Goal: Task Accomplishment & Management: Manage account settings

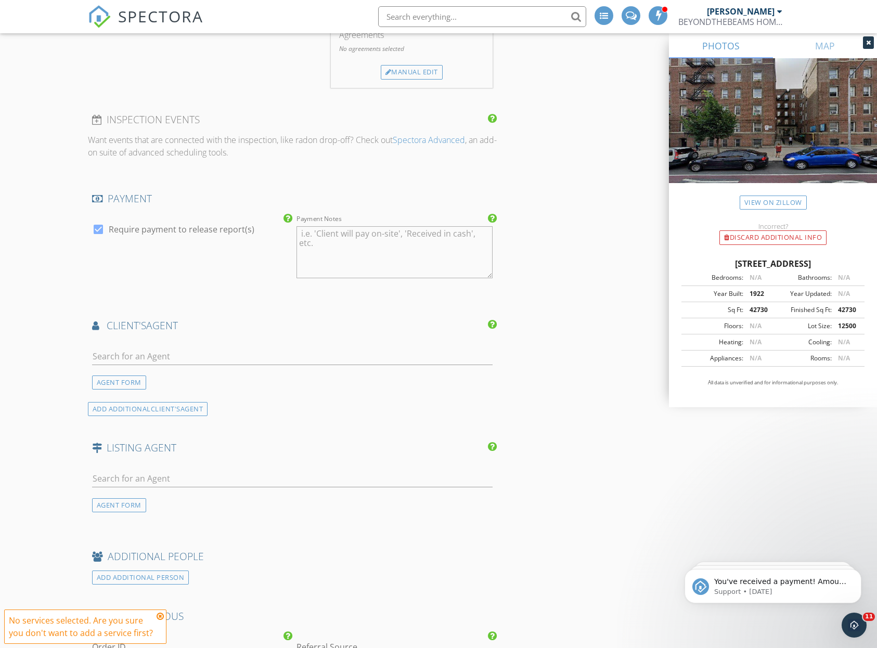
scroll to position [642, 0]
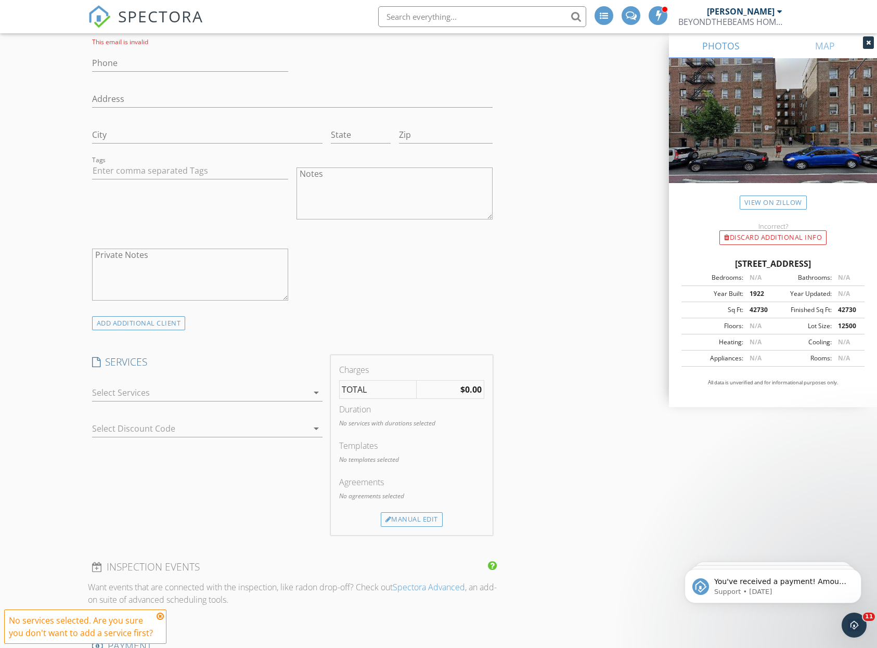
click at [247, 394] on div at bounding box center [200, 392] width 216 height 17
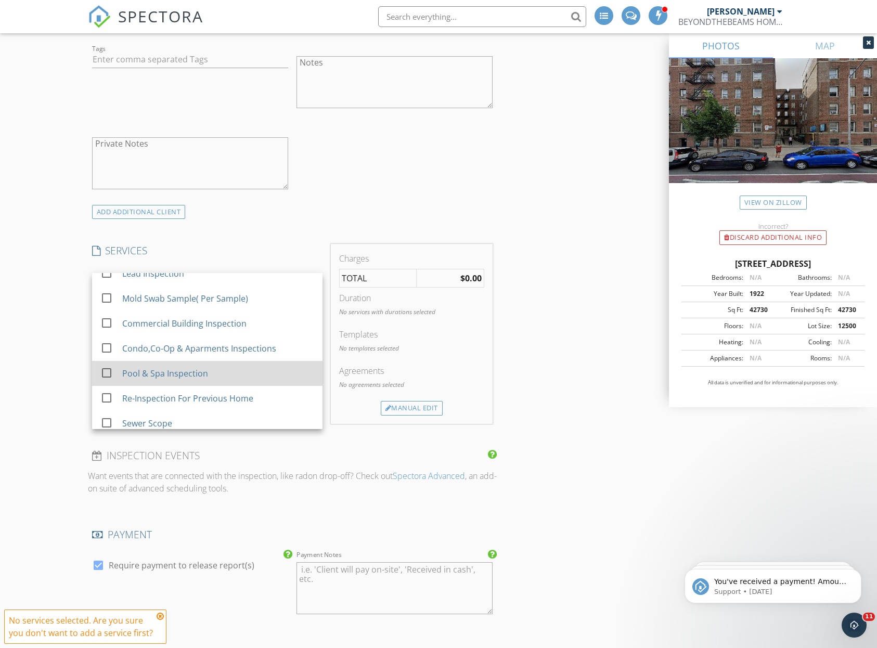
scroll to position [243, 0]
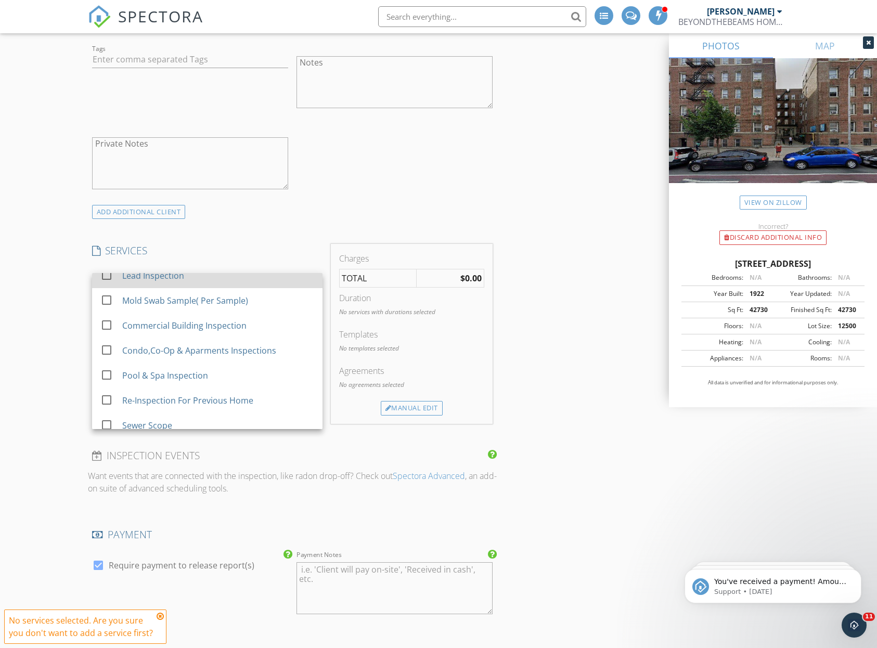
click at [117, 287] on div "check_box_outline_blank" at bounding box center [109, 275] width 18 height 23
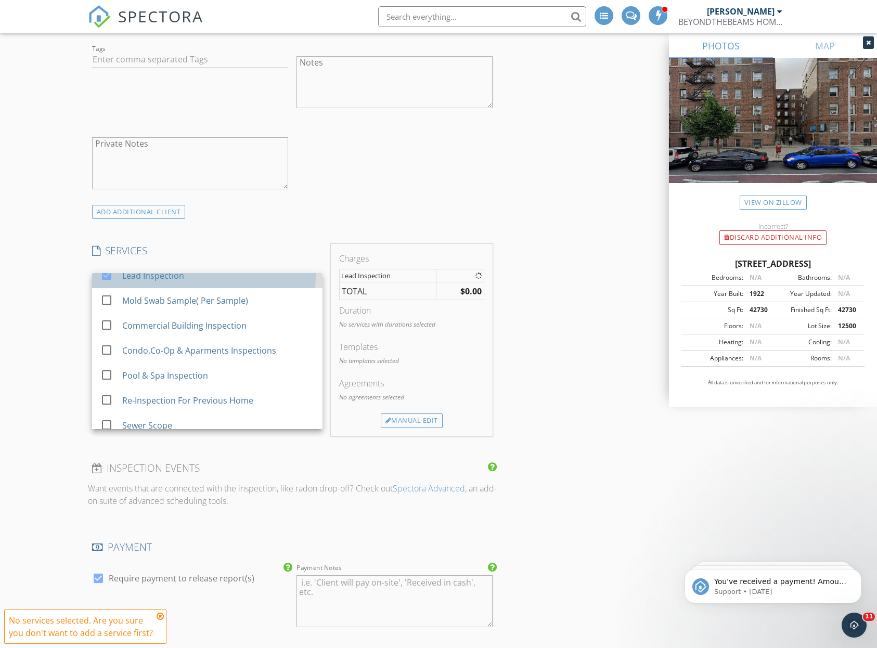
checkbox input "false"
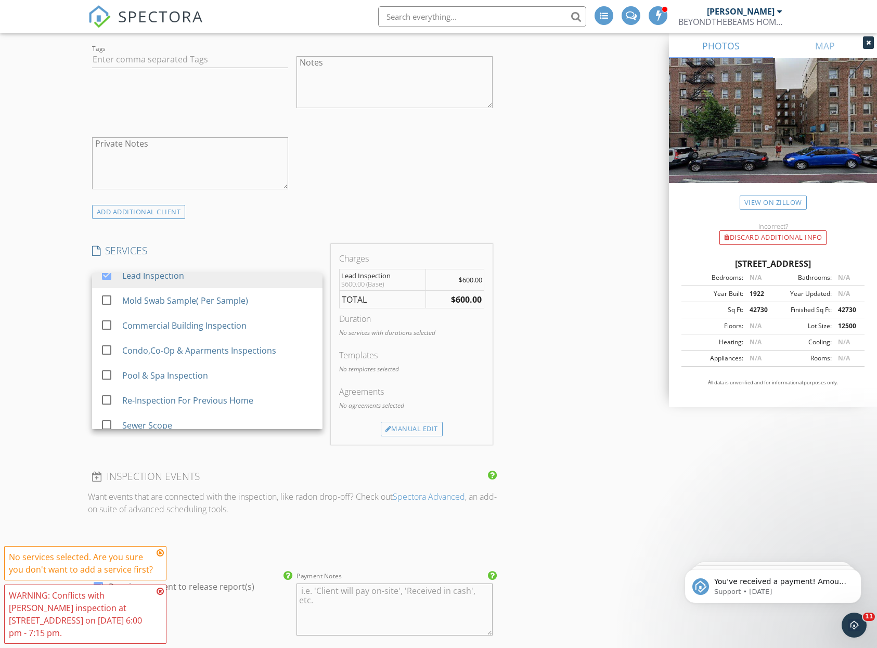
click at [614, 375] on div "INSPECTOR(S) check_box Dennis Manolatos PRIMARY Dennis Manolatos arrow_drop_dow…" at bounding box center [438, 494] width 701 height 2255
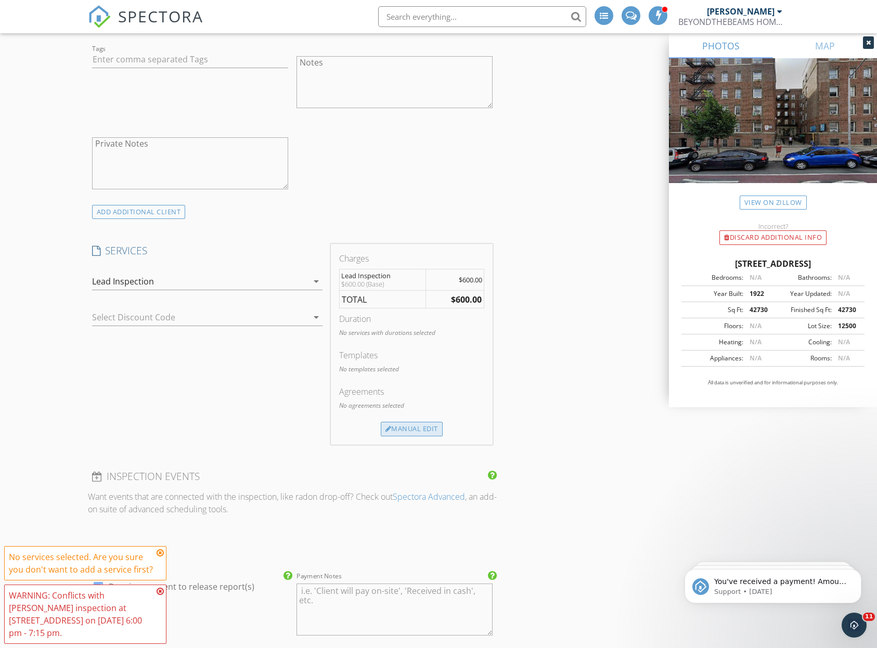
click at [429, 427] on div "Manual Edit" at bounding box center [412, 429] width 62 height 15
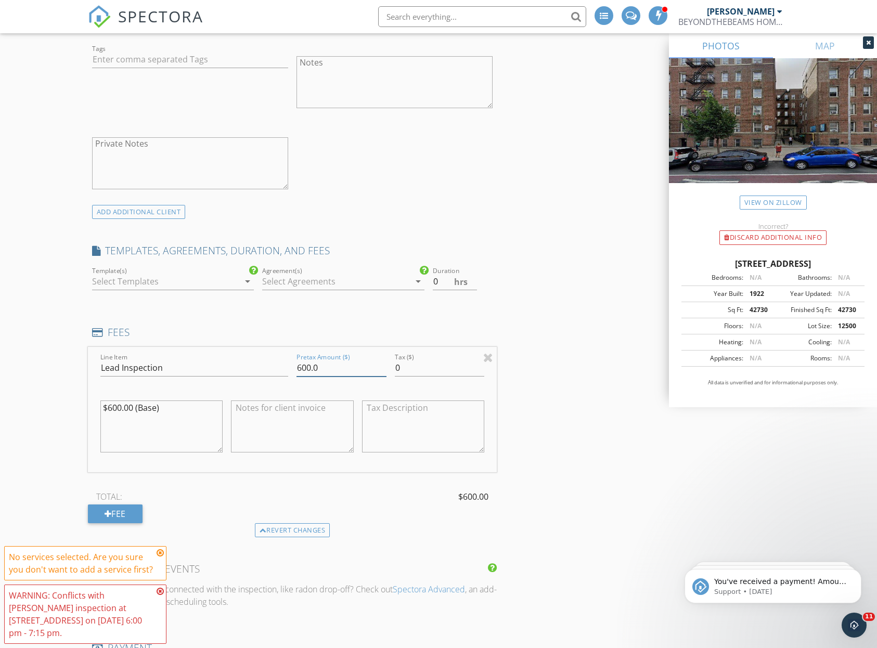
drag, startPoint x: 363, startPoint y: 366, endPoint x: 287, endPoint y: 366, distance: 76.4
click at [287, 366] on div "Line Item Lead Inspection Pretax Amount ($) 600.0 Tax ($) 0 $600.00 (Base)" at bounding box center [292, 409] width 409 height 125
type input "550.00"
click at [123, 407] on textarea "$600.00 (Base)" at bounding box center [161, 426] width 123 height 52
click at [121, 408] on textarea "$600.00 (Base)" at bounding box center [161, 426] width 123 height 52
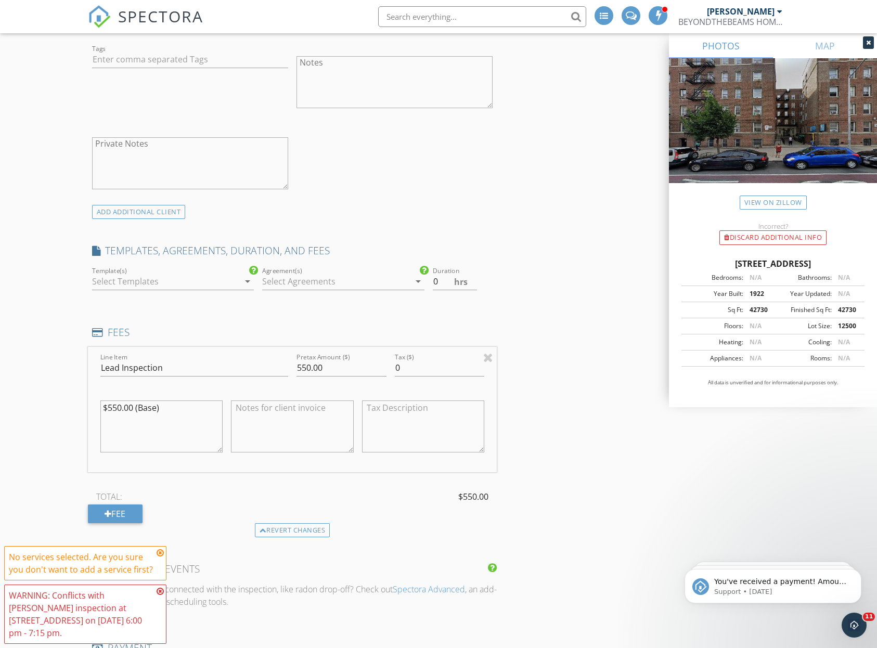
type textarea "$550.00 (Base)"
click at [617, 351] on div "INSPECTOR(S) check_box Dennis Manolatos PRIMARY Dennis Manolatos arrow_drop_dow…" at bounding box center [438, 540] width 701 height 2347
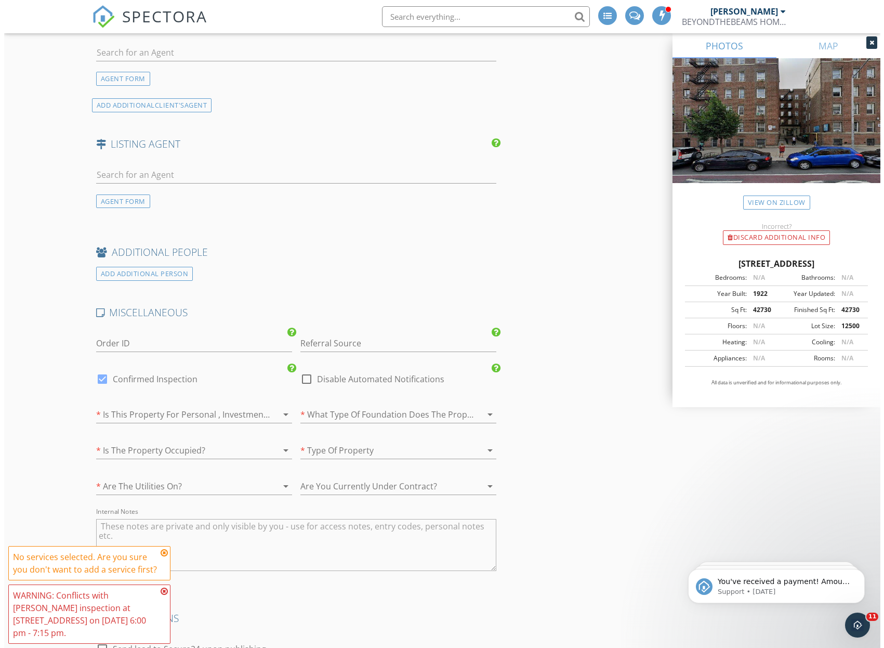
scroll to position [1839, 0]
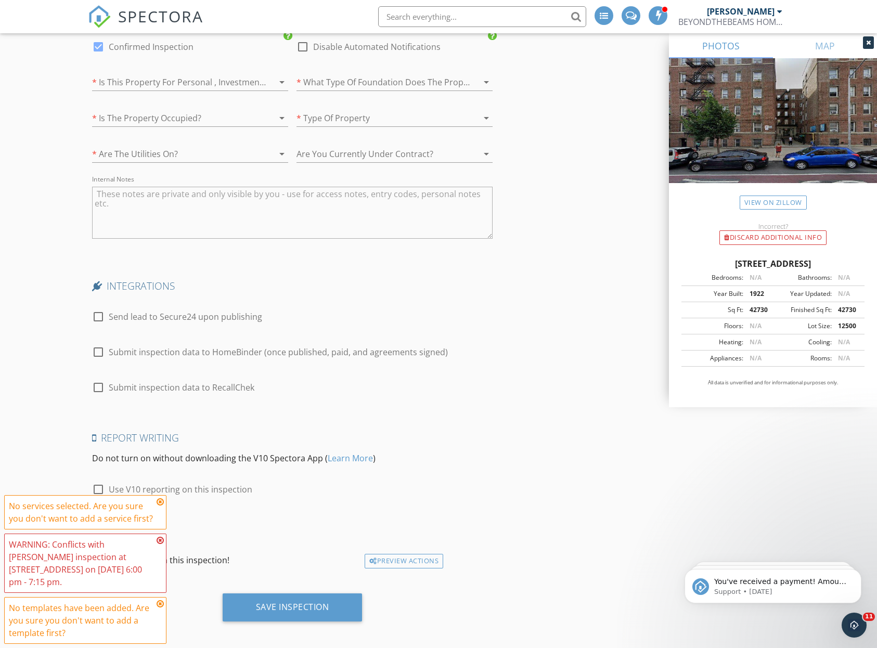
click at [272, 593] on div "Save Inspection" at bounding box center [293, 607] width 140 height 28
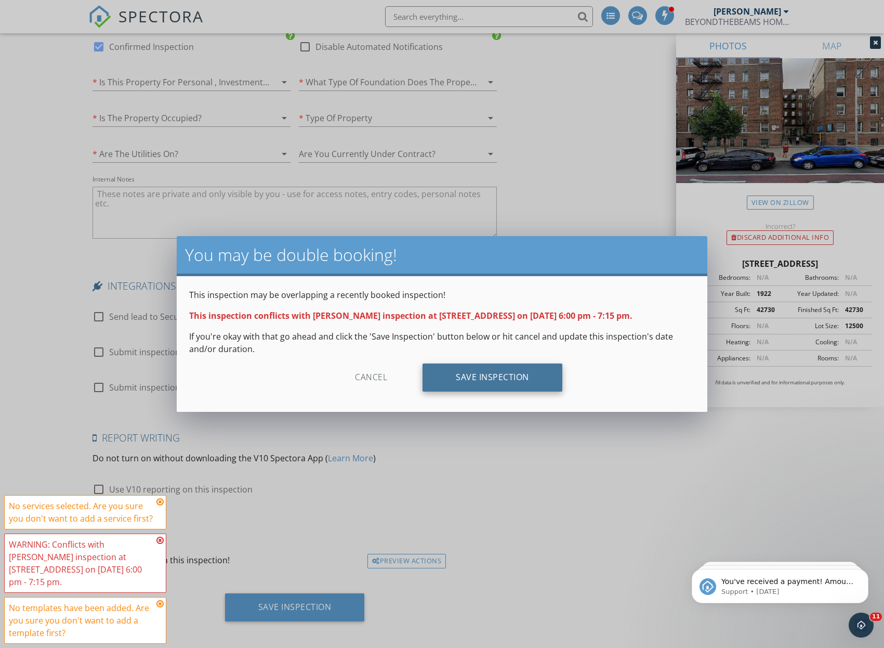
click at [527, 373] on div "Save Inspection" at bounding box center [493, 377] width 140 height 28
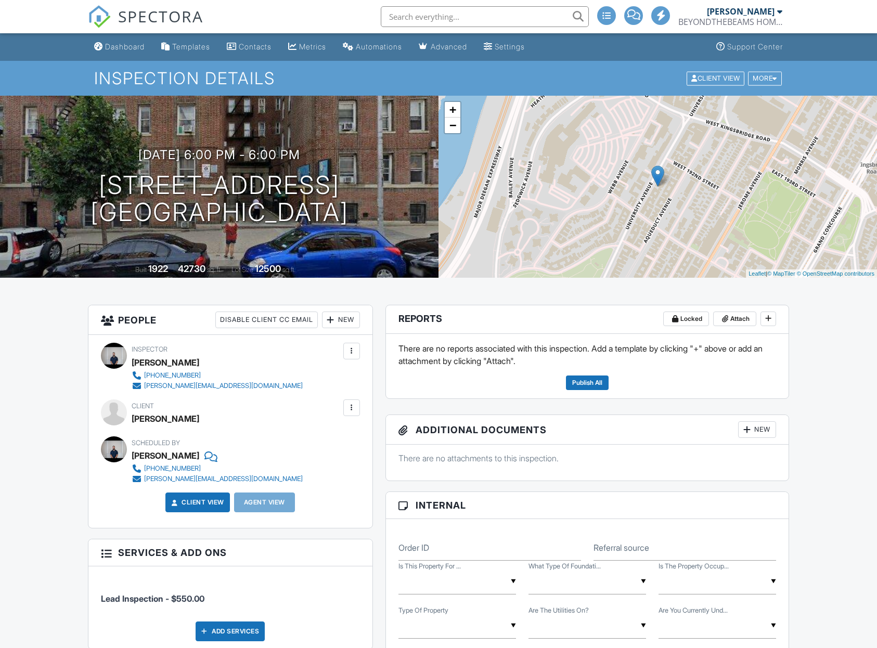
click at [756, 13] on div "[PERSON_NAME]" at bounding box center [741, 11] width 68 height 10
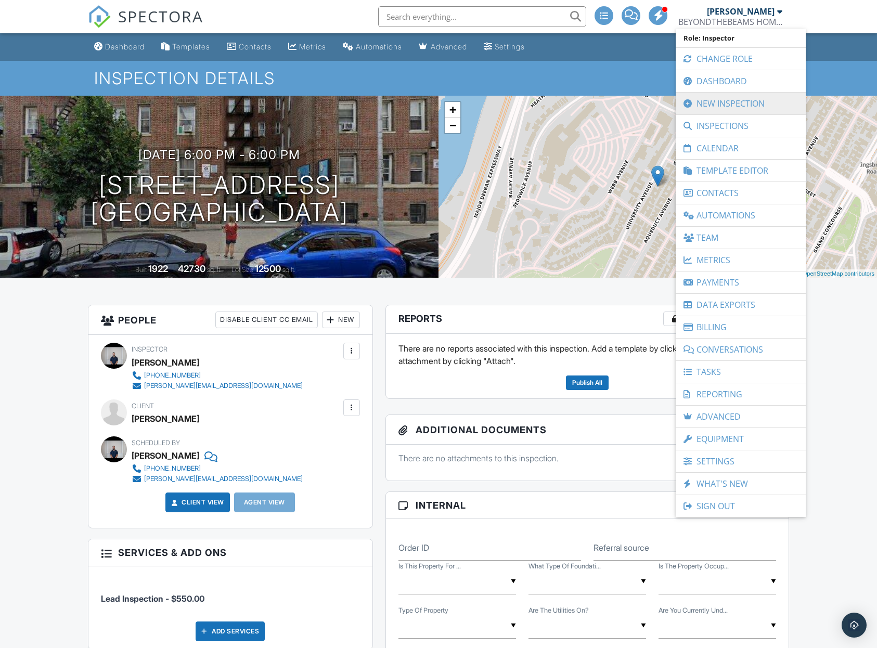
click at [732, 107] on link "New Inspection" at bounding box center [741, 104] width 120 height 22
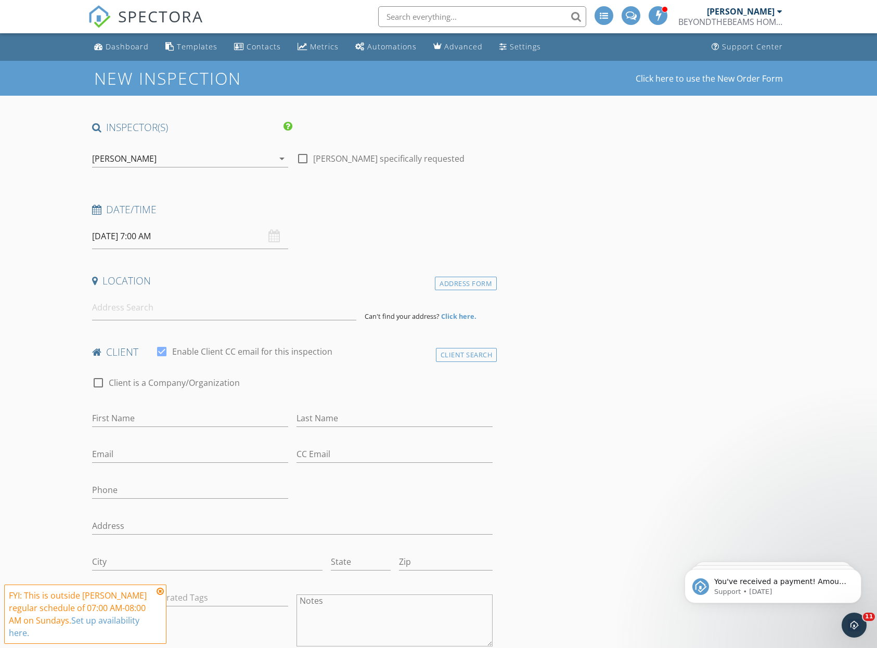
click at [258, 239] on input "09/28/2025 7:00 AM" at bounding box center [190, 236] width 196 height 25
type input "09/30/2025 8:00 AM"
type input "08"
click at [152, 406] on span at bounding box center [152, 407] width 7 height 10
type input "09/30/2025 9:00 AM"
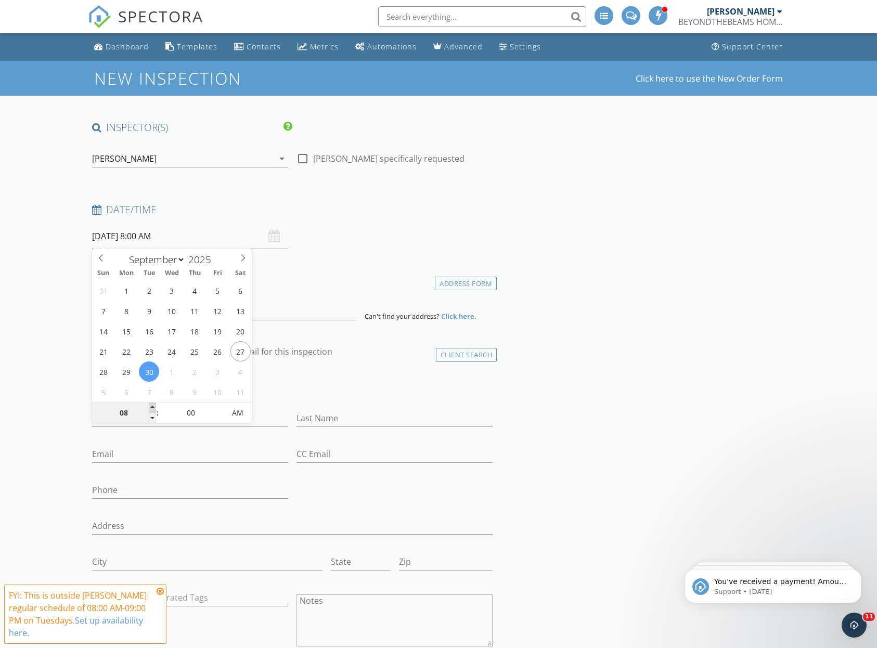
type input "09"
click at [152, 406] on span at bounding box center [152, 407] width 7 height 10
type input "09/30/2025 10:00 AM"
type input "10"
click at [152, 406] on span at bounding box center [152, 407] width 7 height 10
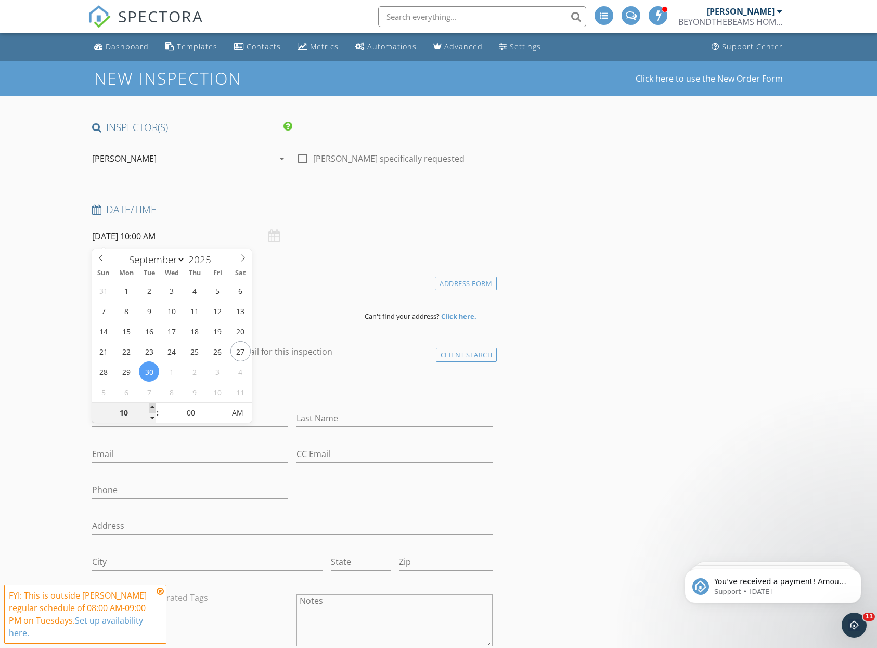
type input "09/30/2025 11:00 AM"
type input "11"
click at [152, 406] on span at bounding box center [152, 407] width 7 height 10
type input "09/30/2025 12:00 PM"
type input "12"
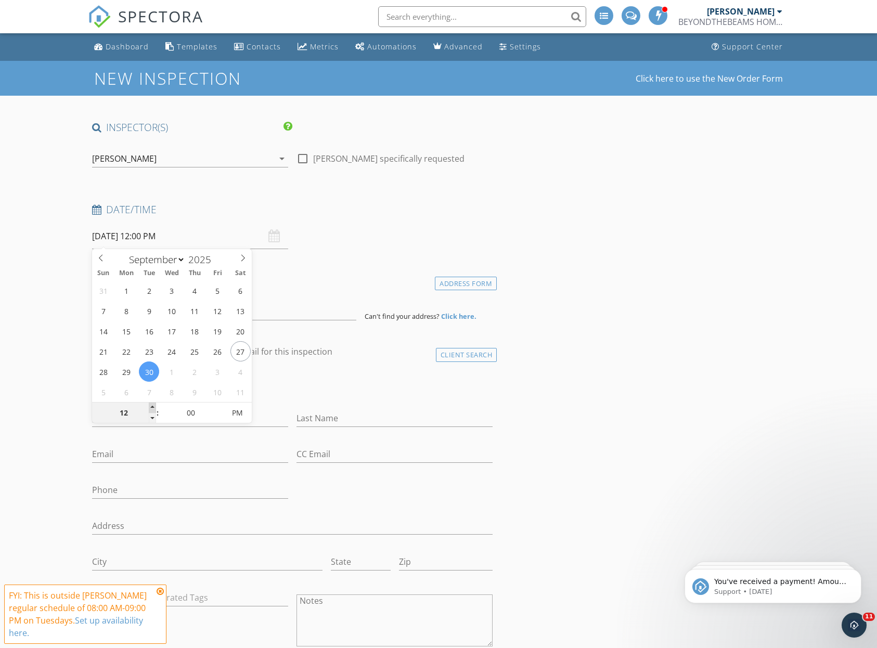
click at [152, 406] on span at bounding box center [152, 407] width 7 height 10
type input "09/30/2025 1:00 PM"
type input "01"
click at [152, 406] on span at bounding box center [152, 407] width 7 height 10
type input "09/30/2025 2:00 PM"
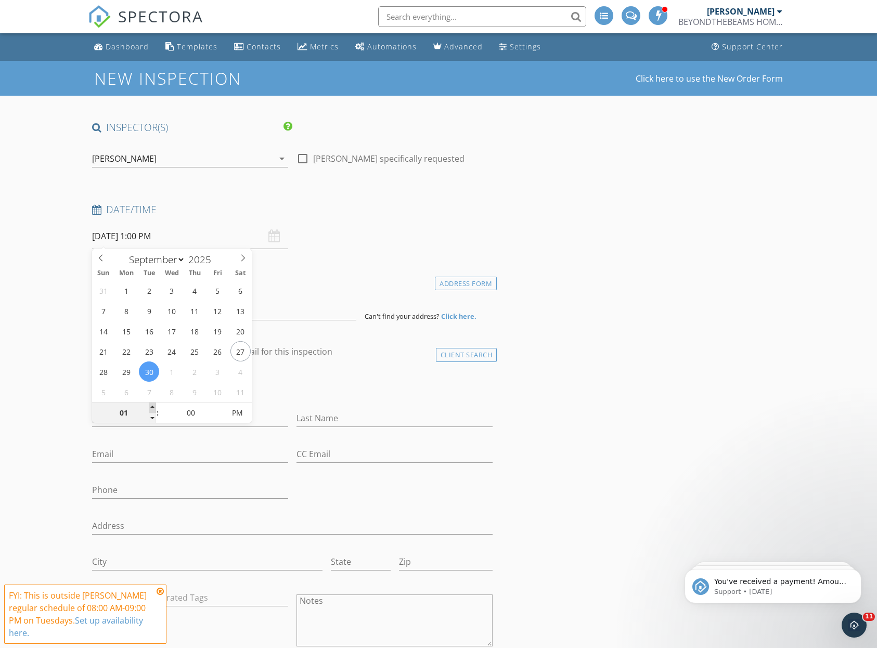
type input "02"
click at [152, 406] on span at bounding box center [152, 407] width 7 height 10
type input "09/30/2025 3:00 PM"
type input "03"
click at [152, 406] on span at bounding box center [152, 407] width 7 height 10
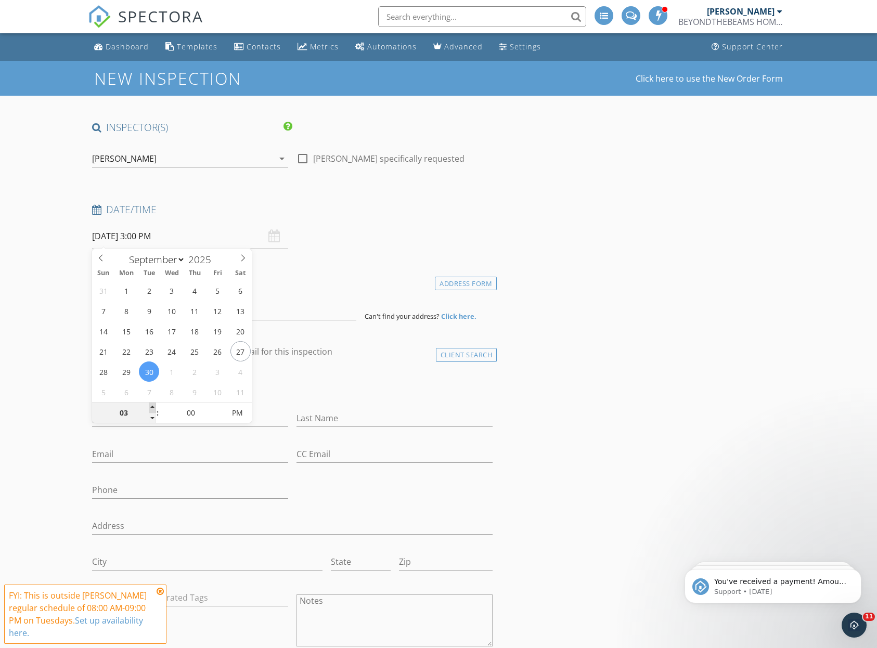
type input "09/30/2025 4:00 PM"
type input "04"
click at [152, 405] on span at bounding box center [152, 407] width 7 height 10
type input "09/30/2025 5:00 PM"
type input "05"
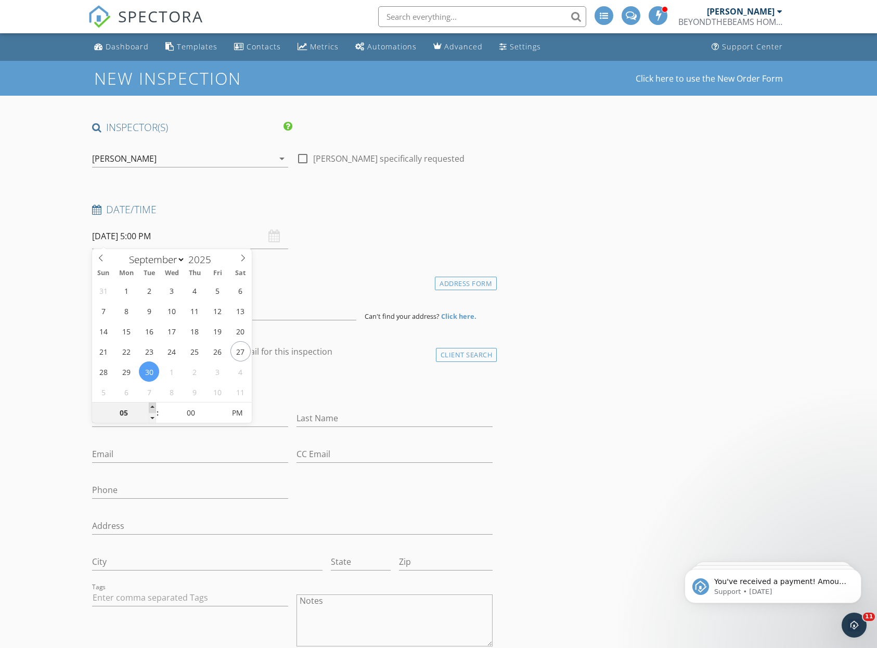
click at [152, 406] on span at bounding box center [152, 407] width 7 height 10
click at [273, 309] on input at bounding box center [224, 307] width 265 height 25
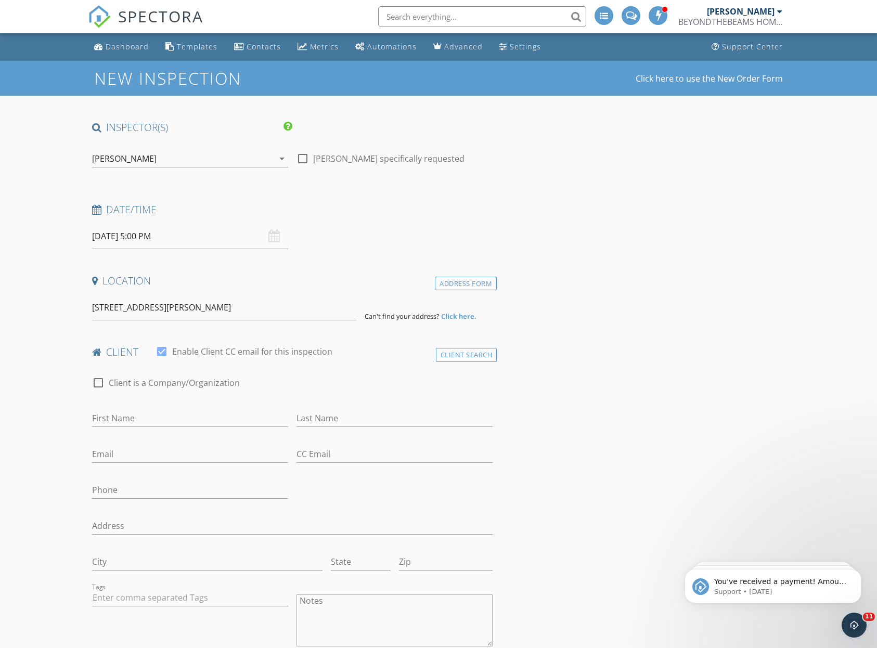
type input "6 Morris Lane, Great Neck, NY, USA"
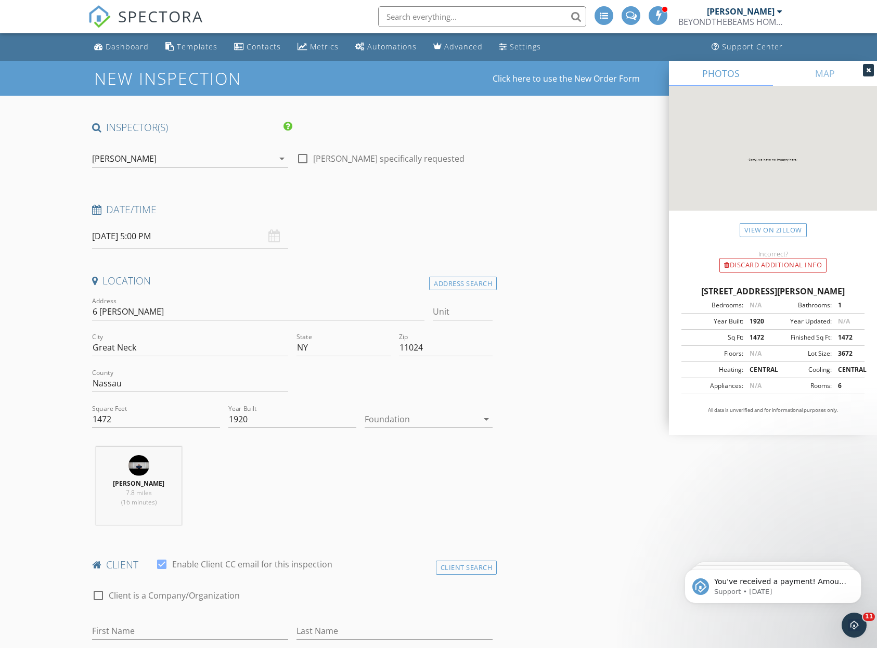
click at [434, 423] on div at bounding box center [420, 419] width 113 height 17
click at [420, 444] on div "Basement" at bounding box center [428, 447] width 111 height 12
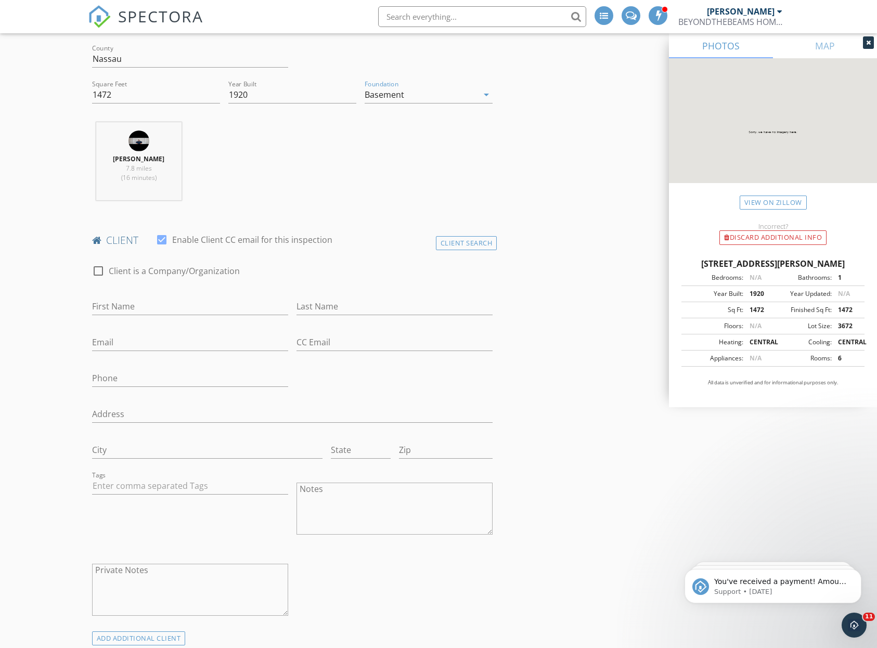
scroll to position [326, 0]
type input "Allen"
type input "Yazdan"
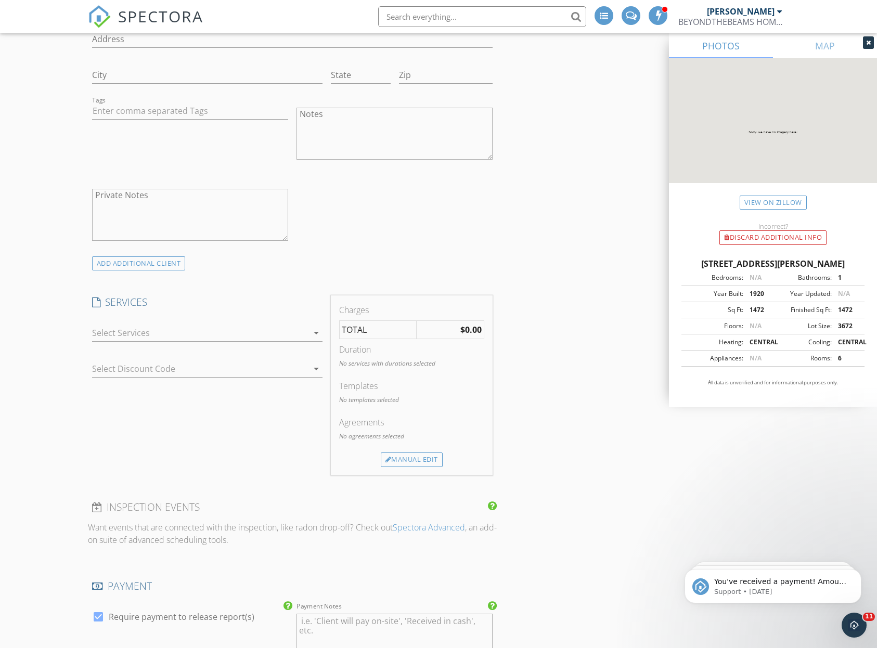
scroll to position [771, 0]
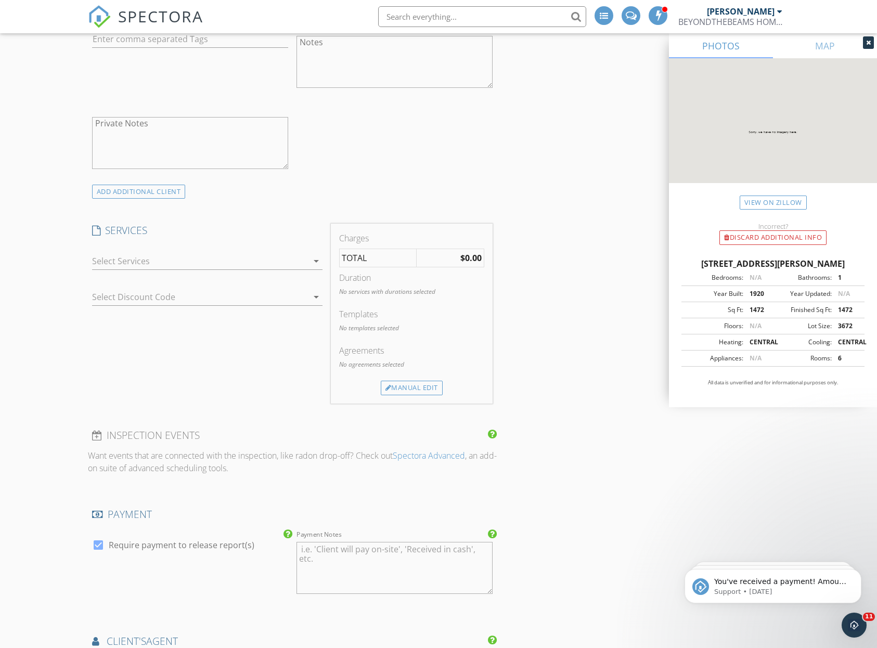
type input "allen@tribondgroup.com"
click at [184, 263] on div at bounding box center [200, 261] width 216 height 17
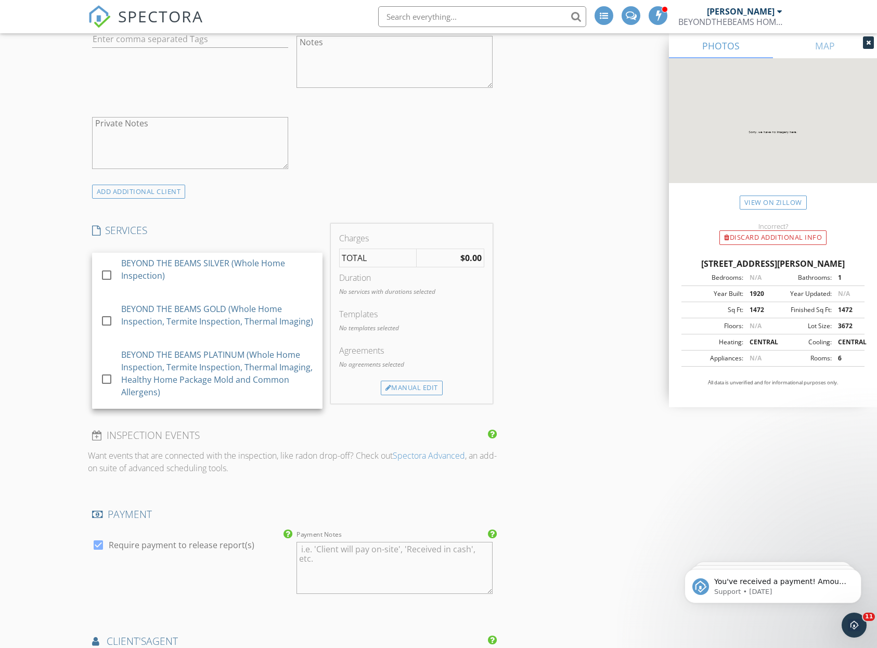
click at [184, 263] on div "BEYOND THE BEAMS SILVER (Whole Home Inspection)" at bounding box center [217, 269] width 193 height 25
checkbox input "true"
checkbox input "false"
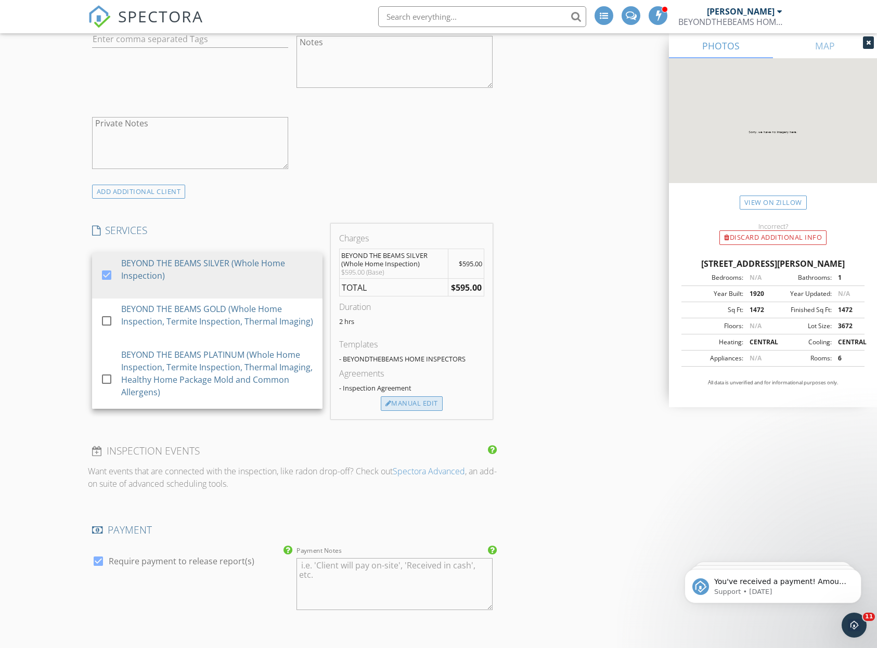
click at [411, 402] on div "Manual Edit" at bounding box center [412, 403] width 62 height 15
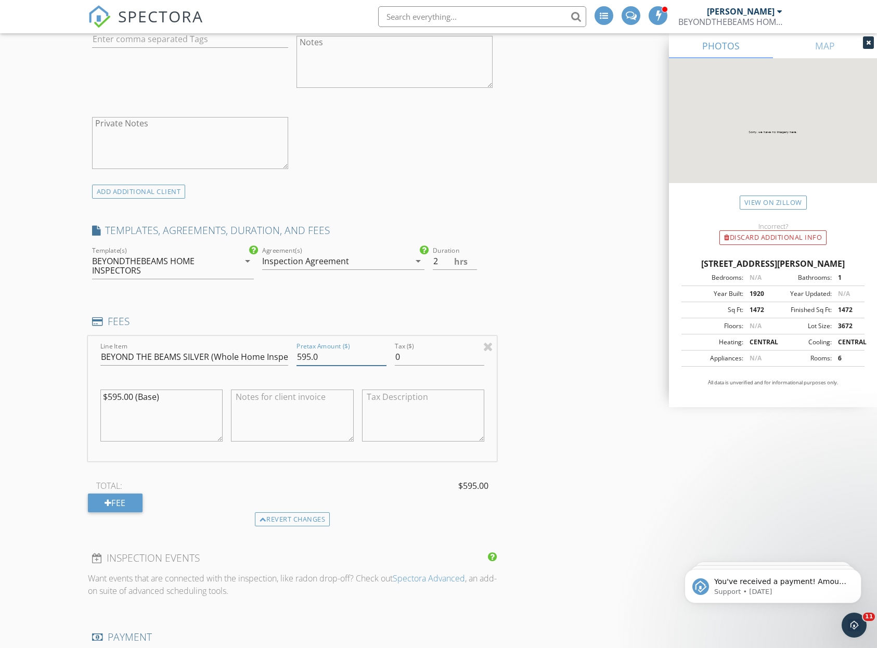
drag, startPoint x: 327, startPoint y: 357, endPoint x: 276, endPoint y: 357, distance: 51.5
click at [276, 357] on div "Line Item BEYOND THE BEAMS SILVER (Whole Home Inspection) Pretax Amount ($) 595…" at bounding box center [292, 398] width 409 height 125
type input "650.00"
click at [120, 394] on textarea "$595.00 (Base)" at bounding box center [161, 415] width 123 height 52
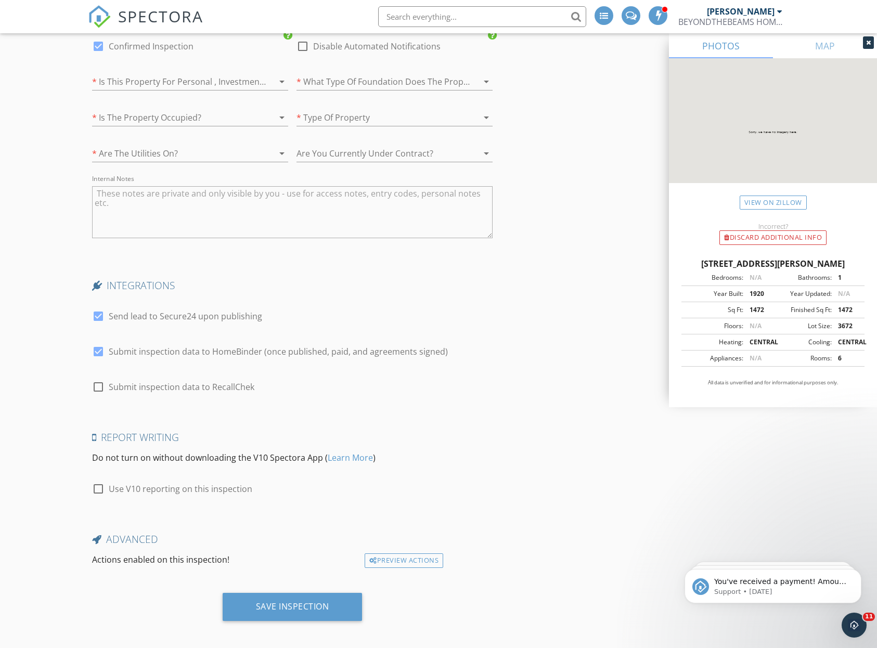
scroll to position [1846, 0]
type textarea "$650.00 (Base)"
click at [224, 75] on div at bounding box center [175, 82] width 167 height 17
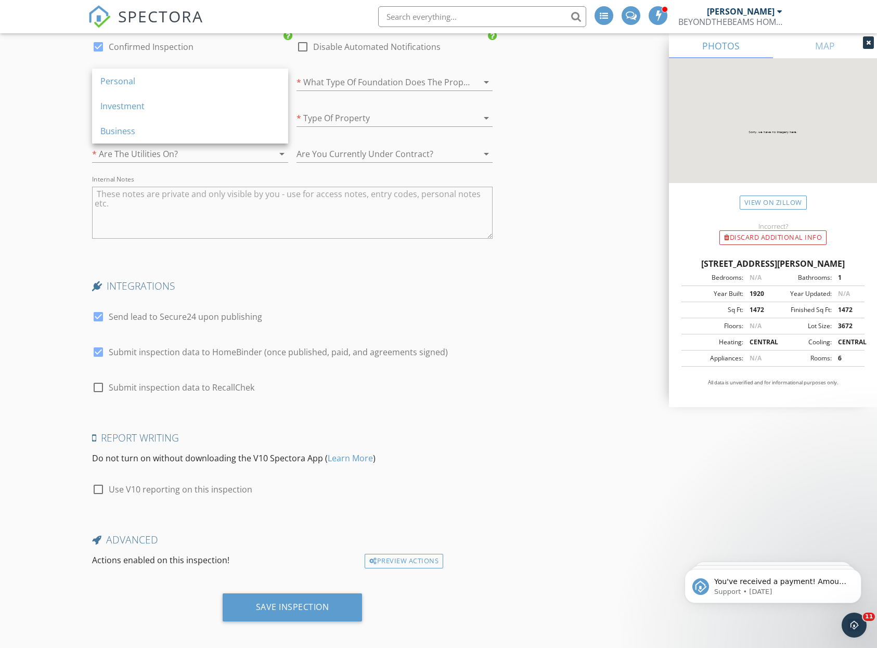
click at [224, 75] on div "Personal" at bounding box center [189, 81] width 179 height 12
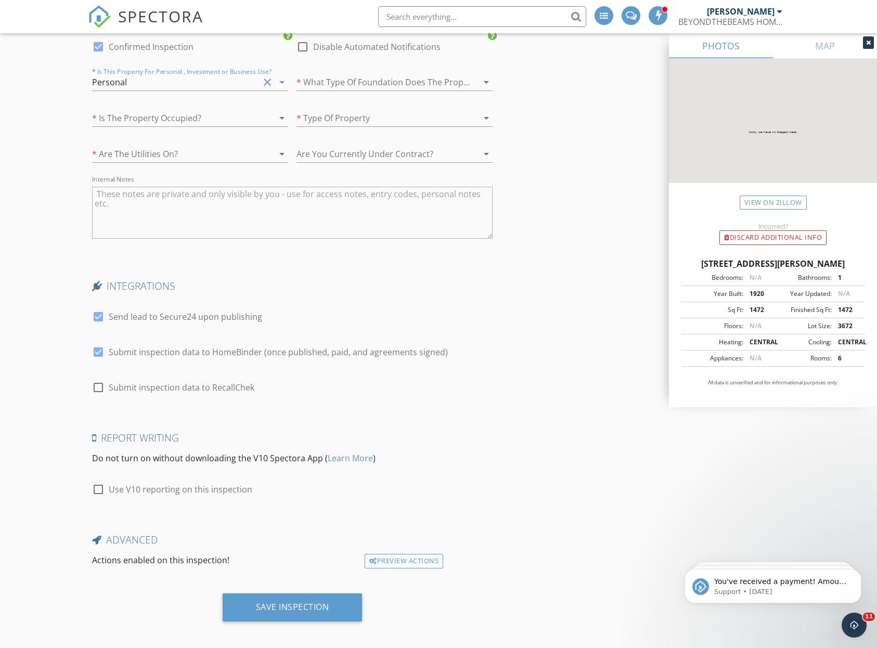
click at [340, 75] on div at bounding box center [379, 82] width 167 height 17
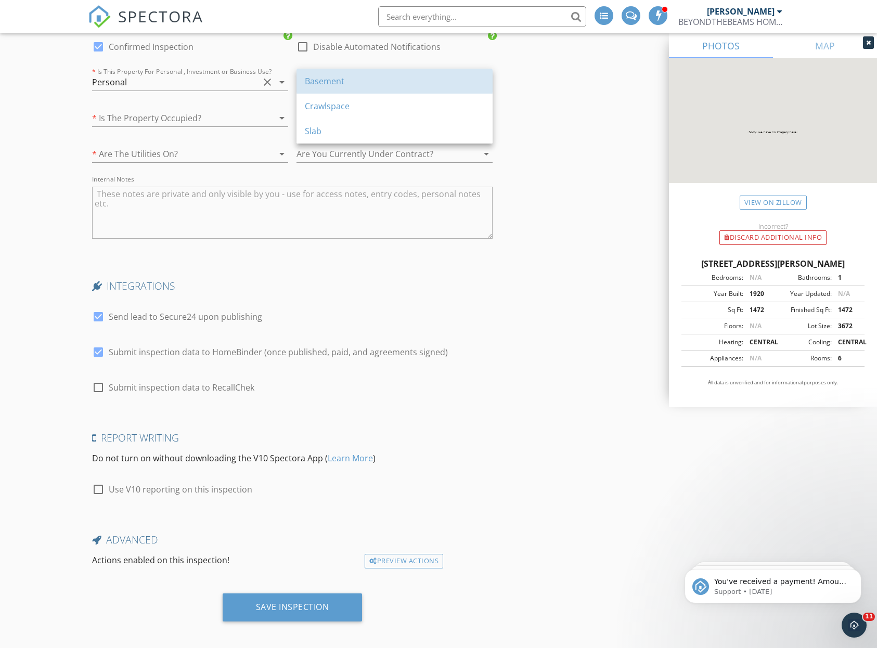
click at [340, 75] on div "Basement" at bounding box center [394, 81] width 179 height 12
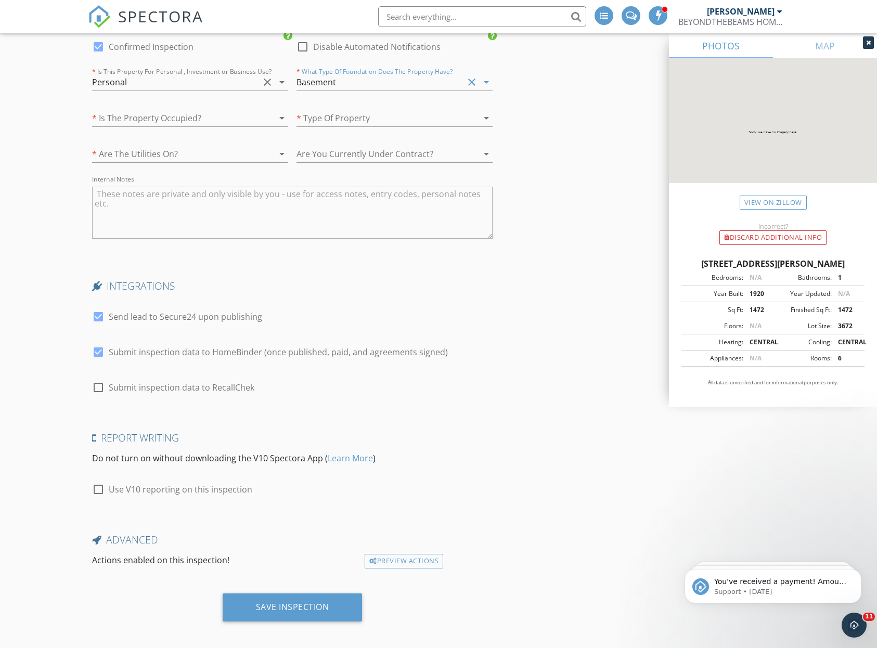
click at [333, 115] on div at bounding box center [379, 118] width 167 height 17
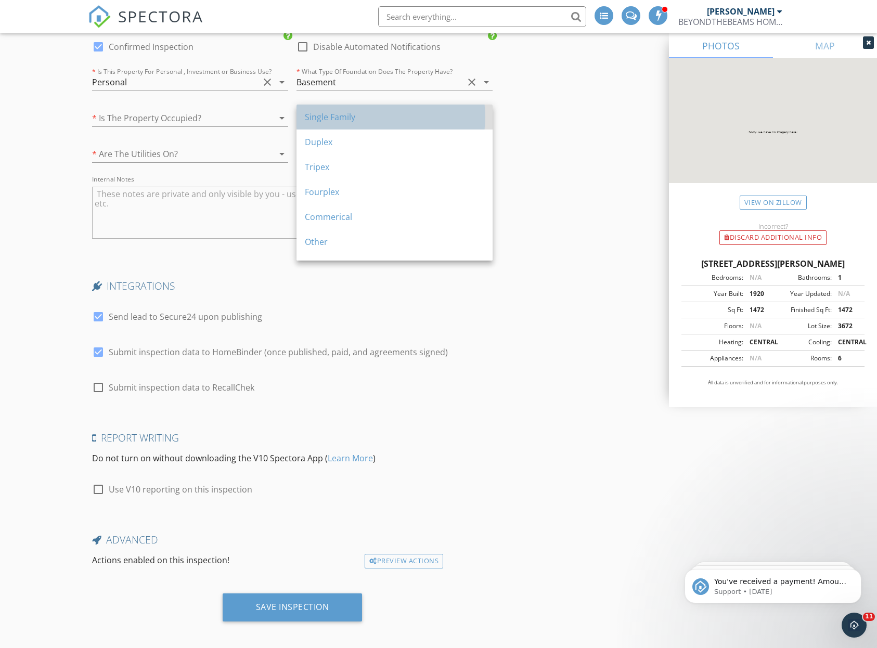
click at [331, 123] on div "Single Family" at bounding box center [394, 116] width 179 height 25
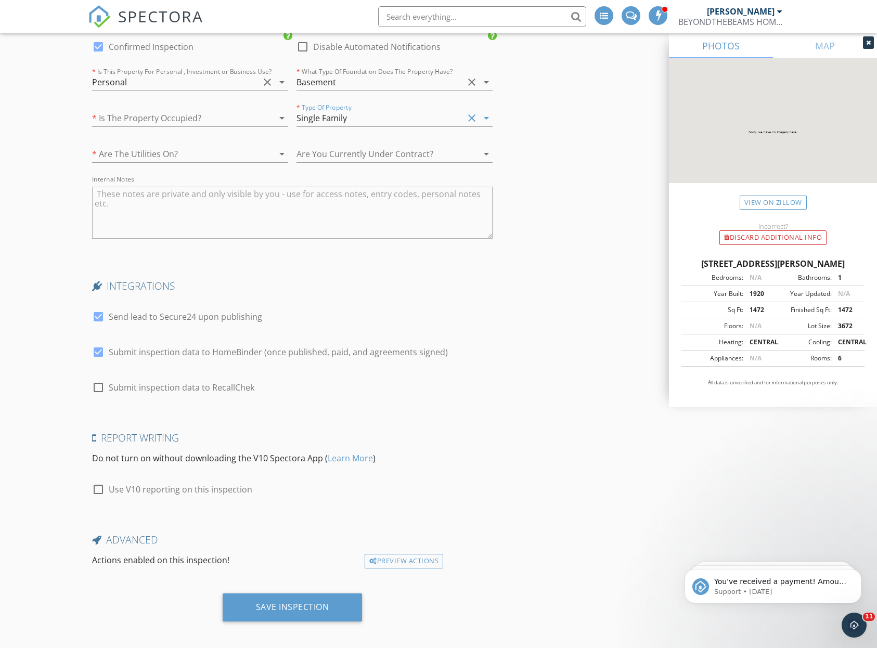
click at [328, 152] on div at bounding box center [379, 154] width 167 height 17
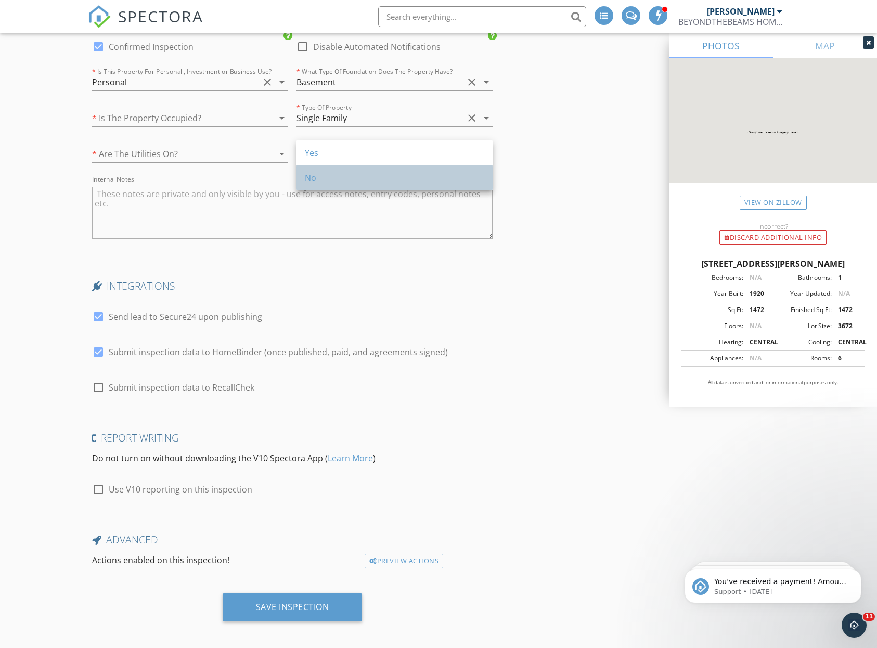
click at [322, 184] on div "No" at bounding box center [394, 177] width 179 height 25
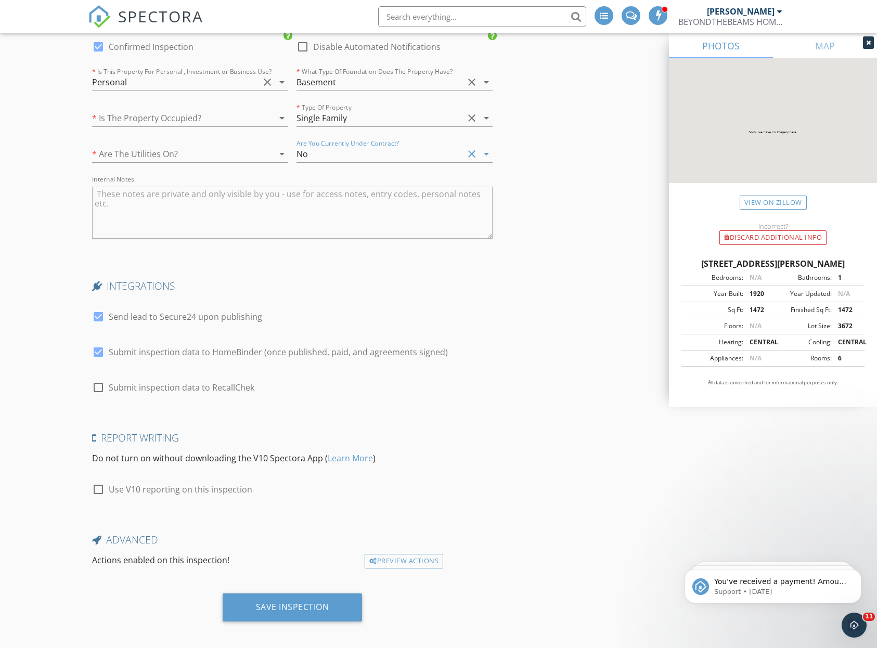
click at [231, 155] on div at bounding box center [175, 154] width 167 height 17
click at [231, 155] on div "Yes" at bounding box center [189, 153] width 179 height 12
click at [234, 118] on div at bounding box center [175, 118] width 167 height 17
click at [234, 118] on div "Yes" at bounding box center [189, 117] width 179 height 12
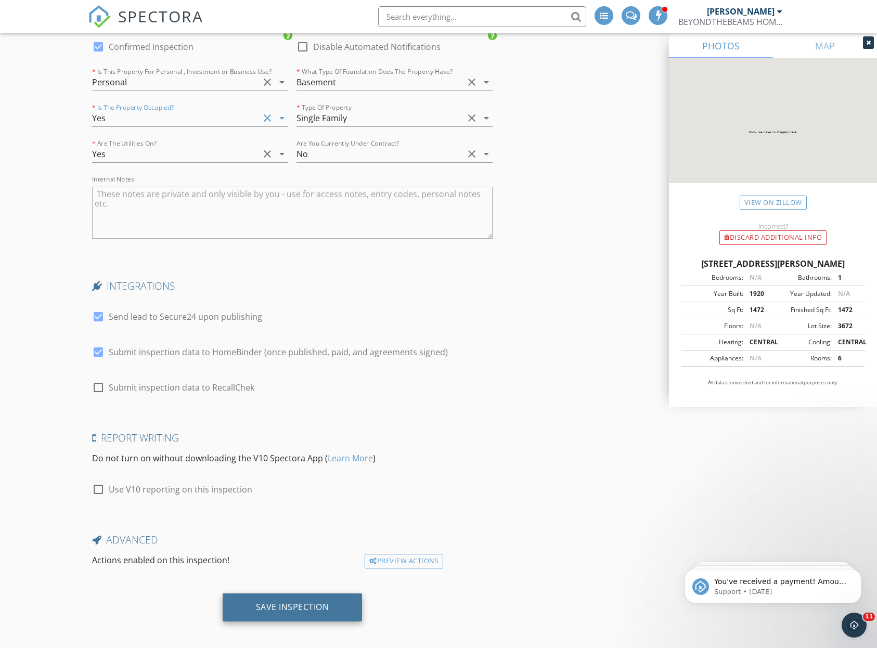
click at [287, 612] on div "Save Inspection" at bounding box center [293, 607] width 140 height 28
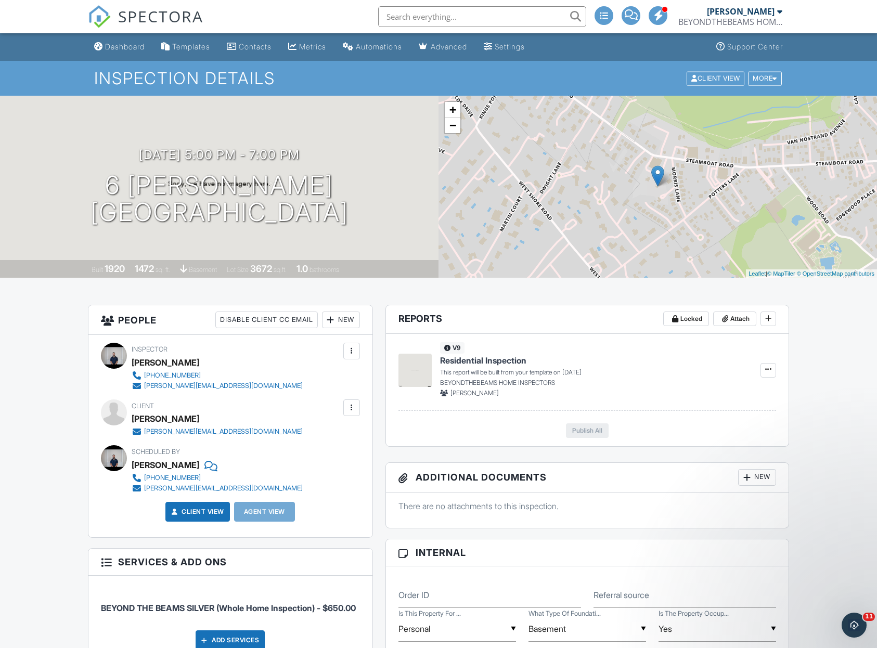
click at [713, 20] on div "BEYONDTHEBEAMS HOME INSPECTORS" at bounding box center [730, 22] width 104 height 10
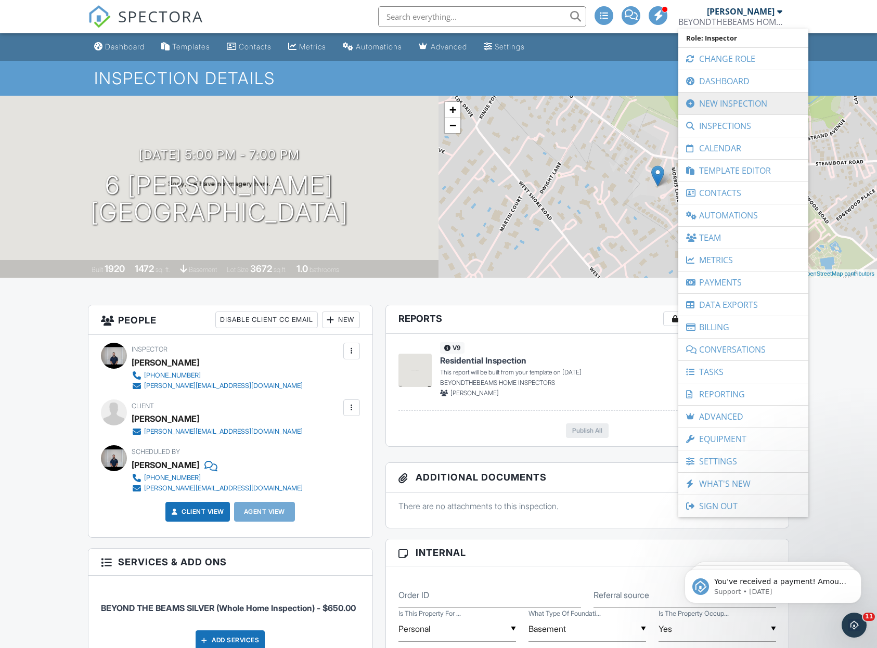
click at [717, 104] on link "New Inspection" at bounding box center [743, 104] width 120 height 22
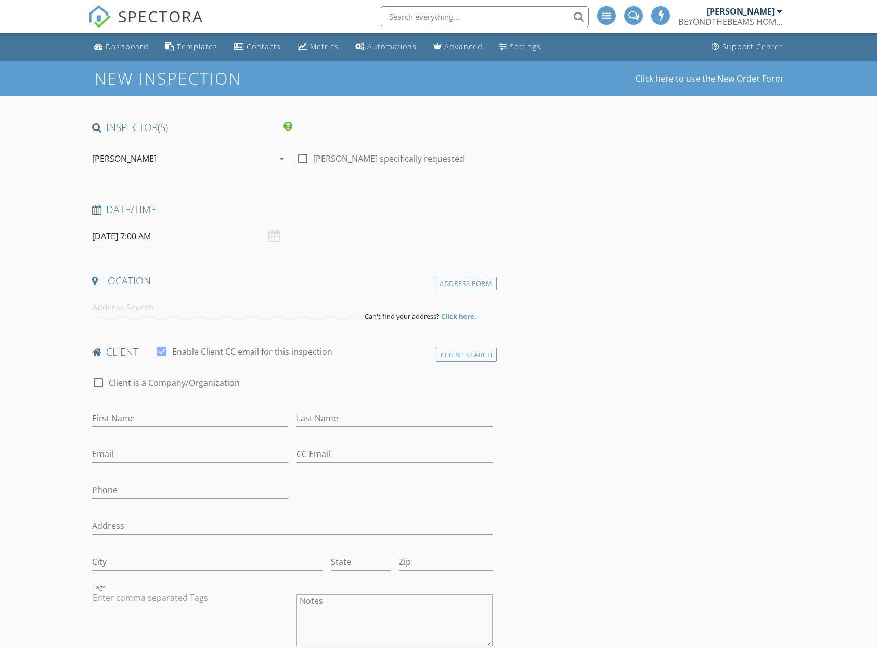
select select "8"
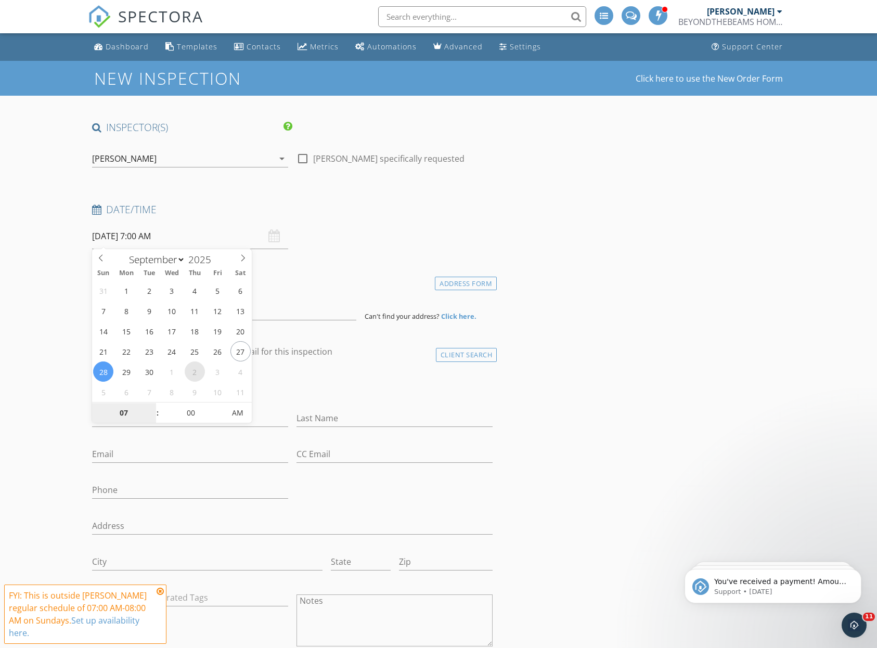
type input "[DATE] 7:00 AM"
select select "9"
type input "[DATE] 8:00 AM"
type input "08"
click at [154, 403] on span at bounding box center [152, 407] width 7 height 10
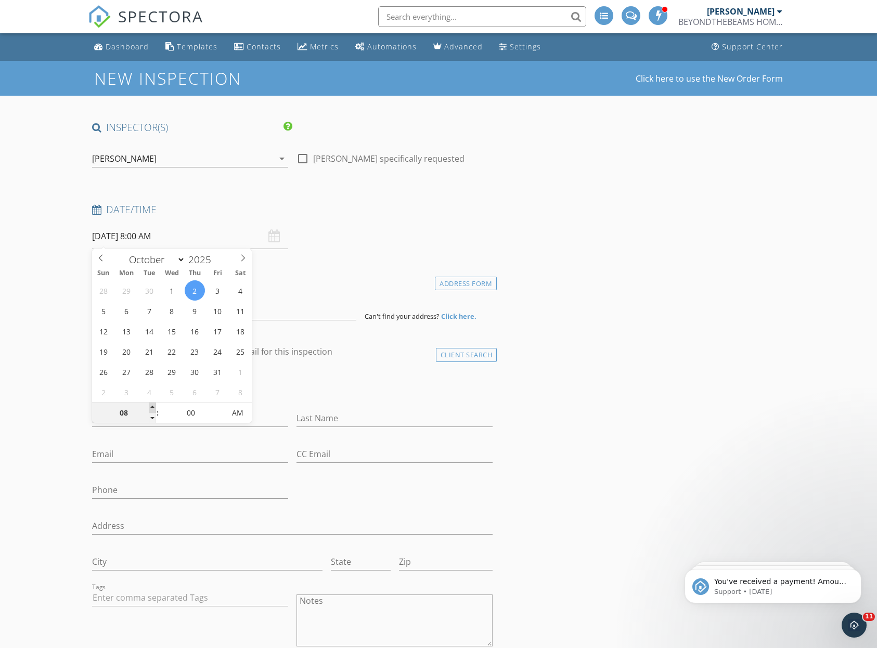
type input "[DATE] 9:00 AM"
type input "09"
click at [154, 403] on span at bounding box center [152, 407] width 7 height 10
click at [283, 307] on input at bounding box center [224, 307] width 265 height 25
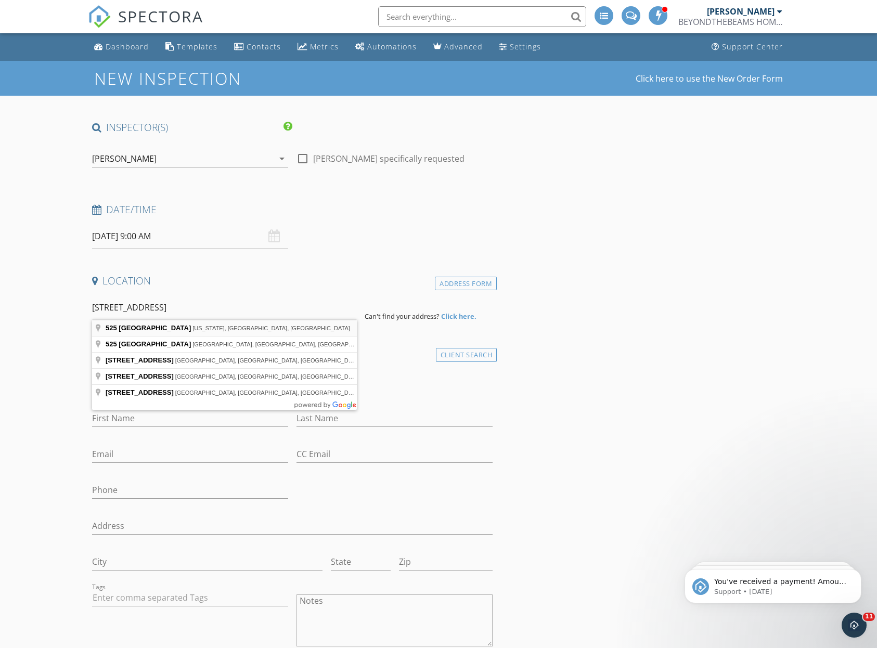
type input "[STREET_ADDRESS][US_STATE]"
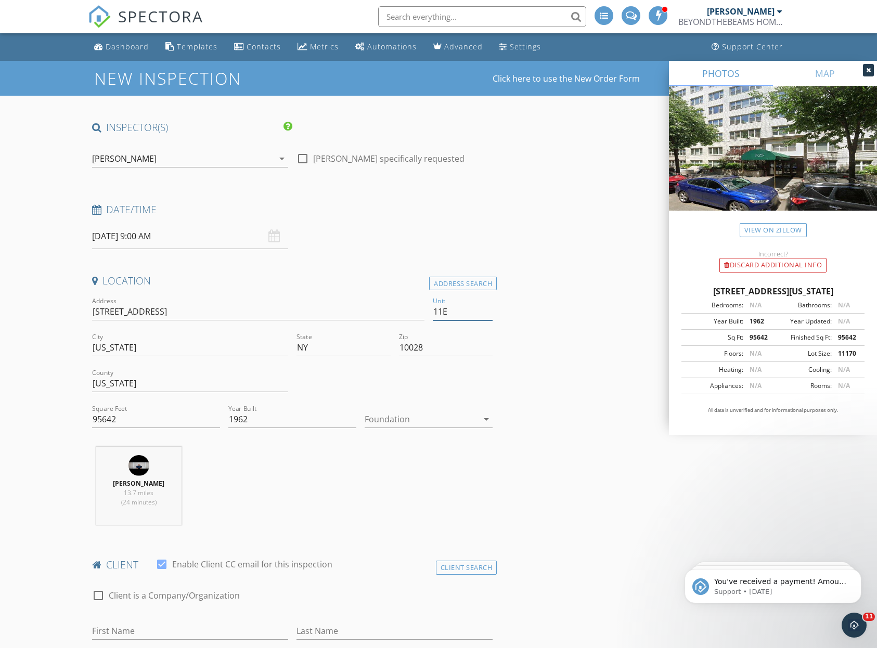
type input "11E"
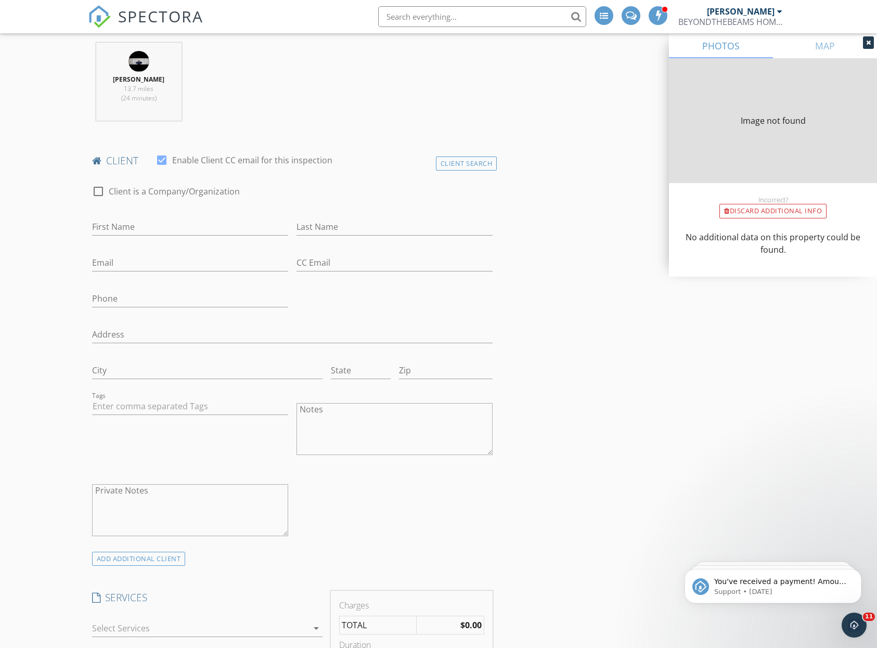
type input "0"
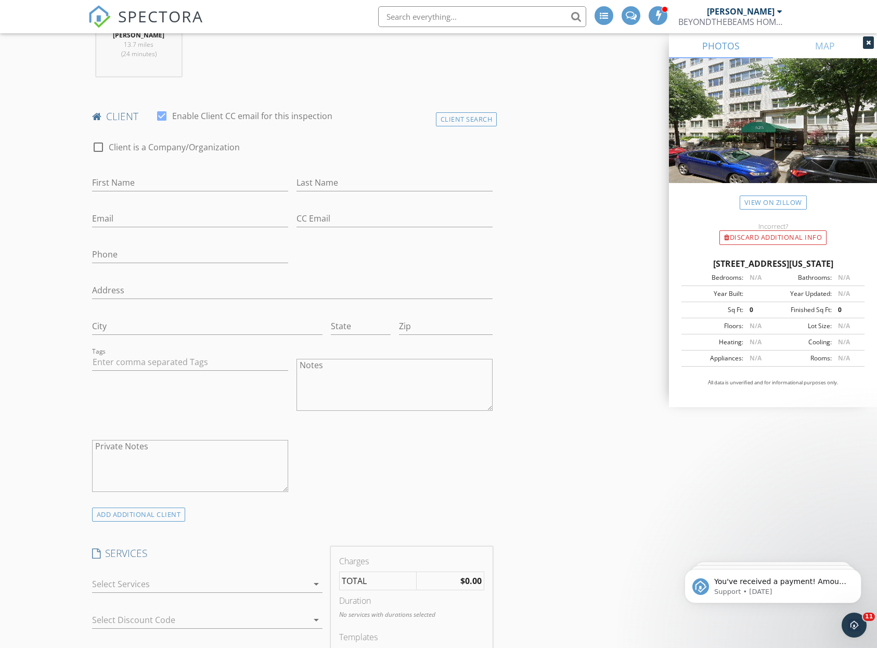
scroll to position [446, 0]
type input "n"
type input "[PERSON_NAME]"
type input "Supnekar"
click at [239, 206] on div "Email" at bounding box center [190, 223] width 196 height 34
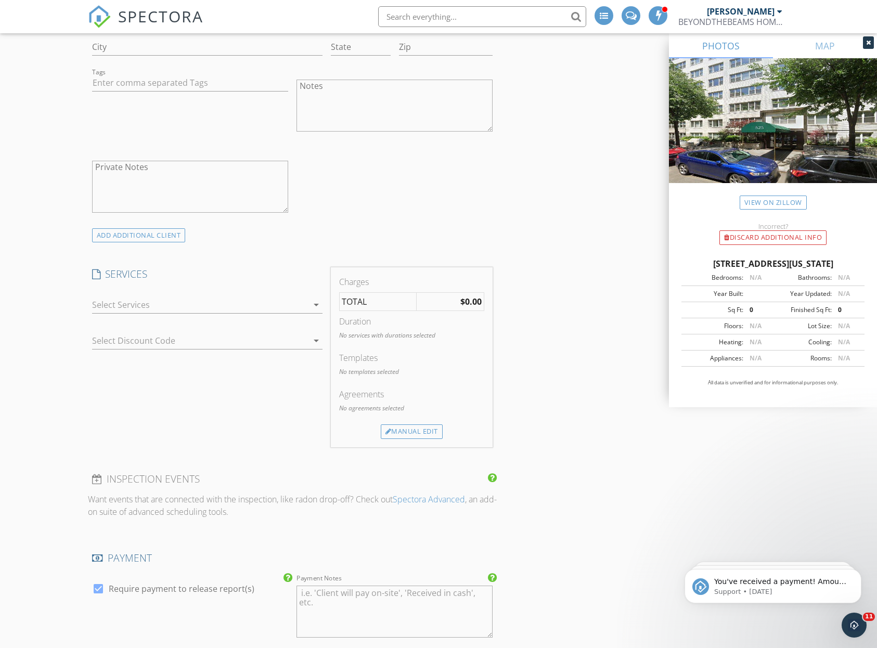
scroll to position [728, 0]
type input "nsupnekar@gmail.com"
click at [208, 305] on div at bounding box center [200, 304] width 216 height 17
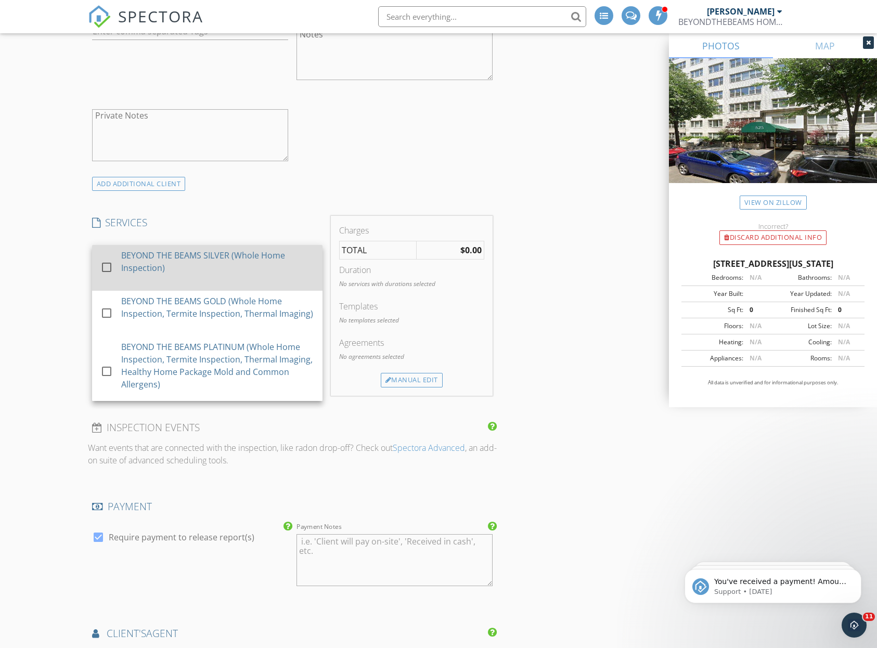
scroll to position [0, 0]
click at [229, 267] on div "BEYOND THE BEAMS SILVER (Whole Home Inspection)" at bounding box center [217, 261] width 193 height 25
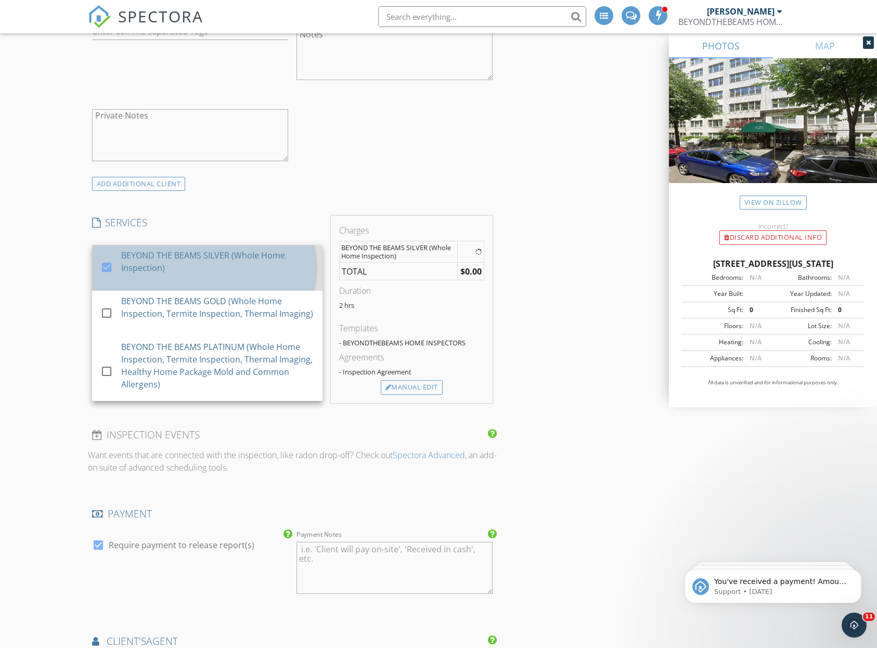
checkbox input "true"
checkbox input "false"
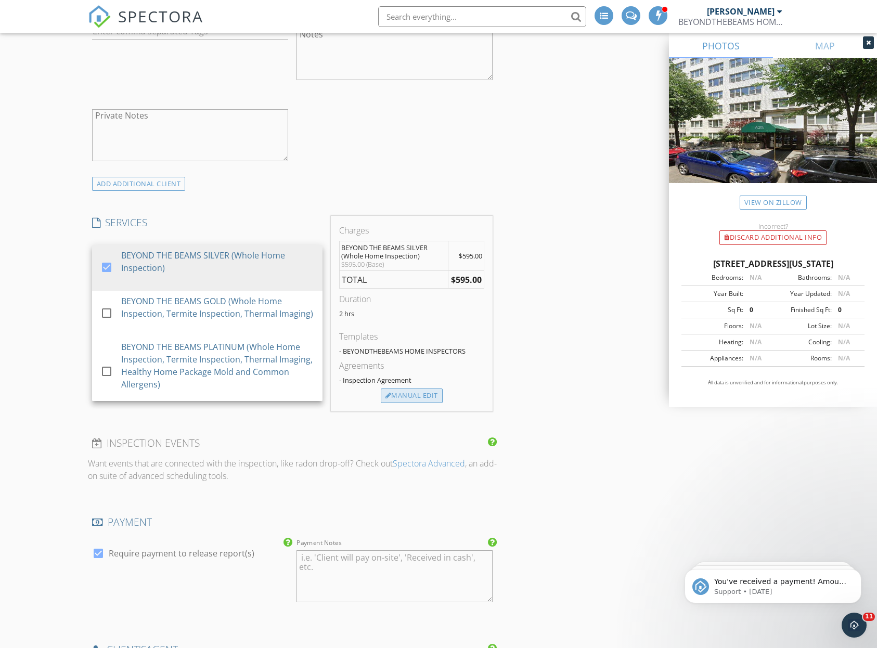
click at [404, 401] on div "Manual Edit" at bounding box center [412, 395] width 62 height 15
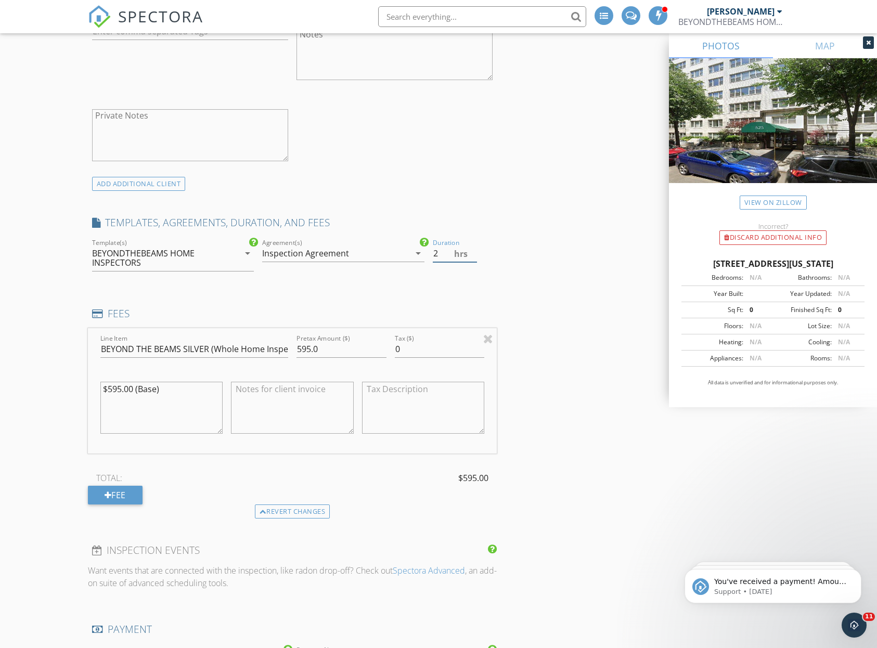
click at [470, 257] on input "2" at bounding box center [455, 253] width 44 height 17
click at [472, 257] on input "1.5" at bounding box center [455, 253] width 44 height 17
type input "1.2"
click at [328, 345] on input "595.0" at bounding box center [341, 349] width 90 height 17
drag, startPoint x: 208, startPoint y: 345, endPoint x: 185, endPoint y: 346, distance: 23.9
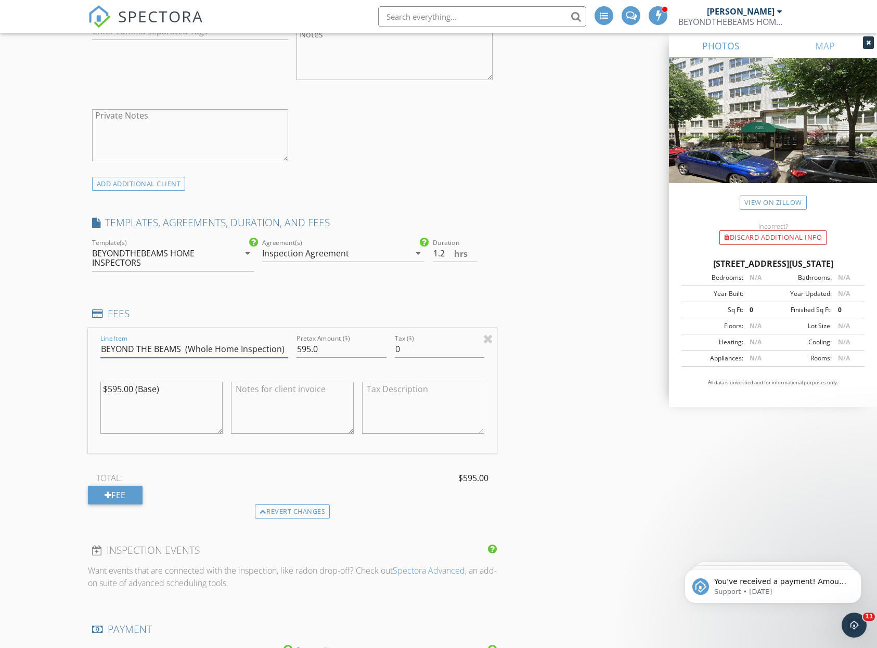
type input "BEYOND THE BEAMS (Whole Home Inspection)"
drag, startPoint x: 338, startPoint y: 344, endPoint x: 280, endPoint y: 344, distance: 58.2
click at [280, 344] on div "Line Item BEYOND THE BEAMS (Whole Home Inspection) Pretax Amount ($) 595.0 Tax …" at bounding box center [292, 390] width 409 height 125
type input "875.00"
click at [121, 387] on textarea "$595.00 (Base)" at bounding box center [161, 408] width 123 height 52
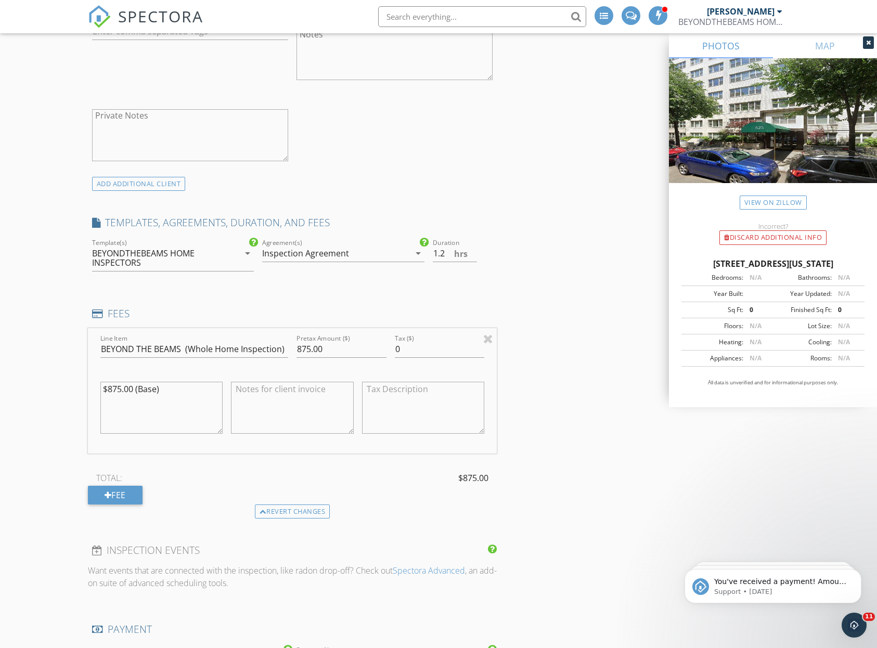
type textarea "$875.00 (Base)"
click at [538, 314] on div "INSPECTOR(S) check_box Dennis Manolatos PRIMARY Dennis Manolatos arrow_drop_dow…" at bounding box center [438, 519] width 701 height 2354
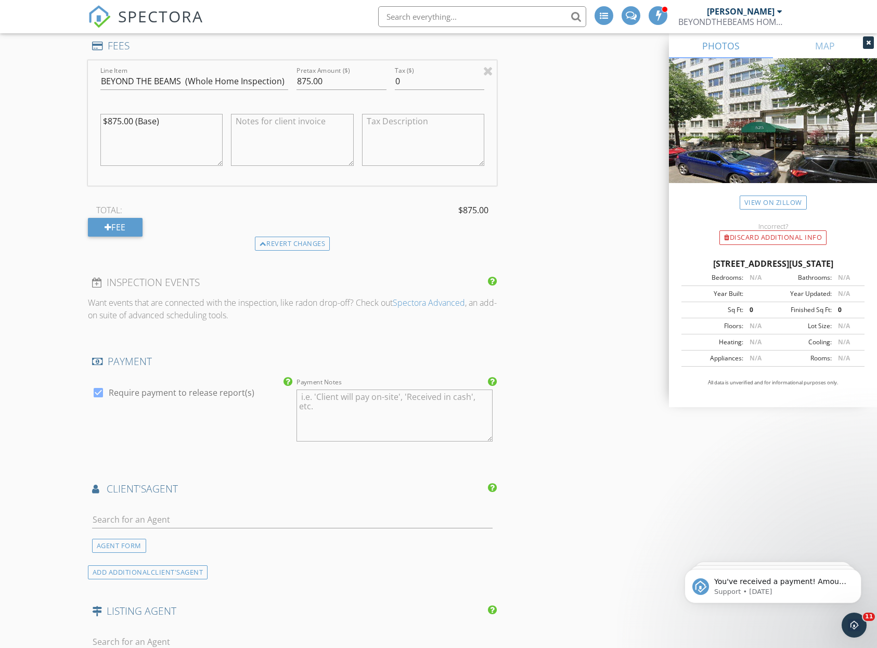
scroll to position [1109, 0]
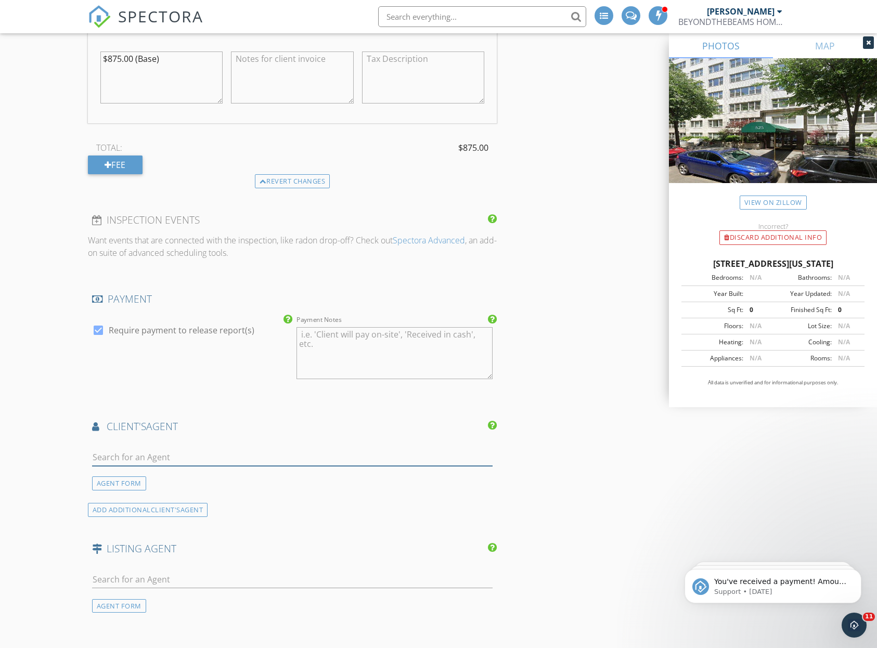
click at [404, 456] on input "text" at bounding box center [292, 457] width 401 height 17
type input "marko"
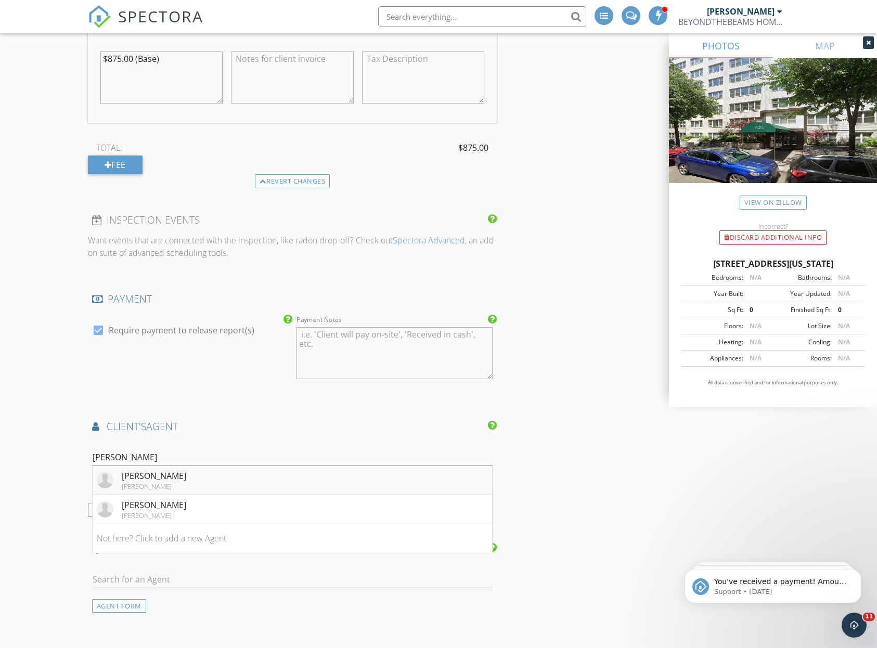
click at [364, 480] on li "Marko Arsic Corcoran" at bounding box center [293, 480] width 400 height 29
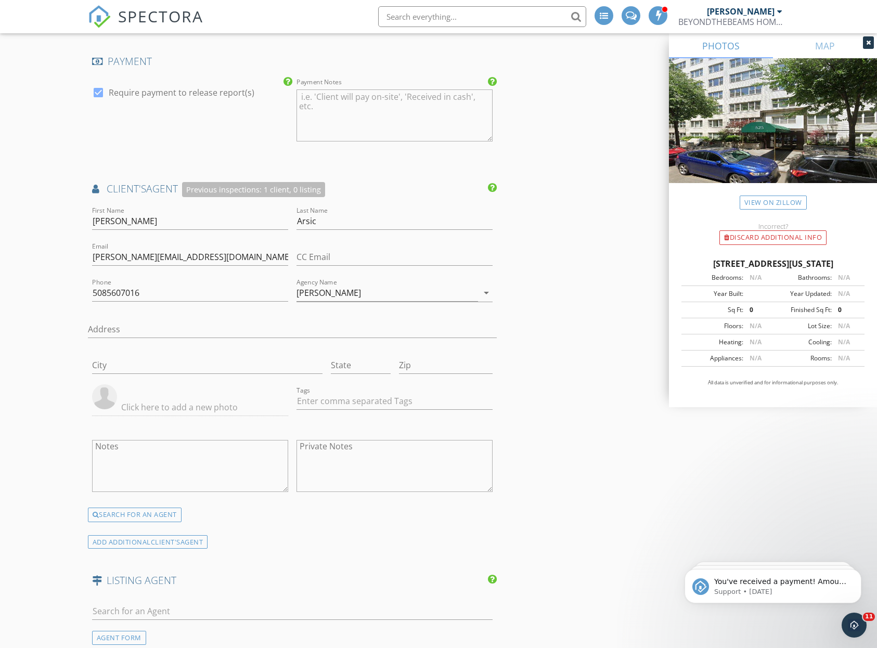
scroll to position [1403, 0]
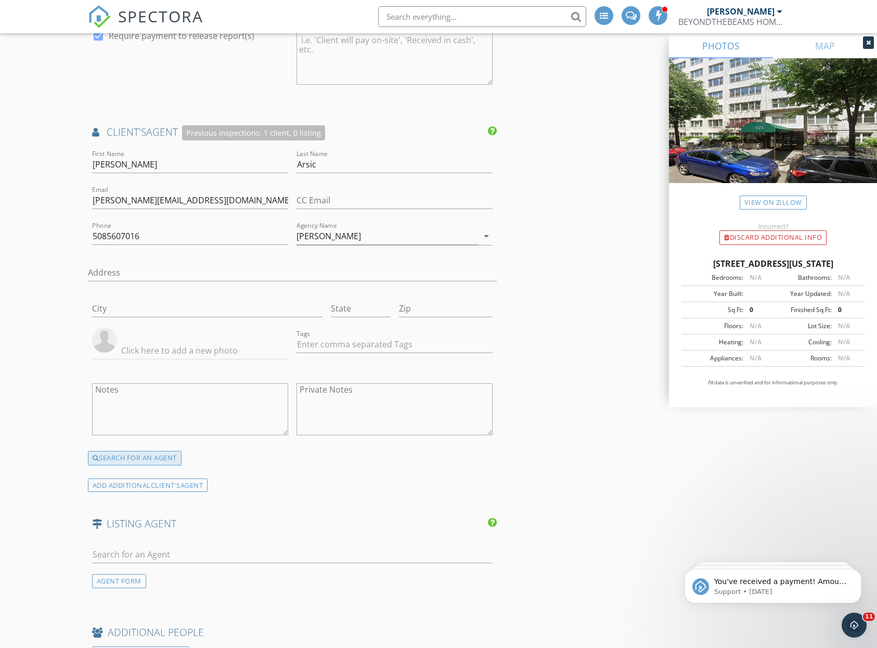
click at [168, 451] on div "SEARCH FOR AN AGENT" at bounding box center [135, 458] width 94 height 15
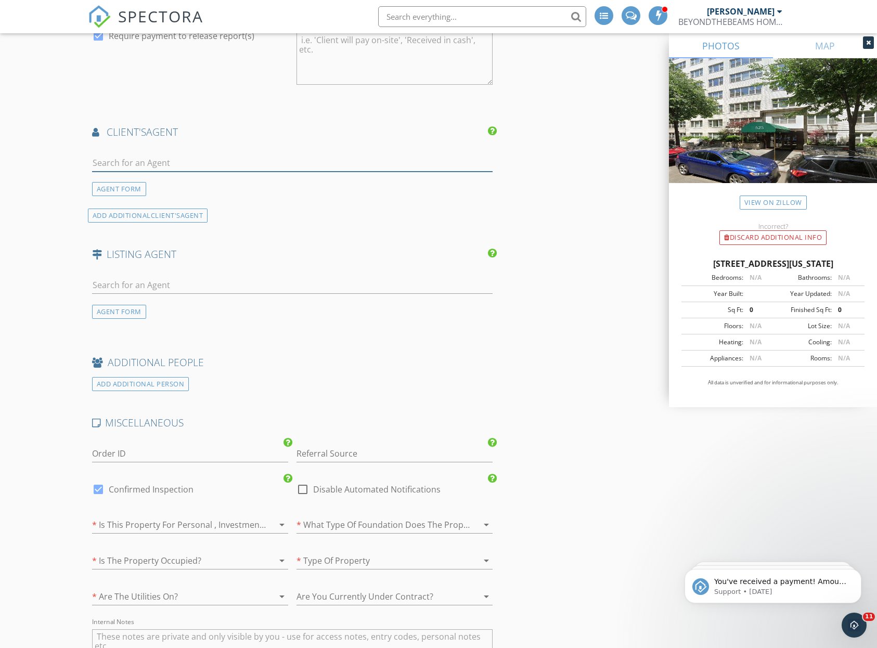
click at [193, 158] on input "text" at bounding box center [292, 162] width 401 height 17
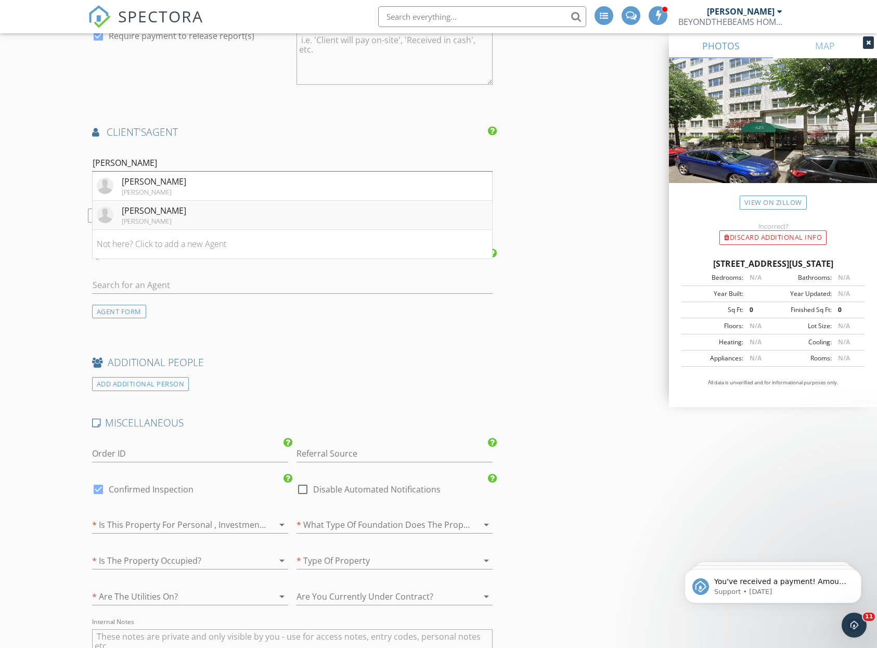
type input "marko"
click at [181, 201] on li "Marko Arsic Corcoran" at bounding box center [293, 215] width 400 height 29
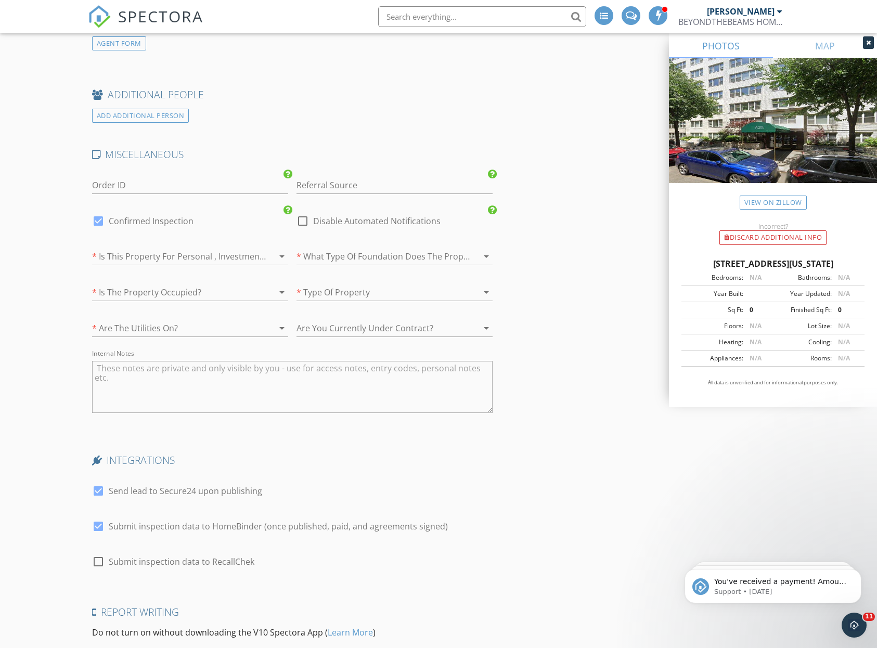
scroll to position [1986, 0]
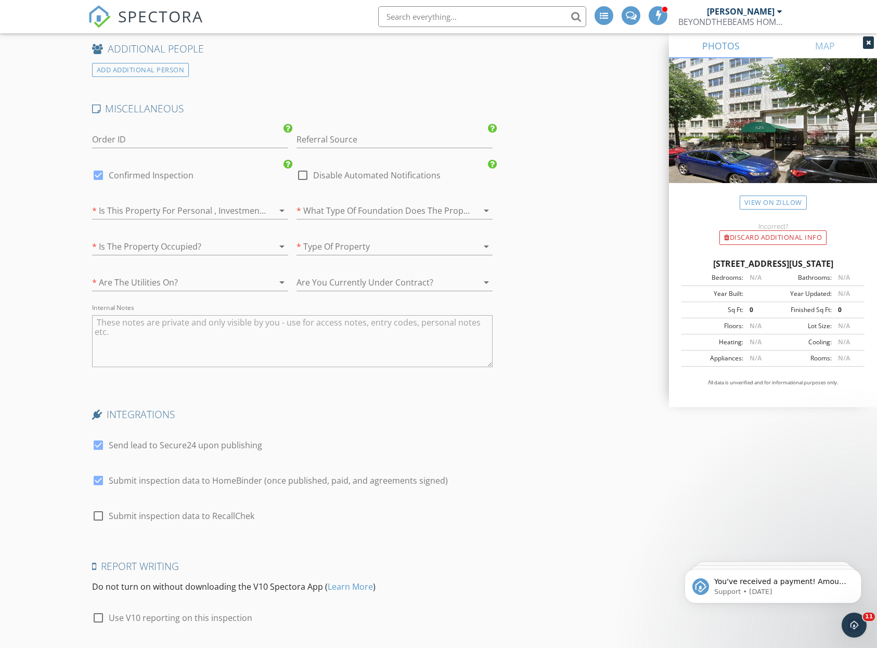
click at [241, 212] on div at bounding box center [175, 210] width 167 height 17
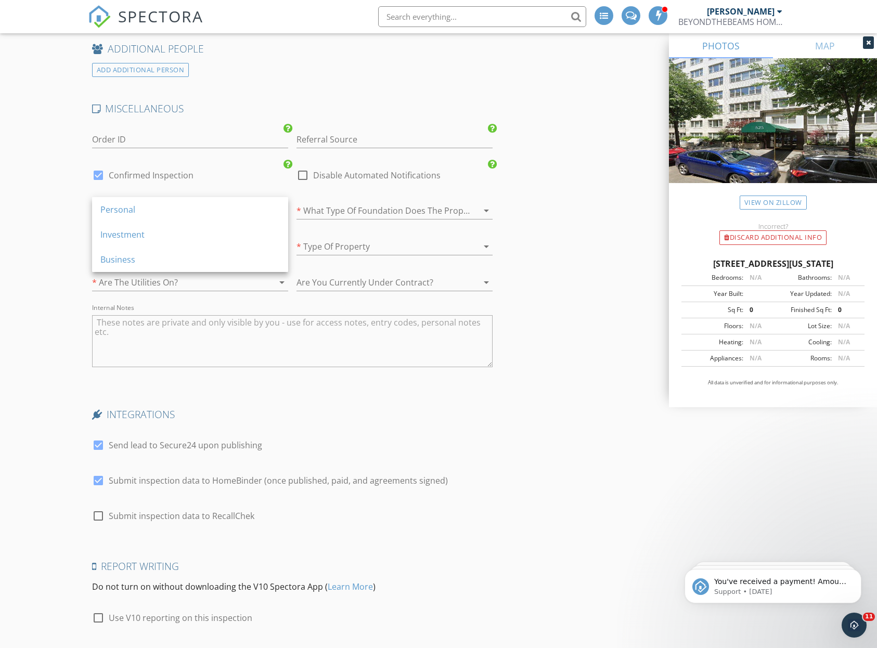
click at [241, 212] on div "Personal" at bounding box center [189, 209] width 179 height 12
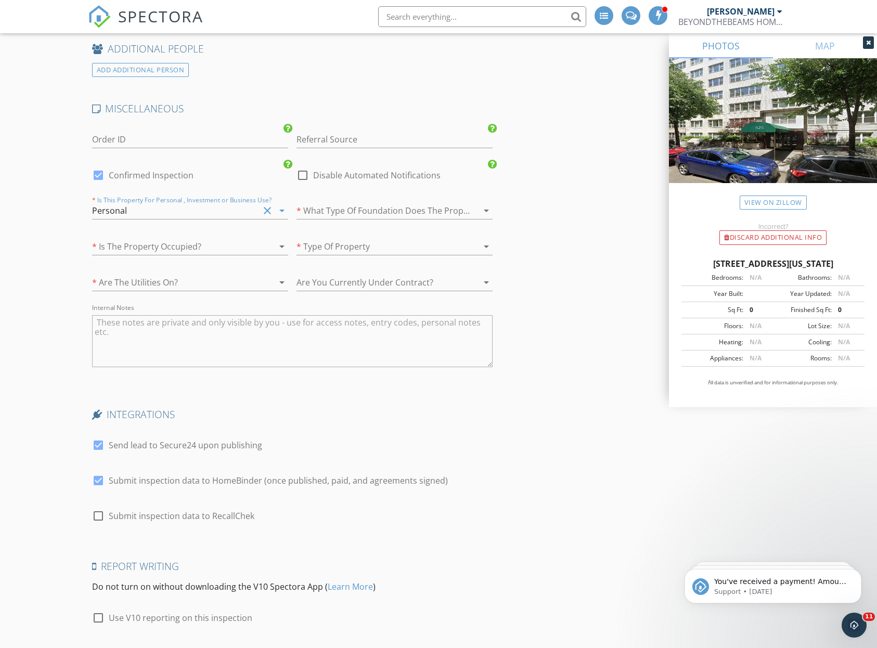
click at [388, 204] on div at bounding box center [379, 210] width 167 height 17
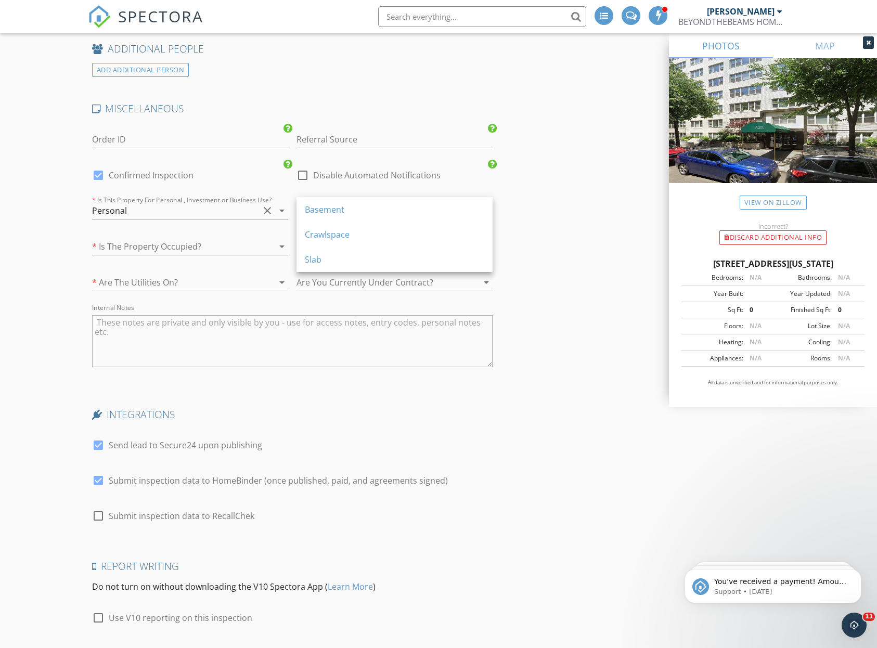
click at [388, 204] on div "Basement" at bounding box center [394, 209] width 179 height 12
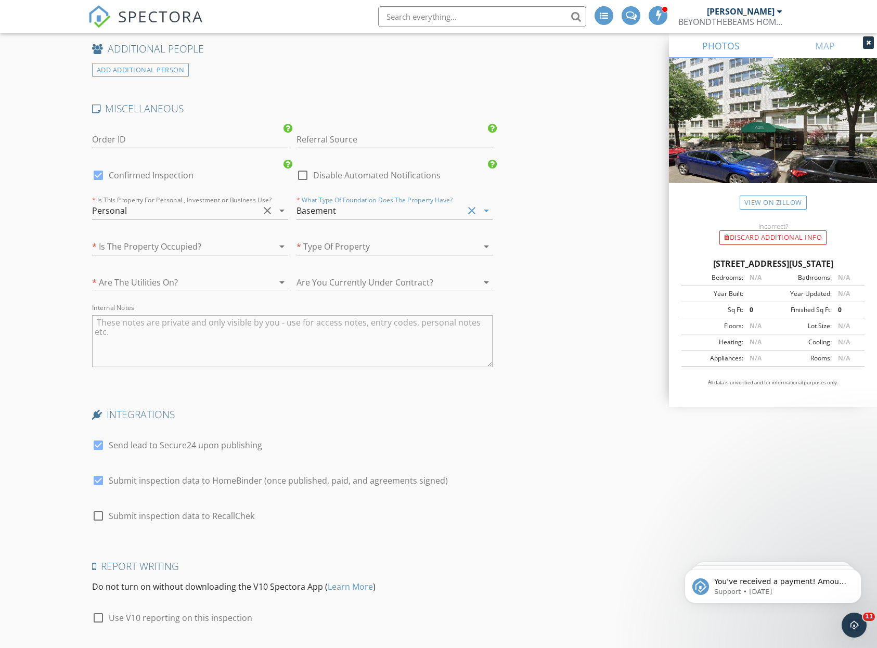
click at [95, 478] on div at bounding box center [98, 481] width 18 height 18
checkbox input "false"
click at [101, 440] on div at bounding box center [98, 445] width 18 height 18
checkbox input "false"
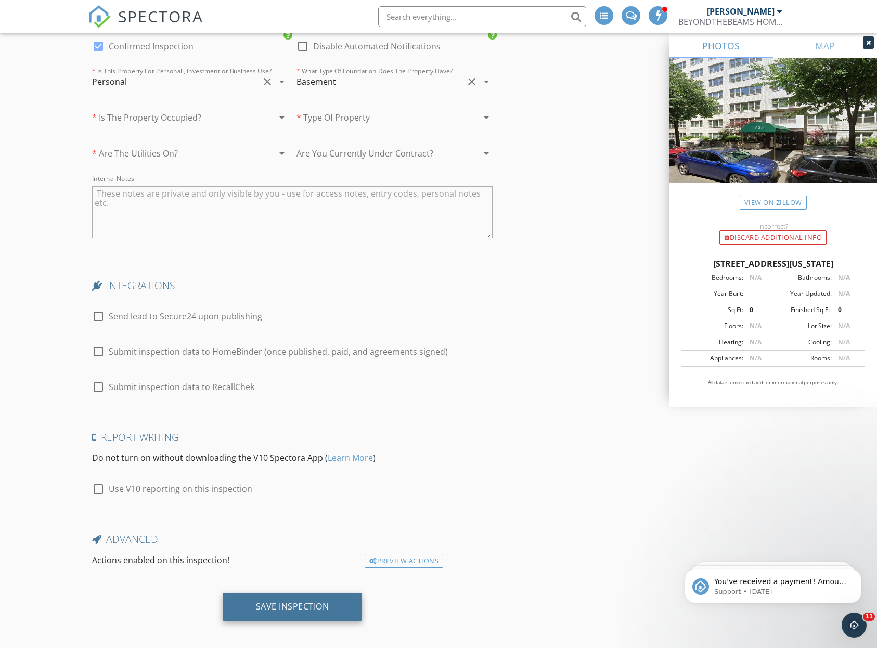
scroll to position [2115, 0]
click at [297, 601] on div "Save Inspection" at bounding box center [292, 606] width 73 height 10
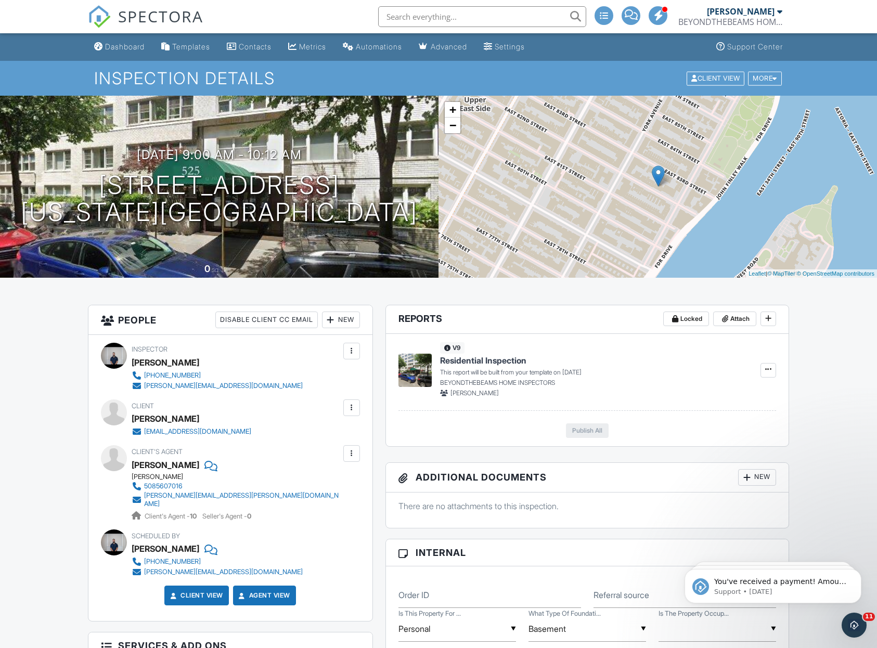
click at [732, 21] on div "BEYONDTHEBEAMS HOME INSPECTORS" at bounding box center [730, 22] width 104 height 10
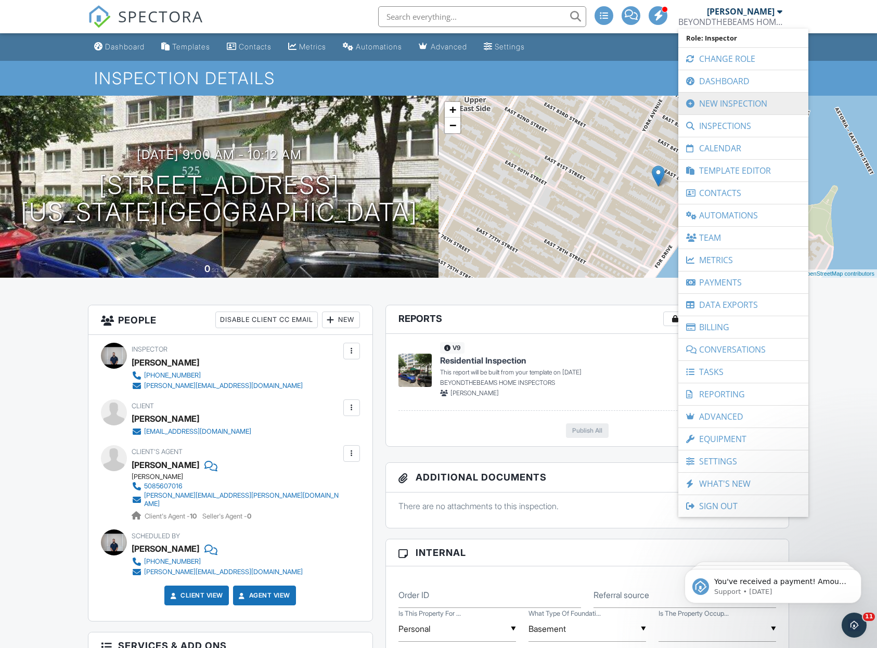
click at [731, 108] on link "New Inspection" at bounding box center [743, 104] width 120 height 22
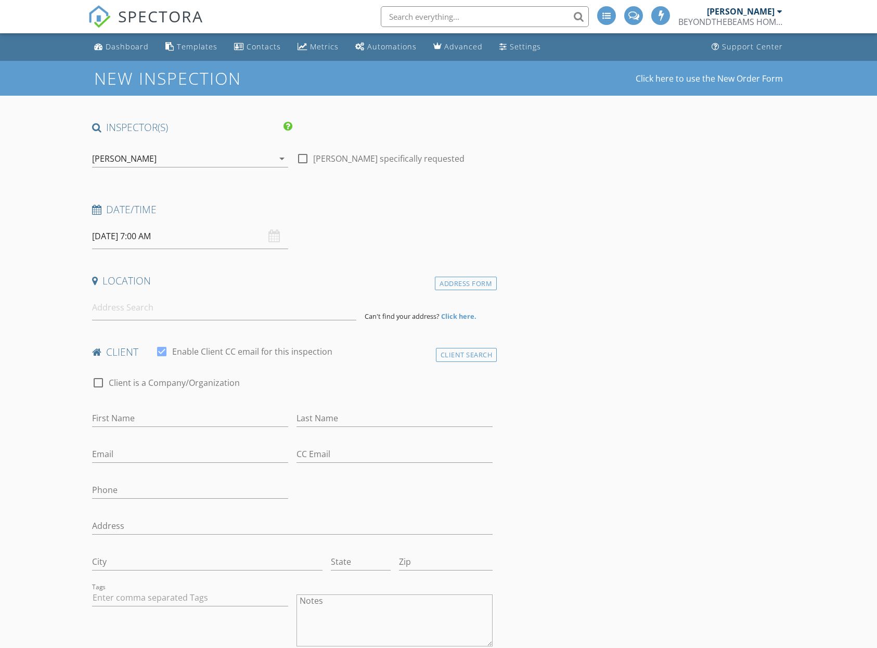
select select "8"
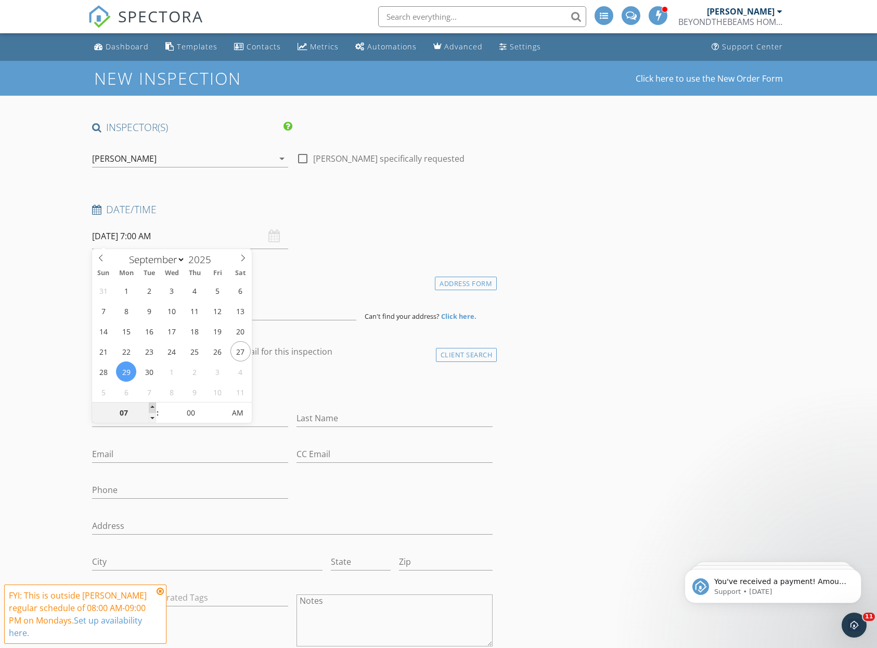
type input "[DATE] 8:00 AM"
type input "08"
click at [155, 405] on span at bounding box center [152, 407] width 7 height 10
type input "09/29/2025 9:00 AM"
type input "09"
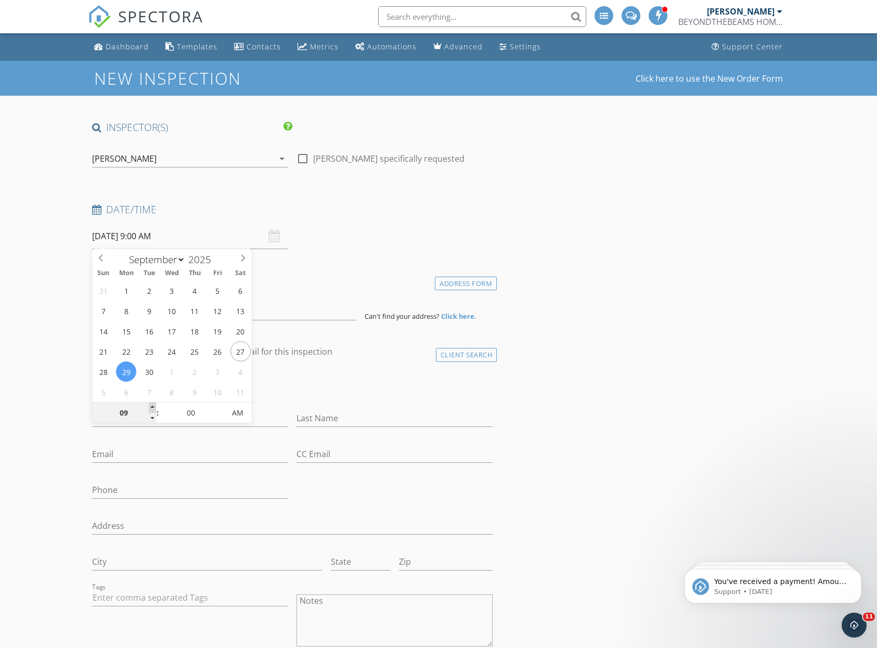
click at [155, 405] on span at bounding box center [152, 407] width 7 height 10
click at [327, 368] on div "check_box_outline_blank Client is a Company/Organization" at bounding box center [292, 383] width 409 height 35
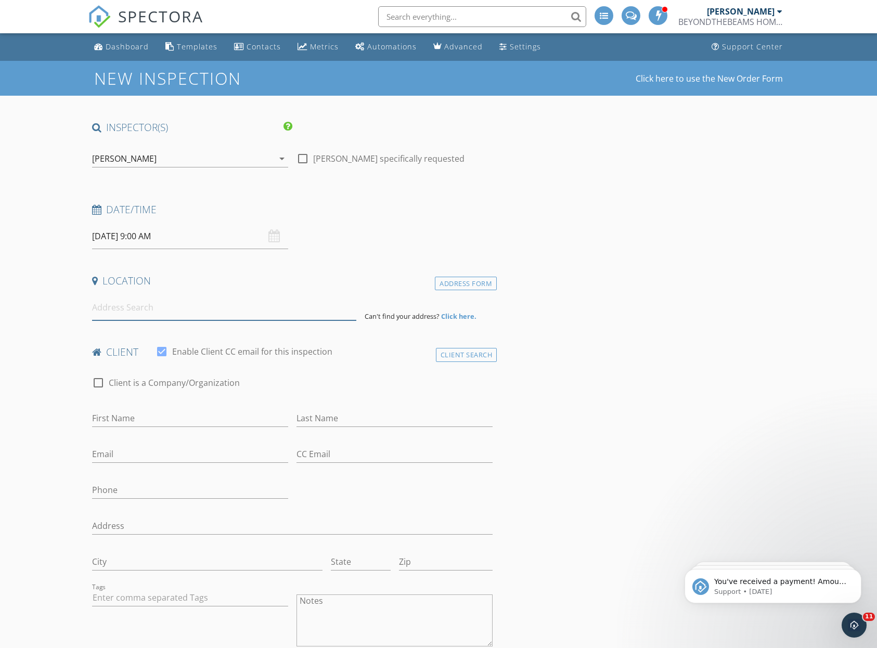
click at [244, 307] on input at bounding box center [224, 307] width 265 height 25
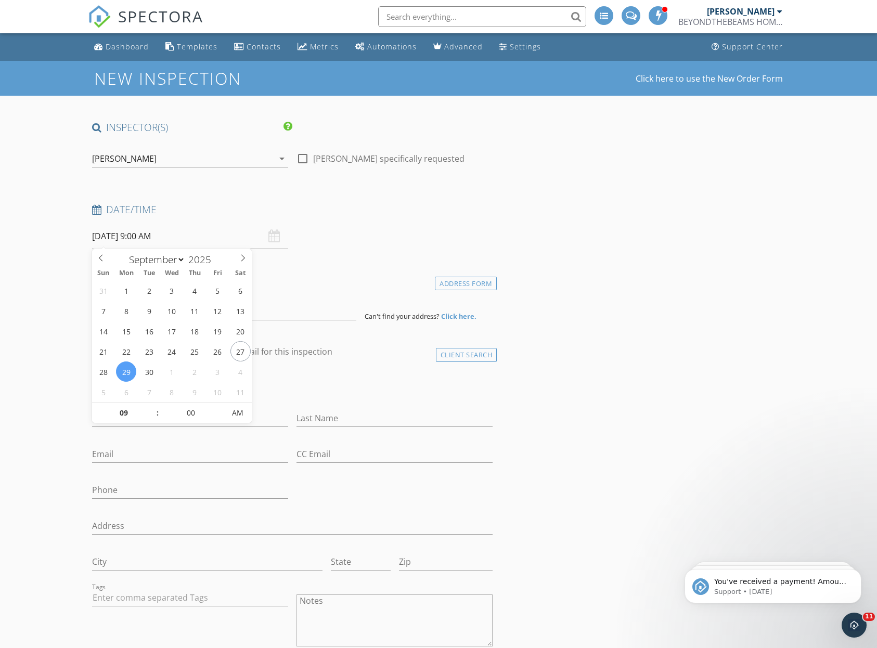
click at [181, 245] on input "09/29/2025 9:00 AM" at bounding box center [190, 236] width 196 height 25
type input "09/29/2025 10:00 AM"
type input "10"
click at [152, 409] on span at bounding box center [152, 407] width 7 height 10
type input "09/29/2025 10:05 AM"
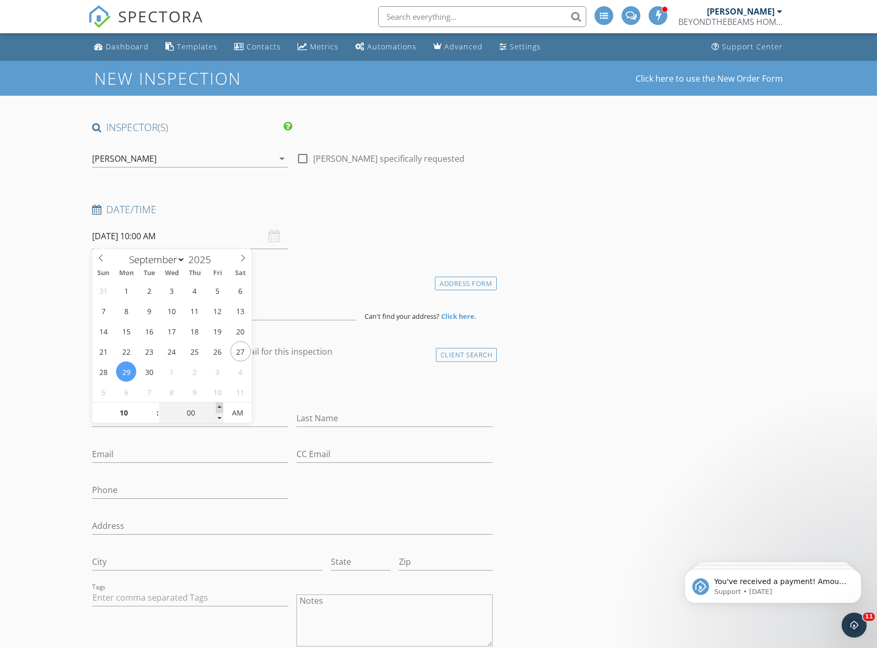
type input "05"
click at [216, 405] on span at bounding box center [219, 407] width 7 height 10
type input "09/29/2025 10:10 AM"
type input "10"
click at [216, 405] on span at bounding box center [219, 407] width 7 height 10
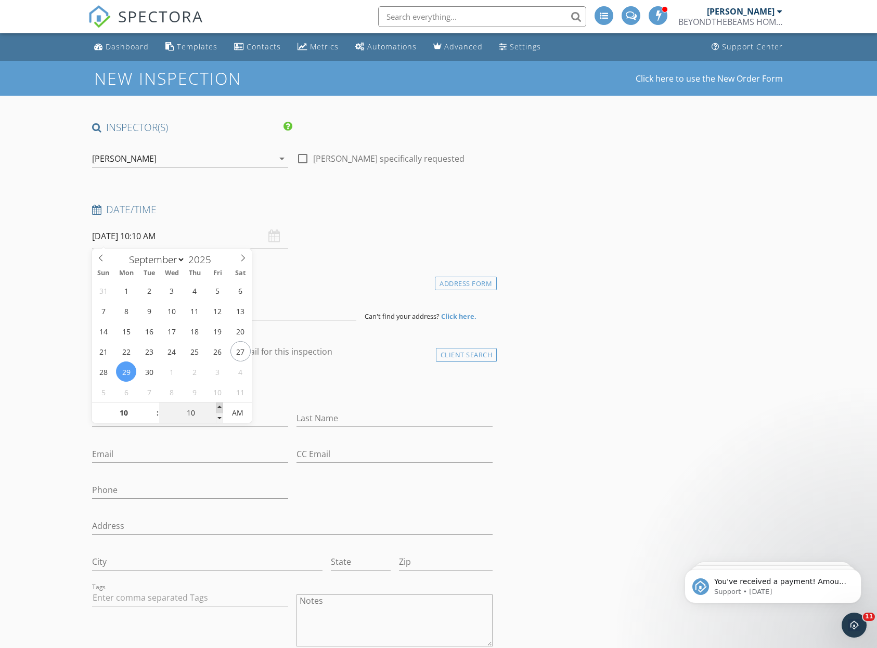
type input "09/29/2025 10:15 AM"
type input "15"
click at [216, 405] on span at bounding box center [219, 407] width 7 height 10
type input "09/29/2025 10:20 AM"
type input "20"
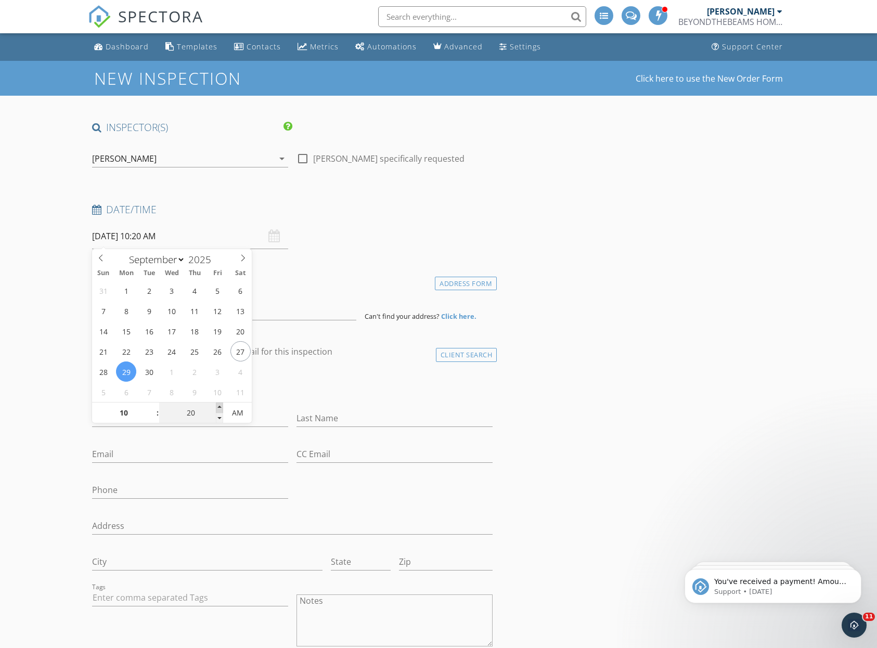
click at [216, 405] on span at bounding box center [219, 407] width 7 height 10
type input "09/29/2025 10:25 AM"
type input "25"
click at [216, 406] on span at bounding box center [219, 407] width 7 height 10
type input "09/29/2025 10:30 AM"
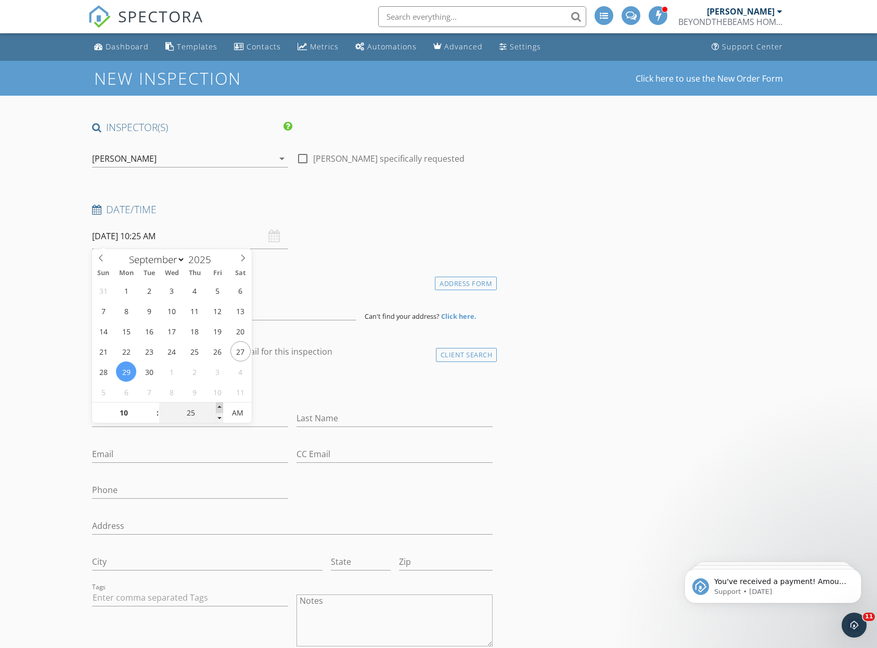
type input "30"
click at [216, 405] on span at bounding box center [219, 407] width 7 height 10
click at [289, 299] on input at bounding box center [224, 307] width 265 height 25
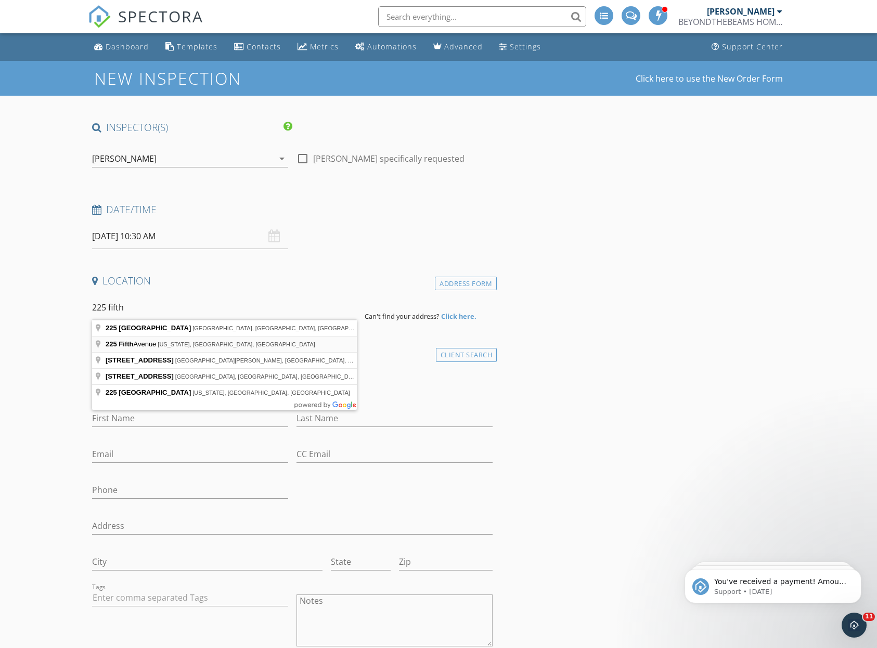
type input "225 Fifth Avenue, New York, NY, USA"
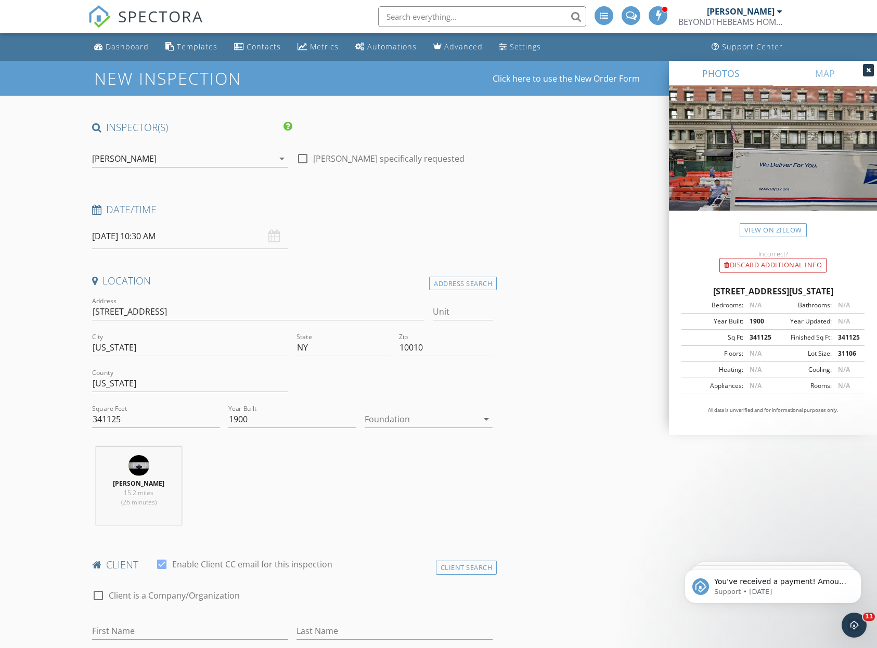
click at [440, 320] on div "Unit" at bounding box center [463, 317] width 60 height 28
type input "o"
click at [489, 310] on input "Unit" at bounding box center [463, 311] width 60 height 17
type input "phs"
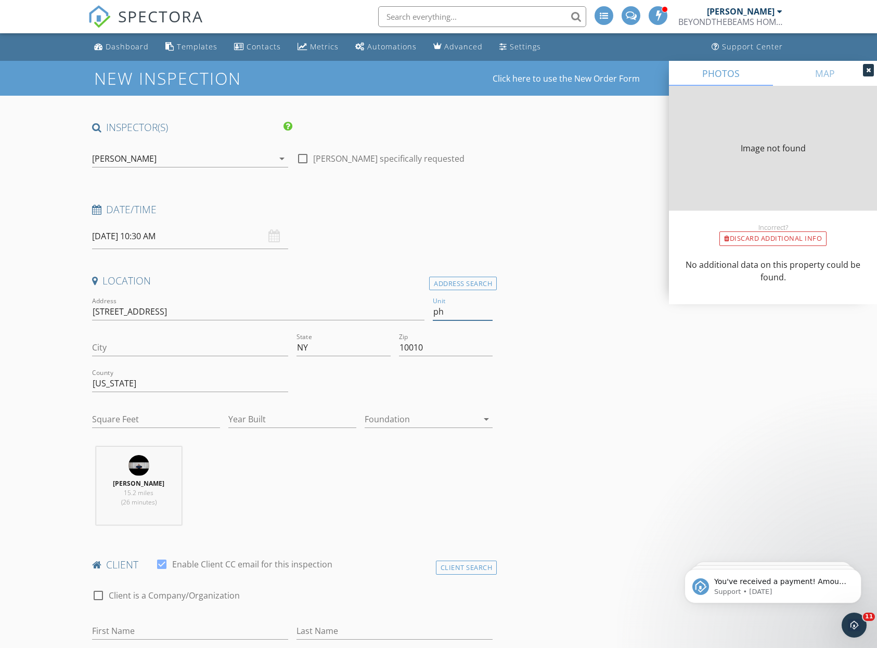
type input "p"
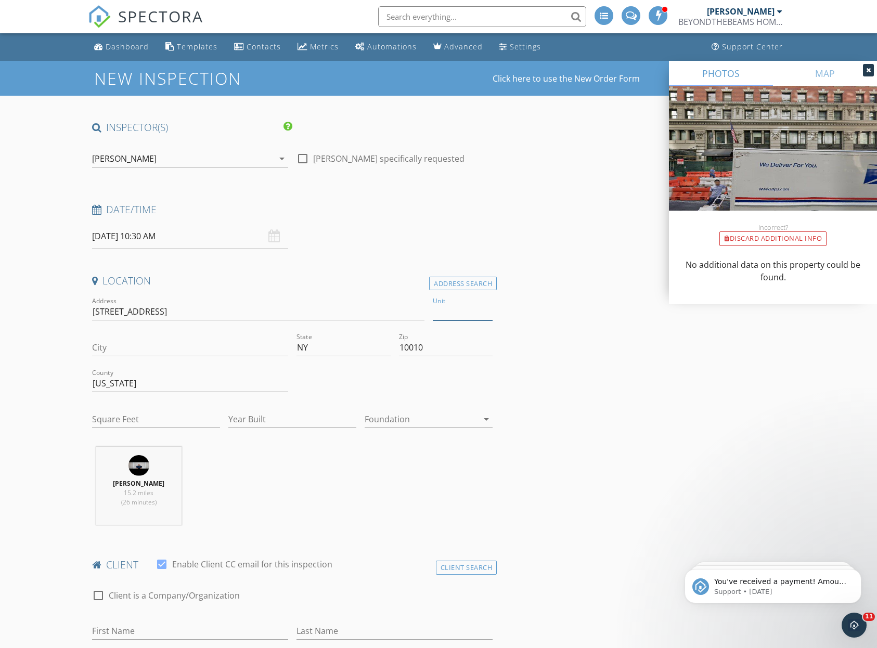
type input "O"
type input "PHS"
click at [244, 344] on input "City" at bounding box center [190, 347] width 196 height 17
type input "NY"
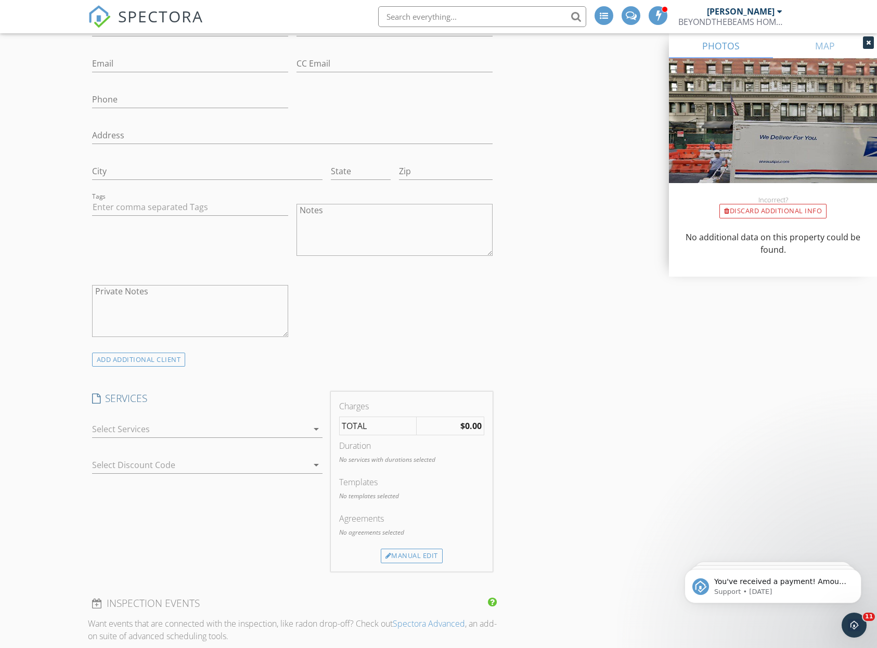
scroll to position [607, 0]
click at [293, 418] on div at bounding box center [200, 425] width 216 height 17
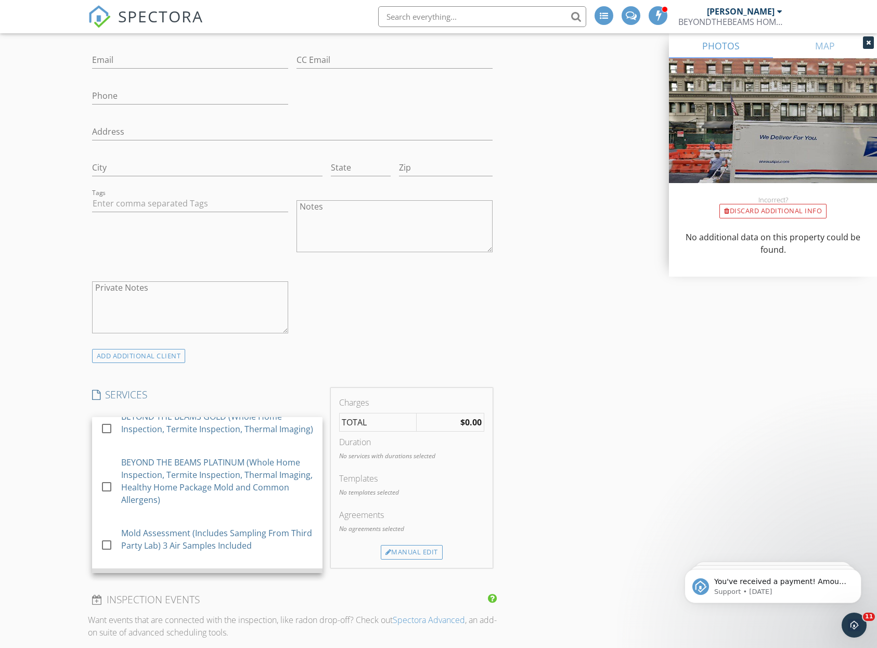
scroll to position [0, 0]
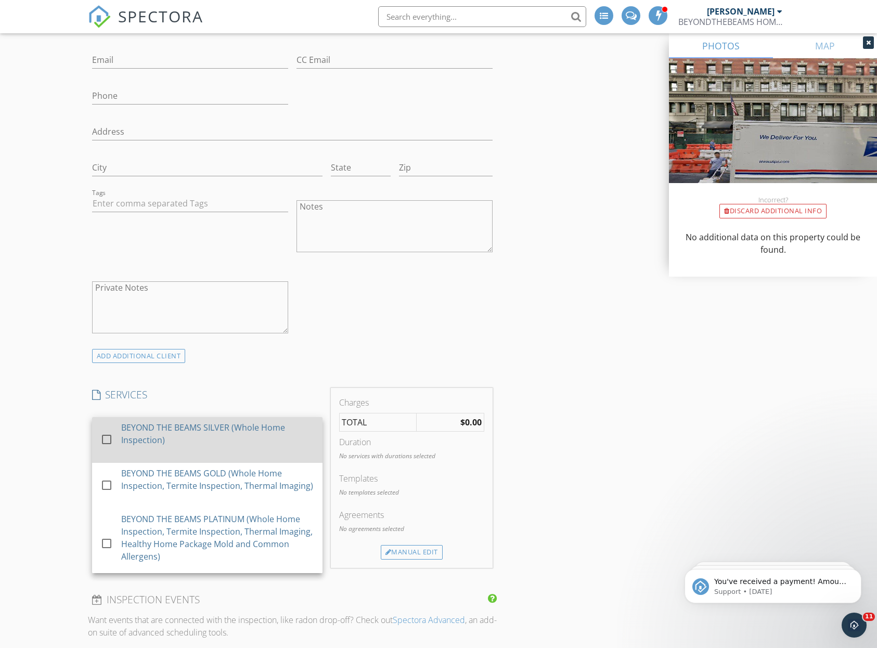
click at [254, 443] on div "BEYOND THE BEAMS SILVER (Whole Home Inspection)" at bounding box center [217, 433] width 193 height 25
checkbox input "true"
checkbox input "false"
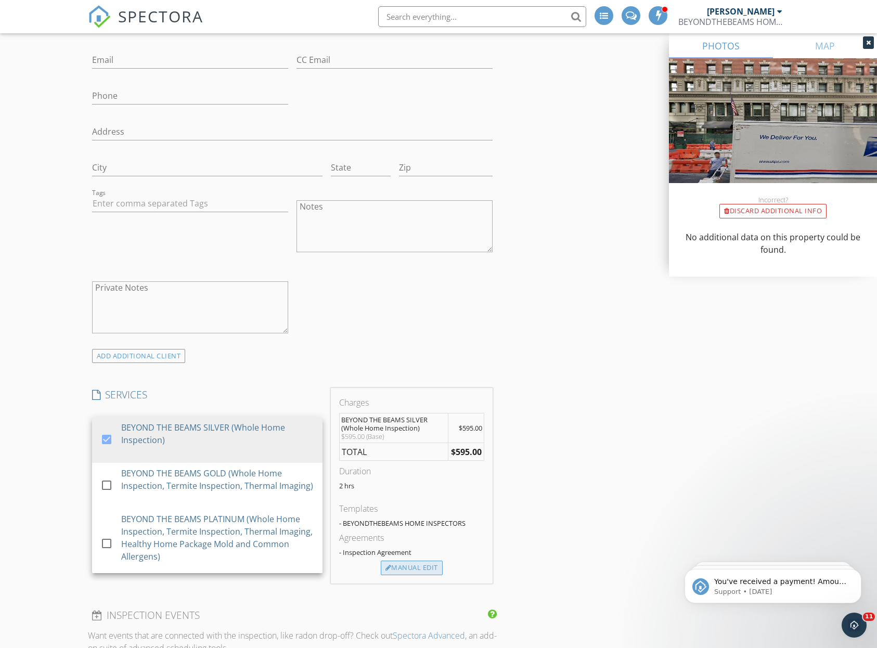
click at [417, 567] on div "Manual Edit" at bounding box center [412, 567] width 62 height 15
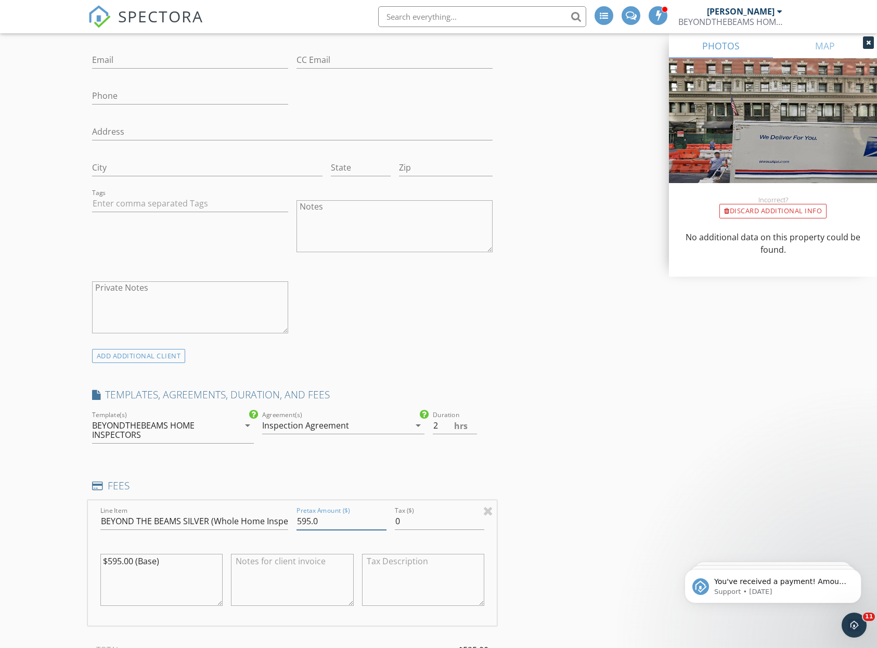
drag, startPoint x: 338, startPoint y: 520, endPoint x: 240, endPoint y: 520, distance: 97.7
click at [240, 520] on div "Line Item BEYOND THE BEAMS SILVER (Whole Home Inspection) Pretax Amount ($) 595…" at bounding box center [292, 562] width 409 height 125
type input "2000.00"
type input "BEYOND THE BEAMS (Whole Home Inspection)"
click at [120, 562] on textarea "$595.00 (Base)" at bounding box center [161, 580] width 123 height 52
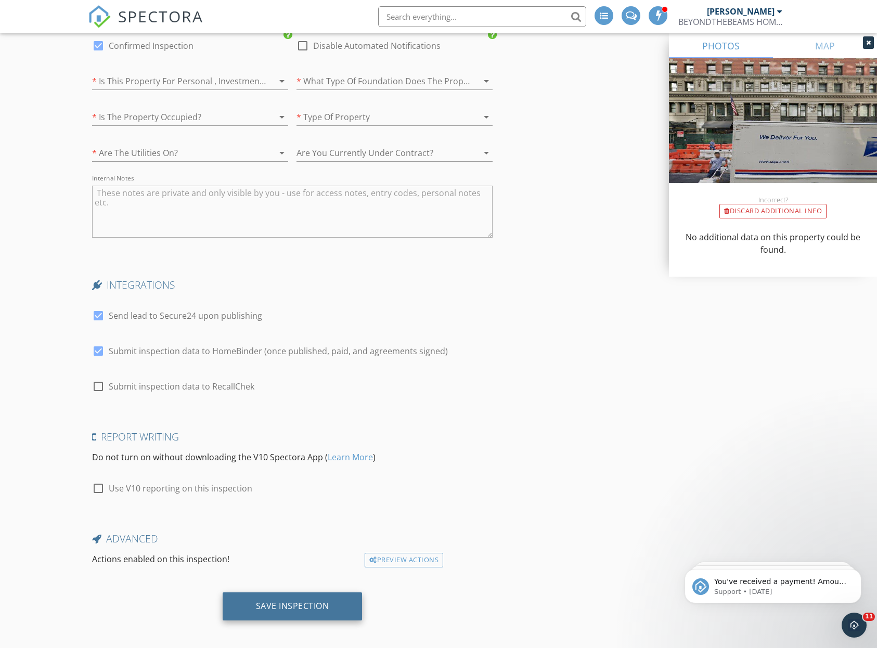
scroll to position [1846, 0]
type textarea "$2000.00 (Base)"
click at [305, 593] on div "Save Inspection" at bounding box center [293, 607] width 140 height 28
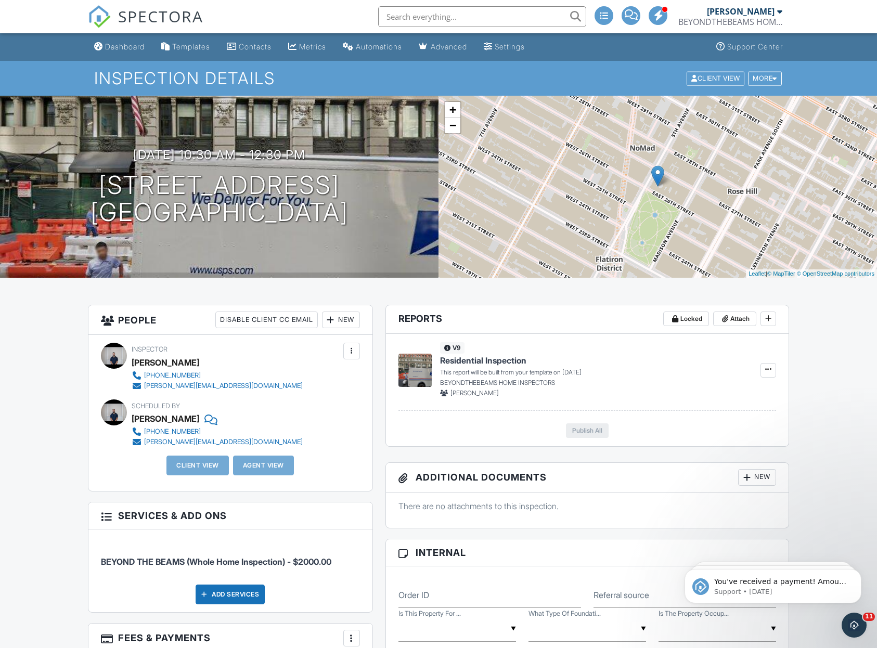
click at [727, 14] on div "[PERSON_NAME]" at bounding box center [741, 11] width 68 height 10
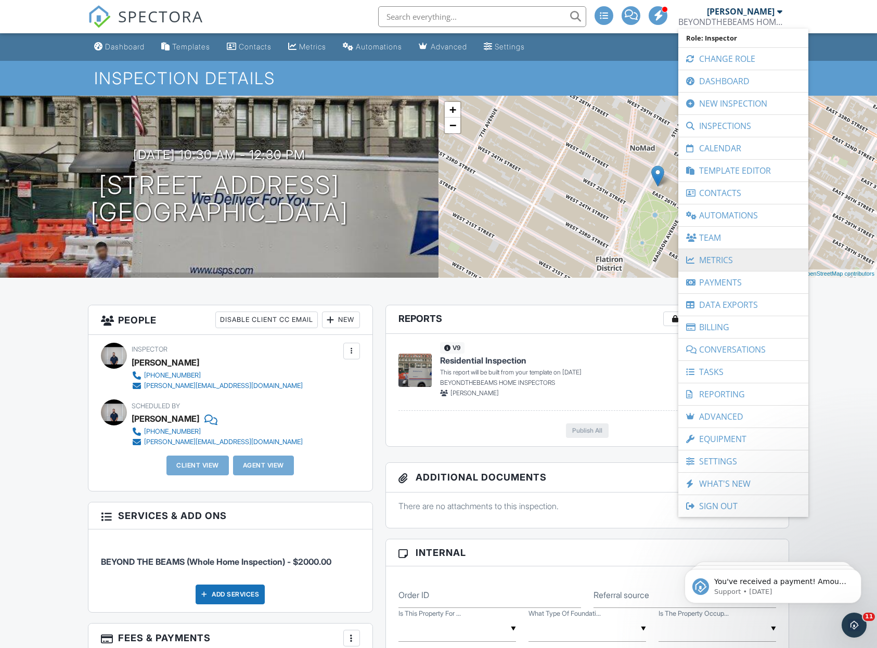
click at [775, 268] on link "Metrics" at bounding box center [743, 260] width 120 height 22
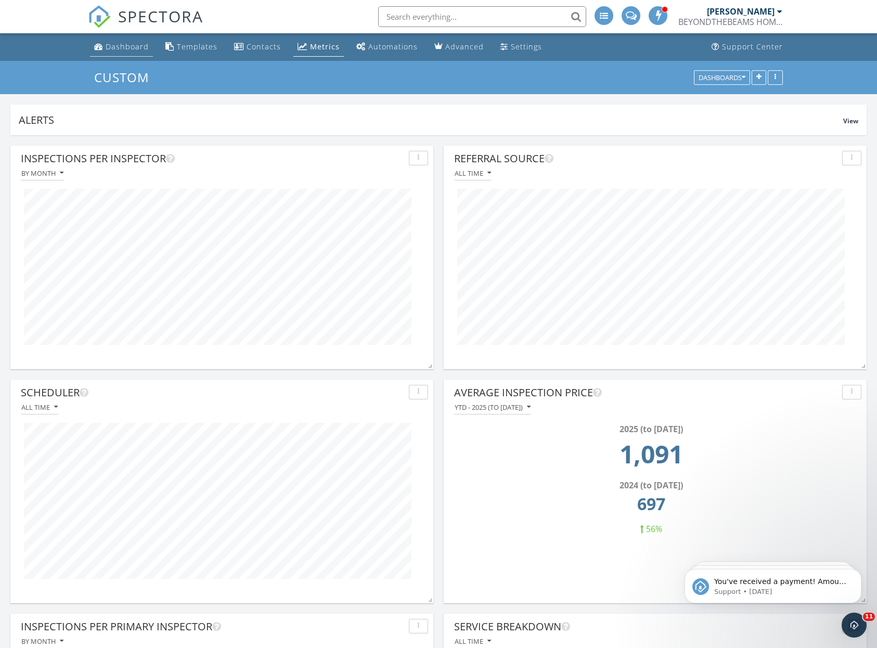
click at [102, 45] on link "Dashboard" at bounding box center [121, 46] width 63 height 19
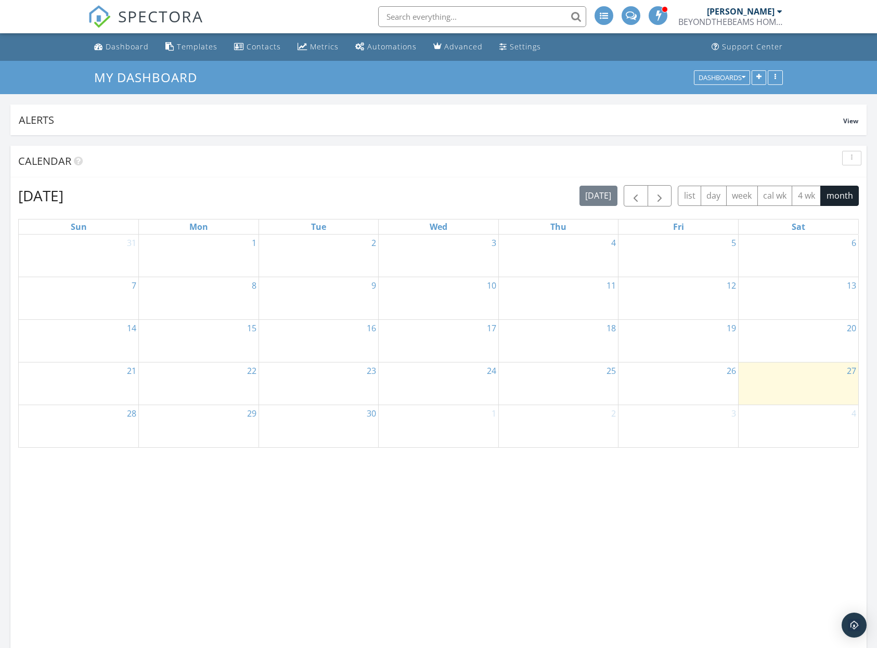
click at [727, 17] on div "BEYONDTHEBEAMS HOME INSPECTORS" at bounding box center [730, 22] width 104 height 10
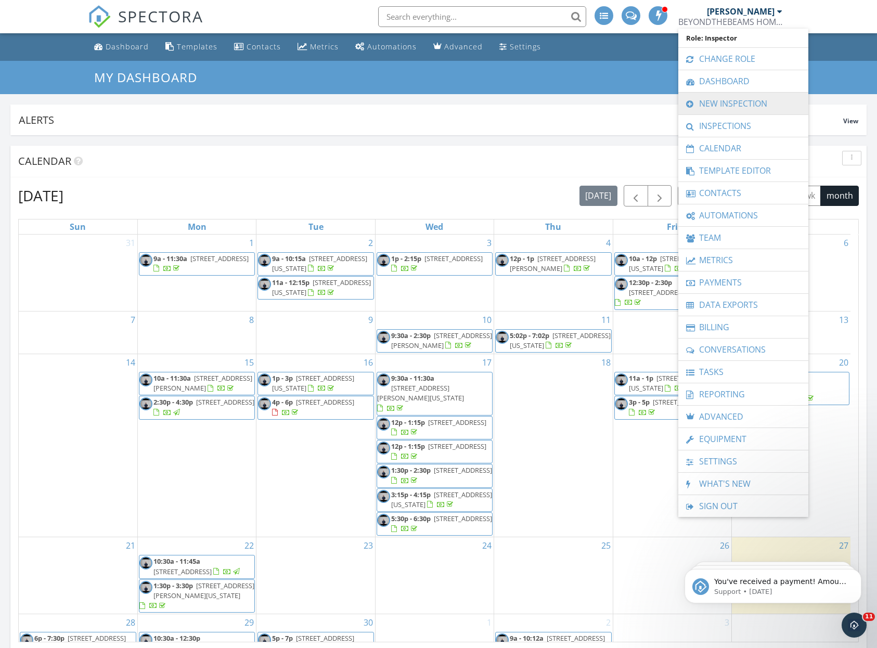
click at [732, 101] on link "New Inspection" at bounding box center [743, 104] width 120 height 22
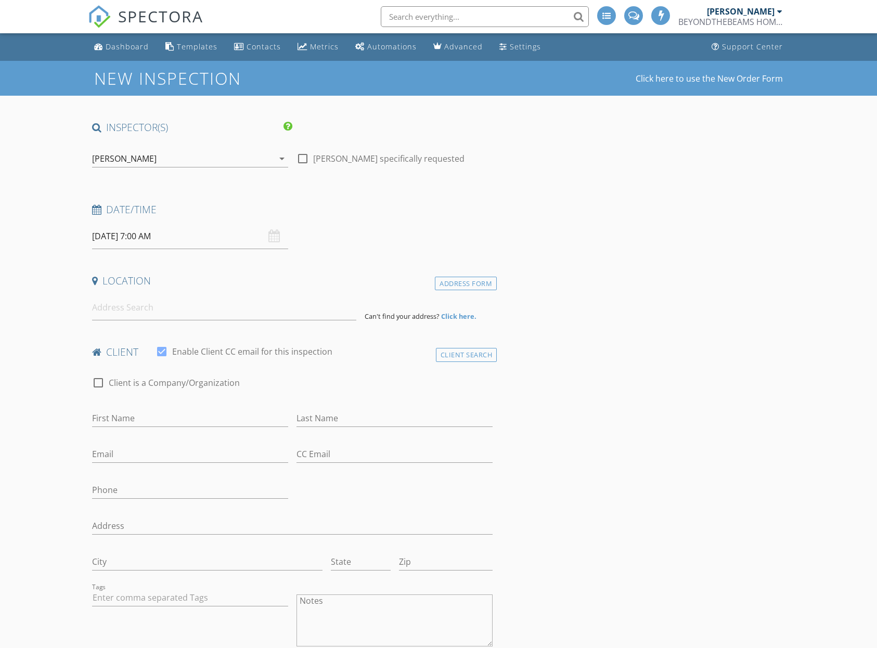
select select "8"
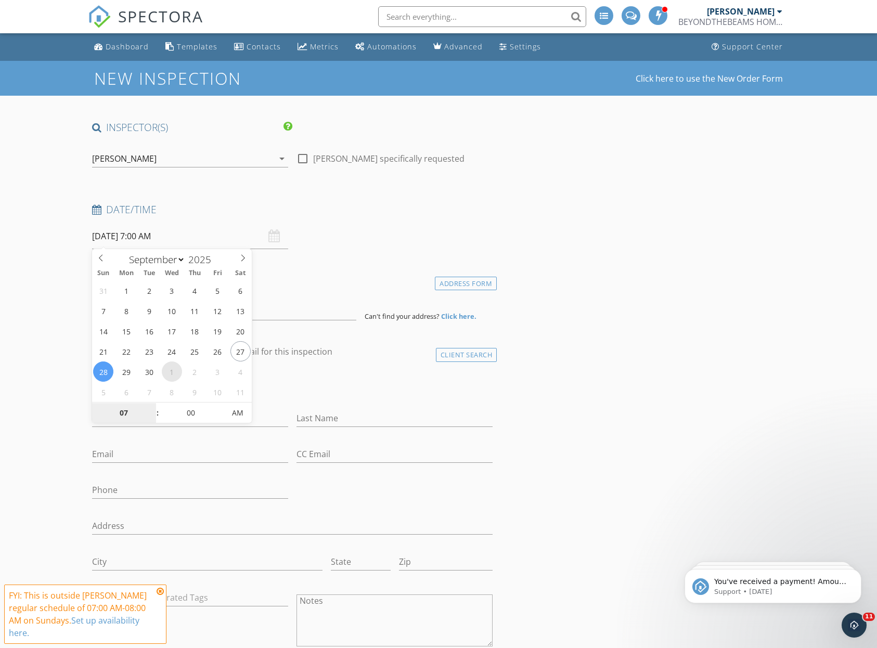
type input "[DATE] 7:00 AM"
select select "9"
type input "10/01/2025 8:00 AM"
type input "08"
click at [151, 407] on span at bounding box center [152, 407] width 7 height 10
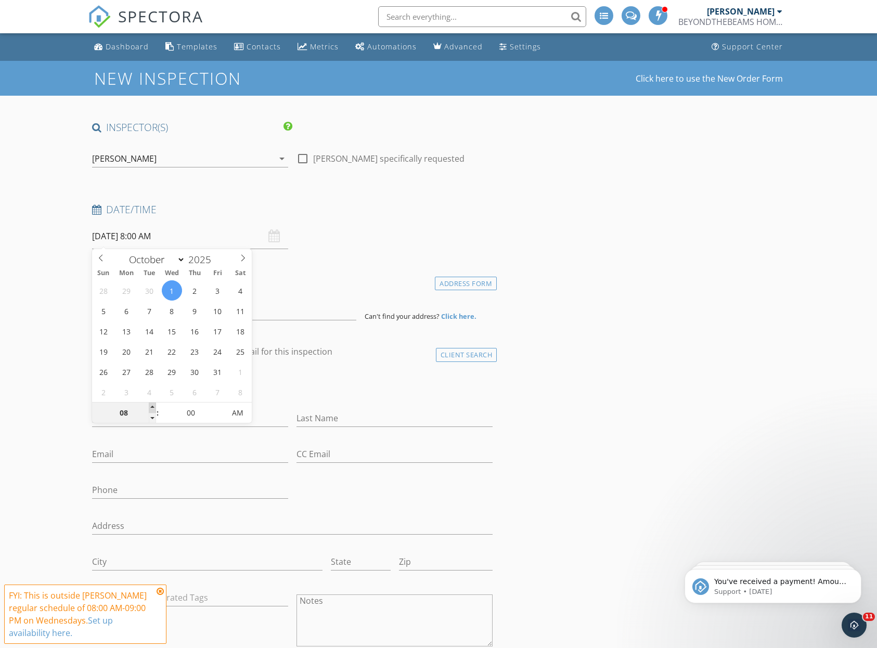
type input "[DATE] 9:00 AM"
type input "09"
click at [151, 407] on span at bounding box center [152, 407] width 7 height 10
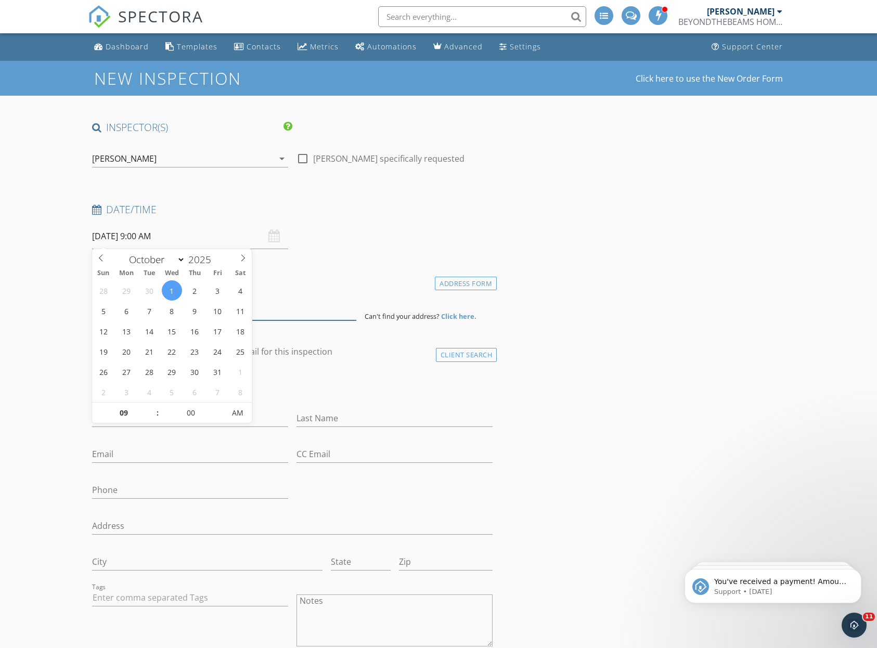
click at [299, 311] on input at bounding box center [224, 307] width 265 height 25
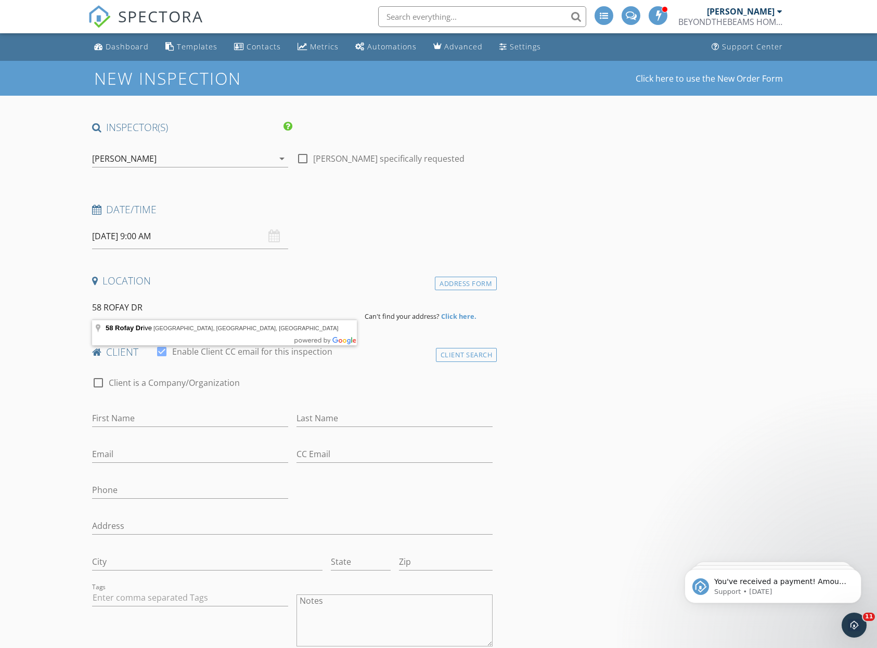
type input "58 Rofay Drive, East Northport, NY, USA"
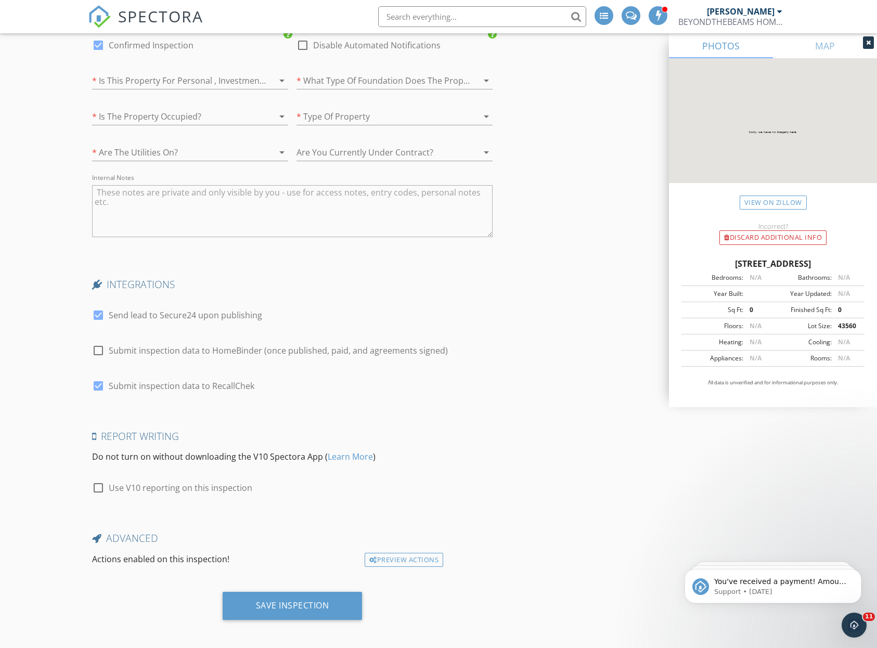
scroll to position [1723, 0]
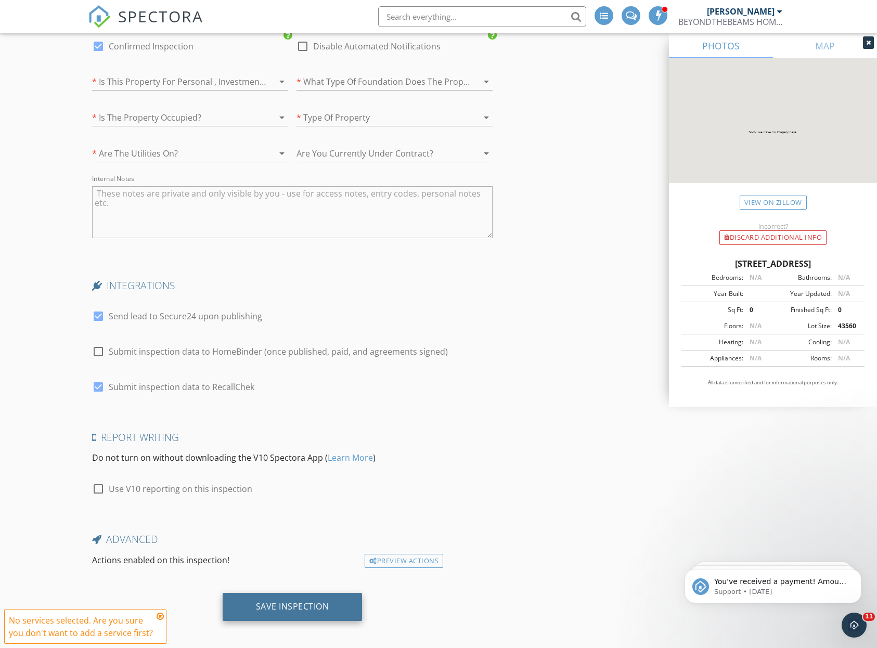
click at [305, 601] on div "Save Inspection" at bounding box center [292, 606] width 73 height 10
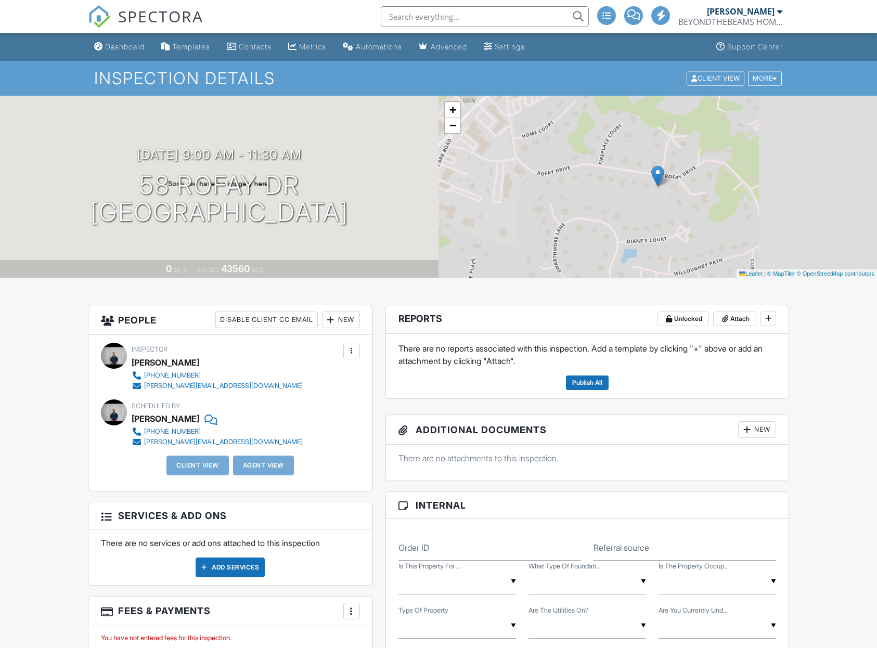
click at [114, 43] on div "Dashboard" at bounding box center [125, 46] width 40 height 9
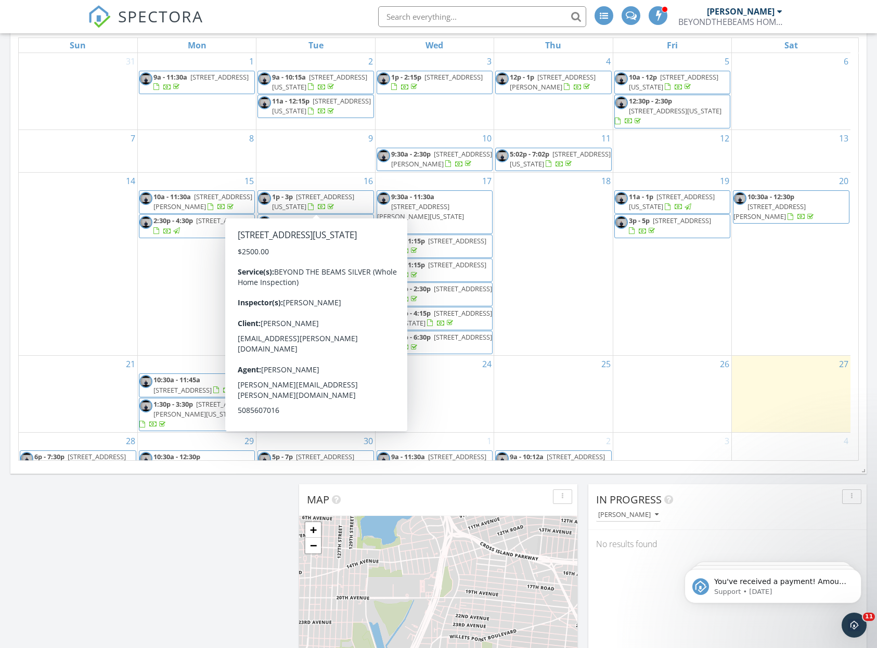
click at [751, 16] on div "[PERSON_NAME]" at bounding box center [741, 11] width 68 height 10
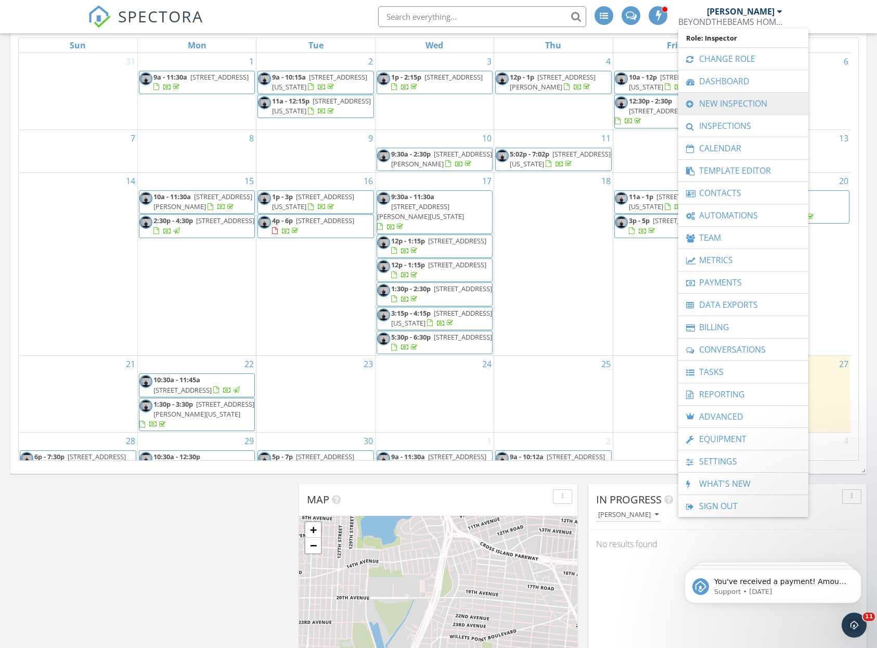
click at [725, 103] on link "New Inspection" at bounding box center [743, 104] width 120 height 22
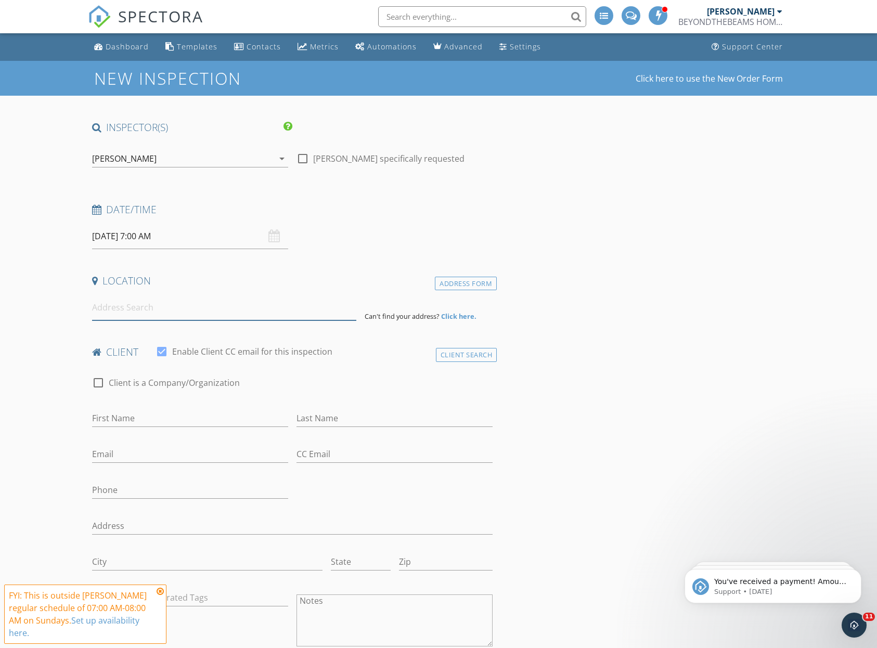
click at [259, 309] on input at bounding box center [224, 307] width 265 height 25
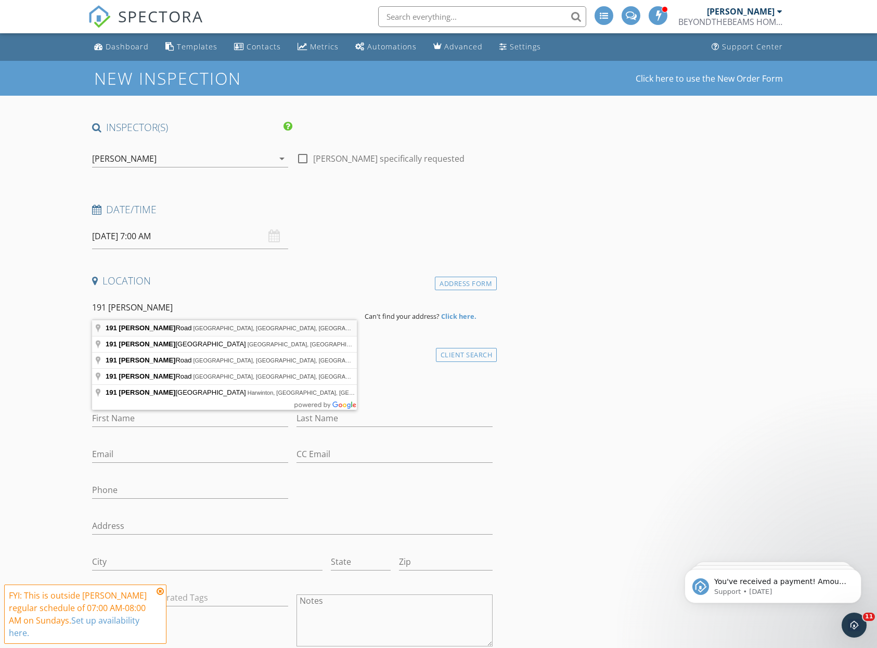
type input "191 Terry Road, Smithtown, NY, USA"
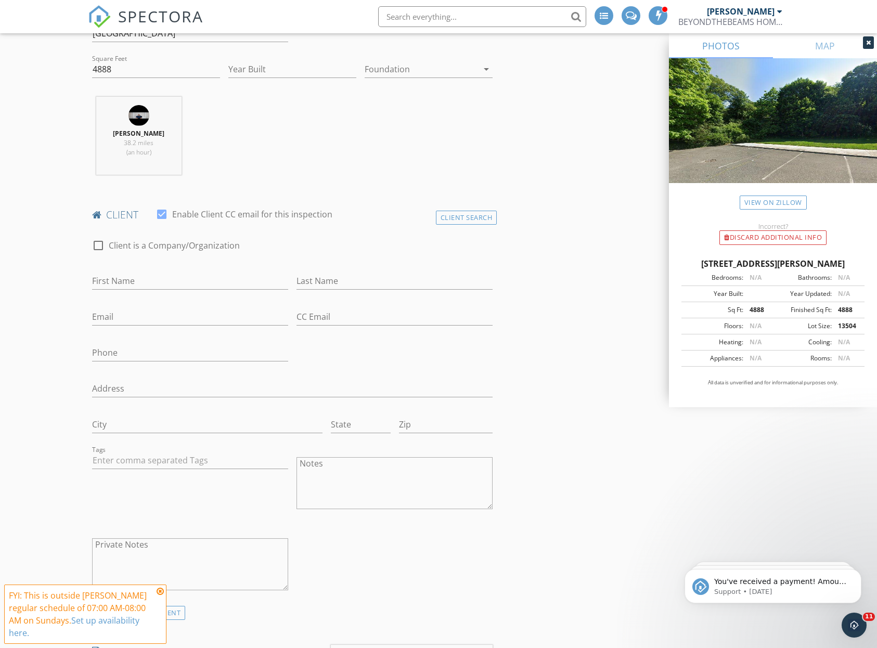
scroll to position [357, 0]
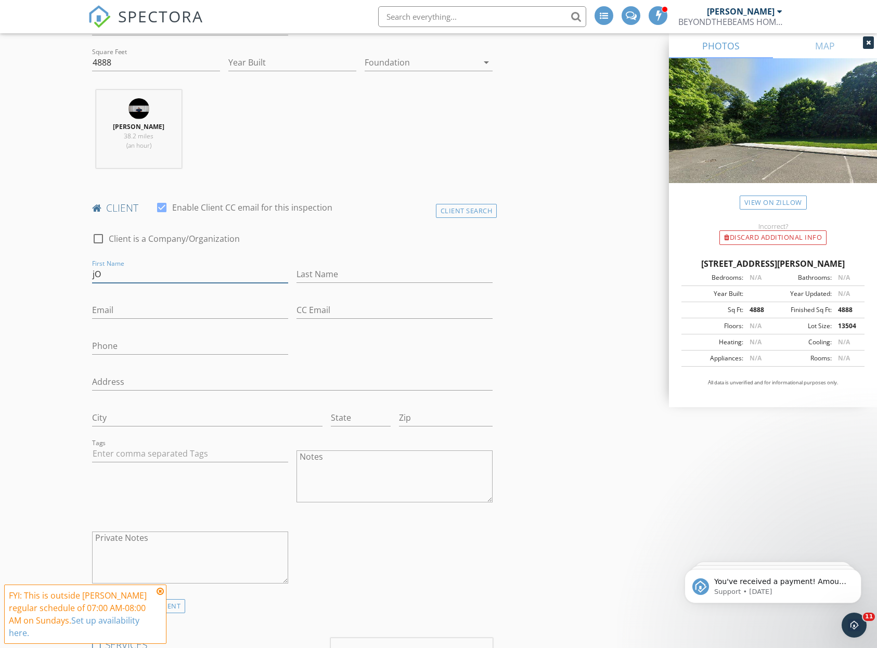
type input "j"
type input "Jonathan"
click at [378, 282] on div "Last Name" at bounding box center [394, 280] width 196 height 28
type input "Bell"
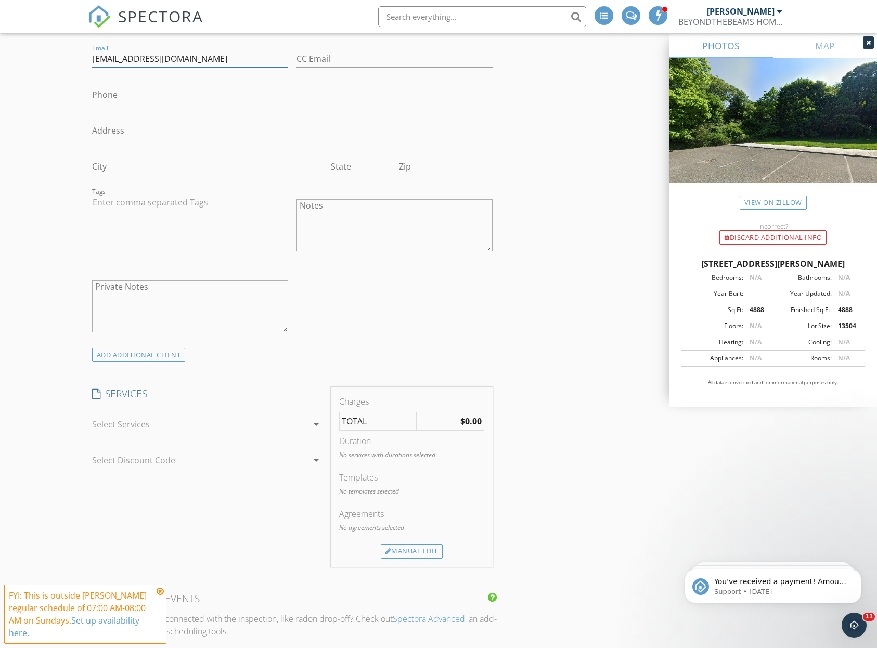
scroll to position [612, 0]
type input "JB@BELLLG.com"
click at [250, 414] on div at bounding box center [200, 420] width 216 height 17
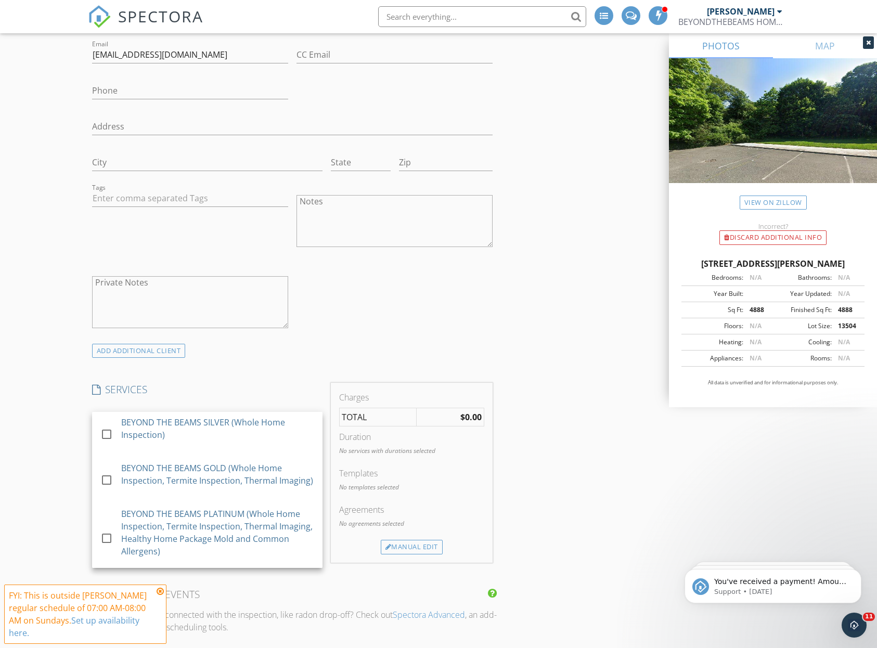
click at [250, 414] on div "BEYOND THE BEAMS SILVER (Whole Home Inspection)" at bounding box center [217, 435] width 193 height 46
checkbox input "true"
checkbox input "false"
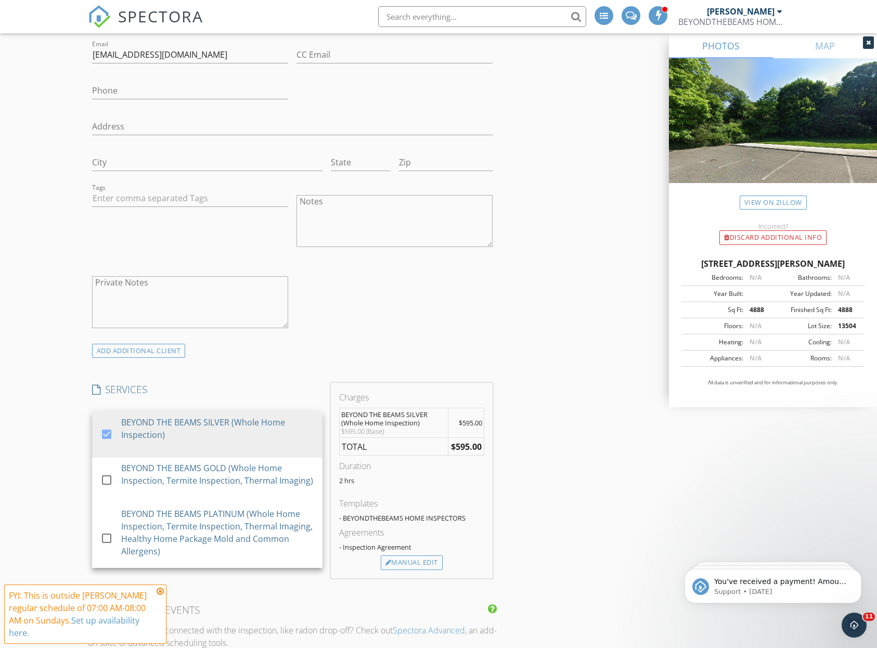
click at [311, 370] on div "INSPECTOR(S) check_box Dennis Manolatos PRIMARY Dennis Manolatos arrow_drop_dow…" at bounding box center [292, 602] width 409 height 2186
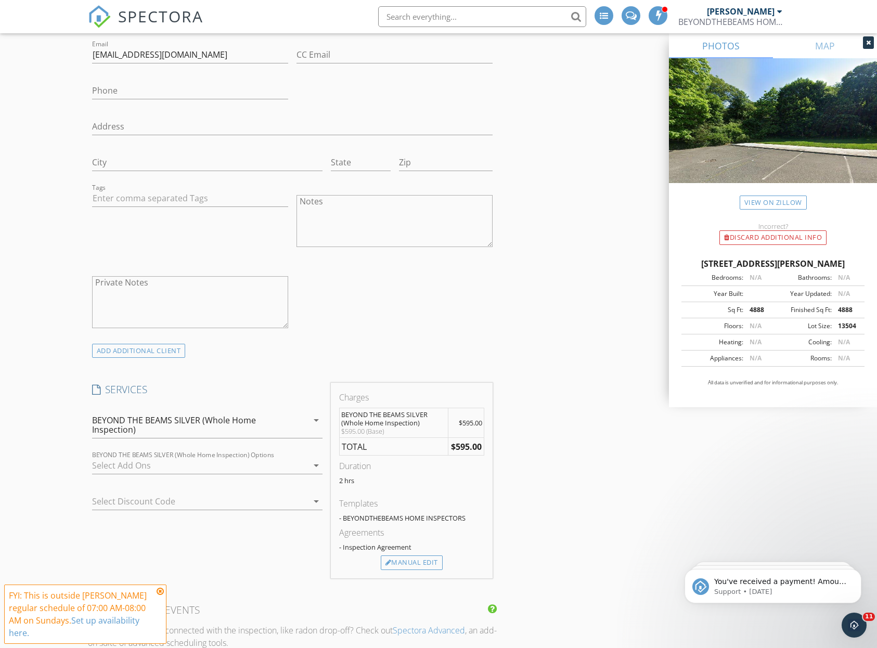
scroll to position [653, 0]
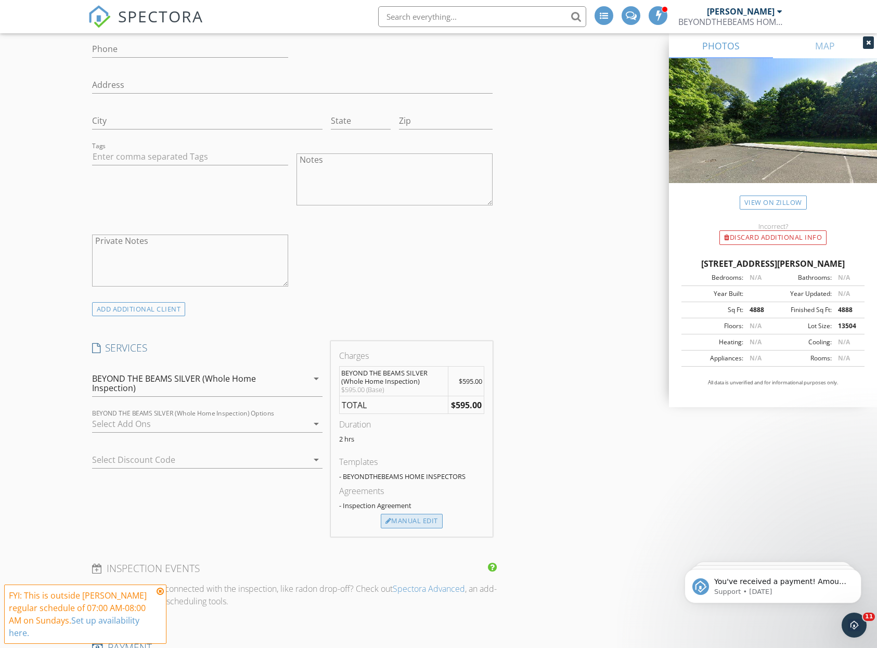
click at [413, 522] on div "Manual Edit" at bounding box center [412, 521] width 62 height 15
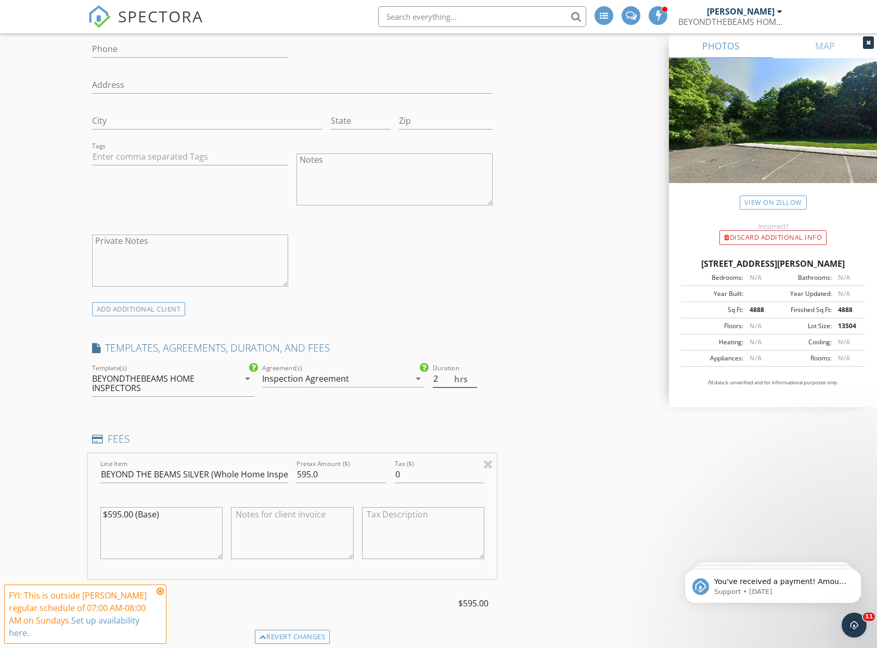
type input "1.5"
click at [473, 379] on input "1.5" at bounding box center [455, 378] width 44 height 17
drag, startPoint x: 328, startPoint y: 472, endPoint x: 282, endPoint y: 471, distance: 45.2
click at [282, 471] on div "Line Item BEYOND THE BEAMS SILVER (Whole Home Inspection) Pretax Amount ($) 595…" at bounding box center [292, 515] width 409 height 125
type input "7"
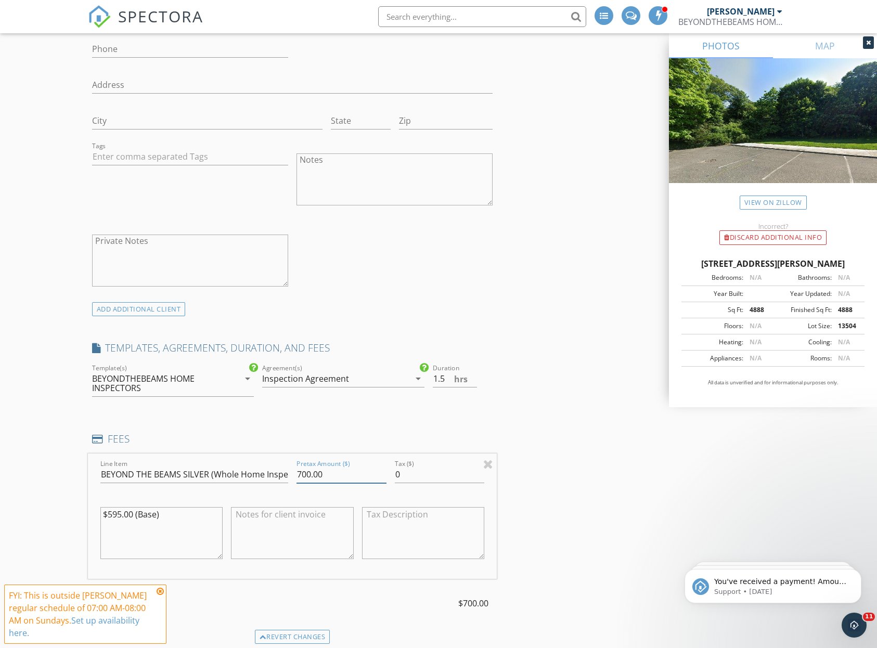
type input "700.00"
click at [120, 513] on textarea "$595.00 (Base)" at bounding box center [161, 533] width 123 height 52
type textarea "$895.00 (Base)"
click at [318, 432] on h4 "FEES" at bounding box center [292, 439] width 401 height 14
type input "BEYOND THE BEAMS (Whole Home Inspection)"
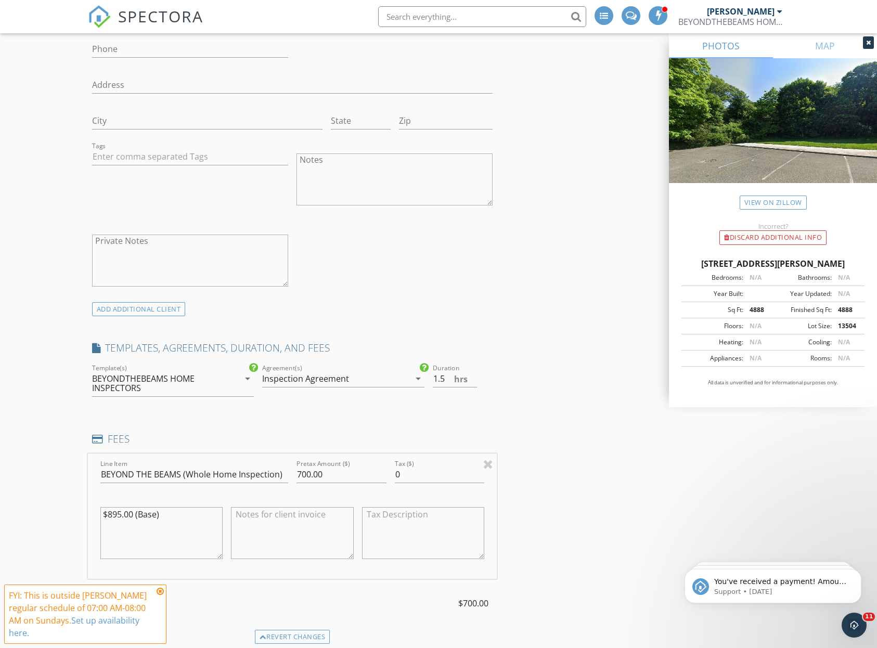
click at [315, 419] on div "INSPECTOR(S) check_box Dennis Manolatos PRIMARY Dennis Manolatos arrow_drop_dow…" at bounding box center [292, 613] width 409 height 2293
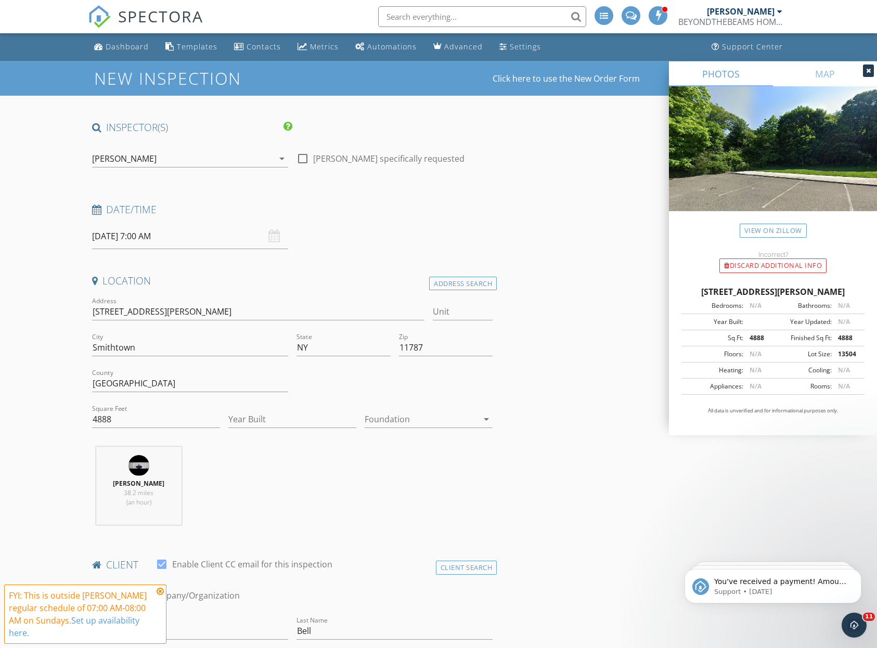
scroll to position [0, 0]
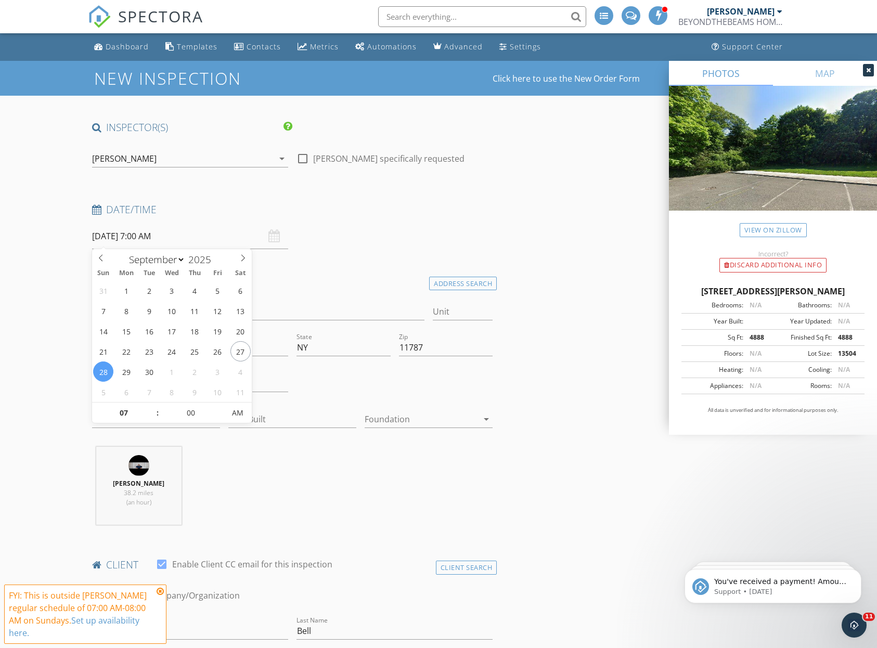
click at [231, 238] on input "09/28/2025 7:00 AM" at bounding box center [190, 236] width 196 height 25
type input "09/29/2025 7:00 AM"
type input "08"
type input "09/29/2025 8:00 AM"
click at [155, 405] on span at bounding box center [152, 407] width 7 height 10
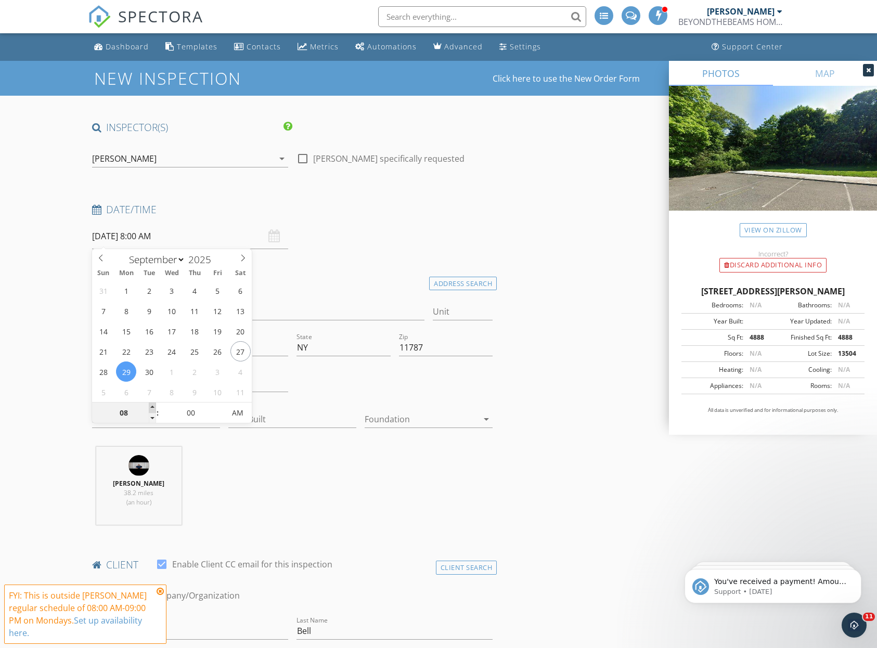
type input "09"
type input "09/29/2025 9:00 AM"
click at [155, 405] on span at bounding box center [152, 407] width 7 height 10
type input "10"
type input "09/29/2025 10:00 AM"
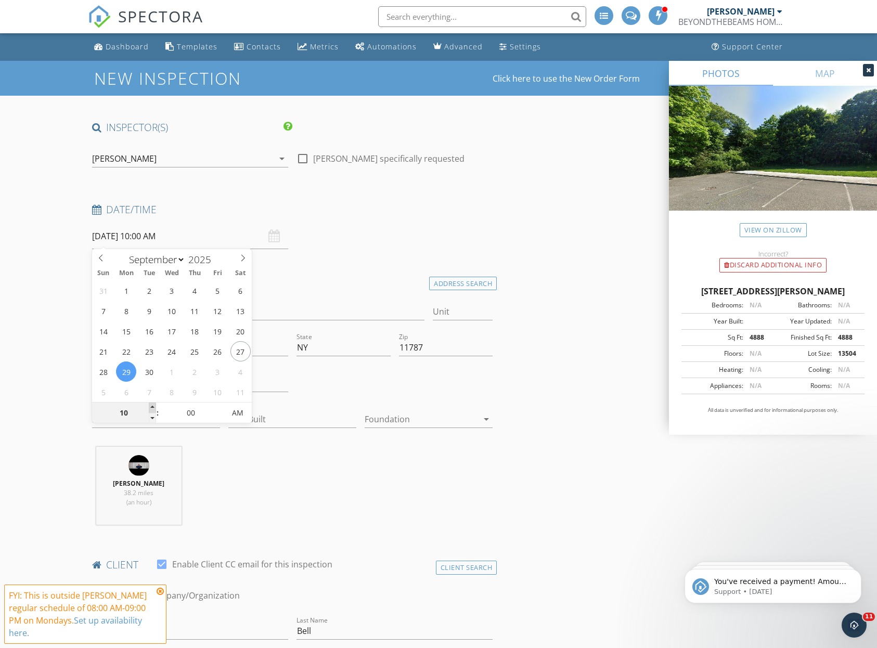
click at [155, 405] on span at bounding box center [152, 407] width 7 height 10
type input "11"
type input "09/29/2025 11:00 AM"
click at [155, 405] on span at bounding box center [152, 407] width 7 height 10
type input "12"
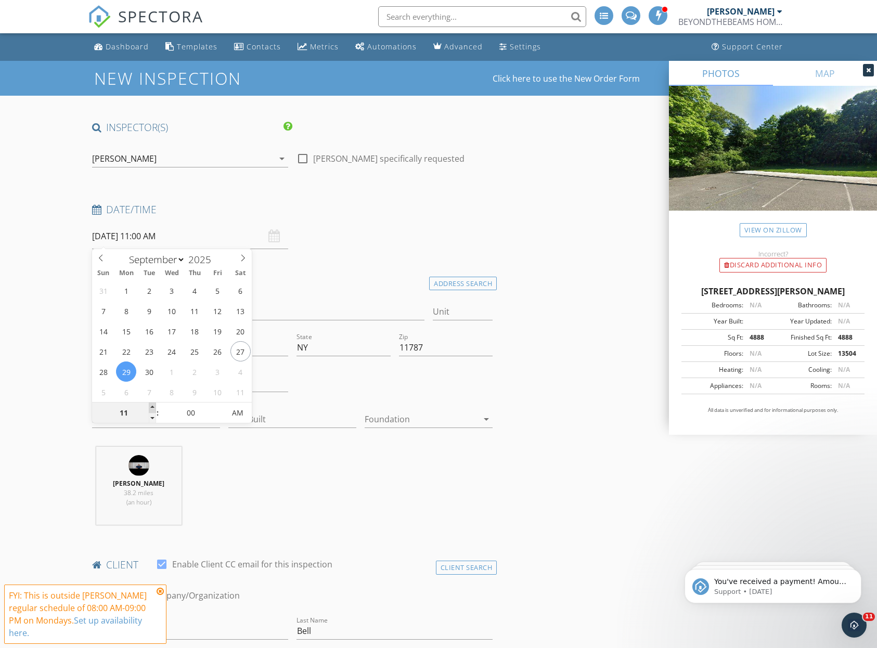
type input "09/29/2025 12:00 PM"
click at [155, 405] on span at bounding box center [152, 407] width 7 height 10
type input "01"
type input "09/29/2025 1:00 PM"
click at [155, 405] on span at bounding box center [152, 407] width 7 height 10
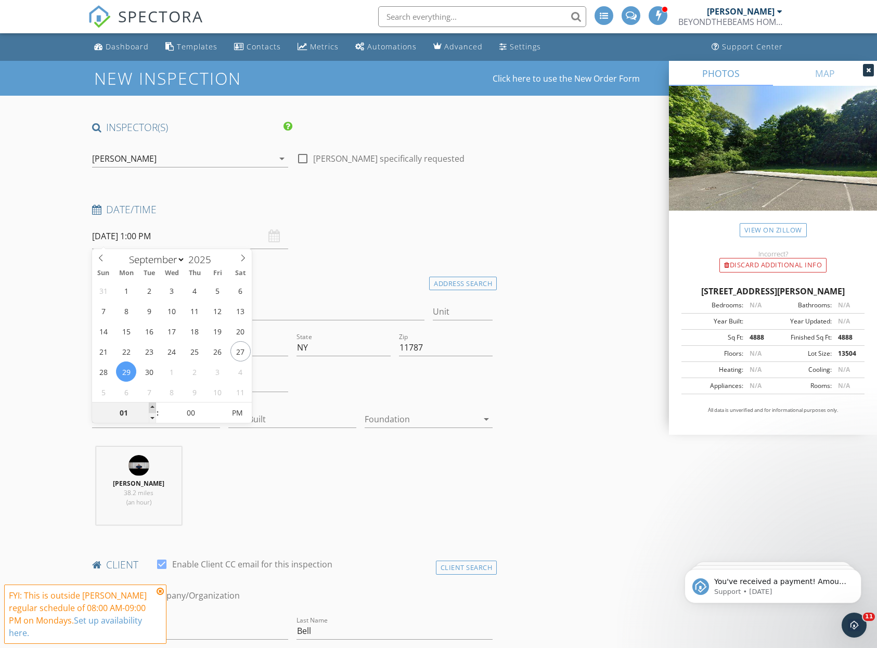
type input "02"
type input "09/29/2025 2:00 PM"
click at [155, 405] on span at bounding box center [152, 407] width 7 height 10
type input "03"
type input "09/29/2025 3:00 PM"
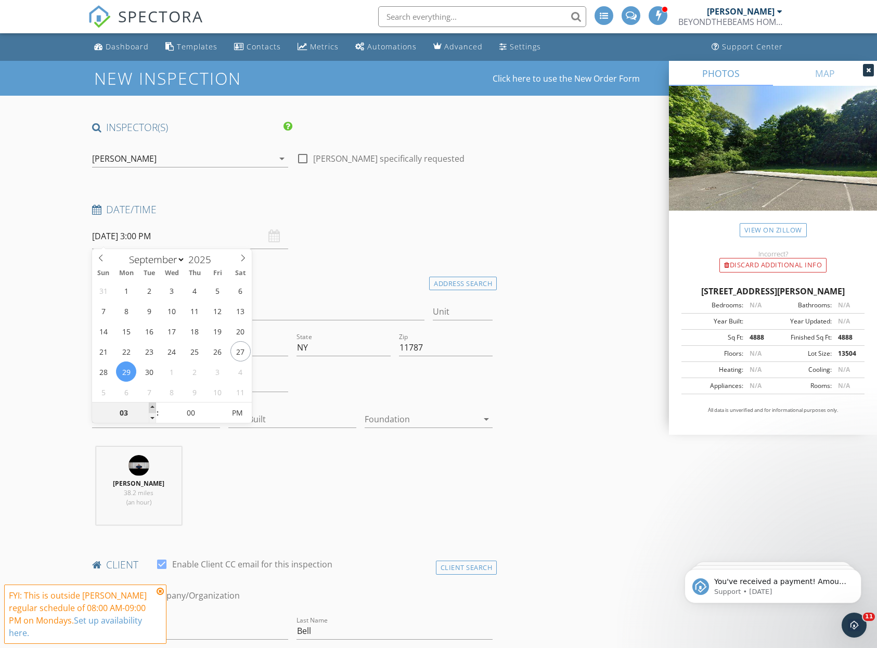
click at [155, 405] on span at bounding box center [152, 407] width 7 height 10
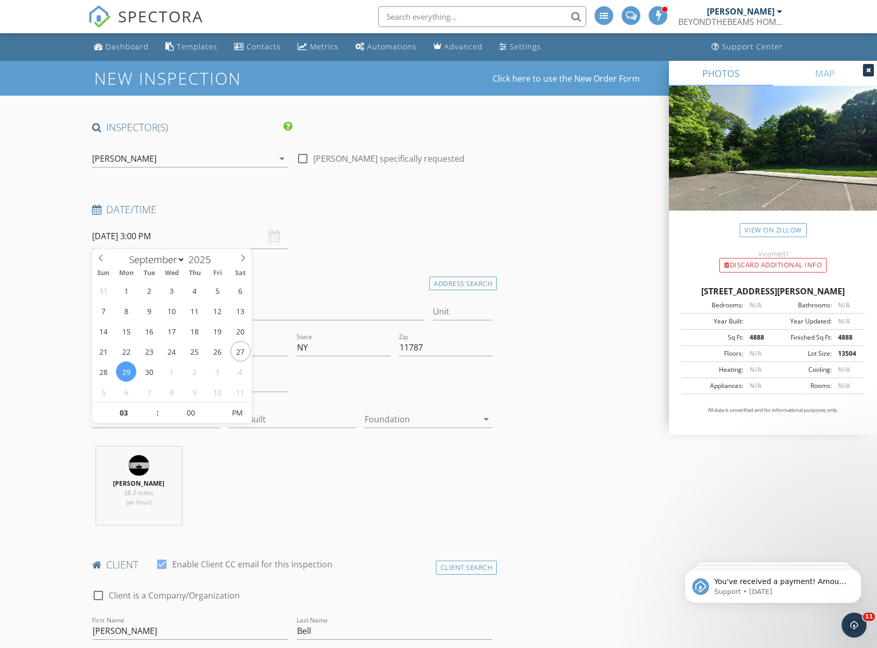
click at [250, 475] on div "Dennis Manolatos 38.2 miles (an hour)" at bounding box center [292, 490] width 409 height 86
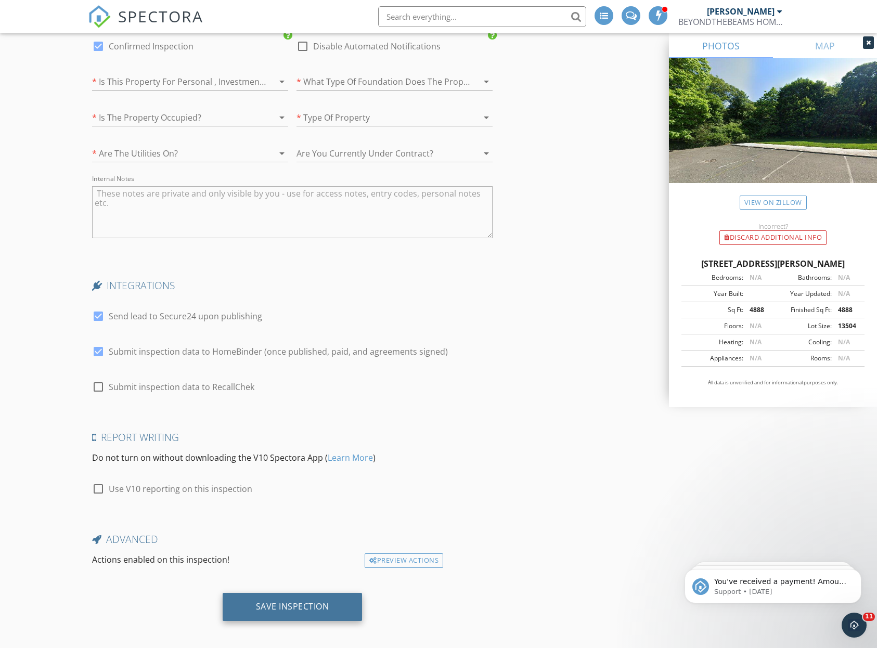
scroll to position [1846, 0]
click at [312, 601] on div "Save Inspection" at bounding box center [292, 606] width 73 height 10
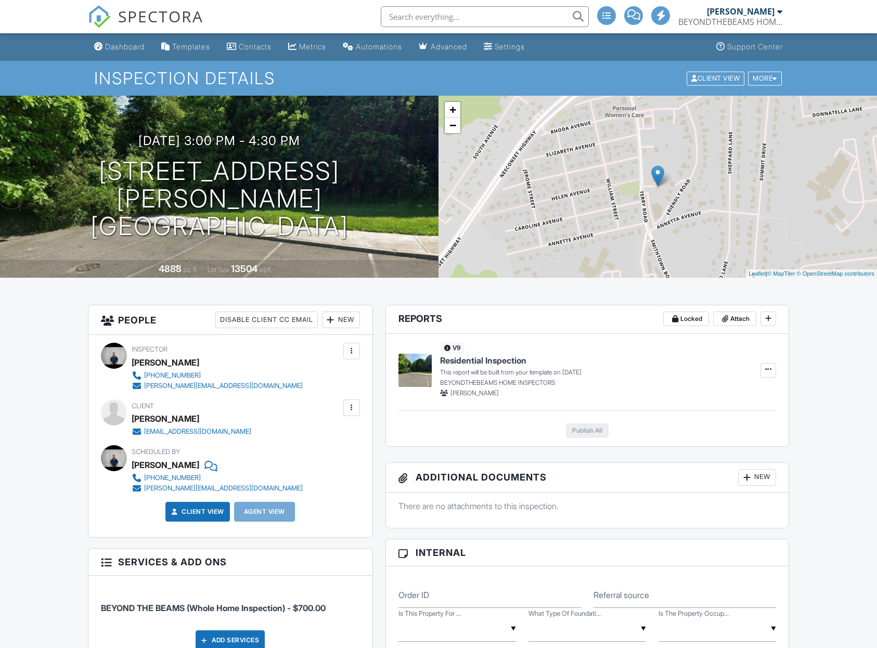
click at [731, 22] on div "BEYONDTHEBEAMS HOME INSPECTORS" at bounding box center [730, 22] width 104 height 10
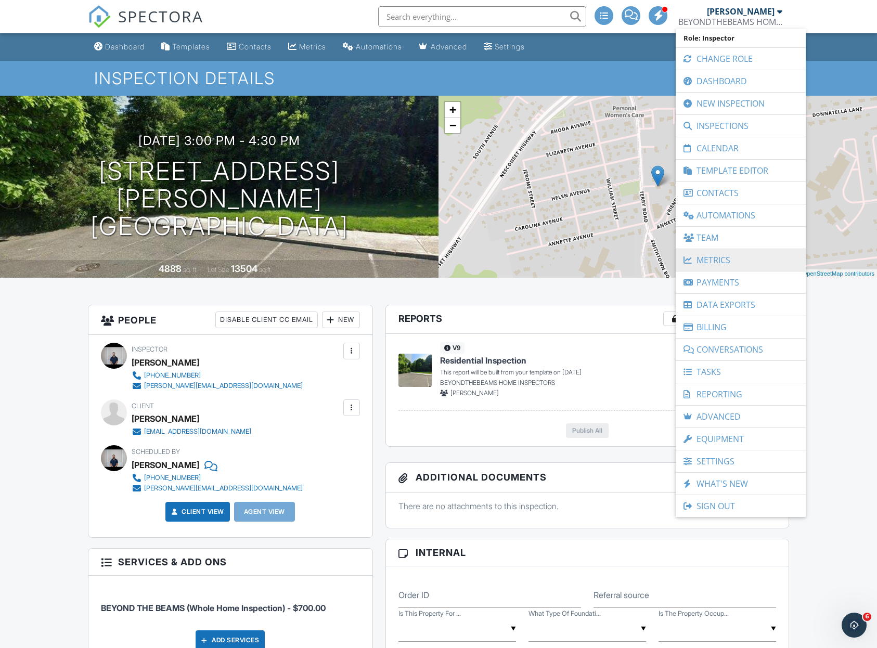
click at [722, 253] on link "Metrics" at bounding box center [741, 260] width 120 height 22
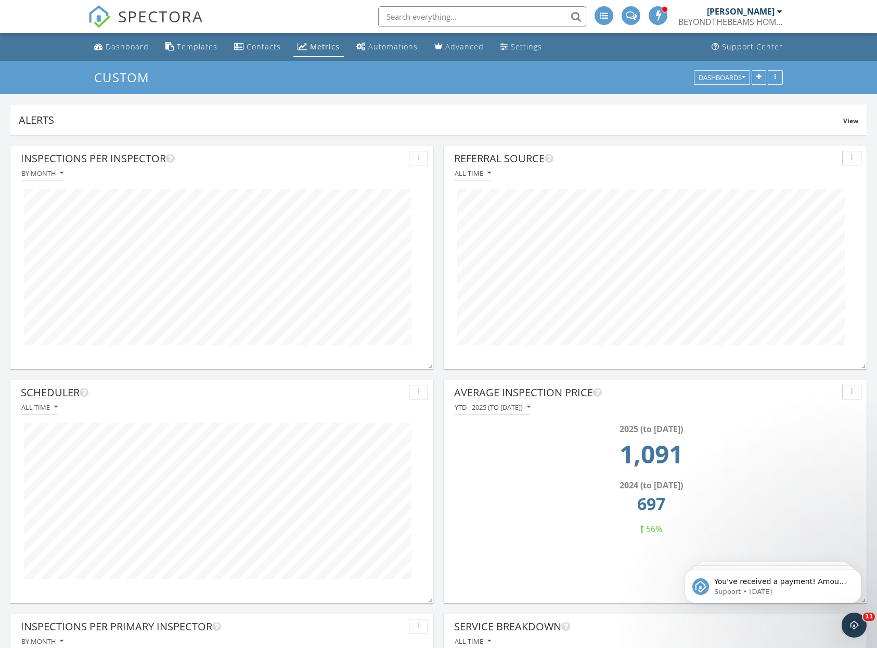
click at [708, 19] on div "BEYONDTHEBEAMS HOME INSPECTORS" at bounding box center [730, 22] width 104 height 10
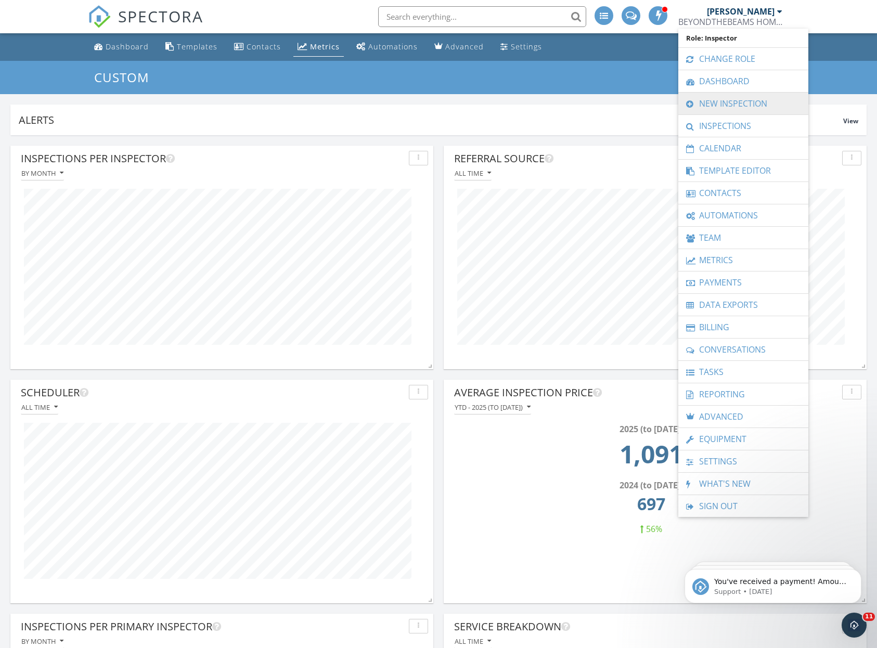
click at [734, 109] on link "New Inspection" at bounding box center [743, 104] width 120 height 22
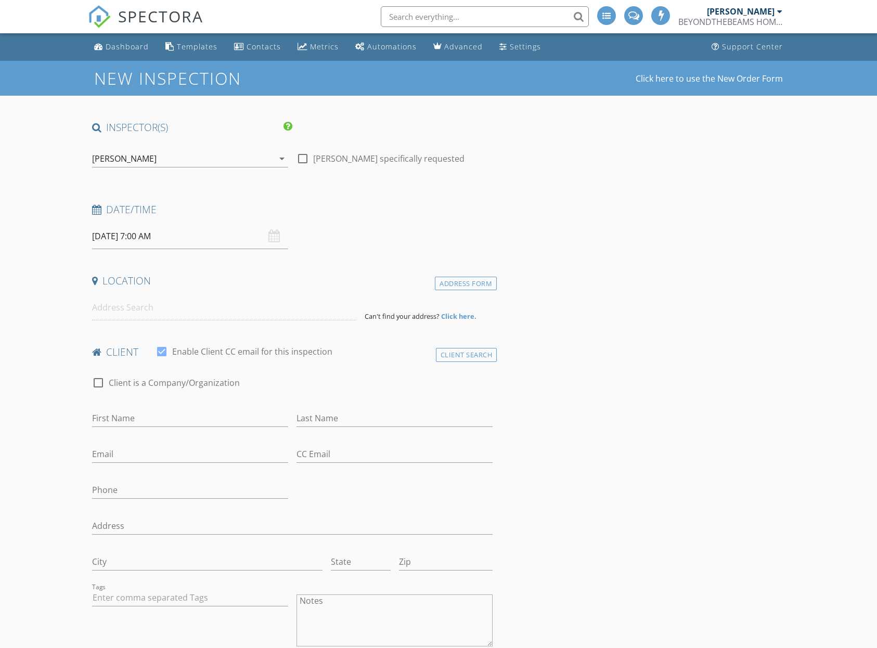
select select "8"
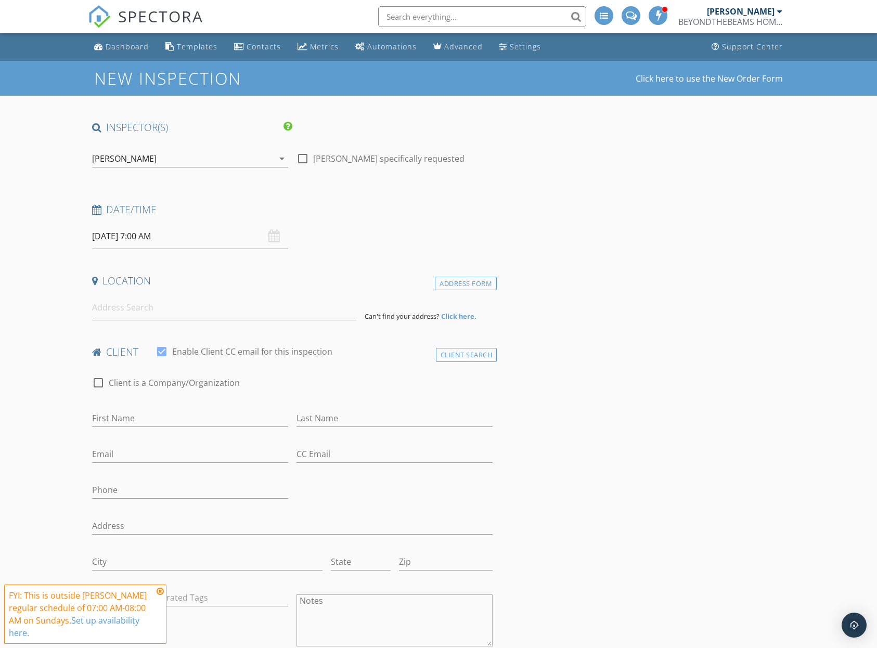
click at [197, 236] on input "09/28/2025 7:00 AM" at bounding box center [190, 236] width 196 height 25
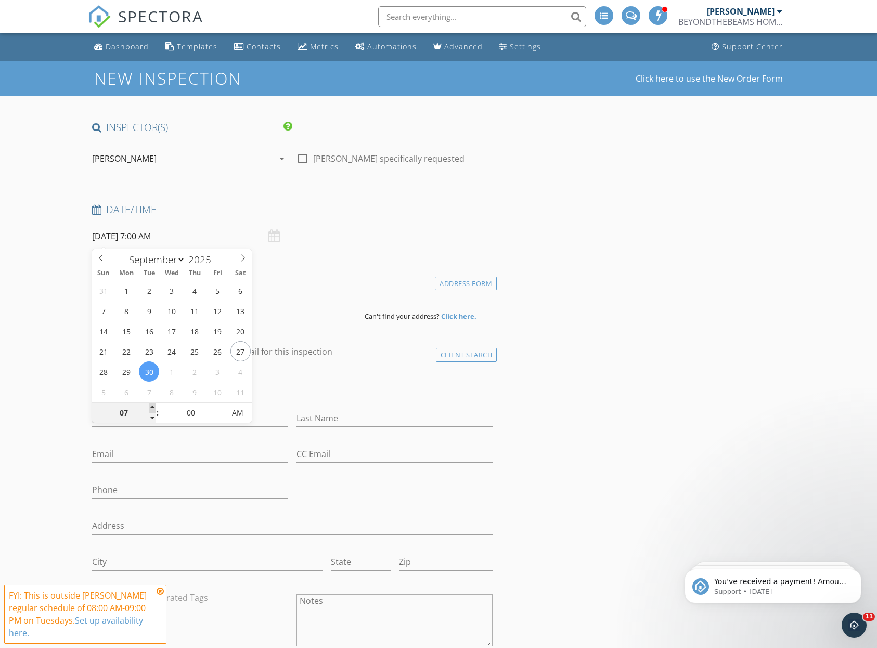
type input "09/30/2025 8:00 AM"
type input "08"
click at [150, 406] on span at bounding box center [152, 407] width 7 height 10
type input "09/30/2025 9:00 AM"
type input "09"
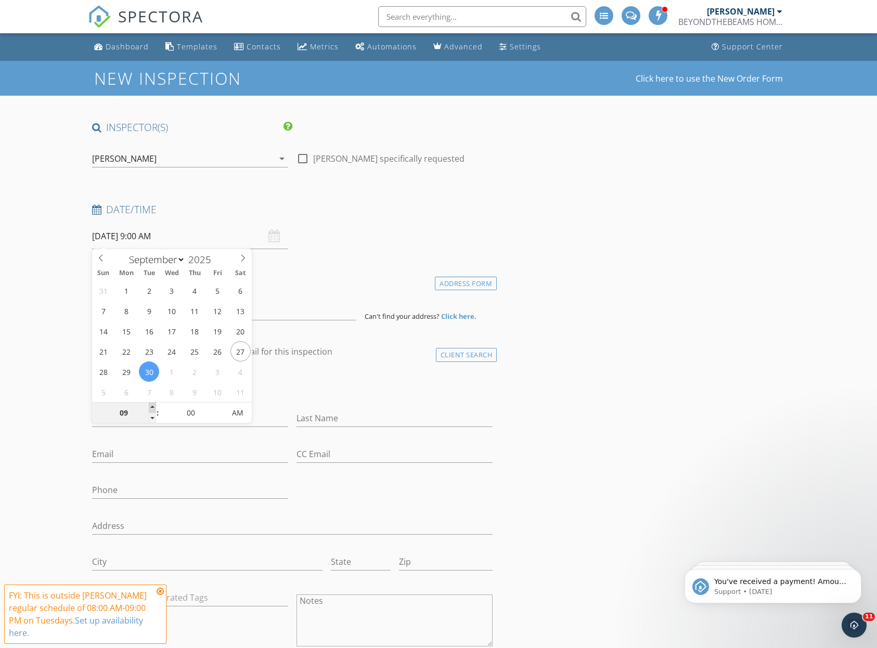
click at [150, 406] on span at bounding box center [152, 407] width 7 height 10
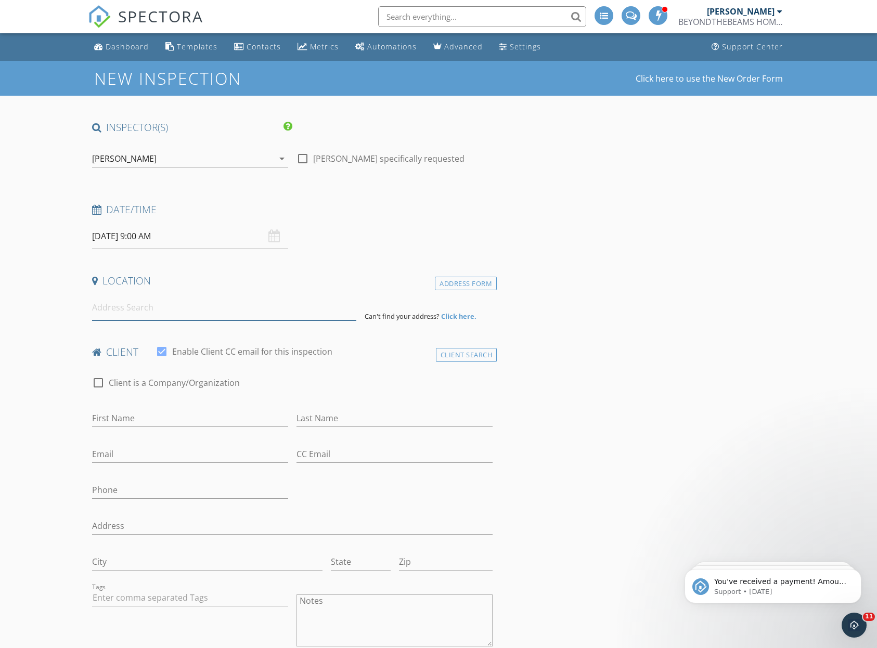
click at [307, 317] on input at bounding box center [224, 307] width 265 height 25
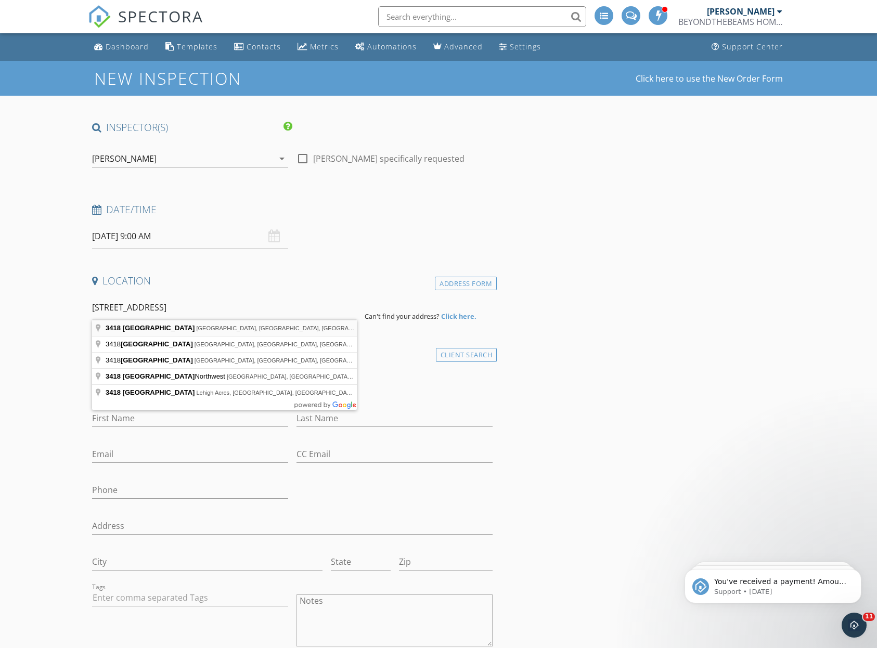
type input "3418 28th Street, Astoria, NY, USA"
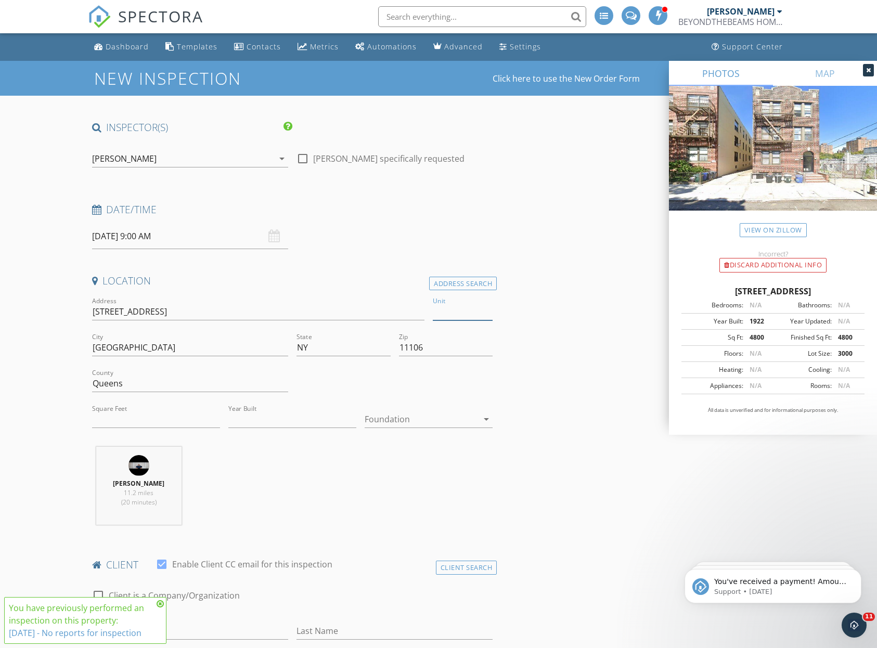
type input "1"
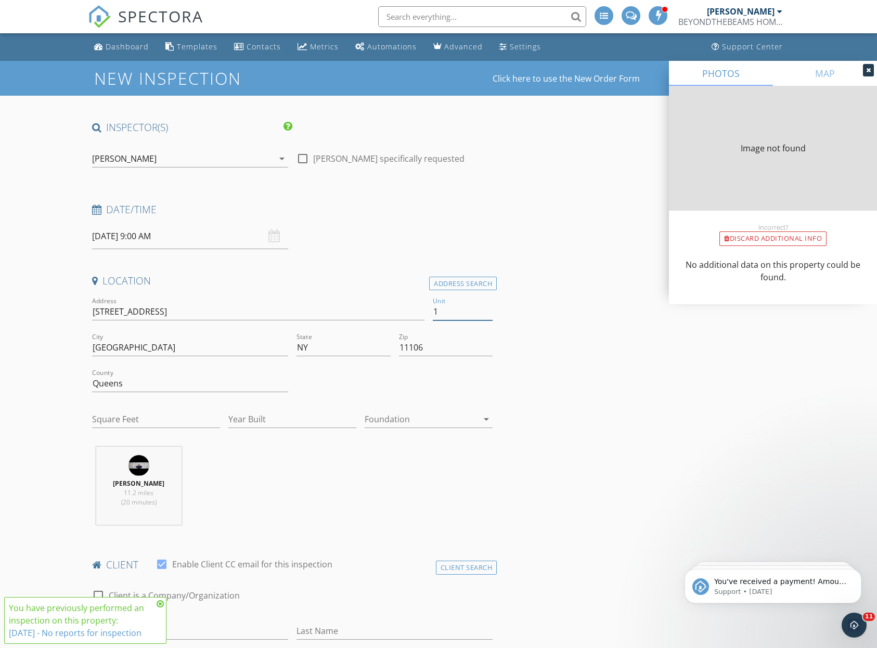
type input "4800"
type input "1922"
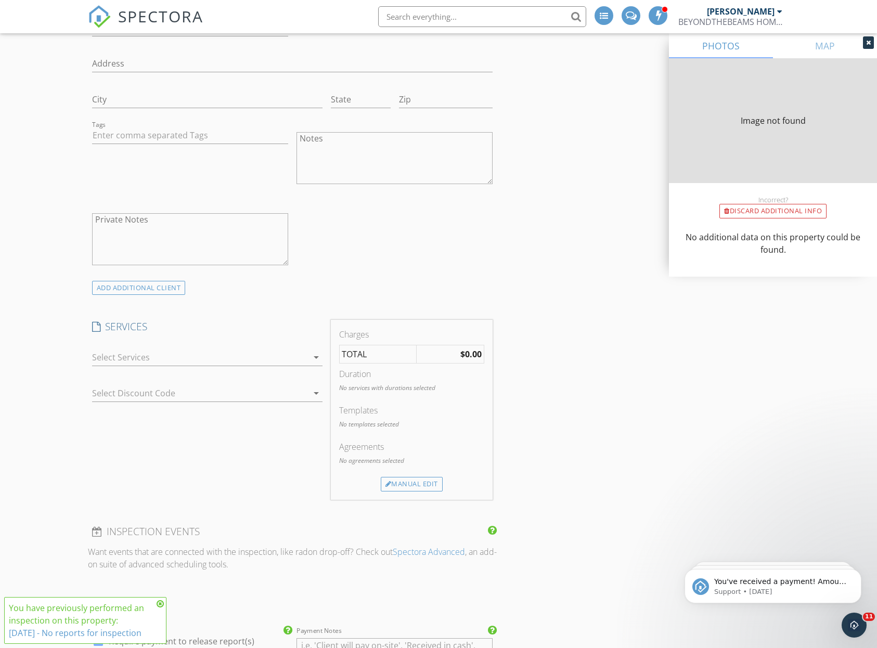
scroll to position [747, 0]
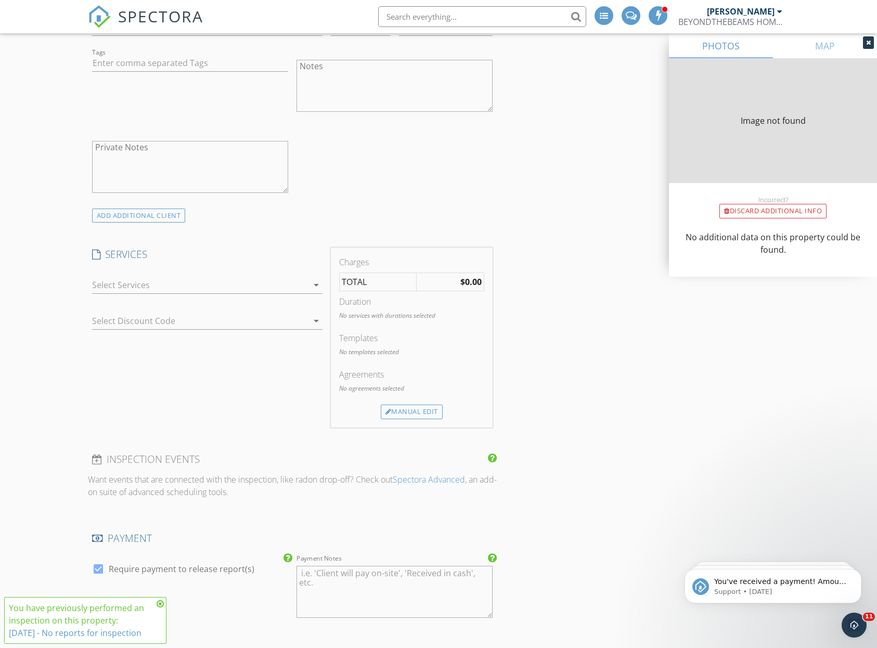
type input "4800"
type input "1922"
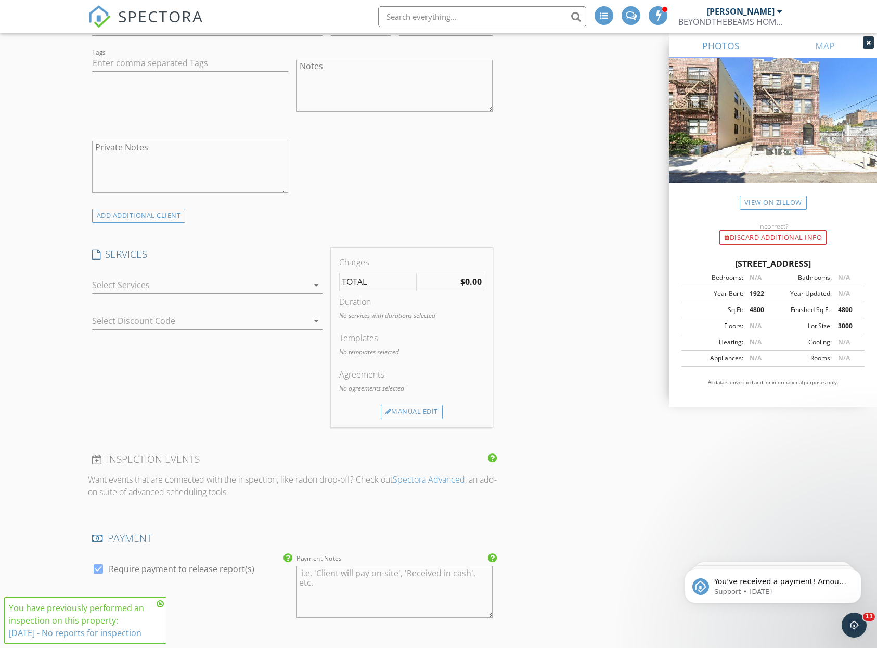
type input "1"
click at [283, 290] on div at bounding box center [200, 285] width 216 height 17
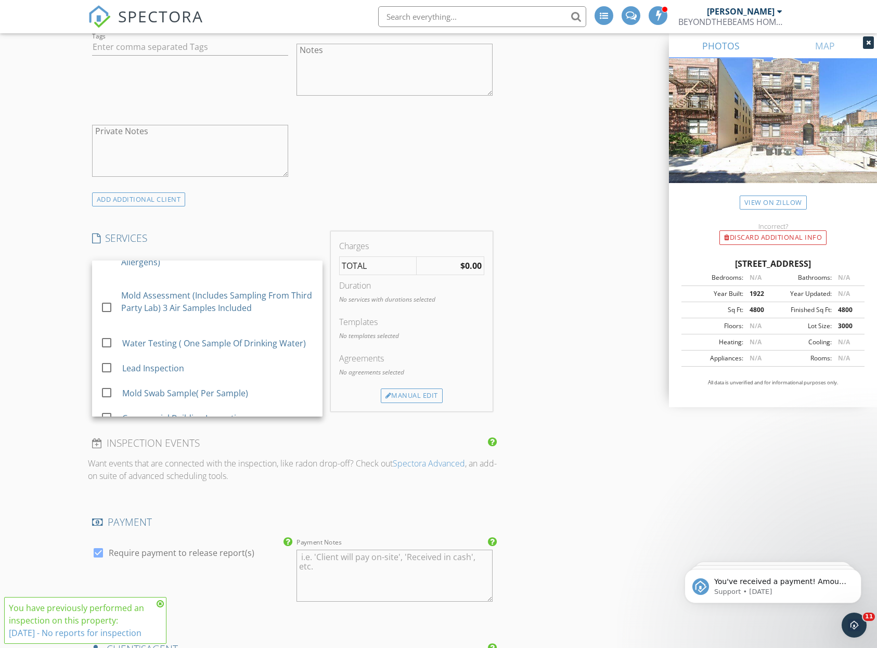
scroll to position [764, 0]
click at [225, 371] on div "Lead Inspection" at bounding box center [218, 367] width 192 height 21
checkbox input "false"
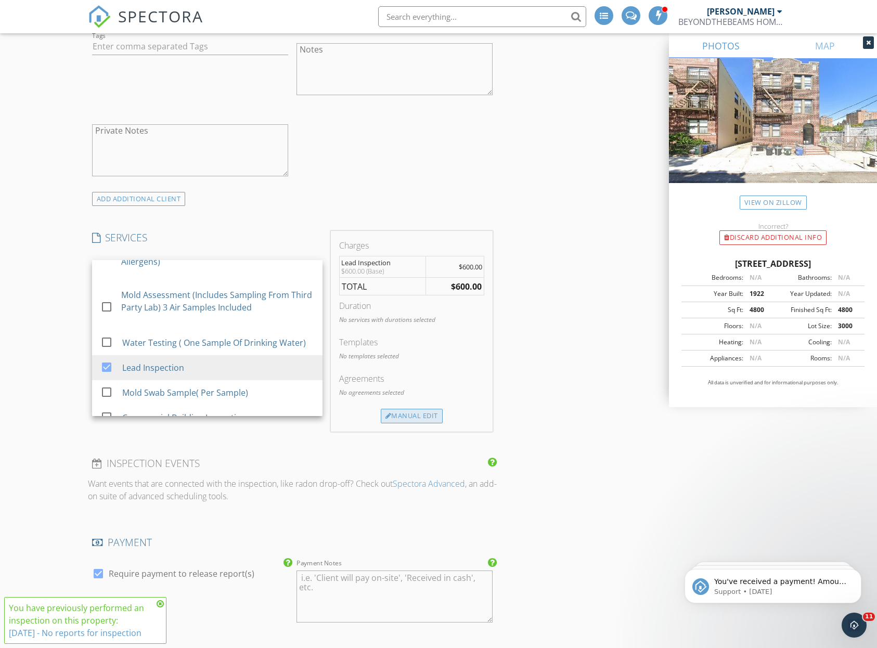
click at [417, 416] on div "Manual Edit" at bounding box center [412, 416] width 62 height 15
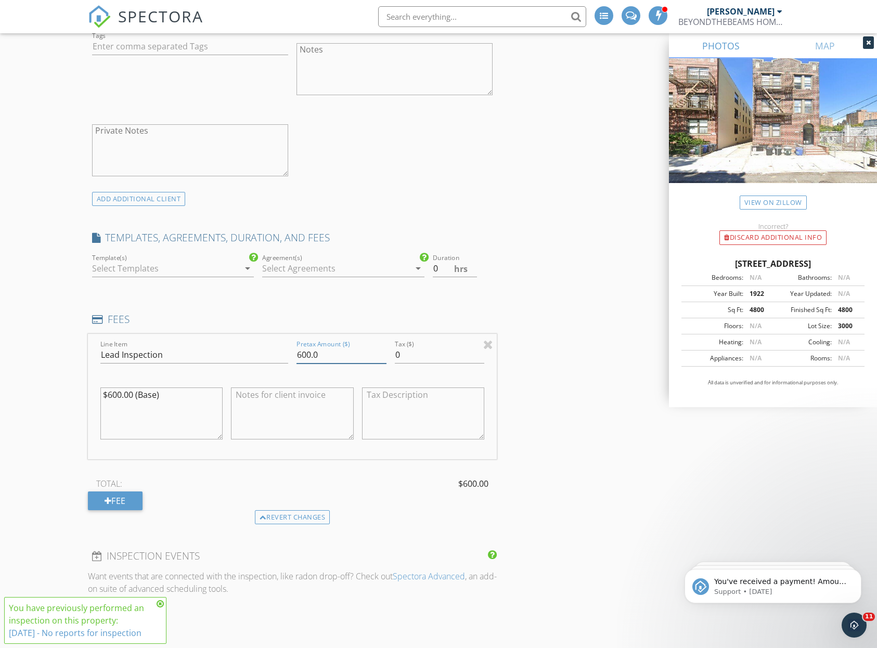
drag, startPoint x: 329, startPoint y: 353, endPoint x: 263, endPoint y: 352, distance: 66.5
click at [263, 352] on div "Line Item Lead Inspection Pretax Amount ($) 600.0 Tax ($) 0 $600.00 (Base)" at bounding box center [292, 396] width 409 height 125
type input "350.00"
click at [121, 395] on textarea "$600.00 (Base)" at bounding box center [161, 413] width 123 height 52
click at [487, 338] on div at bounding box center [488, 344] width 10 height 12
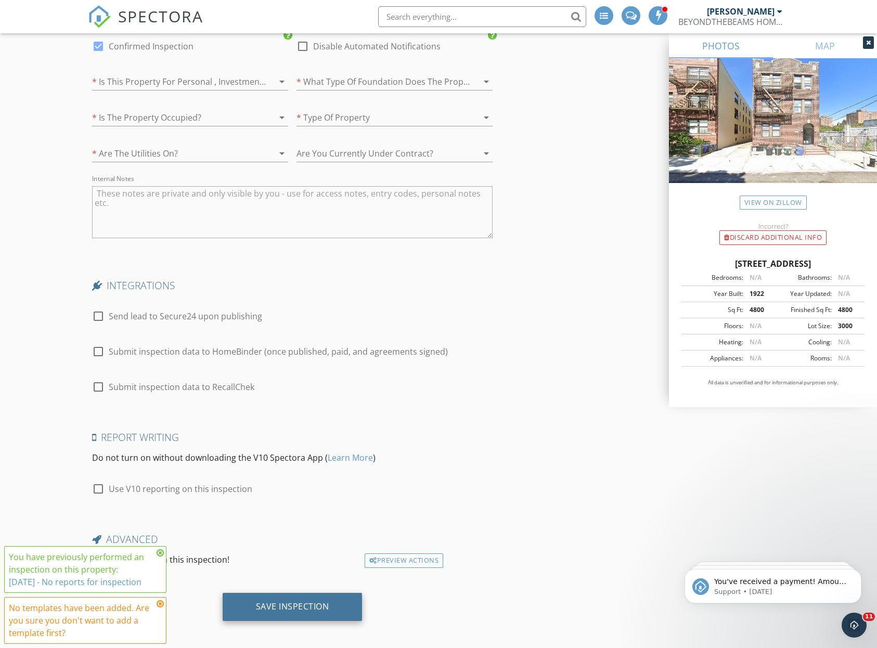
scroll to position [1694, 0]
click at [318, 593] on div "Save Inspection" at bounding box center [293, 607] width 140 height 28
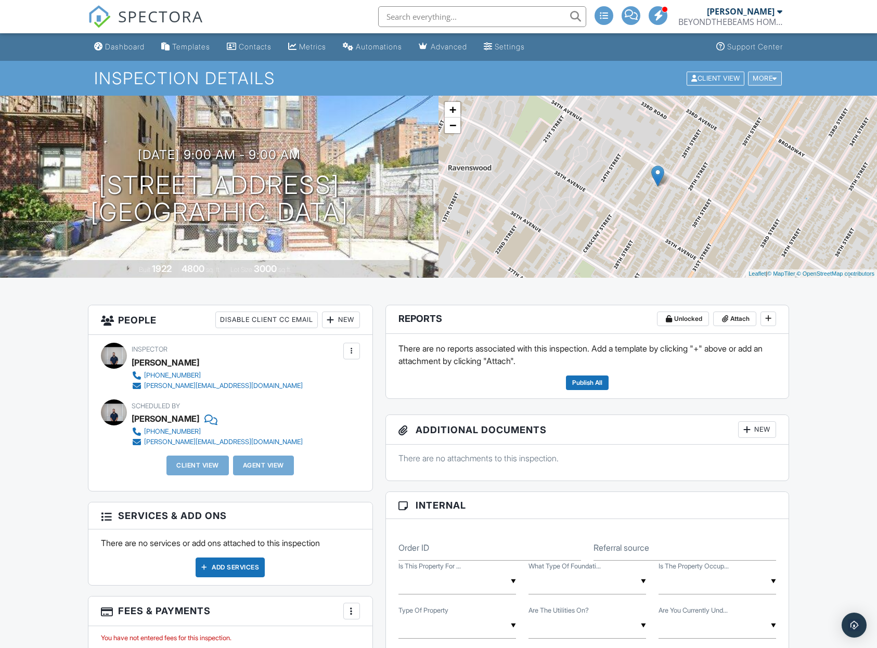
click at [764, 72] on div "More" at bounding box center [765, 78] width 34 height 14
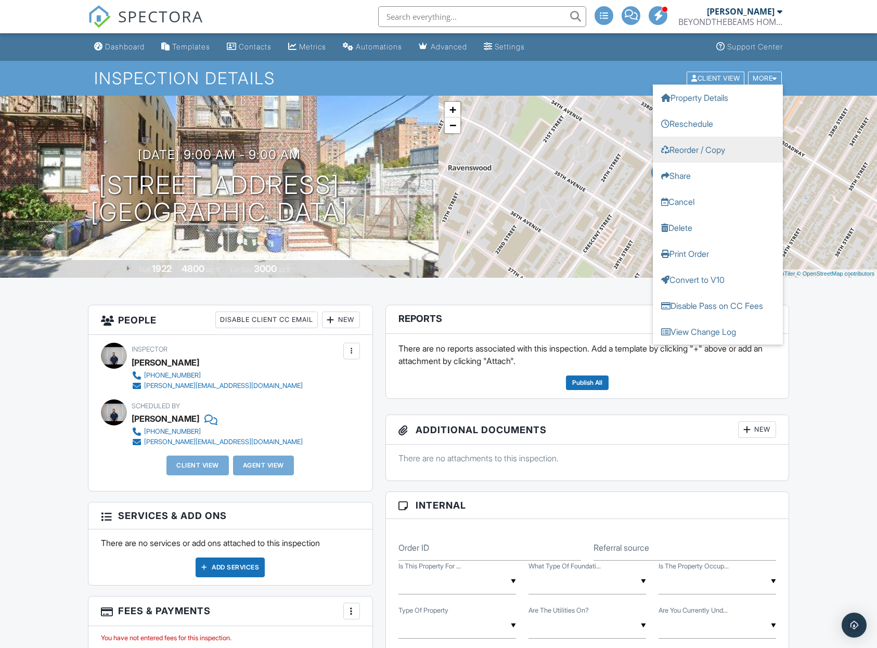
click at [714, 152] on link "Reorder / Copy" at bounding box center [717, 149] width 130 height 26
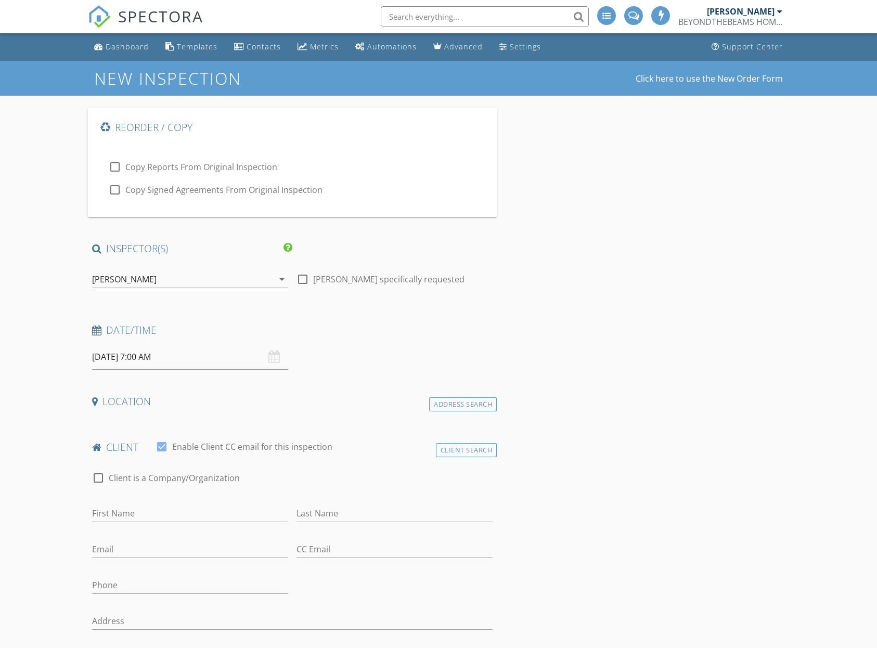
select select "8"
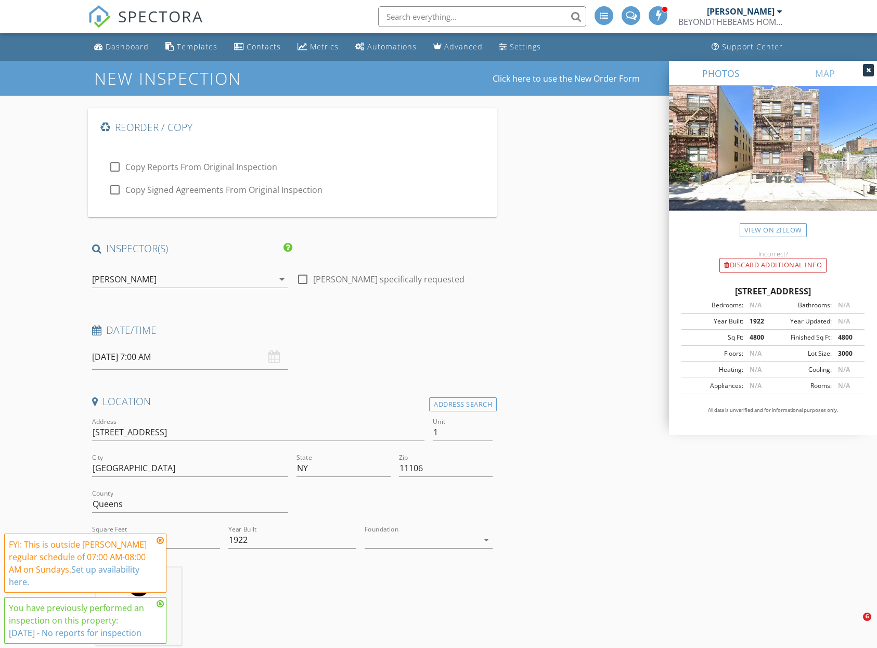
drag, startPoint x: 232, startPoint y: 354, endPoint x: 230, endPoint y: 369, distance: 15.3
click at [232, 354] on input "09/28/2025 7:00 AM" at bounding box center [190, 356] width 196 height 25
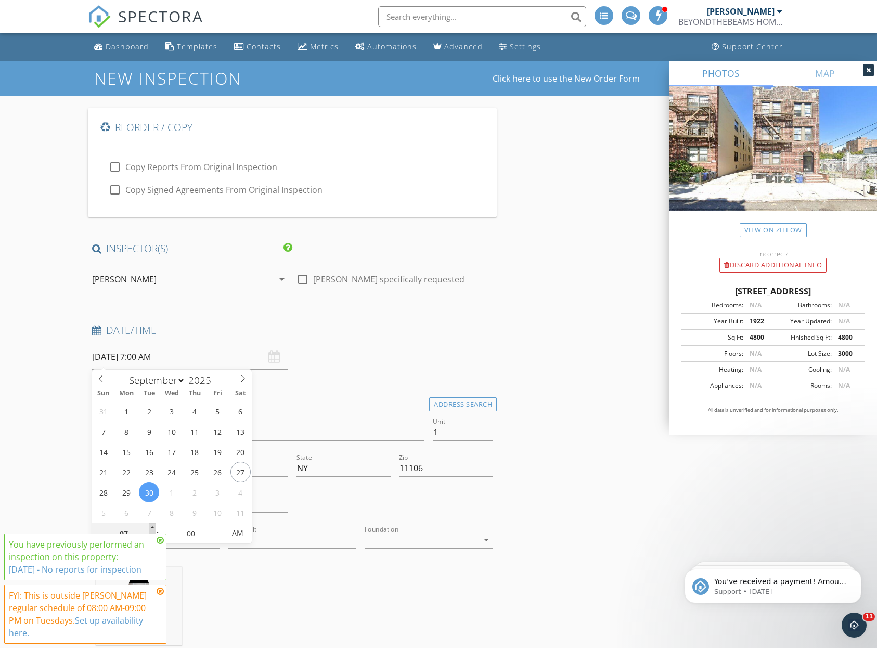
type input "09/30/2025 8:00 AM"
type input "08"
click at [152, 527] on span at bounding box center [152, 528] width 7 height 10
type input "[DATE] 9:00 AM"
type input "09"
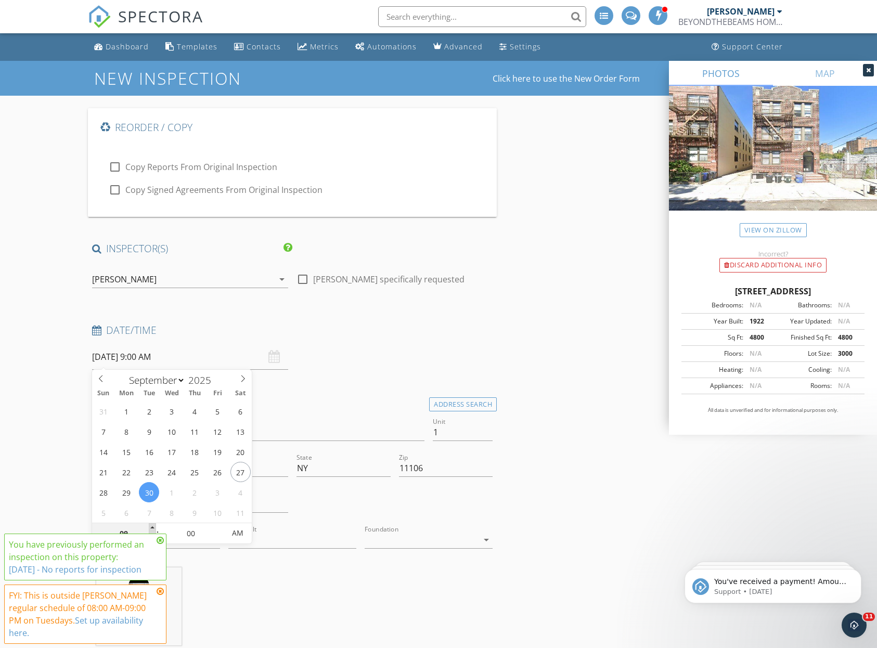
click at [152, 527] on span at bounding box center [152, 528] width 7 height 10
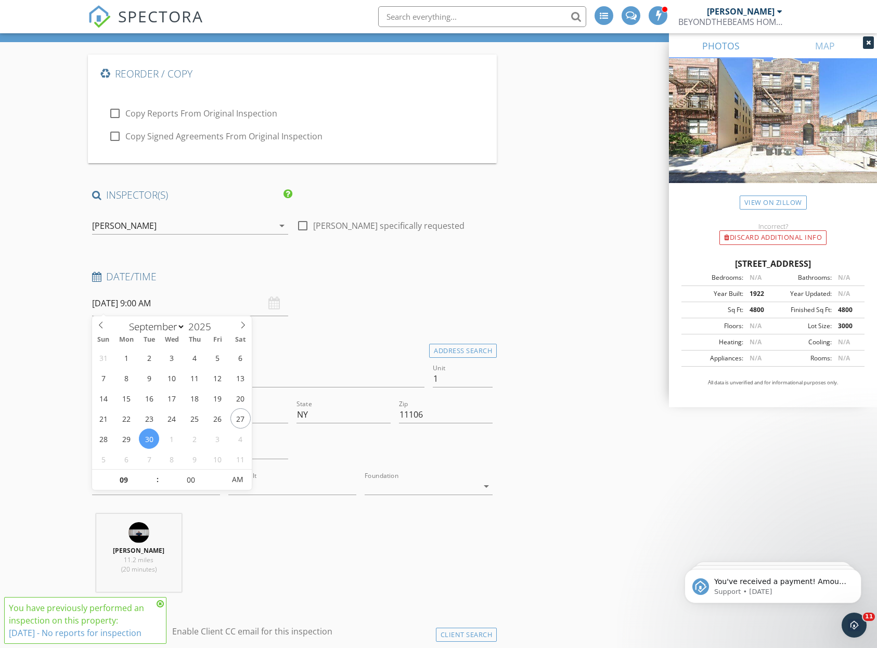
scroll to position [56, 0]
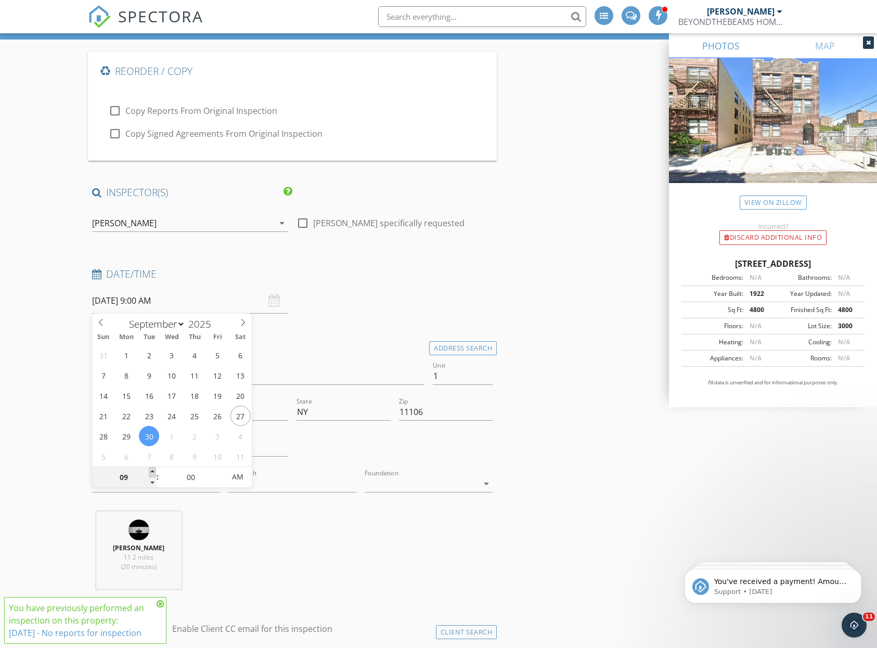
type input "[DATE] 10:00 AM"
type input "10"
click at [154, 469] on span at bounding box center [152, 472] width 7 height 10
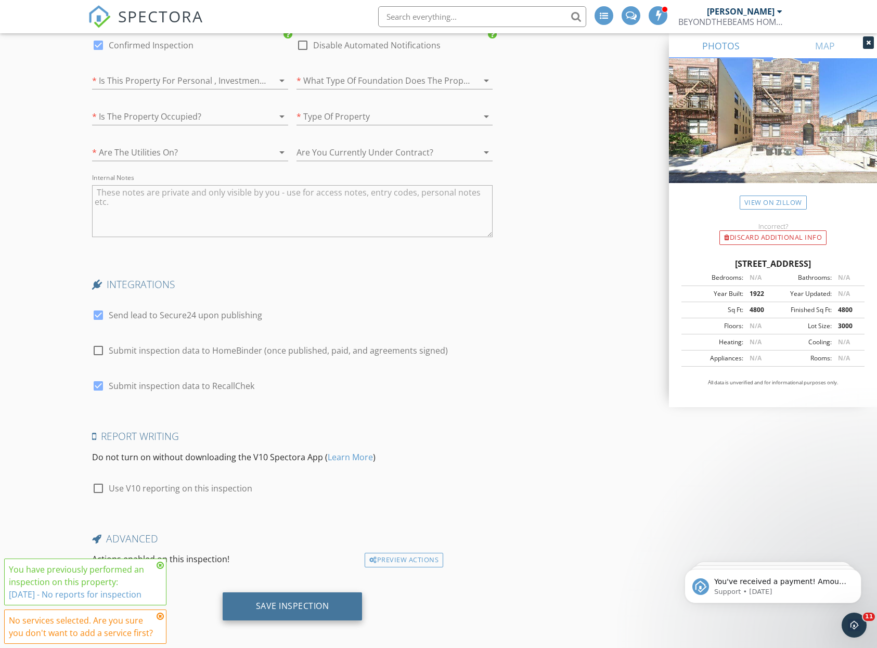
scroll to position [1843, 0]
click at [299, 612] on div "Save Inspection" at bounding box center [293, 607] width 140 height 28
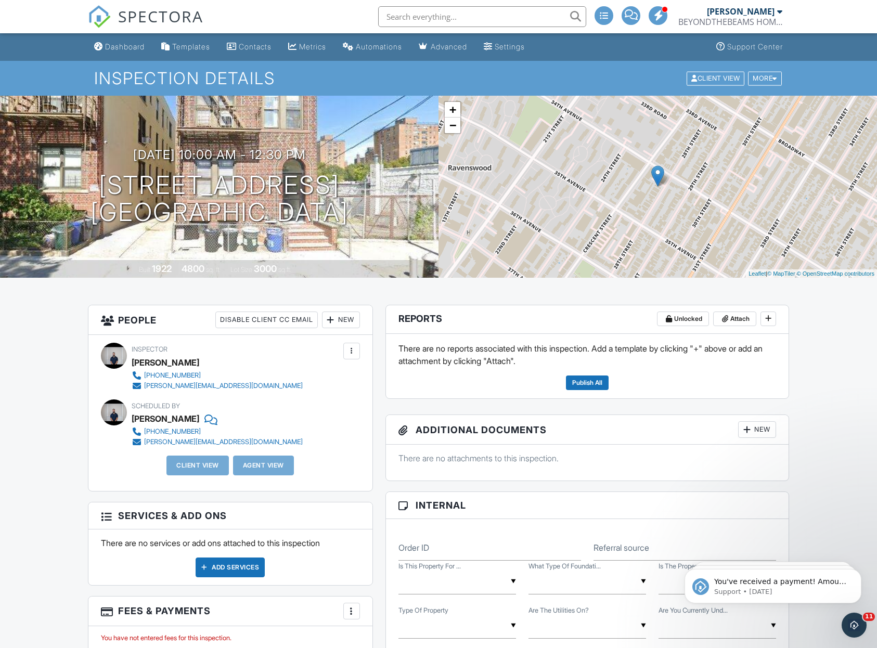
click at [768, 85] on div "Client View More Property Details Reschedule Reorder / Copy Share Cancel [GEOGR…" at bounding box center [733, 78] width 97 height 16
click at [768, 81] on div "More" at bounding box center [765, 78] width 34 height 14
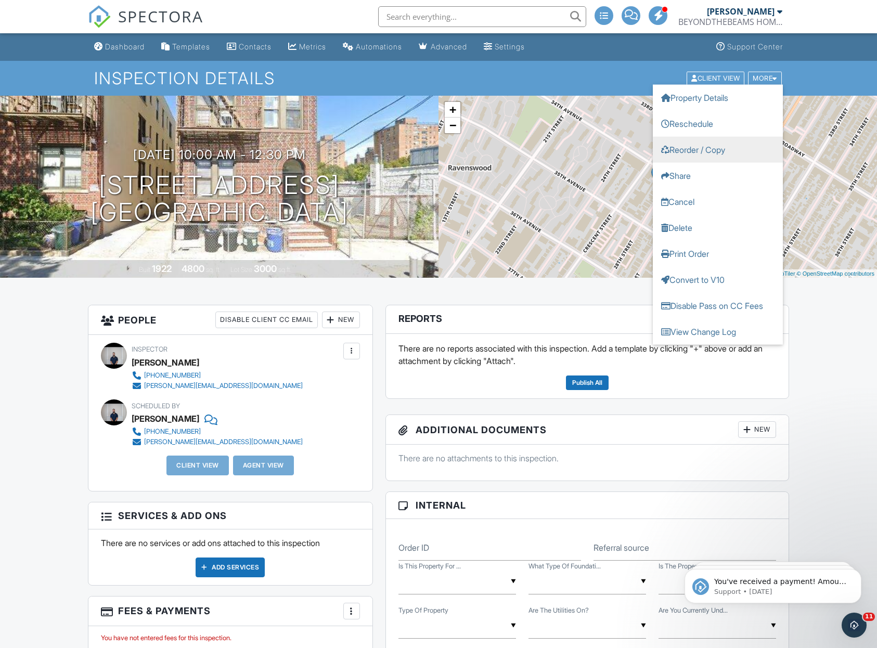
click at [742, 150] on link "Reorder / Copy" at bounding box center [717, 149] width 130 height 26
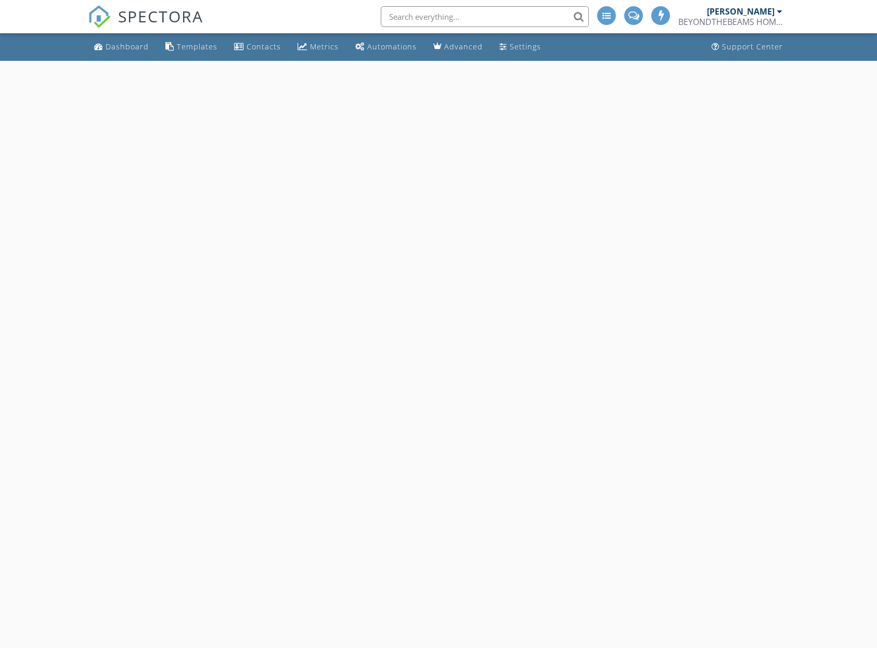
select select "8"
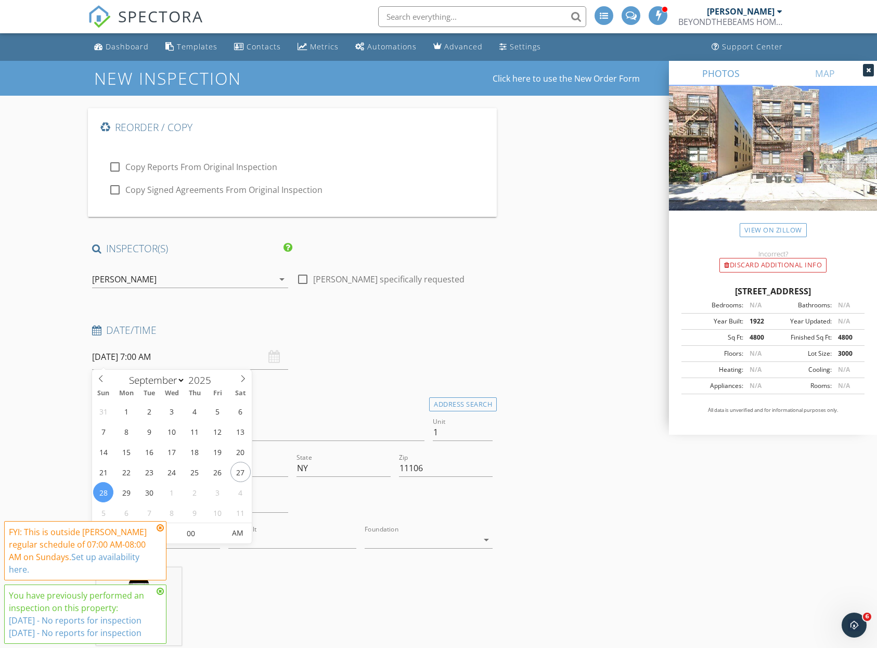
click at [229, 363] on input "09/28/2025 7:00 AM" at bounding box center [190, 356] width 196 height 25
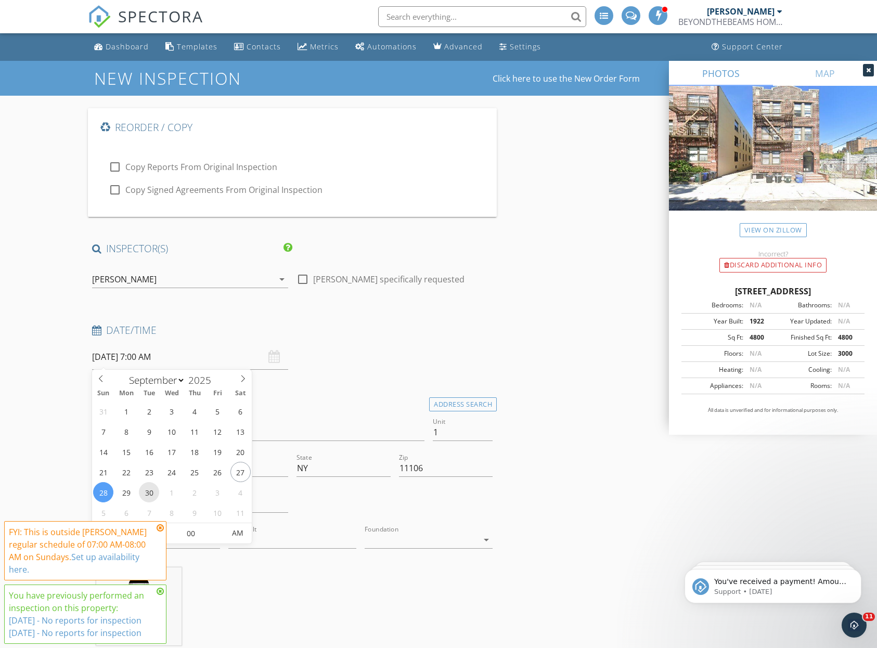
type input "09/30/2025 7:00 AM"
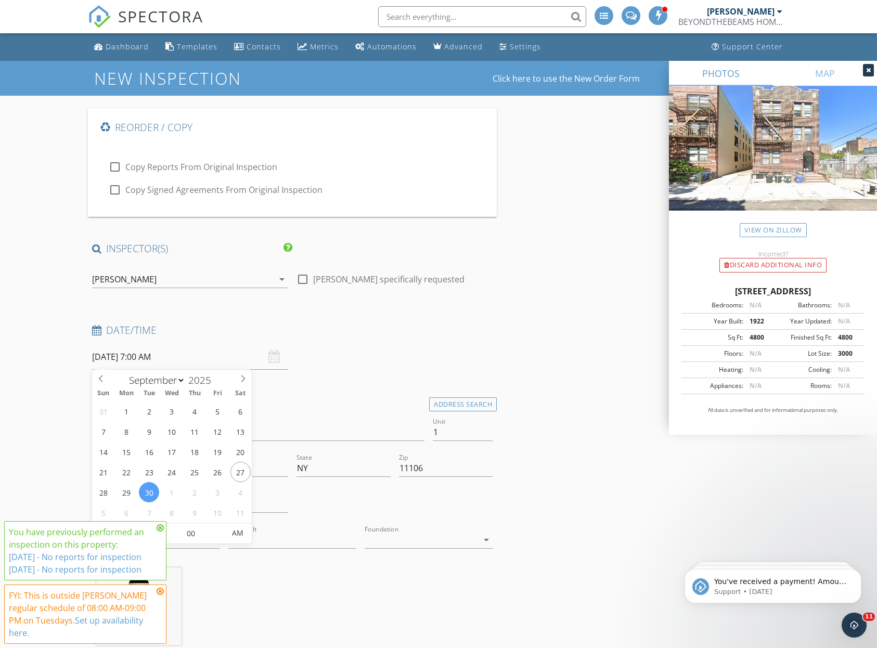
click at [261, 358] on input "09/30/2025 7:00 AM" at bounding box center [190, 356] width 196 height 25
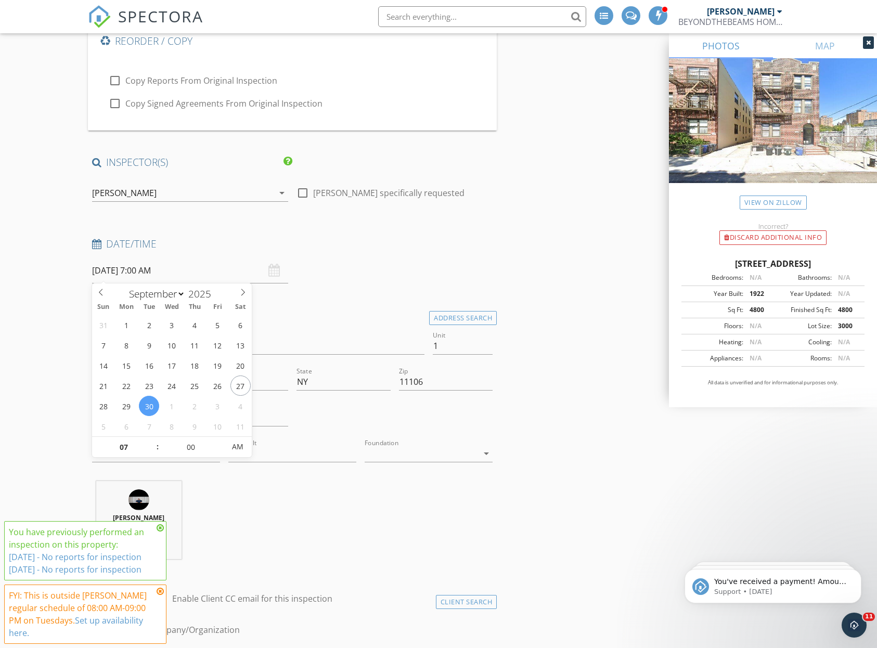
scroll to position [89, 0]
type input "08"
type input "09/30/2025 8:00 AM"
click at [149, 436] on span at bounding box center [152, 439] width 7 height 10
type input "09"
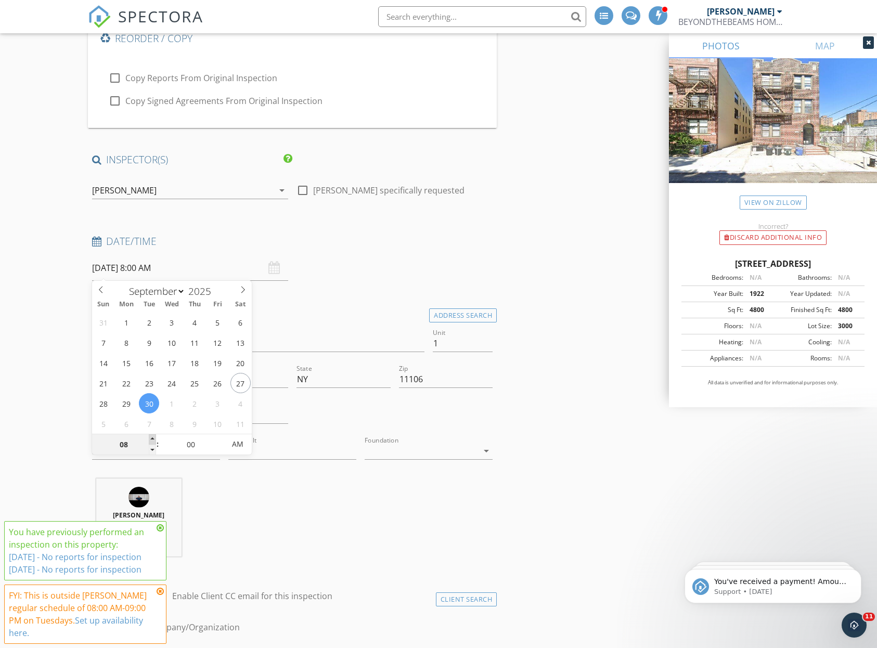
type input "09/30/2025 9:00 AM"
click at [149, 436] on span at bounding box center [152, 439] width 7 height 10
type input "10"
type input "09/30/2025 10:00 AM"
click at [149, 436] on span at bounding box center [152, 439] width 7 height 10
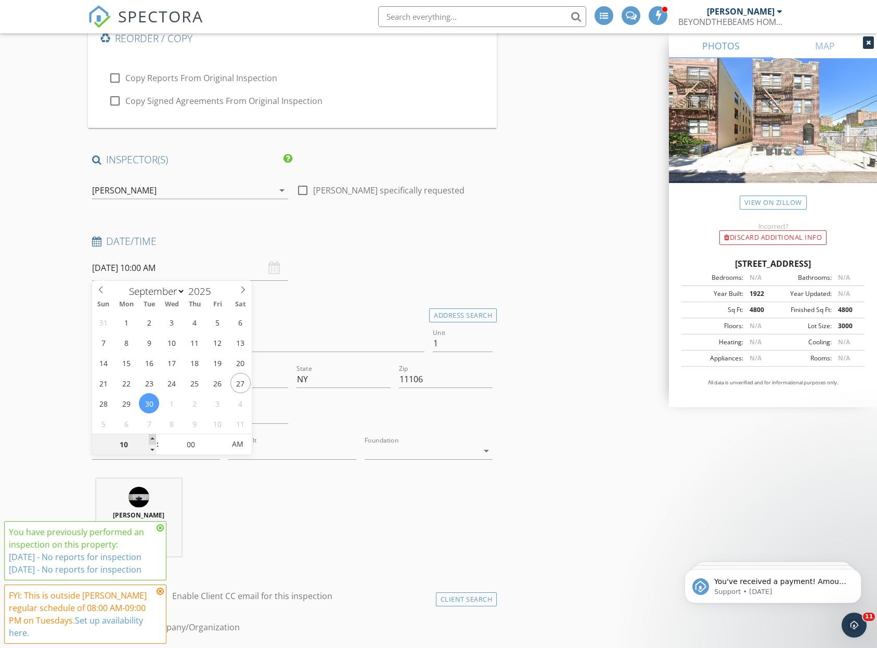
type input "11"
type input "[DATE] 11:00 AM"
click at [149, 436] on span at bounding box center [152, 439] width 7 height 10
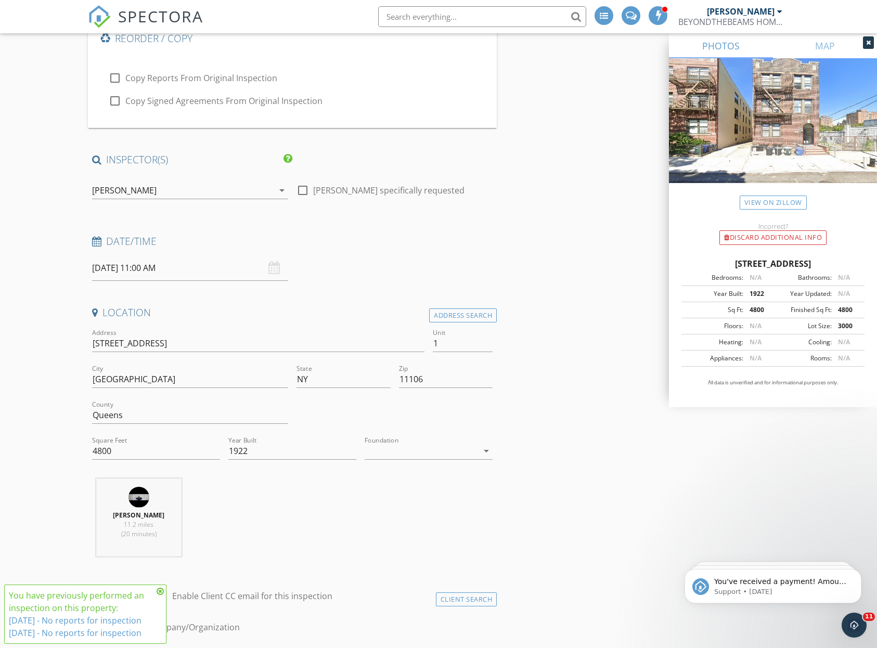
click at [409, 278] on div "Date/Time 09/30/2025 11:00 AM" at bounding box center [292, 257] width 409 height 46
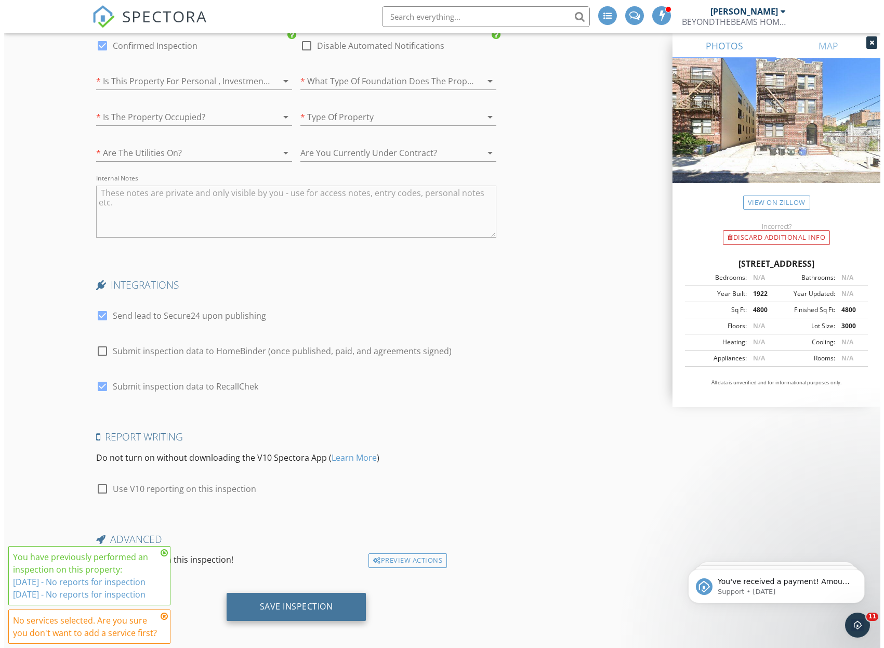
scroll to position [1843, 0]
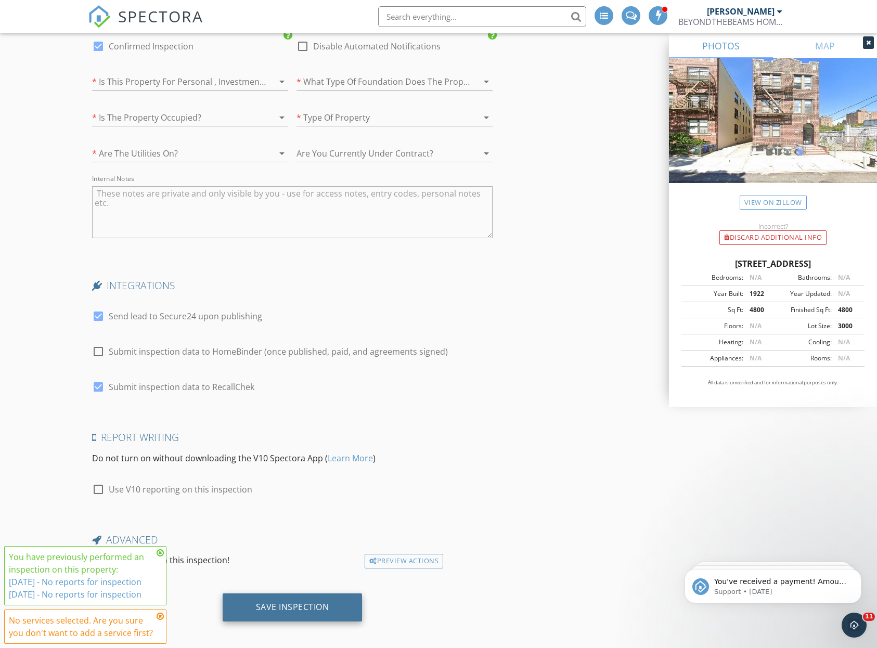
click at [291, 602] on div "Save Inspection" at bounding box center [292, 606] width 73 height 10
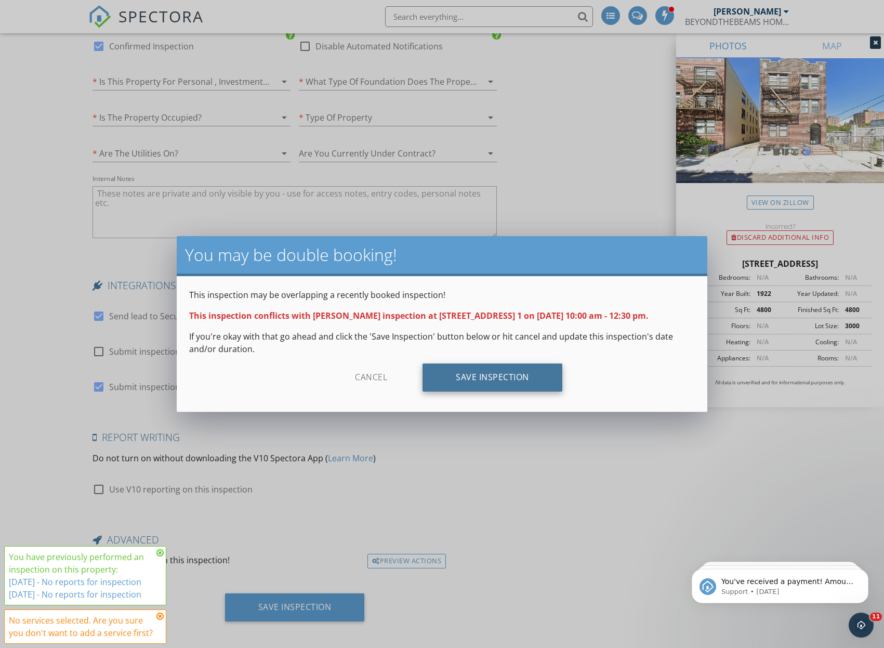
click at [511, 378] on div "Save Inspection" at bounding box center [493, 377] width 140 height 28
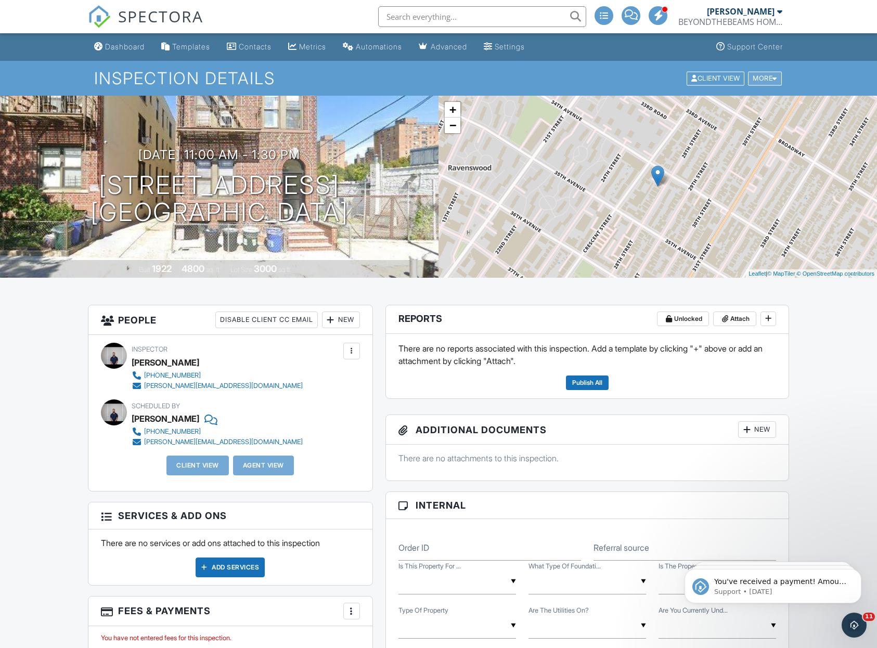
click at [764, 77] on div "More" at bounding box center [765, 78] width 34 height 14
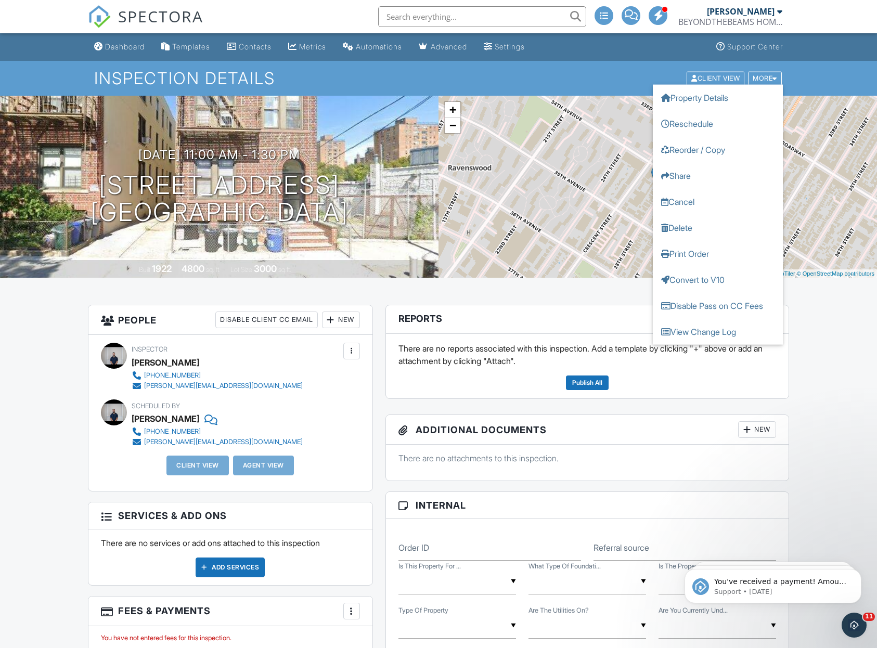
click at [626, 71] on h1 "Inspection Details" at bounding box center [438, 78] width 688 height 18
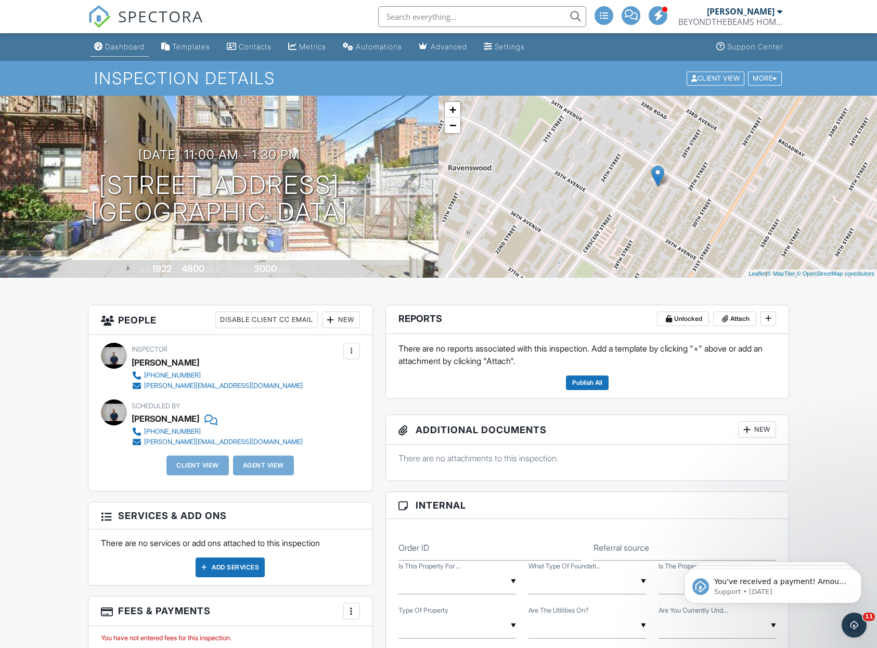
click at [117, 46] on div "Dashboard" at bounding box center [125, 46] width 40 height 9
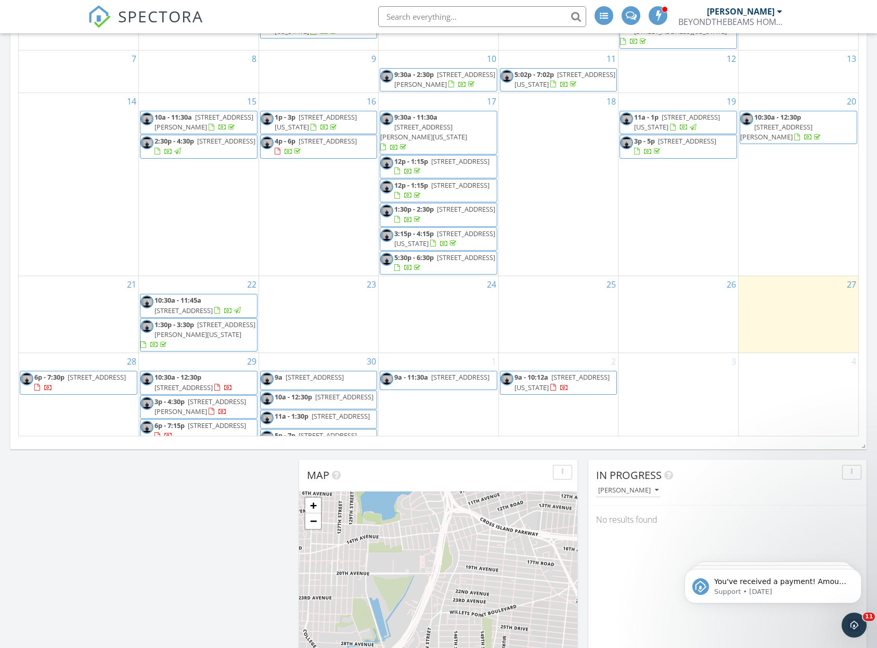
scroll to position [235, 0]
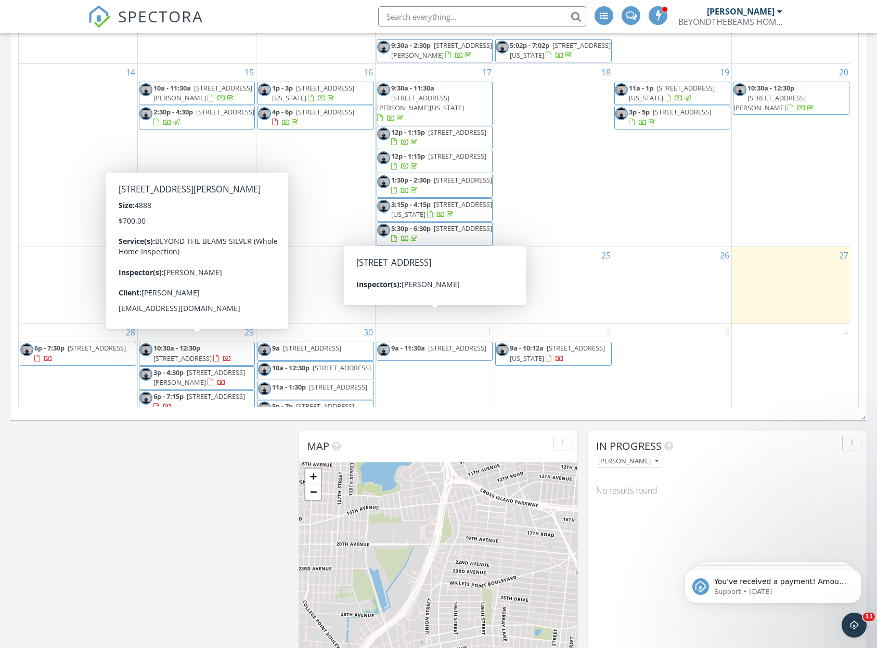
click at [875, 333] on div "Map + − Leaflet | © MapTiler © OpenStreetMap contributors In Progress Dennis Ma…" at bounding box center [438, 373] width 877 height 946
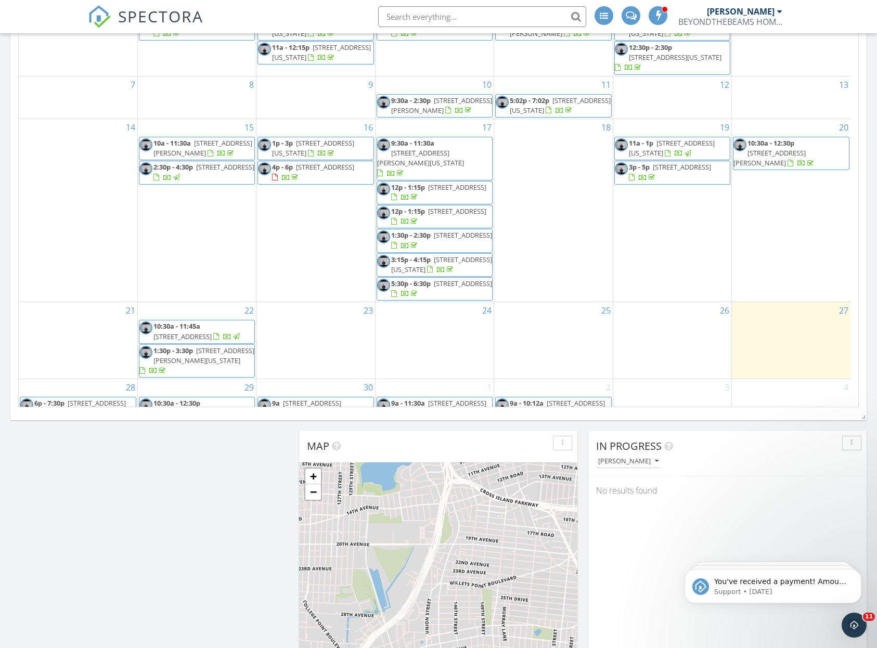
scroll to position [0, 0]
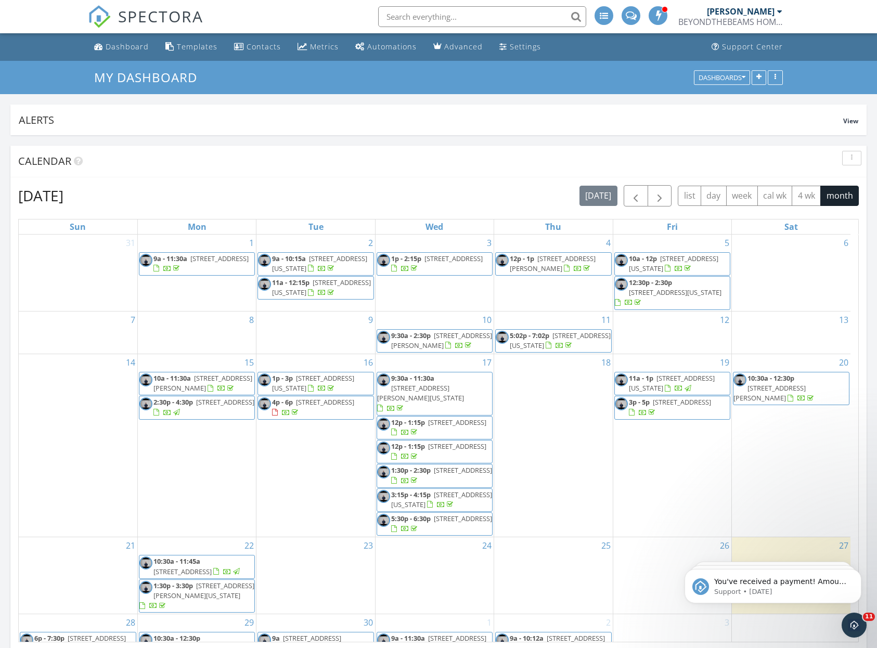
click at [727, 28] on div "Dennis Manolatos BEYONDTHEBEAMS HOME INSPECTORS" at bounding box center [730, 16] width 104 height 33
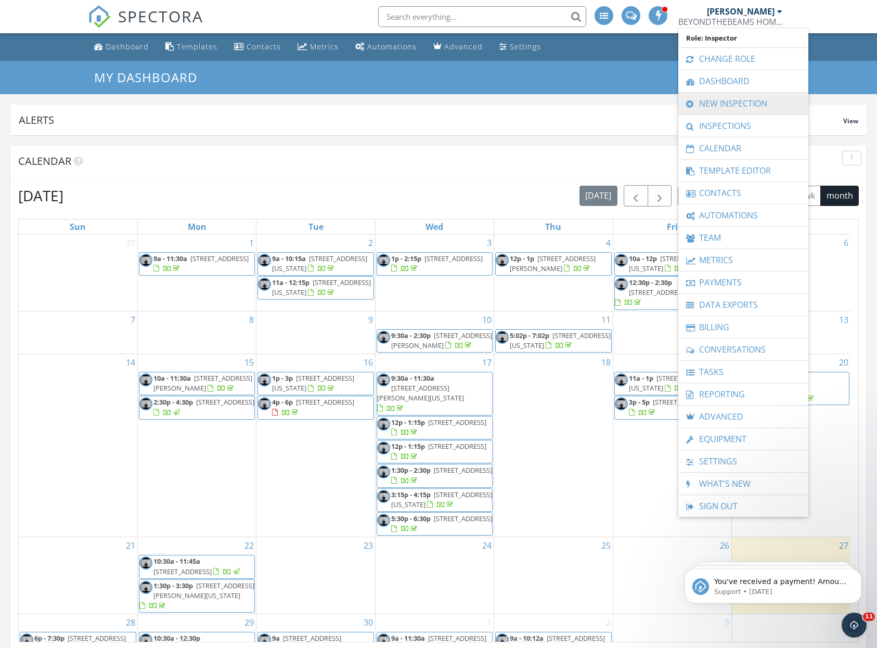
click at [733, 100] on link "New Inspection" at bounding box center [743, 104] width 120 height 22
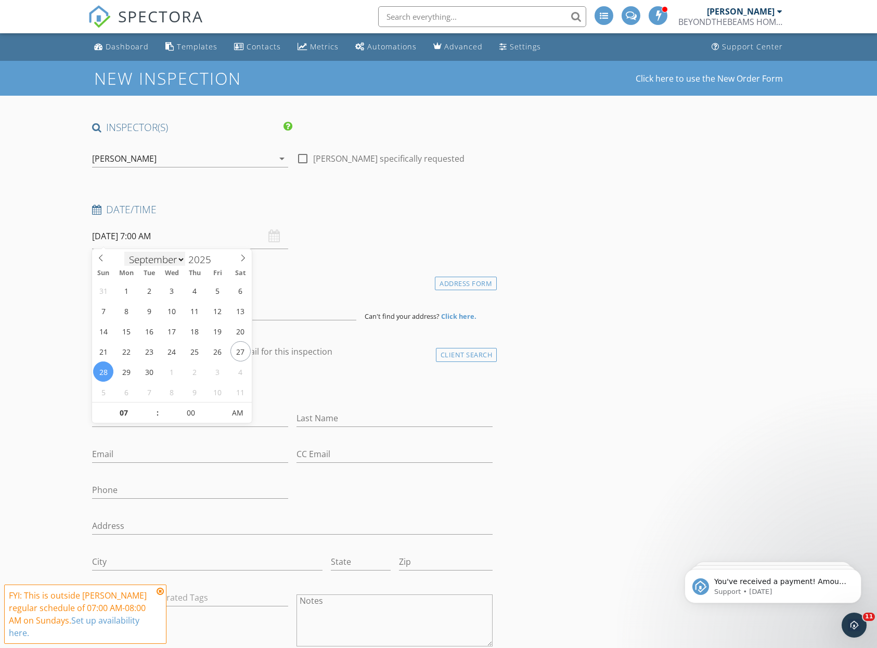
select select "9"
type input "[DATE] 7:00 AM"
type input "08"
type input "10/01/2025 8:00 AM"
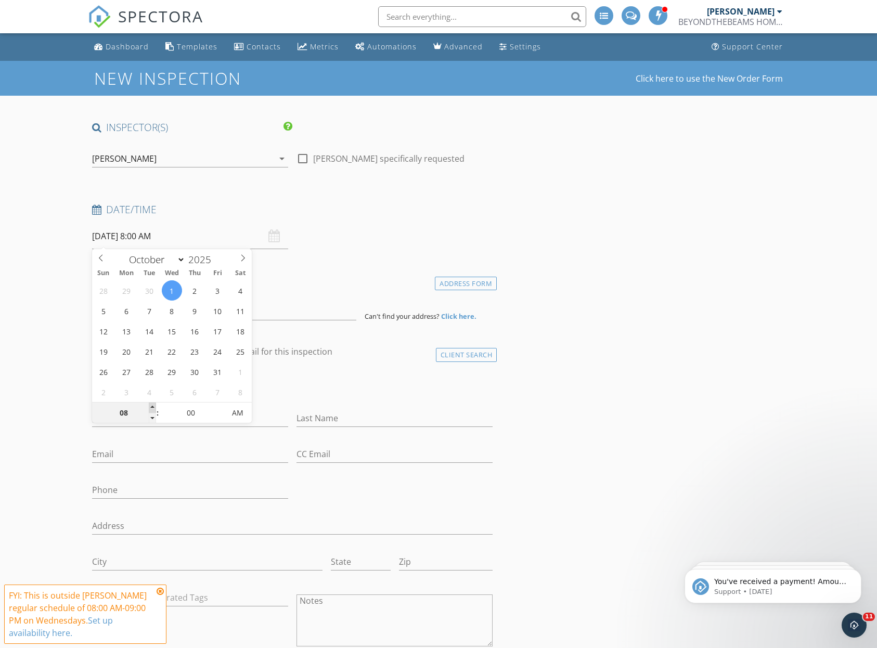
click at [153, 406] on span at bounding box center [152, 407] width 7 height 10
type input "09"
type input "10/01/2025 9:00 AM"
click at [153, 406] on span at bounding box center [152, 407] width 7 height 10
type input "10"
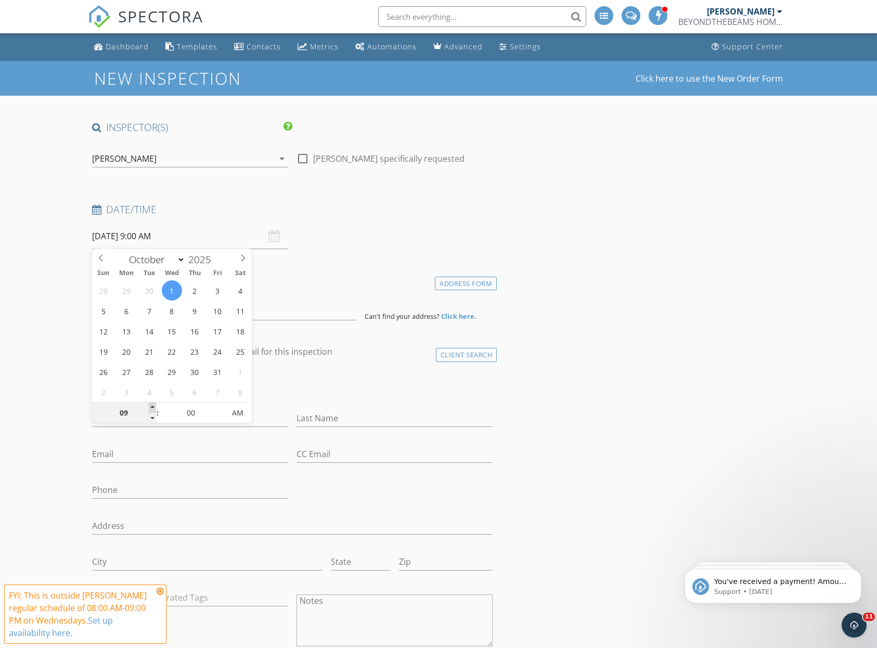
type input "[DATE] 10:00 AM"
click at [153, 406] on span at bounding box center [152, 407] width 7 height 10
type input "11"
type input "[DATE] 11:00 AM"
click at [153, 406] on span at bounding box center [152, 407] width 7 height 10
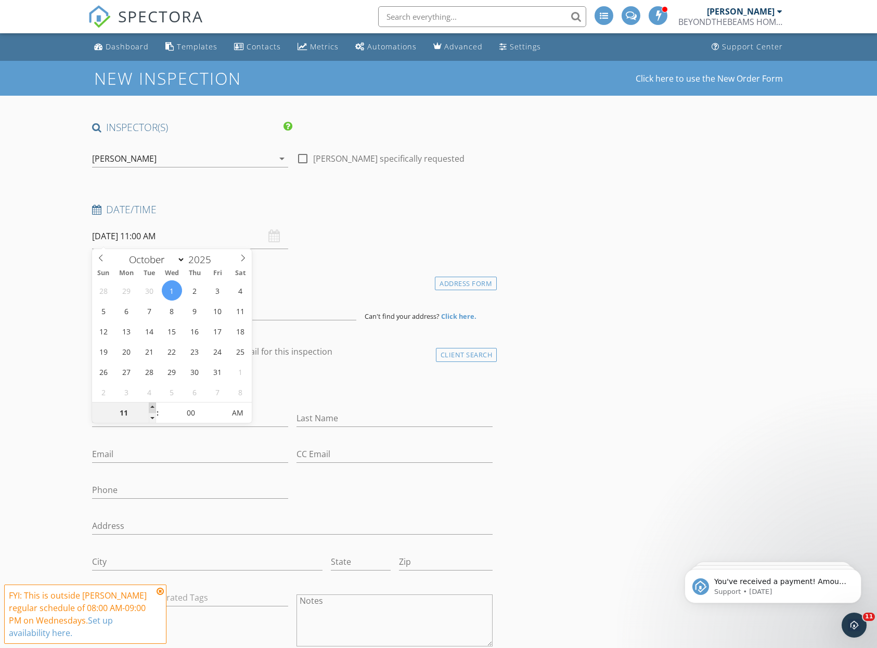
type input "12"
type input "10/01/2025 12:00 PM"
click at [153, 406] on span at bounding box center [152, 407] width 7 height 10
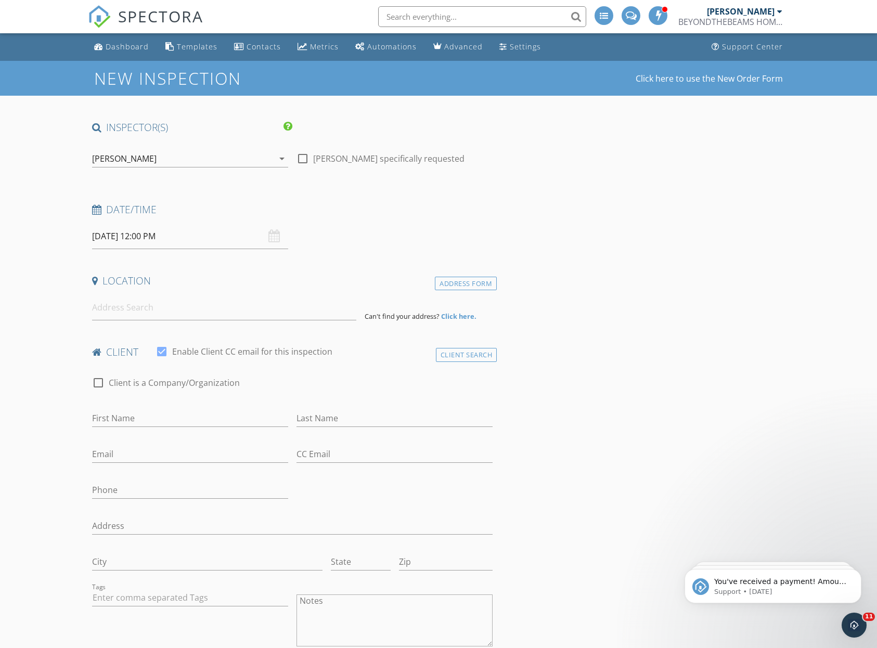
drag, startPoint x: 328, startPoint y: 289, endPoint x: 318, endPoint y: 298, distance: 13.6
click at [328, 289] on div "Location" at bounding box center [292, 284] width 409 height 21
click at [315, 306] on input at bounding box center [224, 307] width 265 height 25
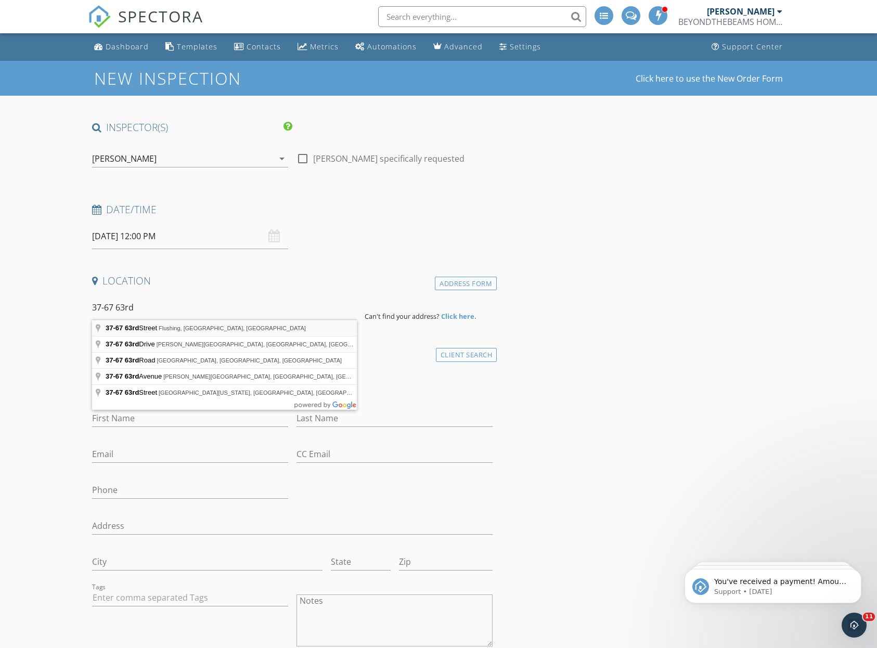
type input "37-67 63rd Street, Flushing, NY, USA"
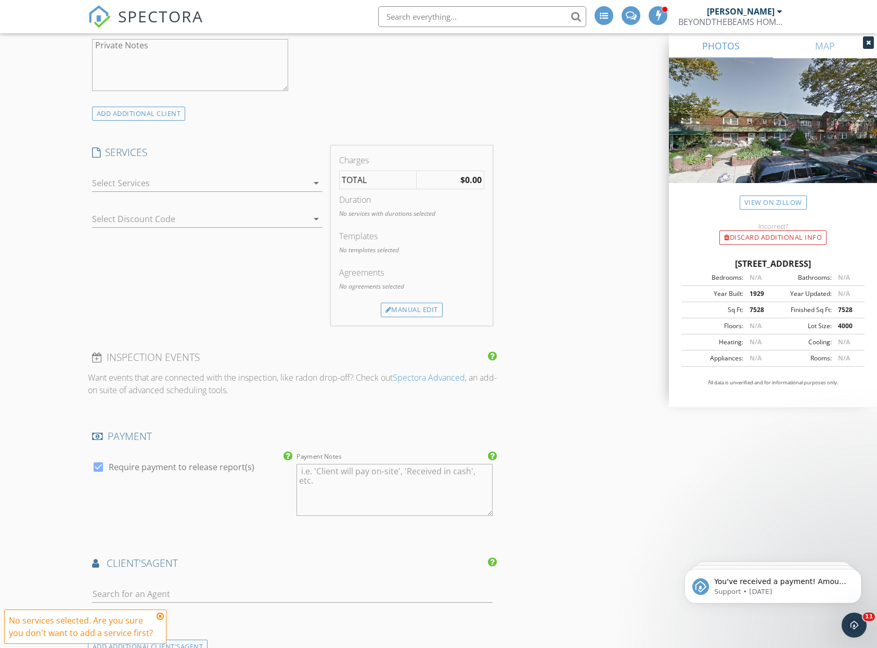
scroll to position [1723, 0]
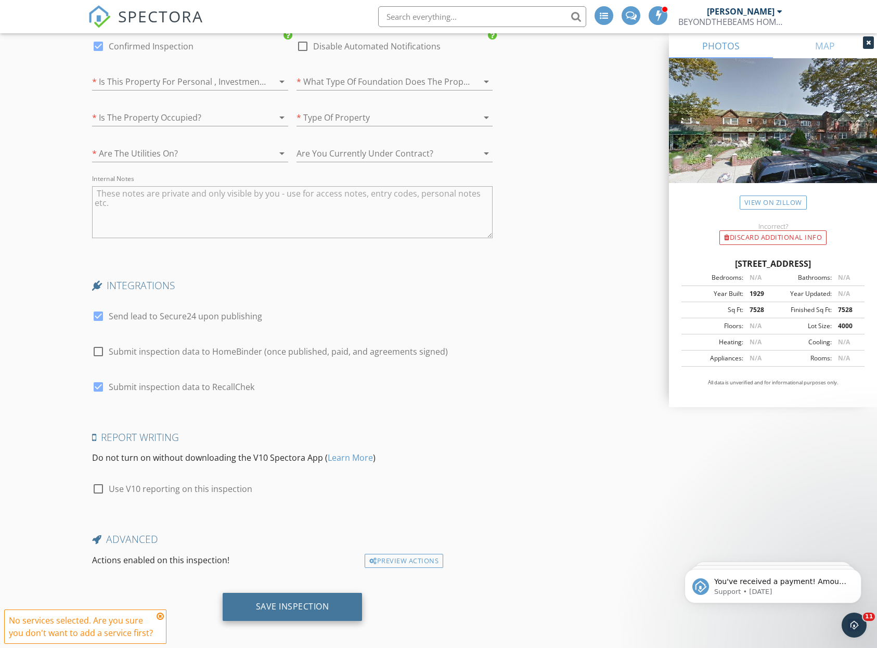
click at [336, 601] on div "Save Inspection" at bounding box center [293, 607] width 140 height 28
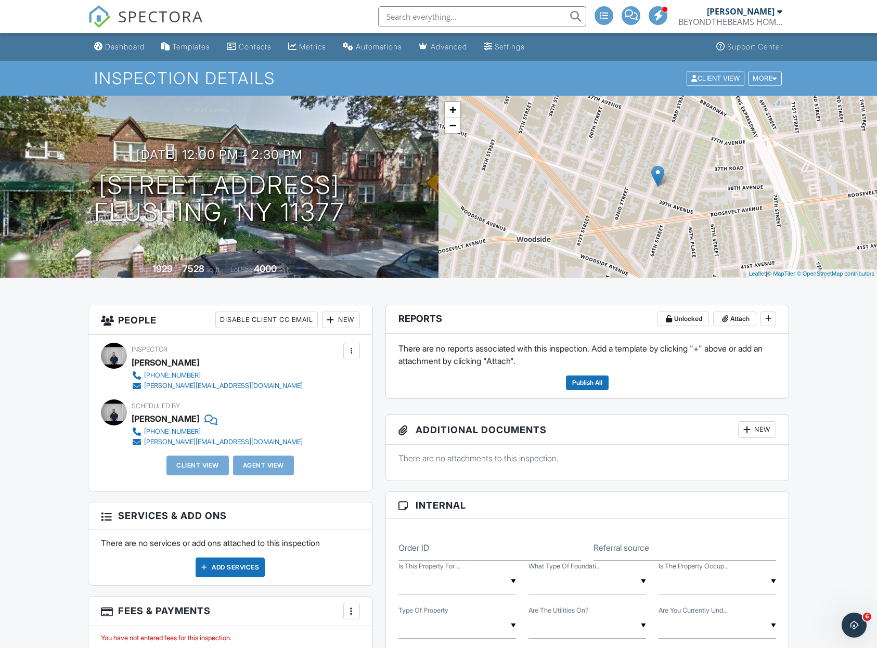
click at [738, 18] on div "BEYONDTHEBEAMS HOME INSPECTORS" at bounding box center [730, 22] width 104 height 10
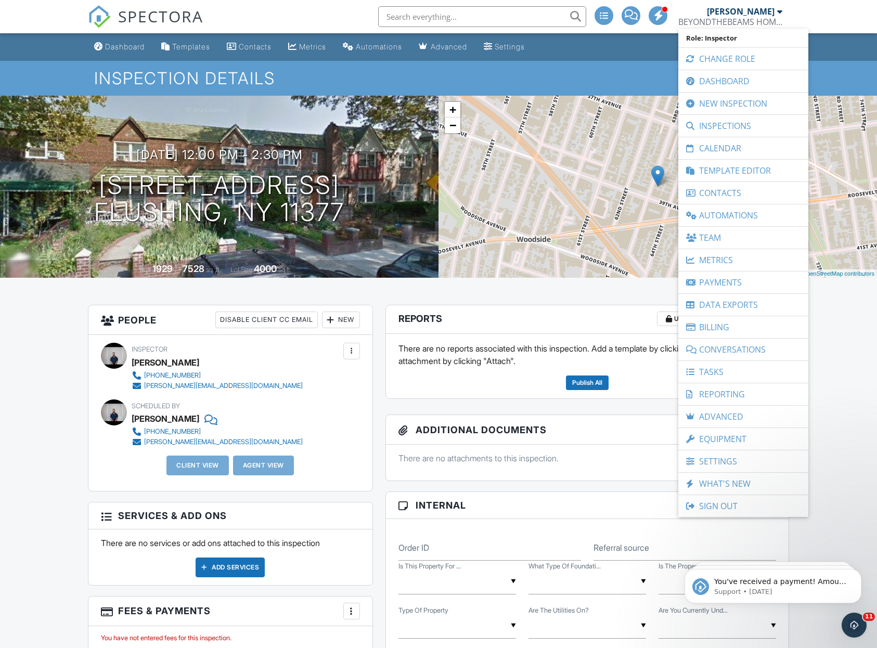
click at [817, 17] on nav "SPECTORA [PERSON_NAME] BEYONDTHEBEAMS HOME INSPECTORS Role: Inspector Change Ro…" at bounding box center [438, 16] width 877 height 33
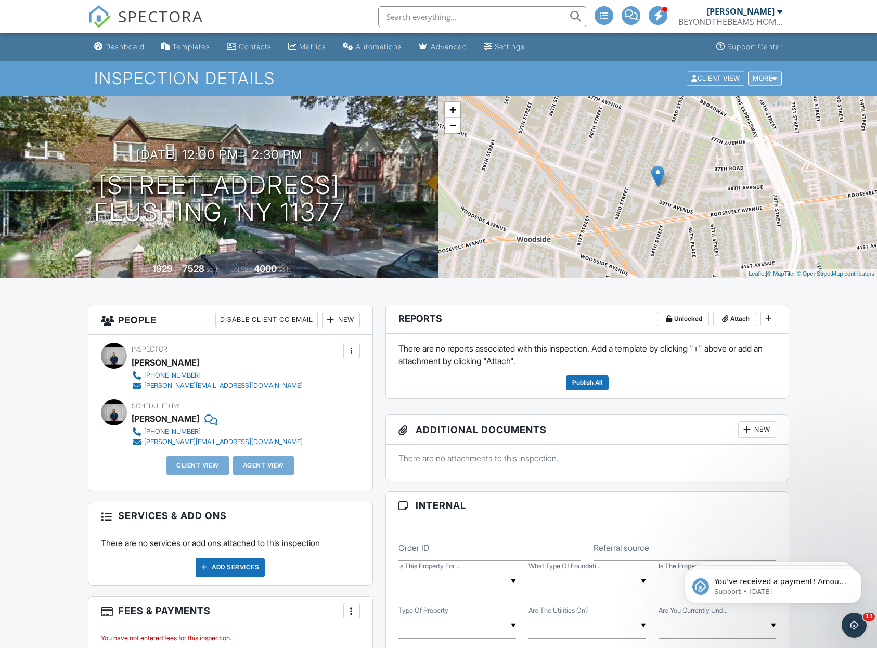
click at [774, 77] on div at bounding box center [774, 78] width 5 height 7
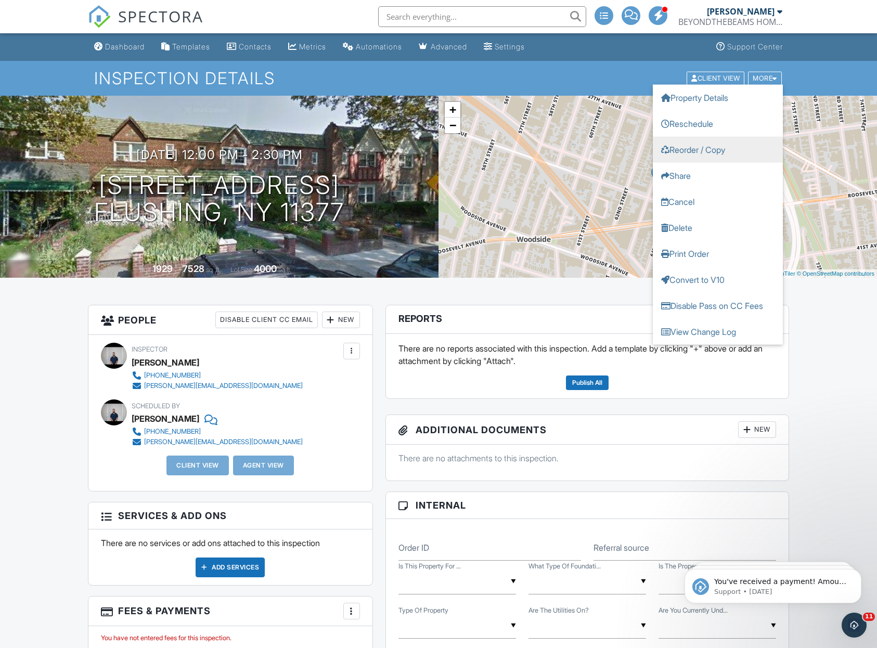
click at [697, 156] on link "Reorder / Copy" at bounding box center [717, 149] width 130 height 26
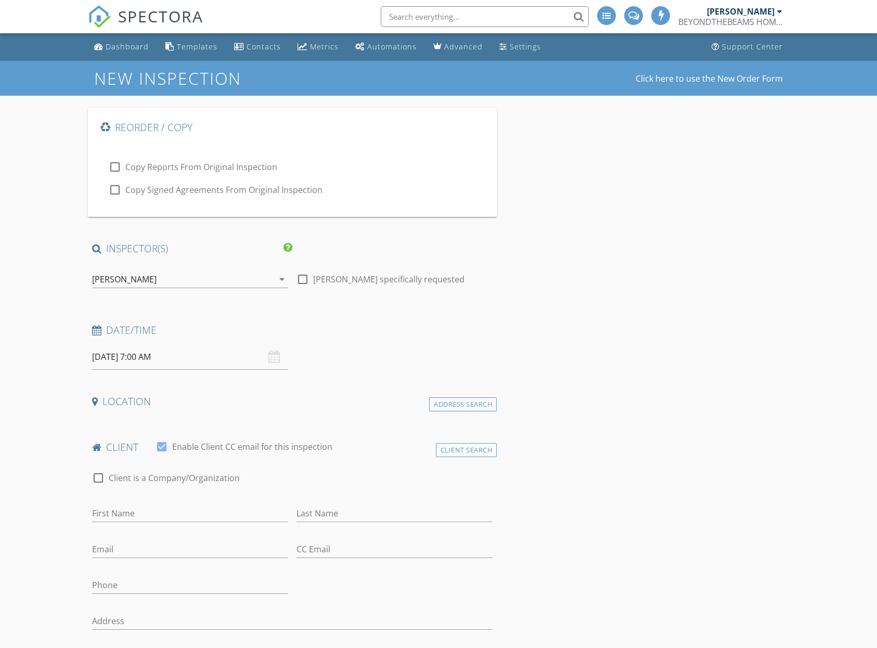
select select "8"
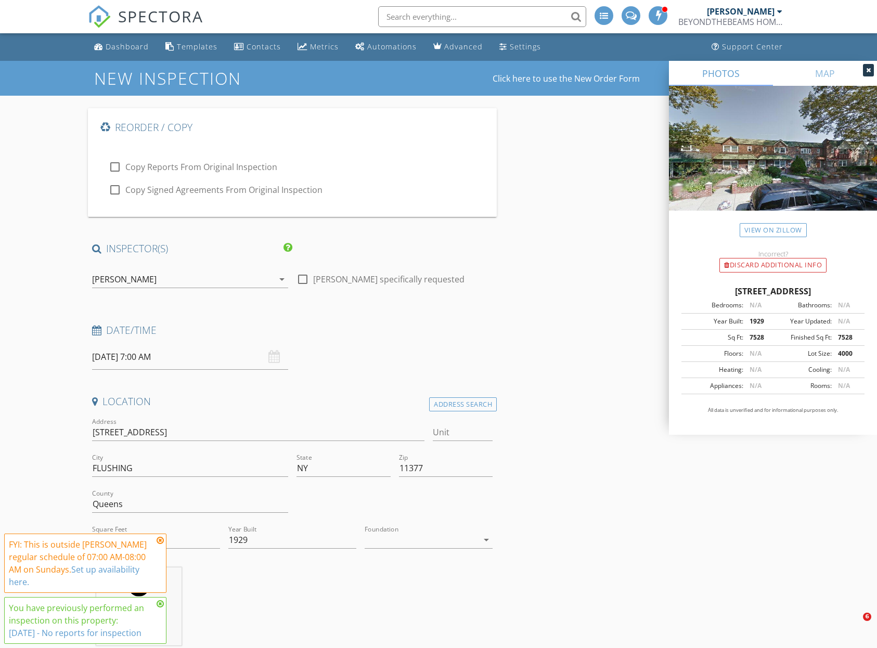
click at [222, 359] on input "[DATE] 7:00 AM" at bounding box center [190, 356] width 196 height 25
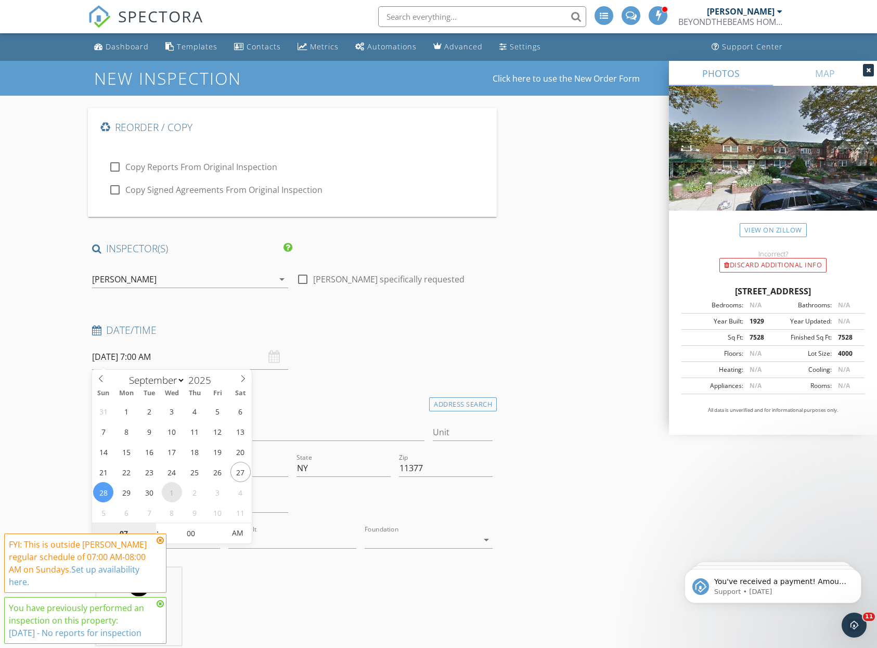
type input "[DATE] 7:00 AM"
select select "9"
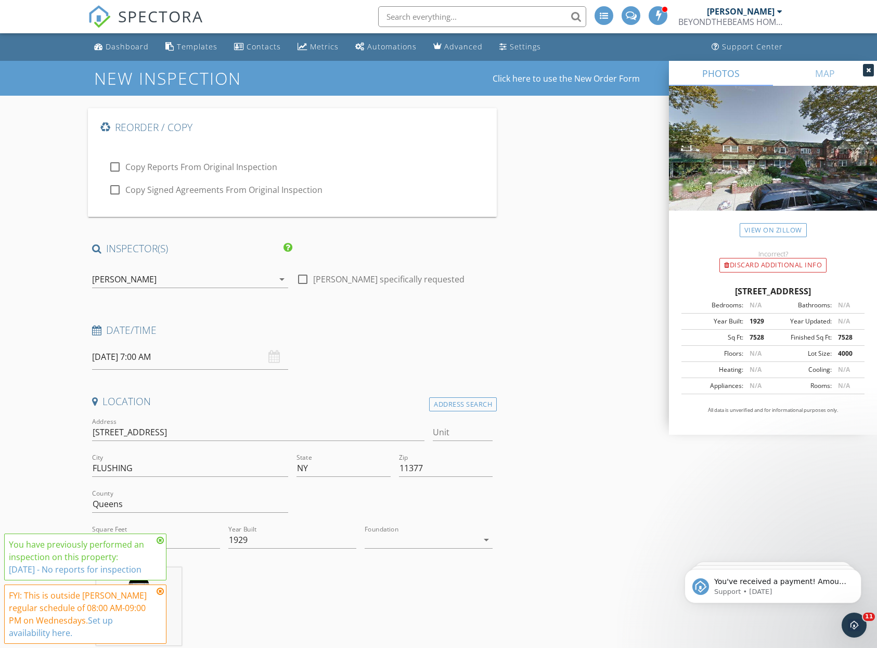
click at [388, 359] on div "Date/Time [DATE] 7:00 AM" at bounding box center [292, 346] width 409 height 46
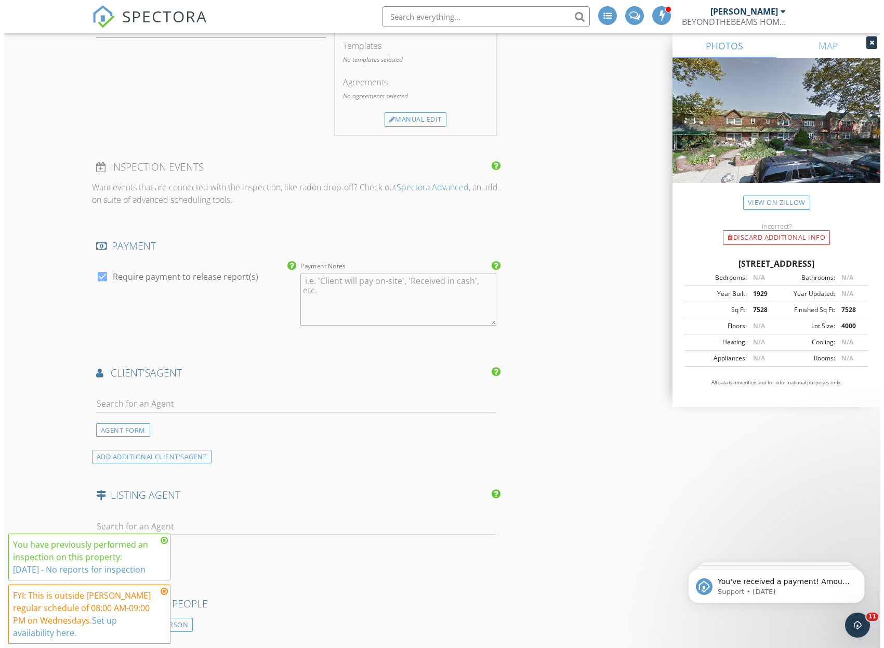
scroll to position [1843, 0]
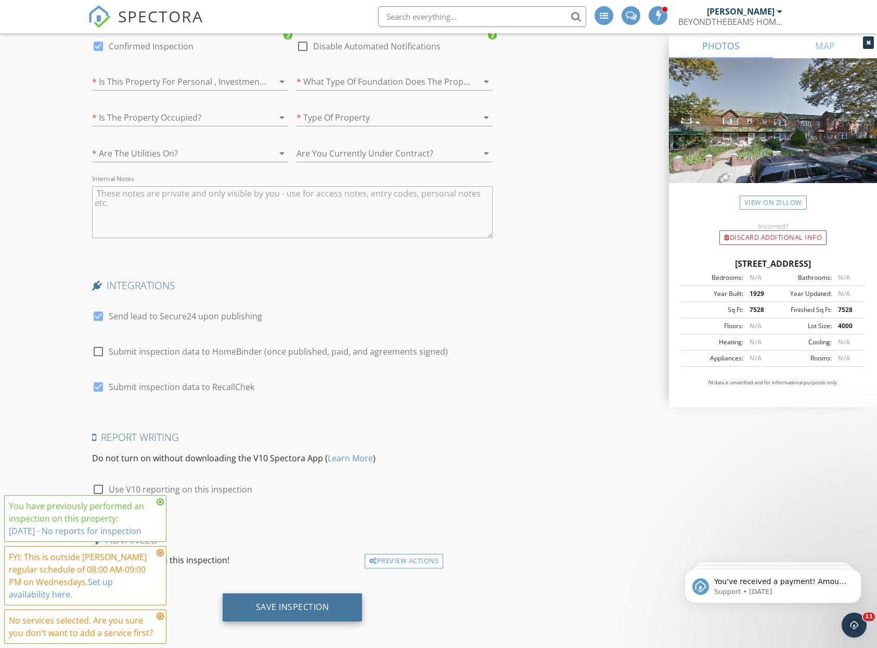
click at [303, 601] on div "Save Inspection" at bounding box center [292, 606] width 73 height 10
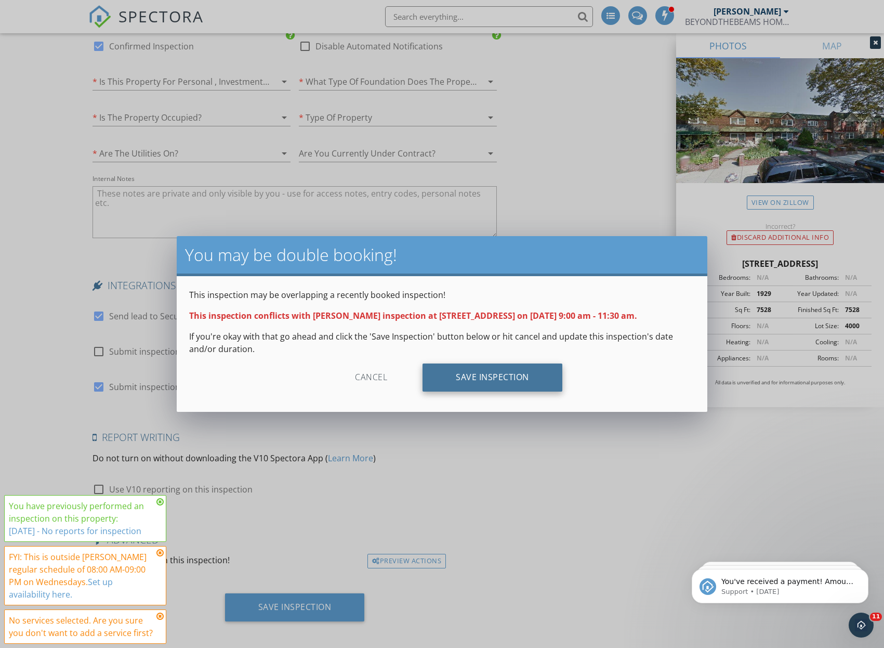
click at [479, 382] on div "Save Inspection" at bounding box center [493, 377] width 140 height 28
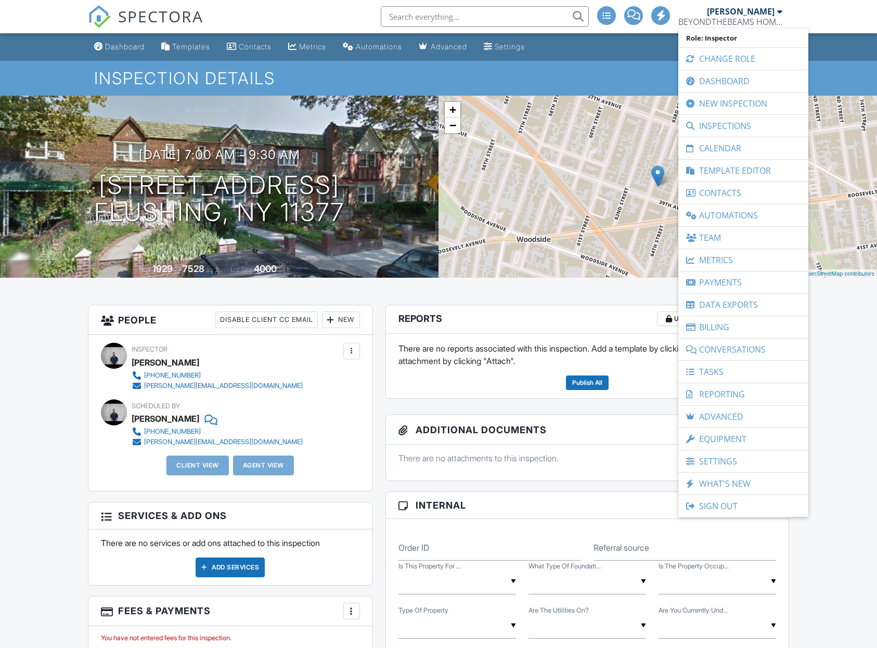
drag, startPoint x: 849, startPoint y: 440, endPoint x: 630, endPoint y: 432, distance: 219.5
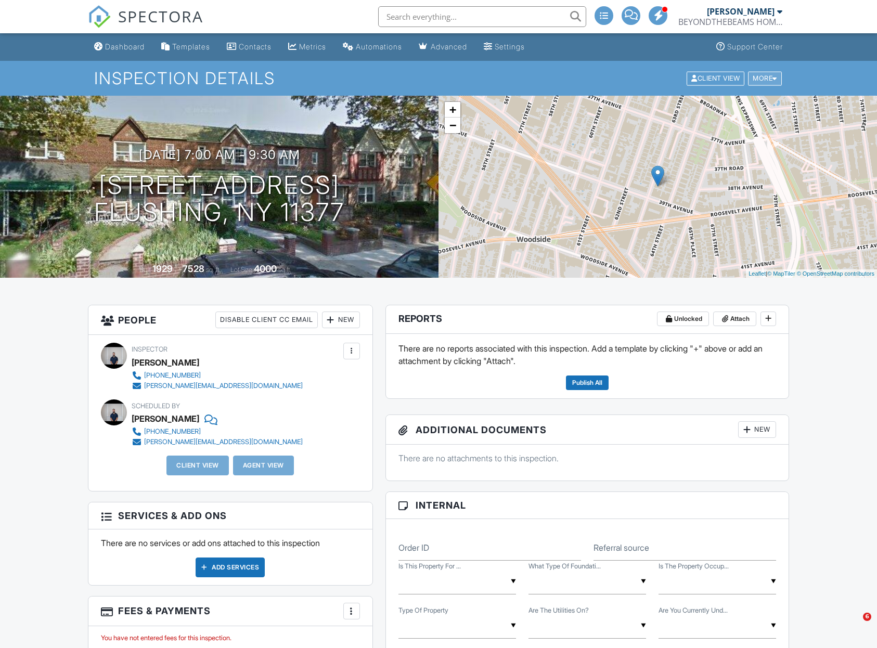
click at [776, 77] on div at bounding box center [774, 78] width 5 height 7
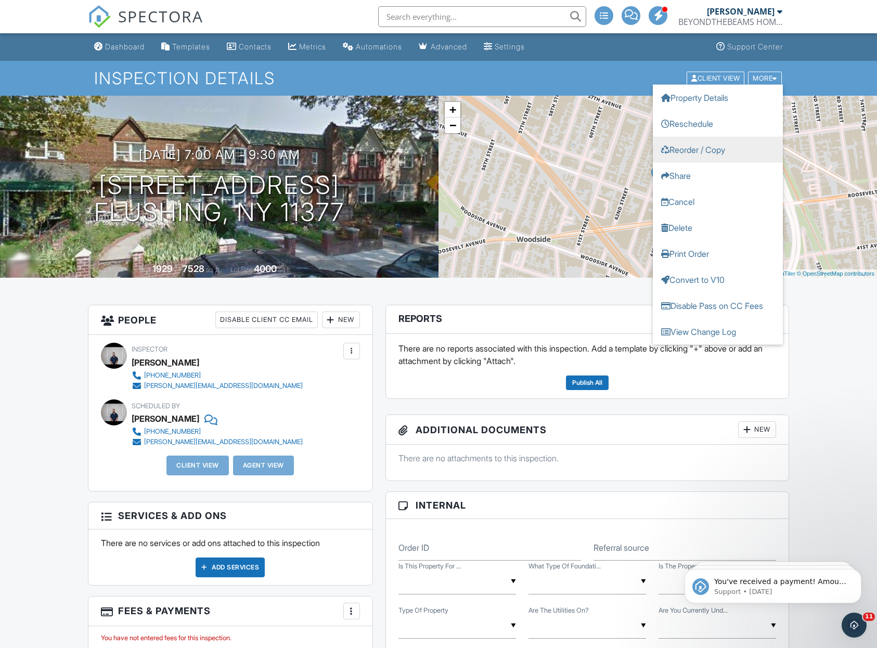
click at [711, 145] on link "Reorder / Copy" at bounding box center [717, 149] width 130 height 26
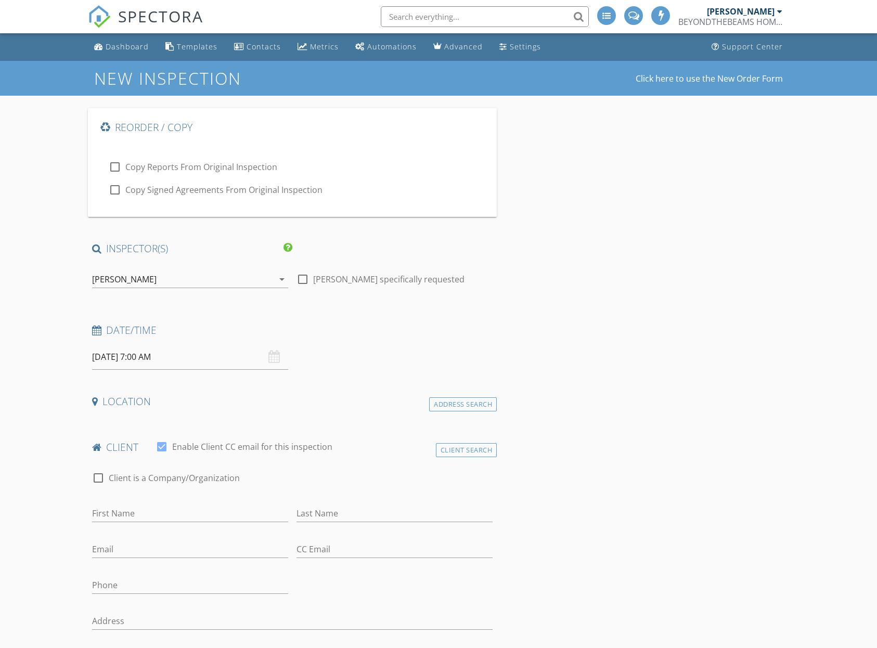
select select "8"
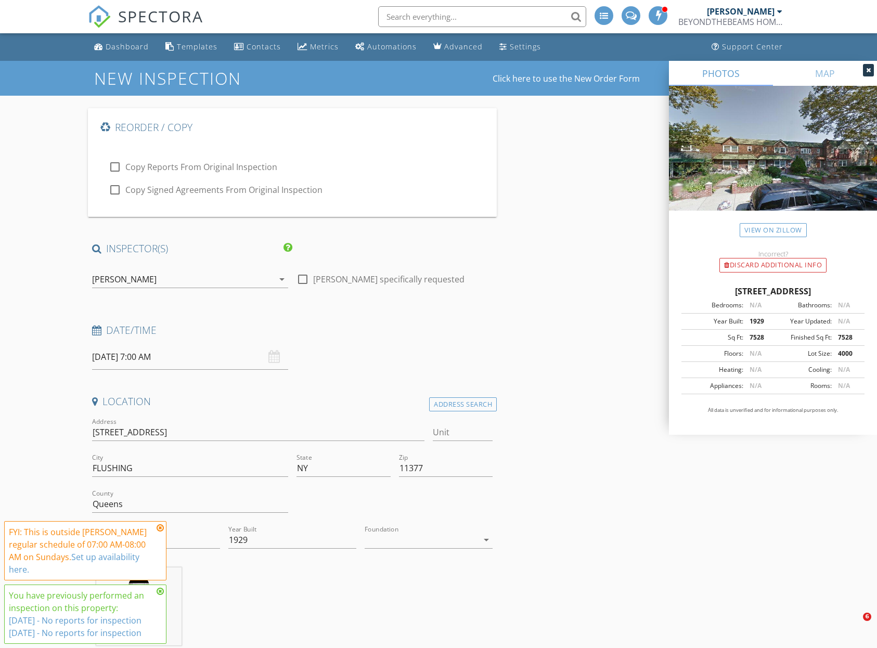
drag, startPoint x: 211, startPoint y: 358, endPoint x: 207, endPoint y: 375, distance: 17.9
click at [211, 357] on input "[DATE] 7:00 AM" at bounding box center [190, 356] width 196 height 25
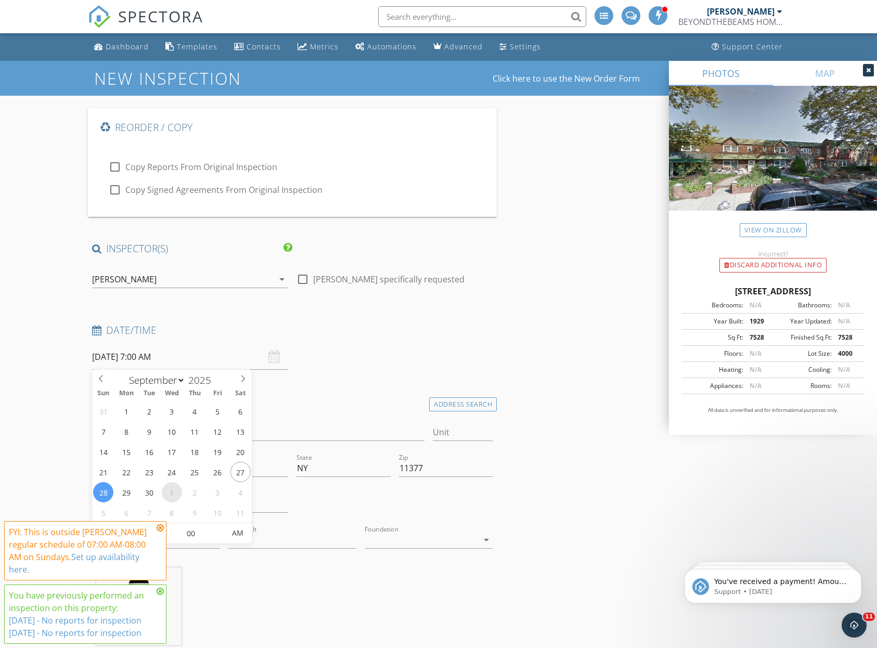
type input "[DATE] 7:00 AM"
select select "9"
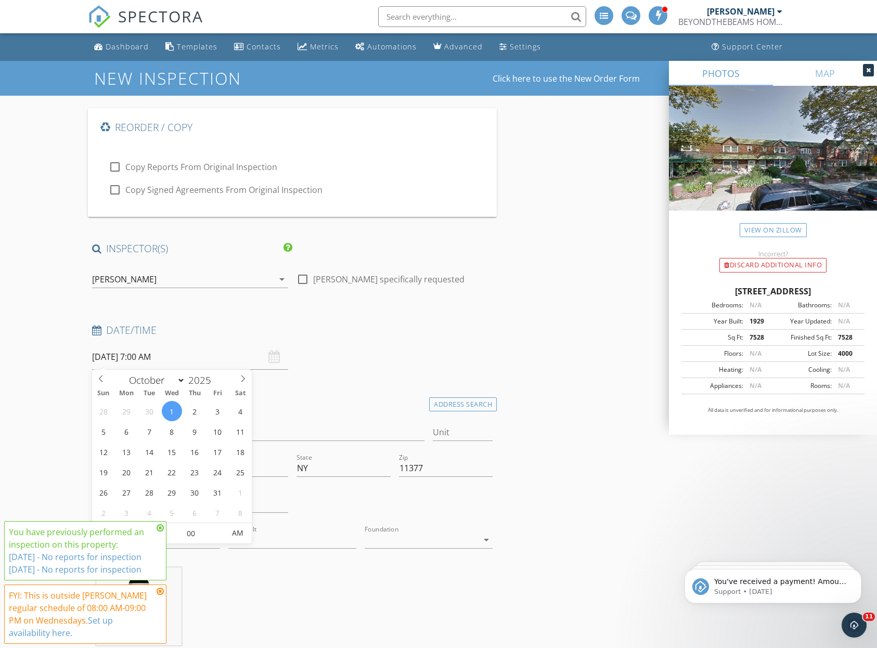
click at [428, 343] on div "Date/Time" at bounding box center [292, 333] width 409 height 21
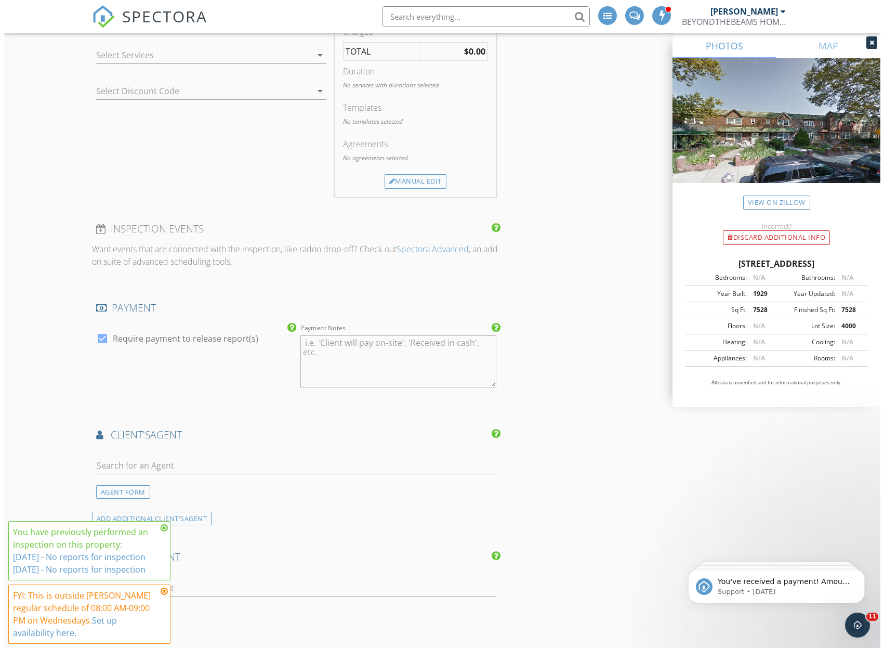
scroll to position [1843, 0]
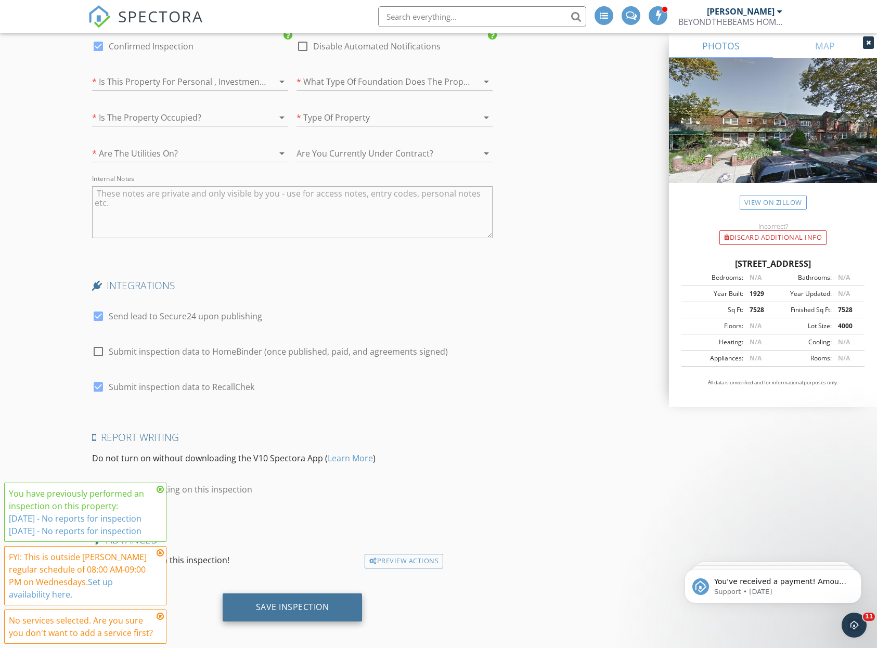
click at [292, 601] on div "Save Inspection" at bounding box center [292, 606] width 73 height 10
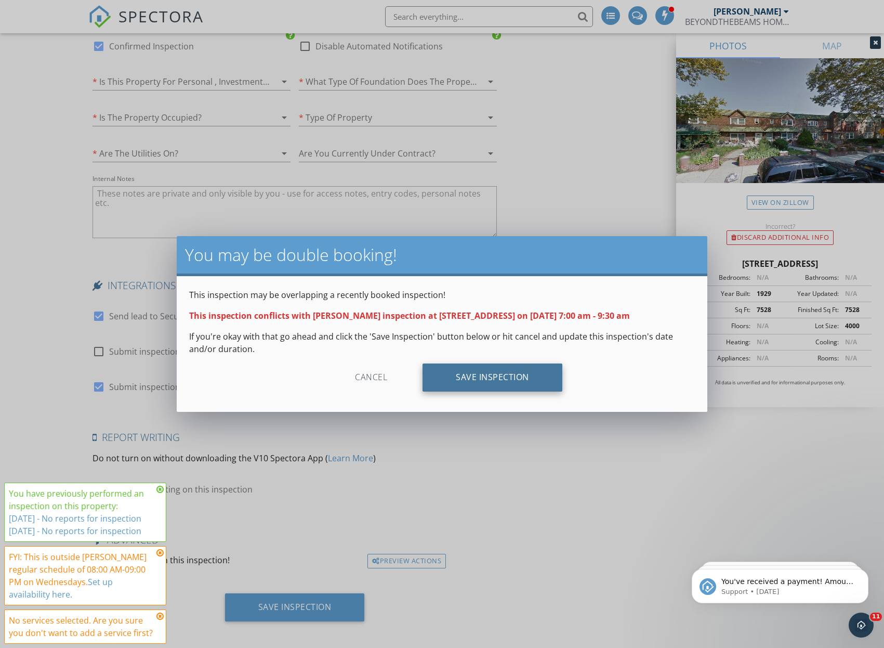
click at [453, 372] on div "Save Inspection" at bounding box center [493, 377] width 140 height 28
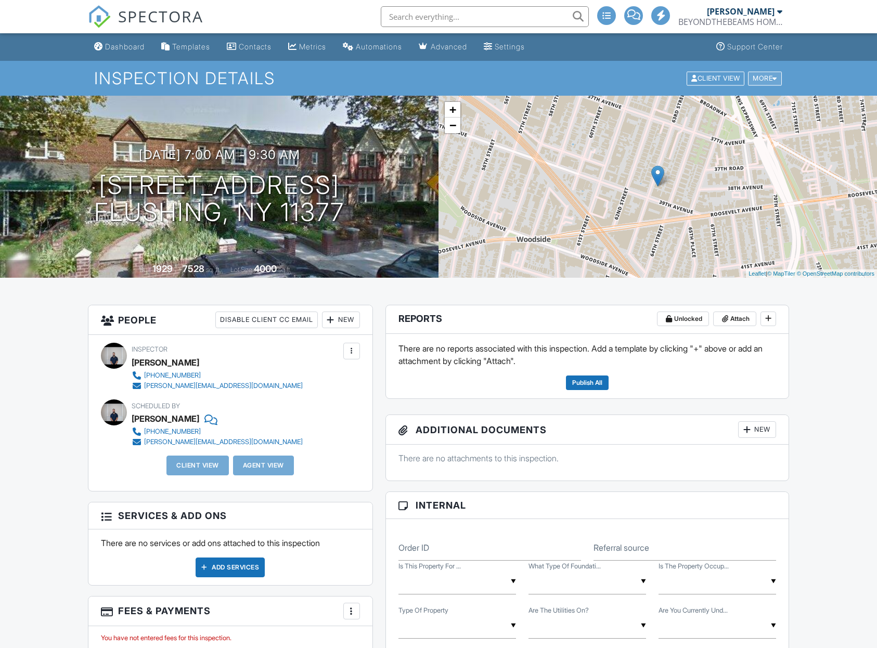
click at [761, 80] on div "More" at bounding box center [765, 78] width 34 height 14
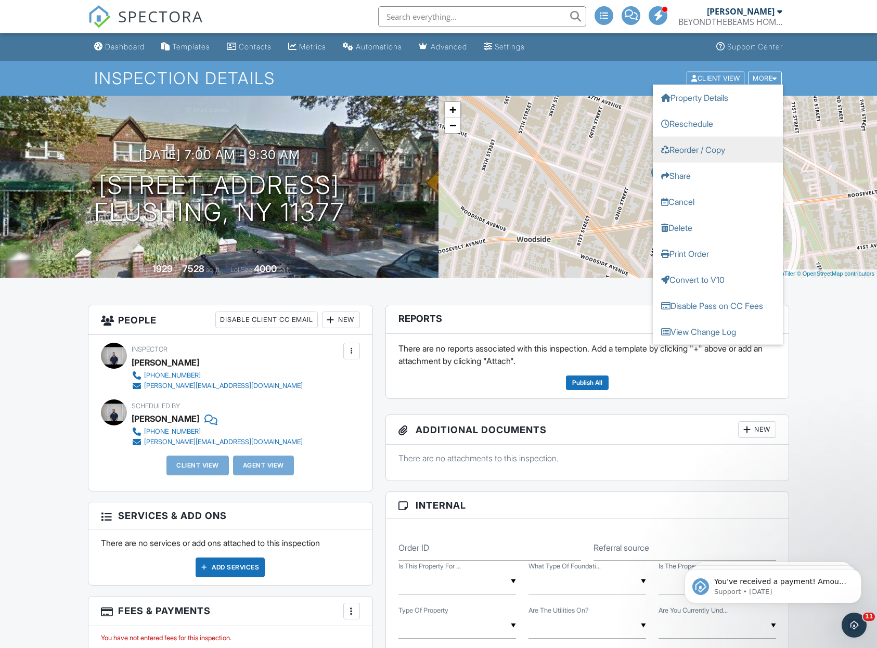
click at [722, 152] on link "Reorder / Copy" at bounding box center [717, 149] width 130 height 26
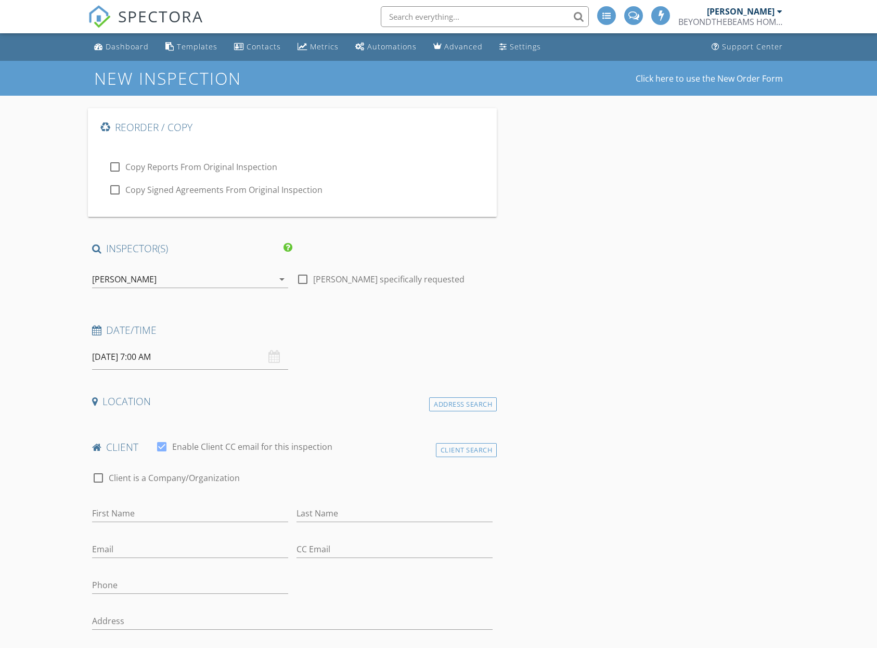
select select "8"
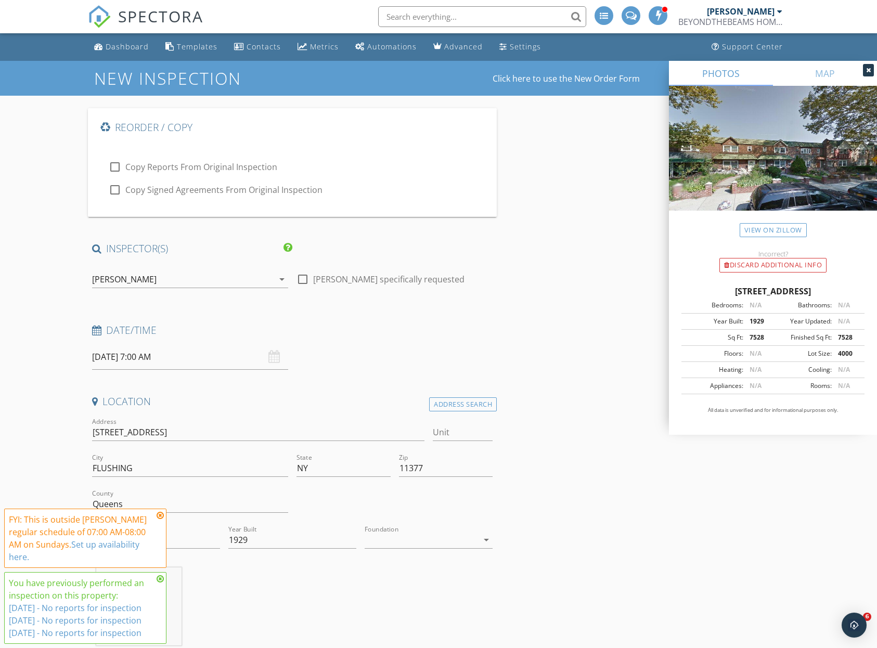
click at [223, 356] on input "09/28/2025 7:00 AM" at bounding box center [190, 356] width 196 height 25
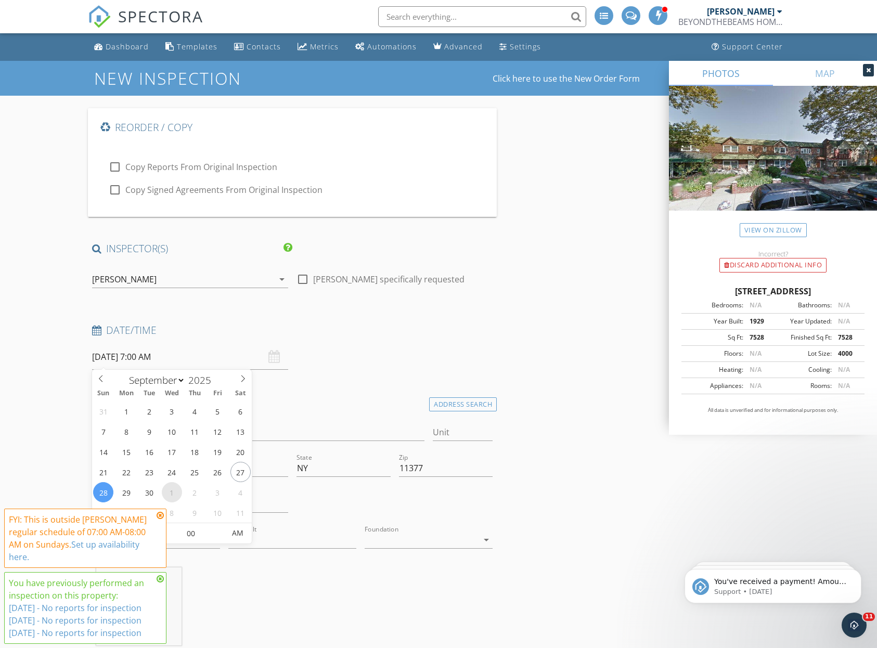
type input "[DATE] 7:00 AM"
select select "9"
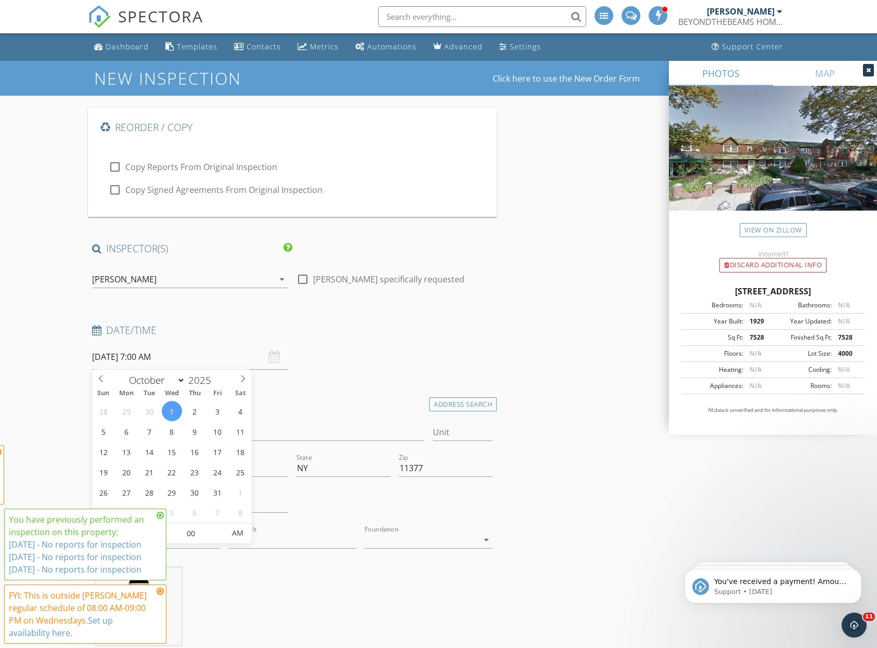
click at [474, 342] on div "Date/Time" at bounding box center [292, 333] width 409 height 21
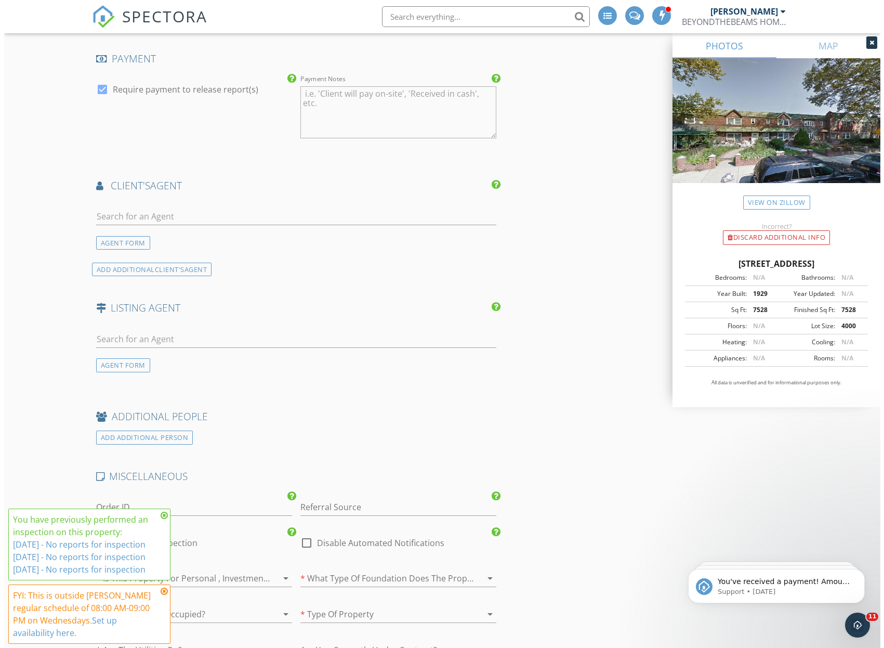
scroll to position [1843, 0]
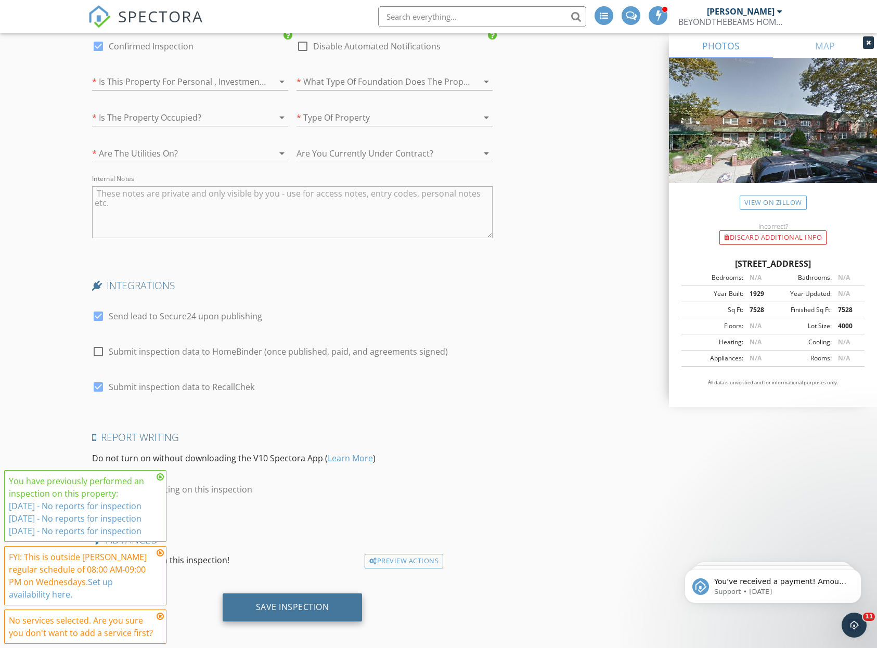
click at [338, 601] on div "Save Inspection" at bounding box center [293, 607] width 140 height 28
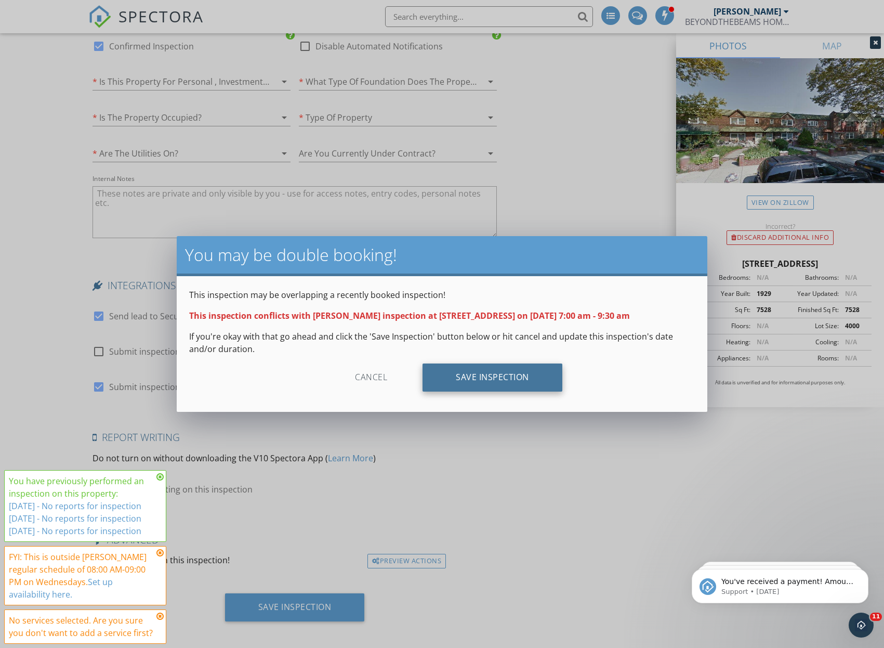
click at [519, 376] on div "Save Inspection" at bounding box center [493, 377] width 140 height 28
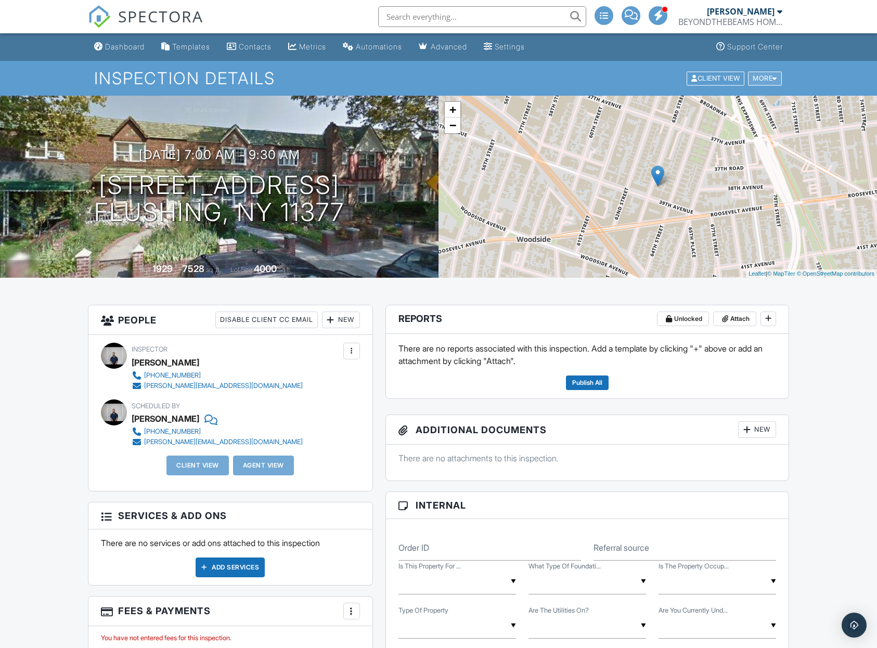
click at [765, 76] on div "More" at bounding box center [765, 78] width 34 height 14
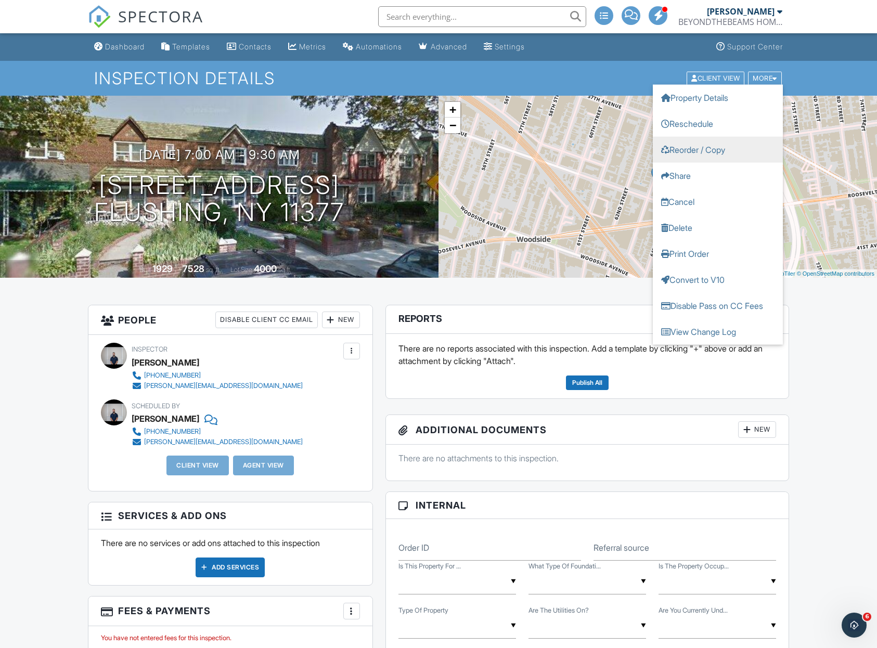
click at [704, 149] on link "Reorder / Copy" at bounding box center [717, 149] width 130 height 26
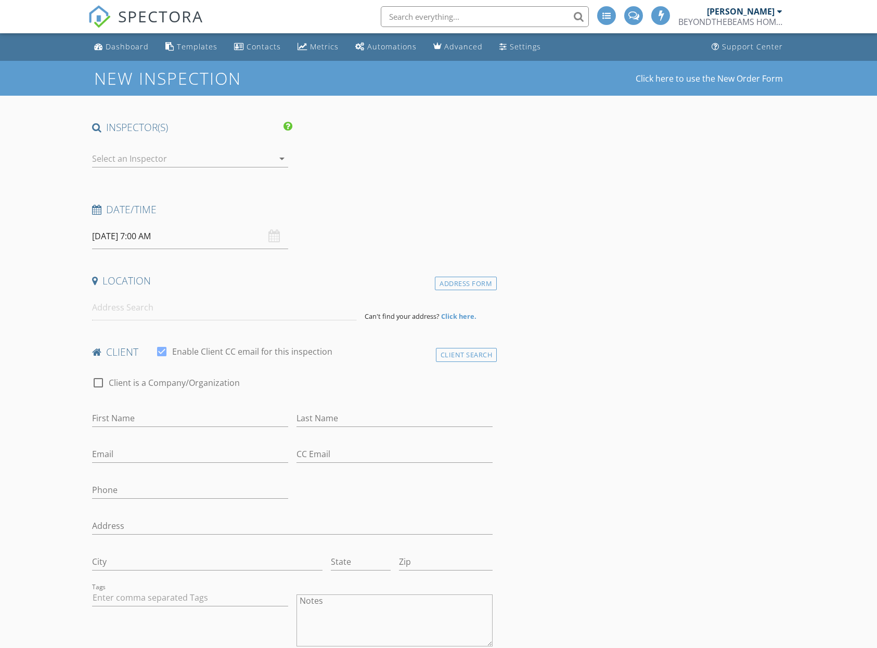
select select "8"
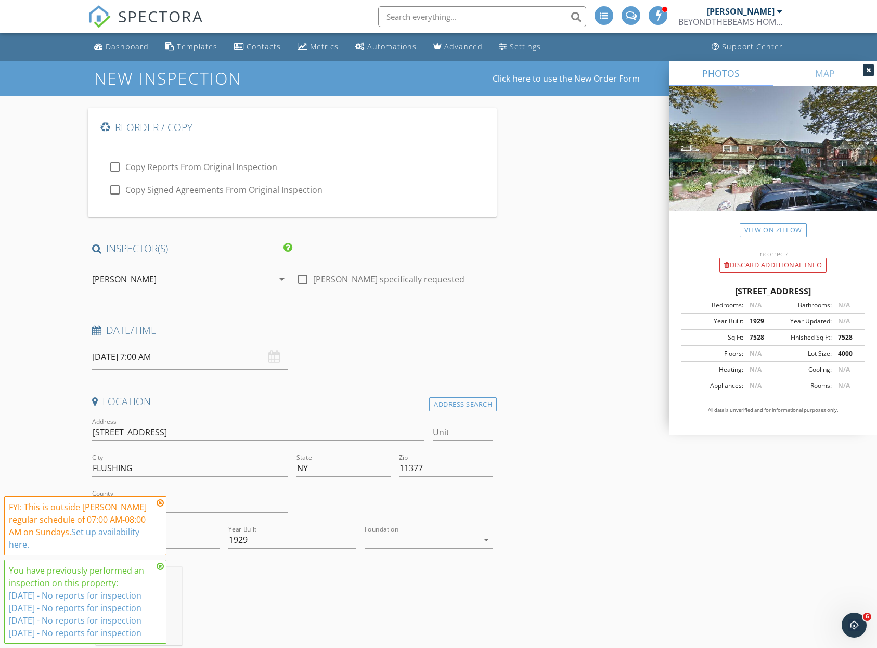
click at [234, 356] on input "[DATE] 7:00 AM" at bounding box center [190, 356] width 196 height 25
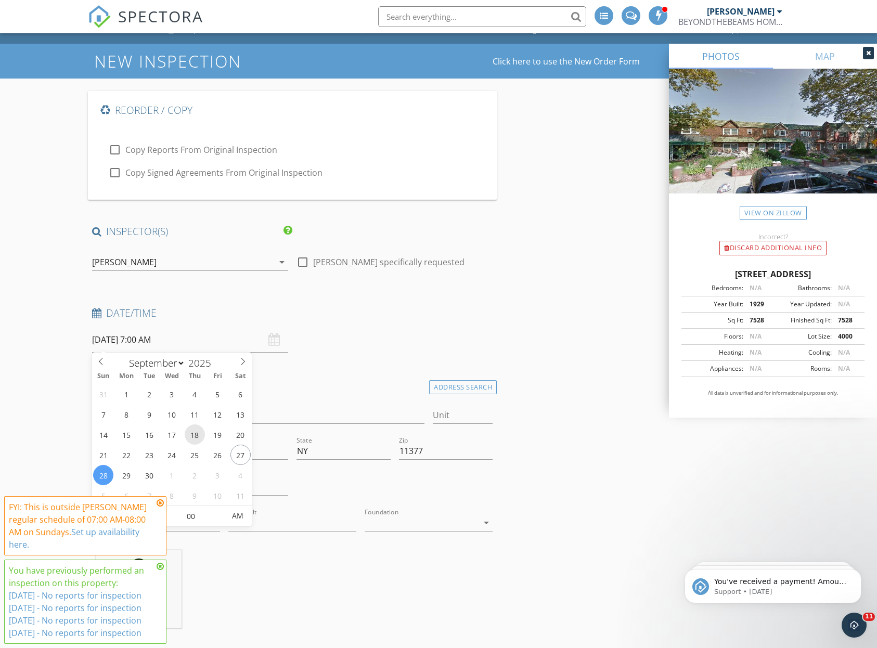
scroll to position [38, 0]
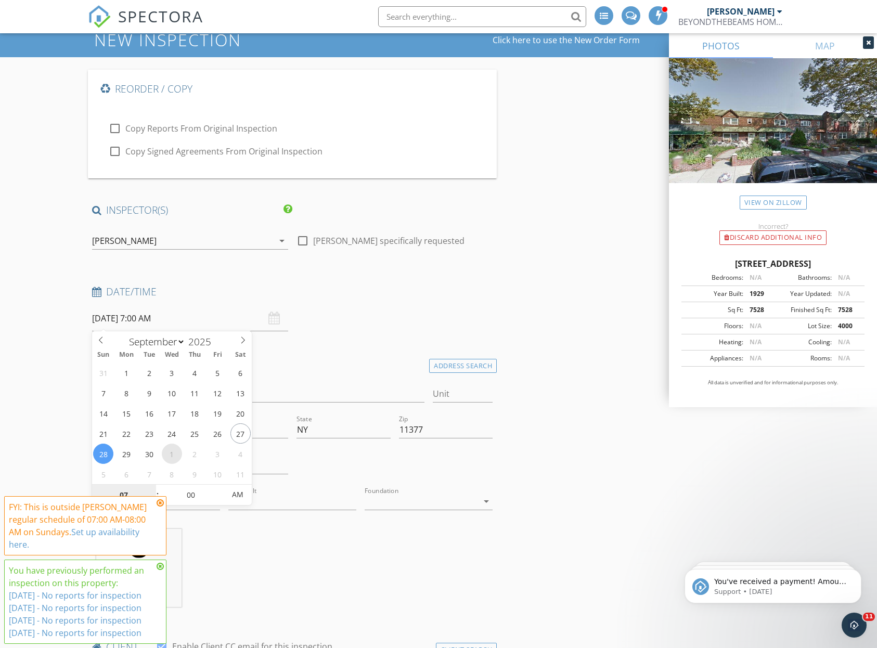
type input "[DATE] 7:00 AM"
select select "9"
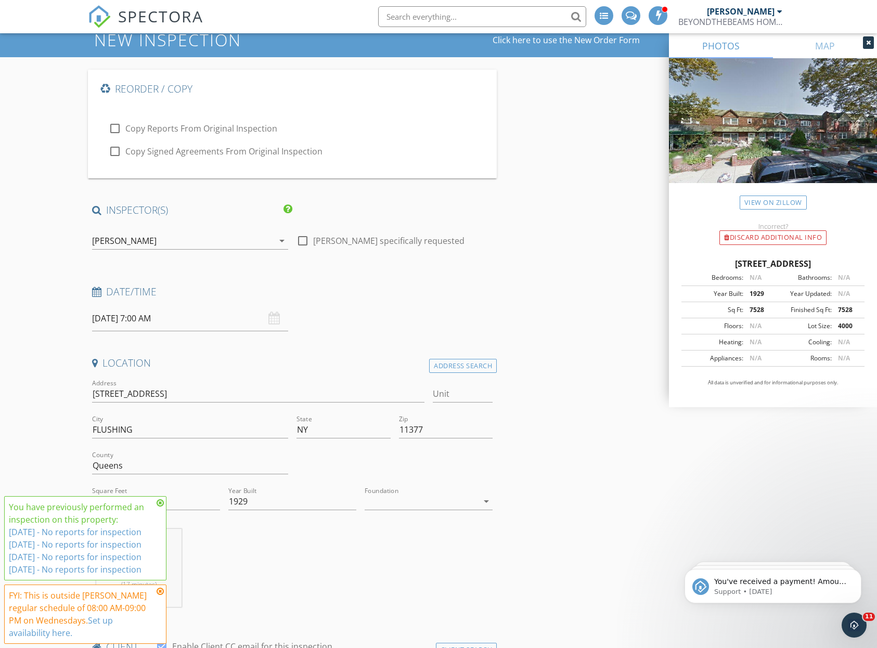
click at [469, 289] on h4 "Date/Time" at bounding box center [292, 292] width 401 height 14
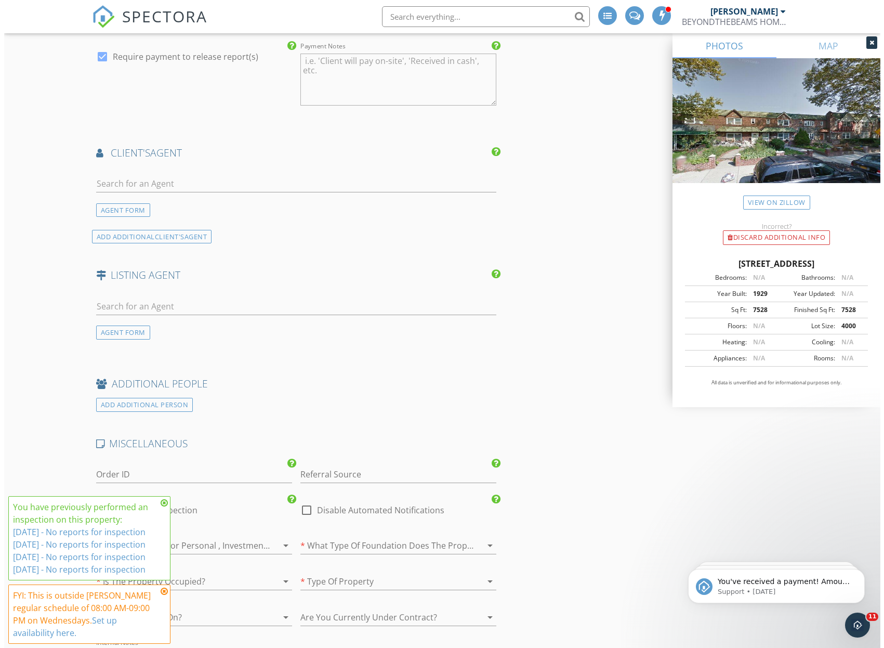
scroll to position [1843, 0]
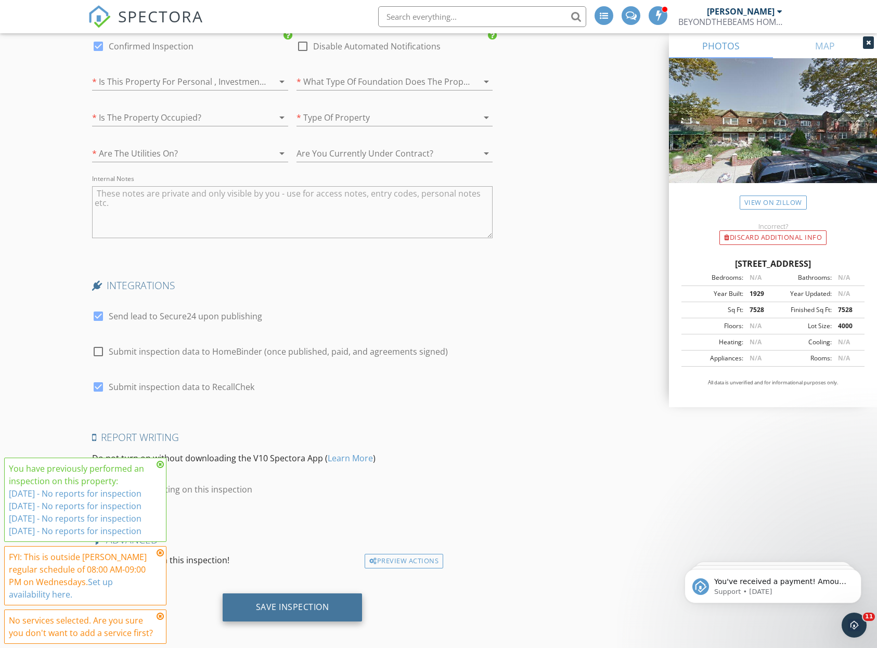
click at [287, 601] on div "Save Inspection" at bounding box center [292, 606] width 73 height 10
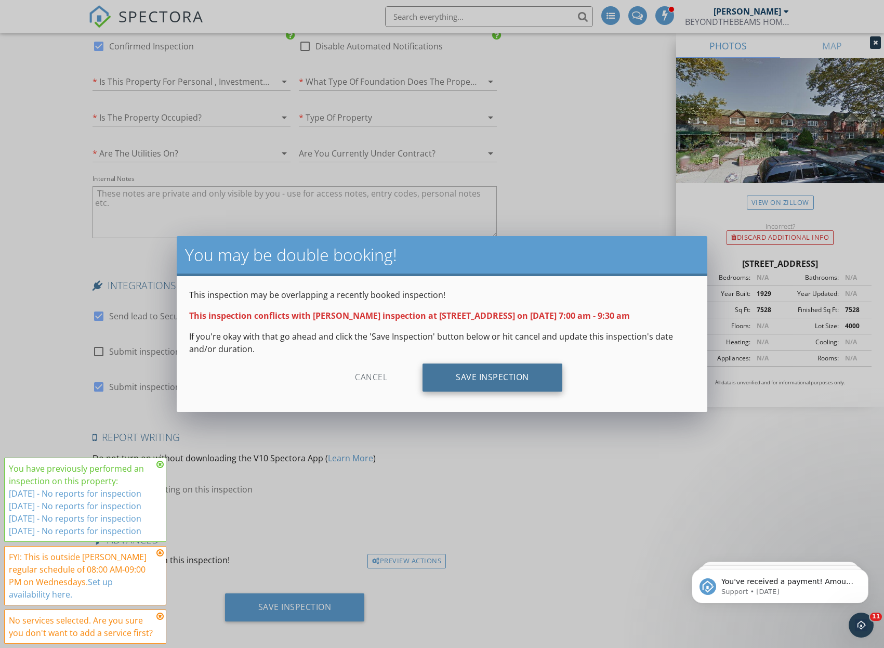
click at [503, 387] on div "Save Inspection" at bounding box center [493, 377] width 140 height 28
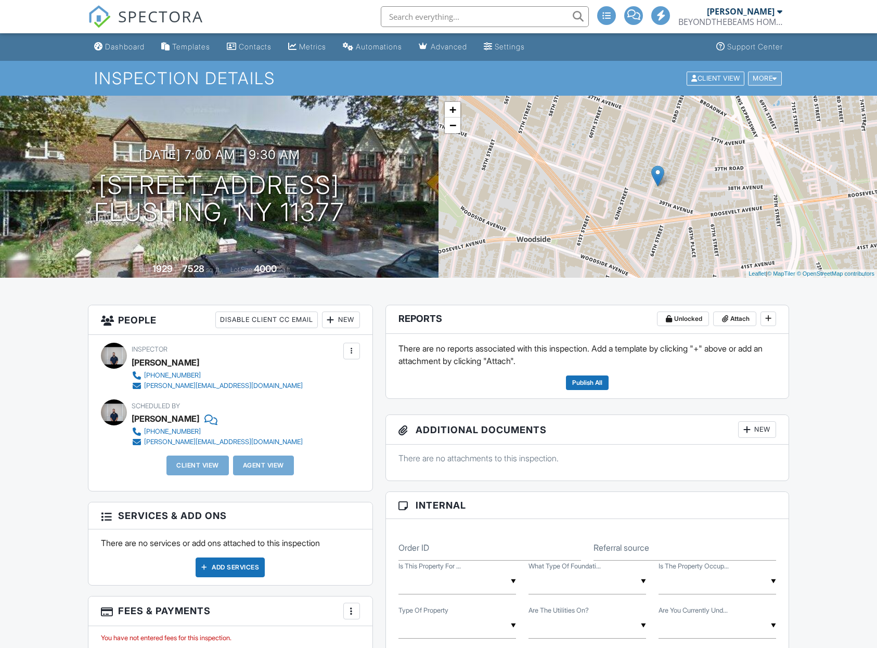
click at [762, 81] on div "More" at bounding box center [765, 78] width 34 height 14
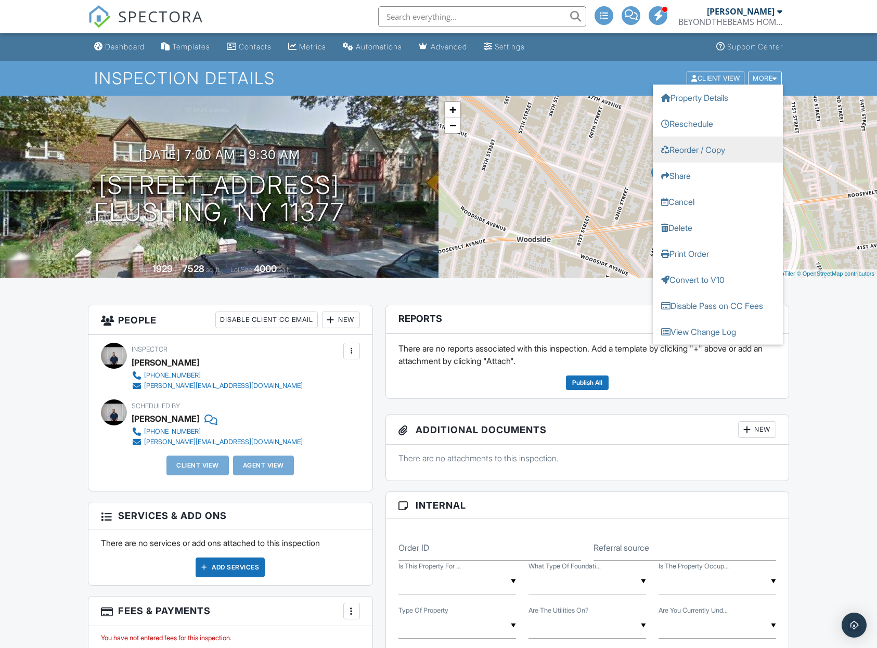
click at [712, 148] on link "Reorder / Copy" at bounding box center [717, 149] width 130 height 26
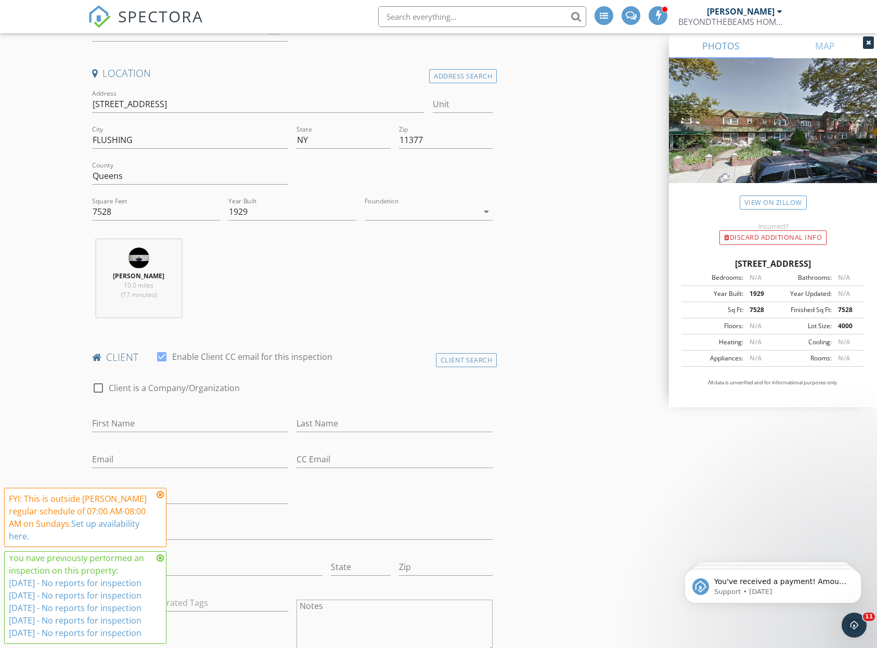
scroll to position [67, 0]
click at [286, 304] on div "Dennis Manolatos 10.0 miles (17 minutes)" at bounding box center [292, 282] width 409 height 86
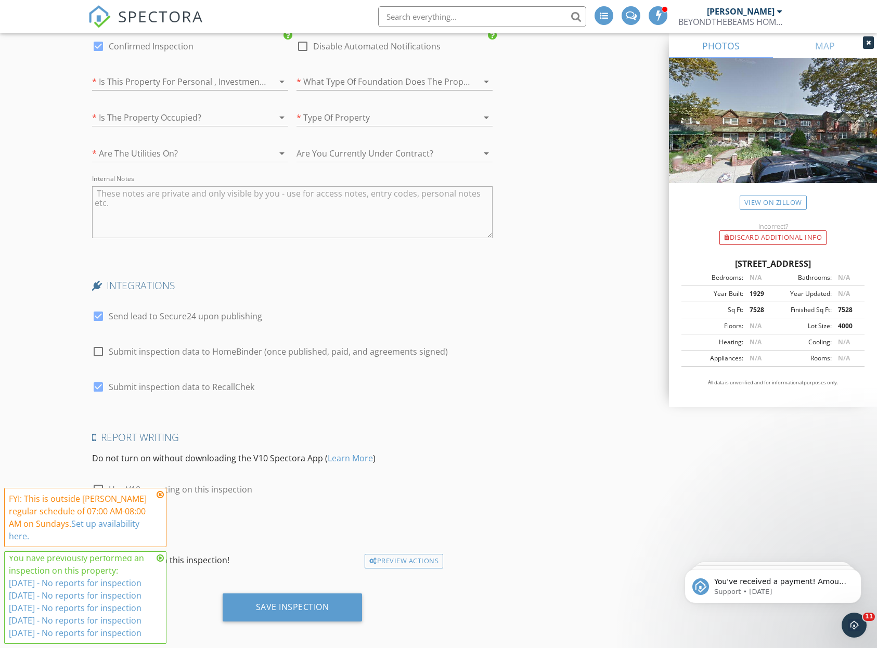
scroll to position [0, 0]
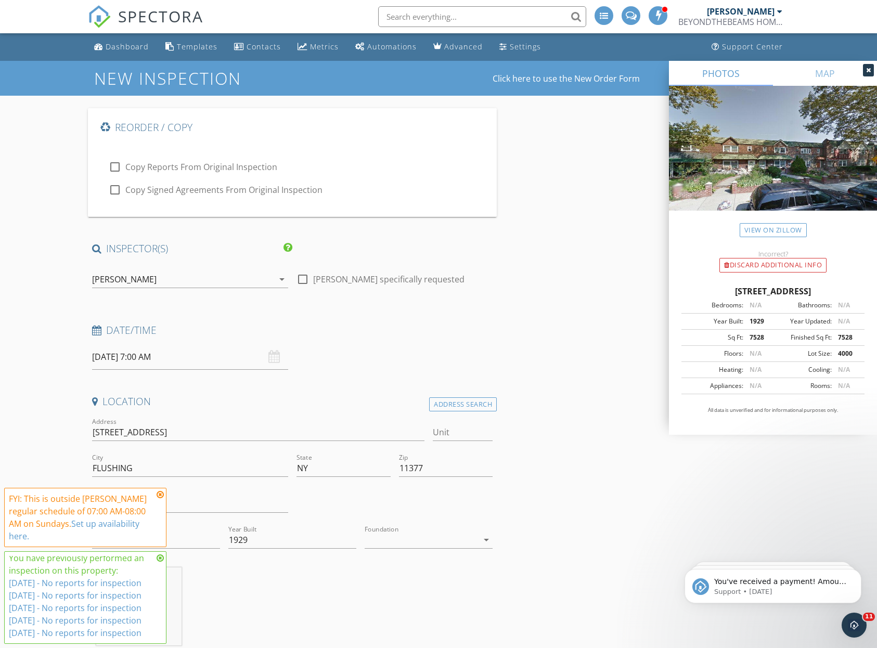
click at [207, 365] on input "[DATE] 7:00 AM" at bounding box center [190, 356] width 196 height 25
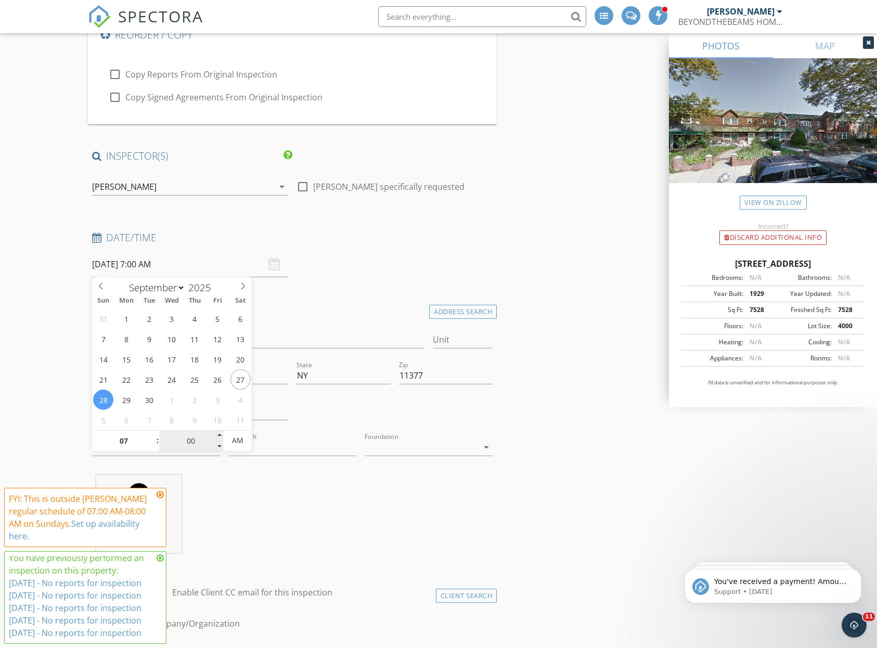
scroll to position [202, 0]
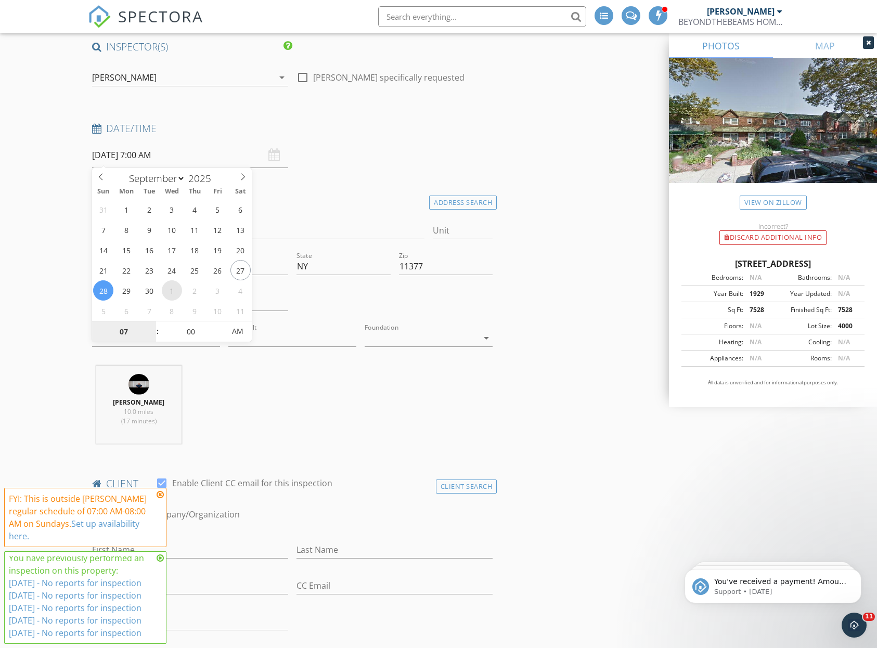
select select "9"
type input "[DATE] 7:00 AM"
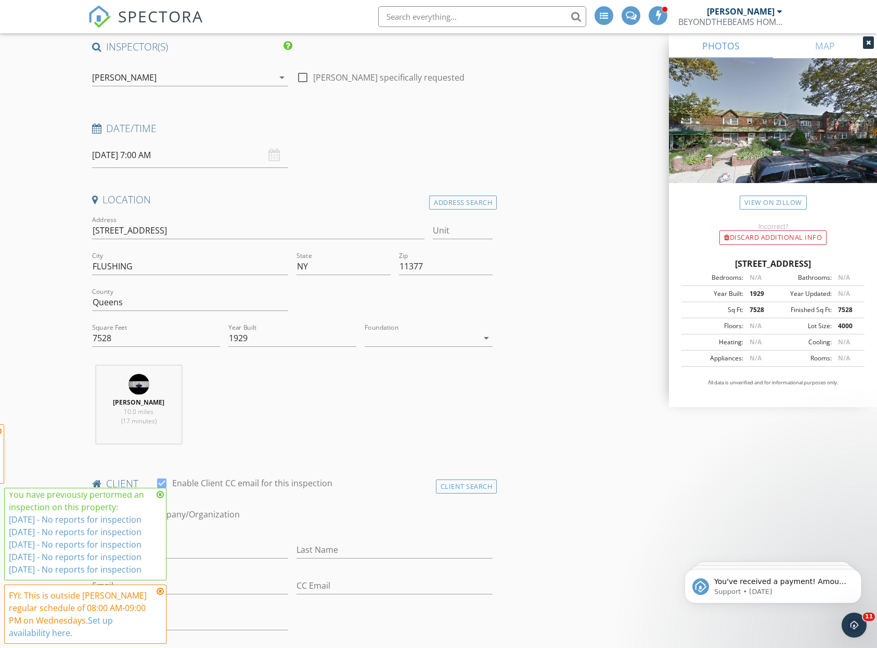
click at [397, 433] on div "Dennis Manolatos 10.0 miles (17 minutes)" at bounding box center [292, 408] width 409 height 86
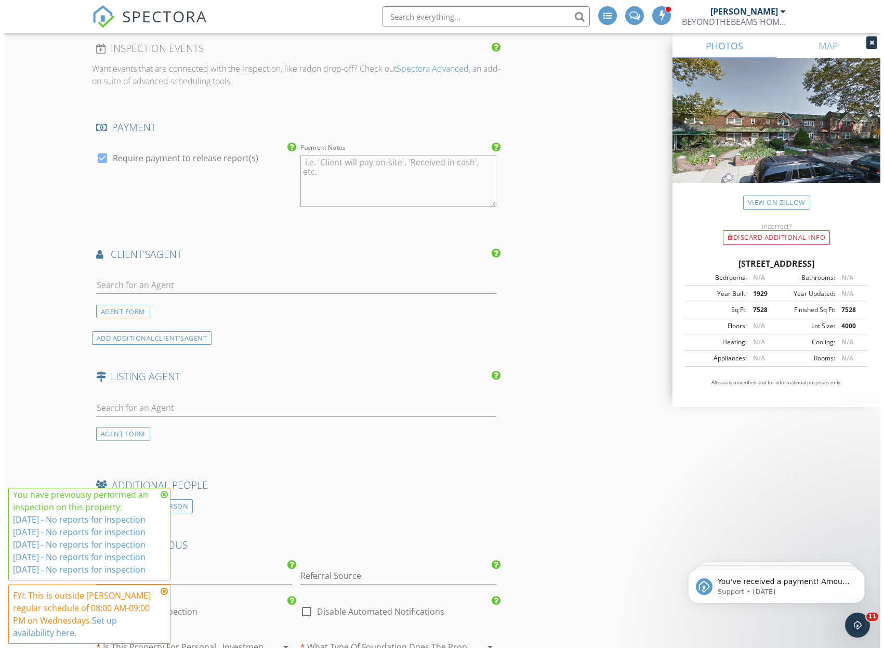
scroll to position [1843, 0]
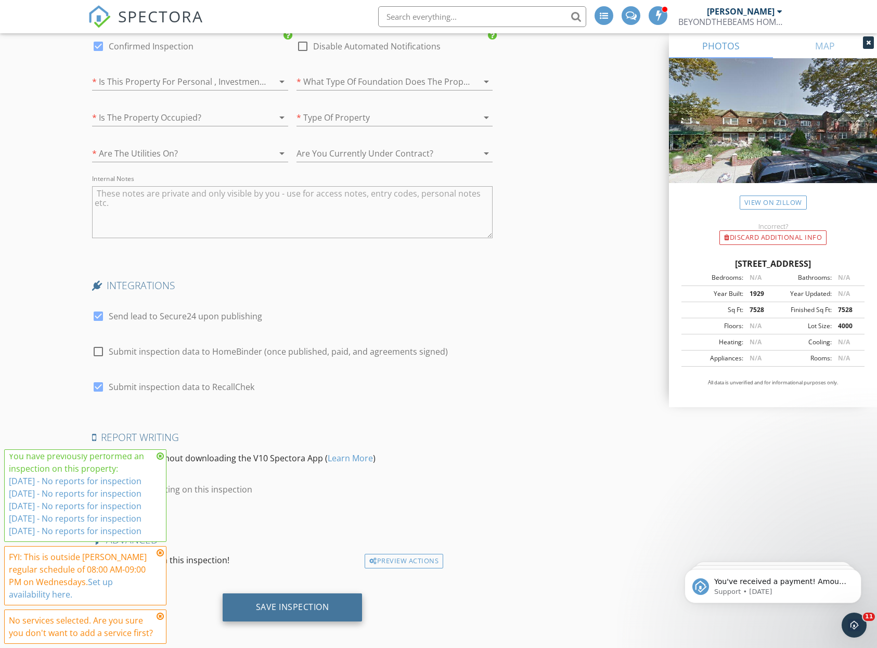
click at [326, 601] on div "Save Inspection" at bounding box center [292, 606] width 73 height 10
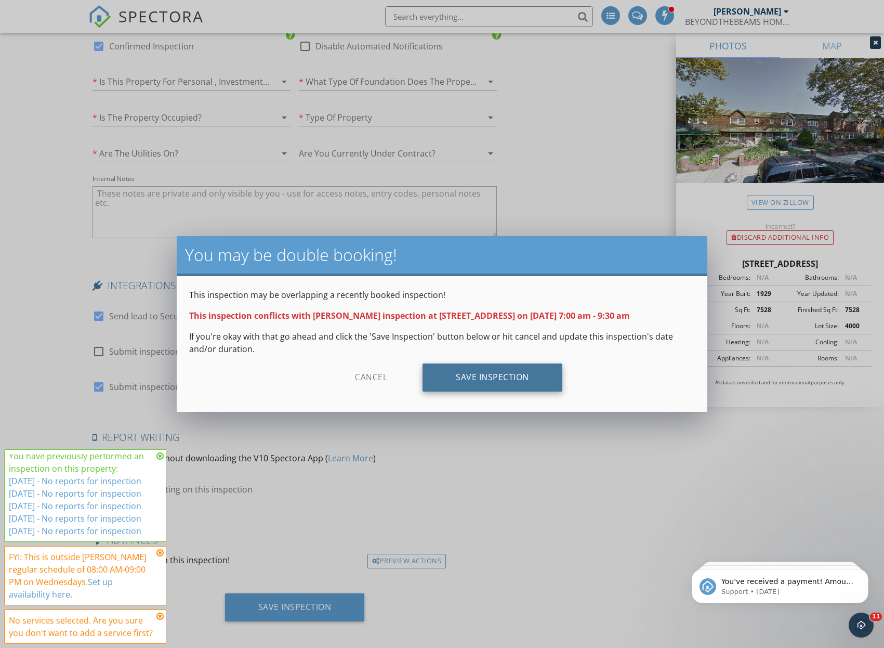
click at [478, 386] on div "Save Inspection" at bounding box center [493, 377] width 140 height 28
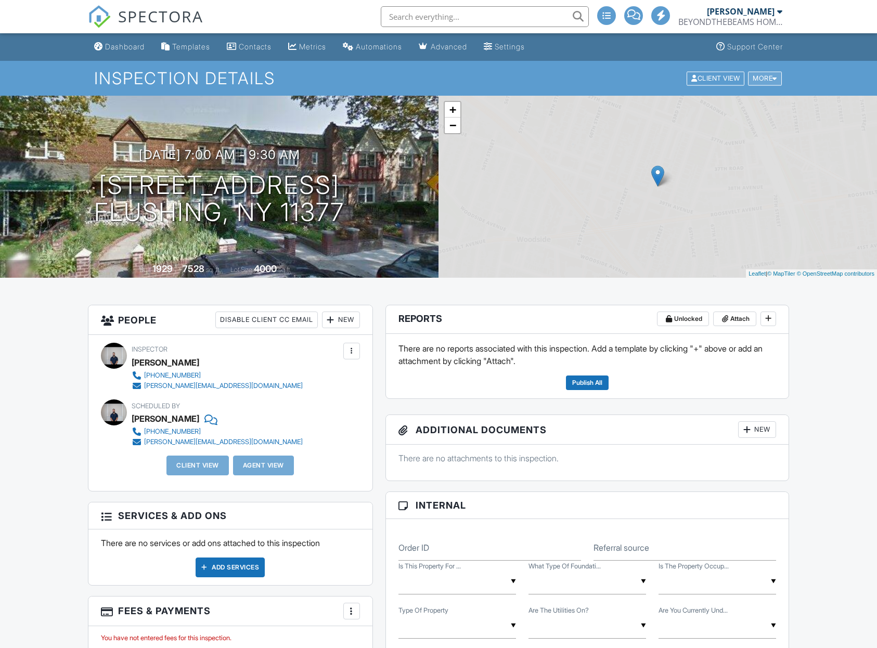
click at [765, 76] on div "More" at bounding box center [765, 78] width 34 height 14
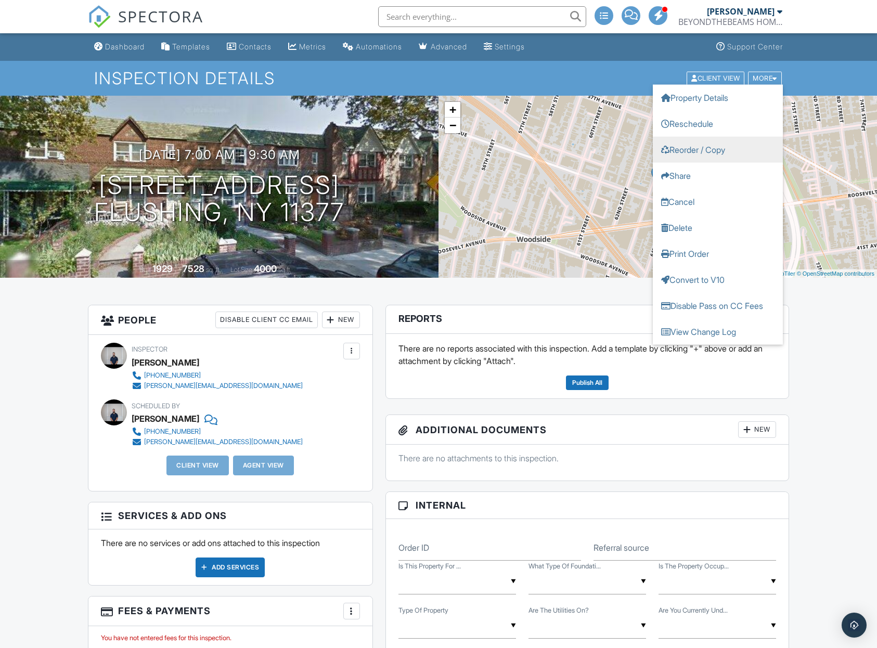
click at [702, 152] on link "Reorder / Copy" at bounding box center [717, 149] width 130 height 26
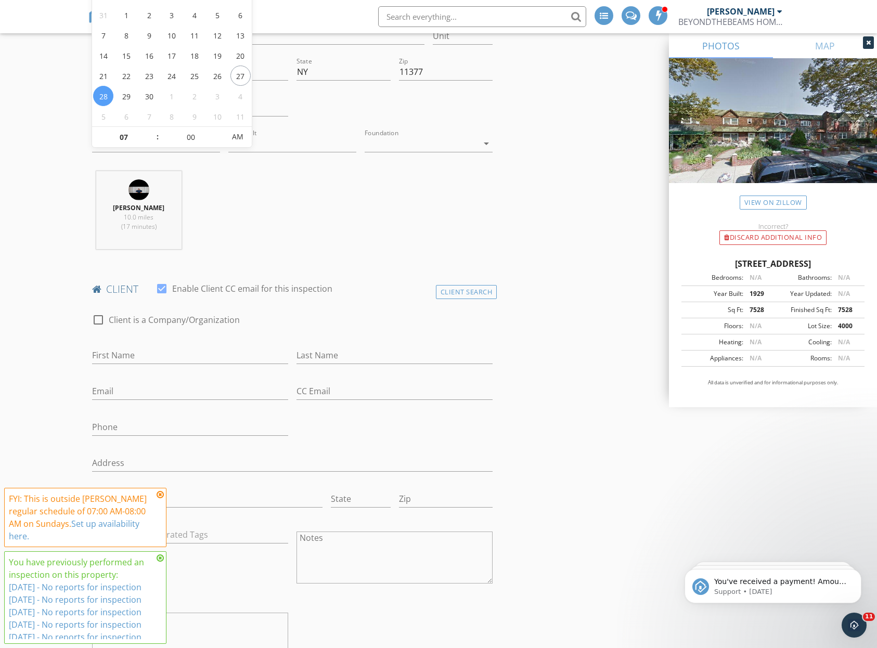
scroll to position [136, 0]
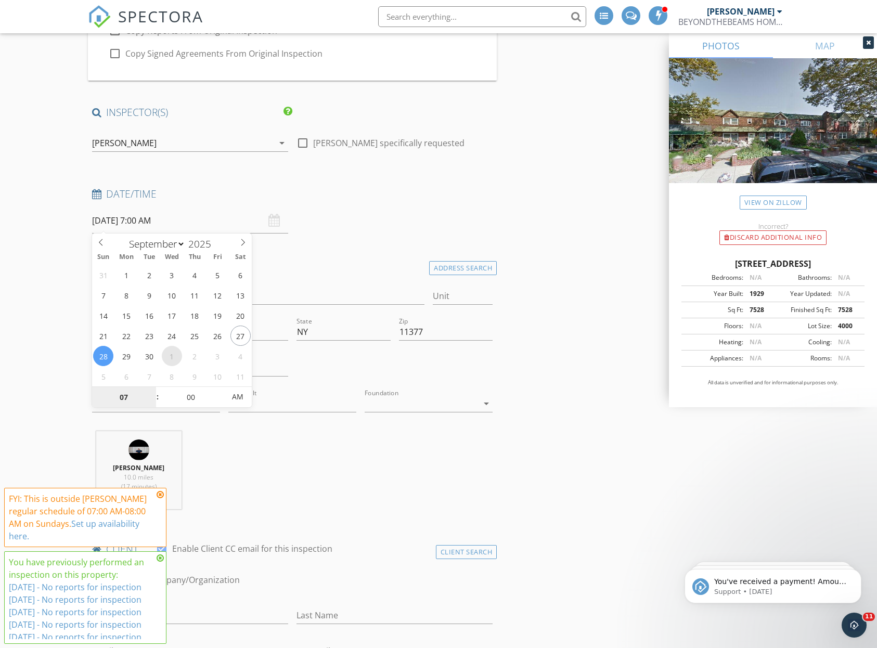
type input "10/01/2025 7:00 AM"
select select "9"
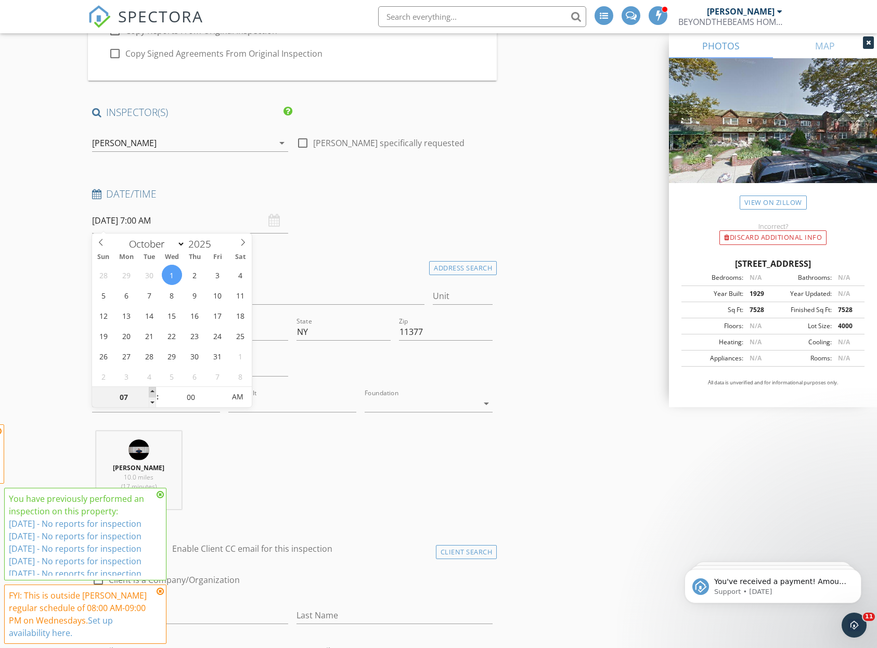
type input "10/01/2025 8:00 AM"
type input "08"
click at [152, 390] on span at bounding box center [152, 392] width 7 height 10
type input "[DATE] 9:00 AM"
type input "09"
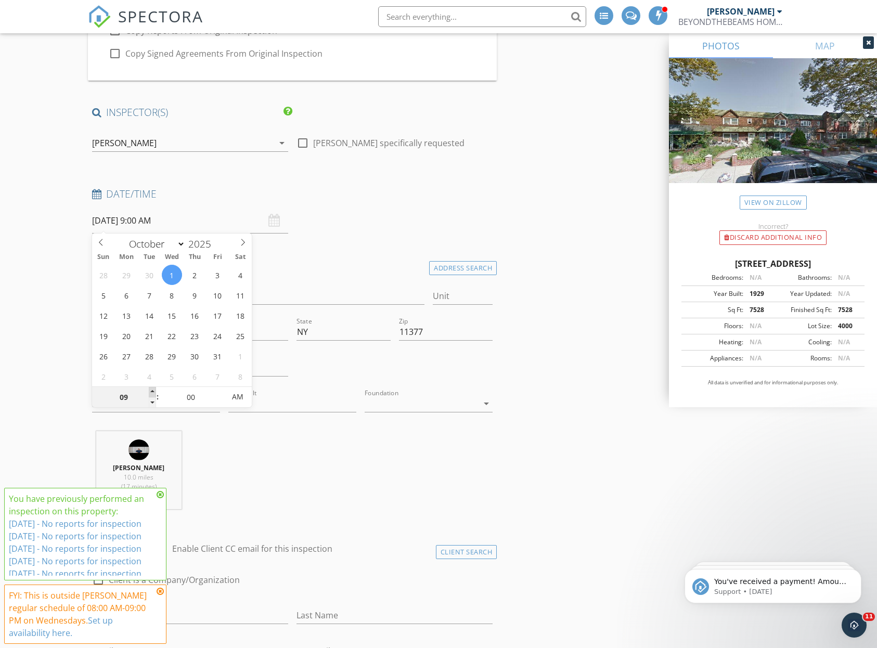
click at [152, 390] on span at bounding box center [152, 392] width 7 height 10
type input "10/01/2025 10:00 AM"
type input "10"
click at [152, 390] on span at bounding box center [152, 392] width 7 height 10
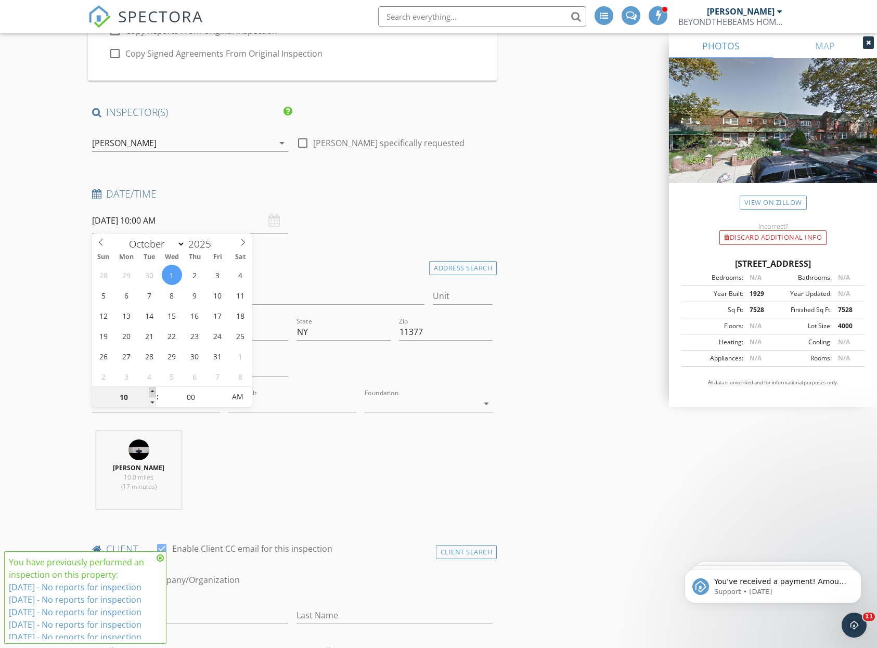
type input "10/01/2025 11:00 AM"
type input "11"
click at [152, 391] on span at bounding box center [152, 392] width 7 height 10
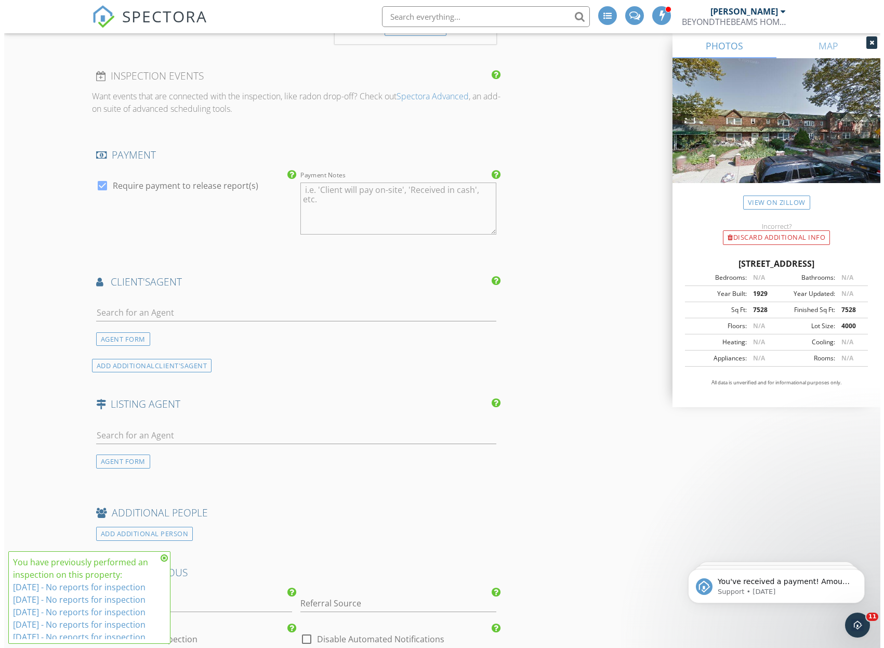
scroll to position [1843, 0]
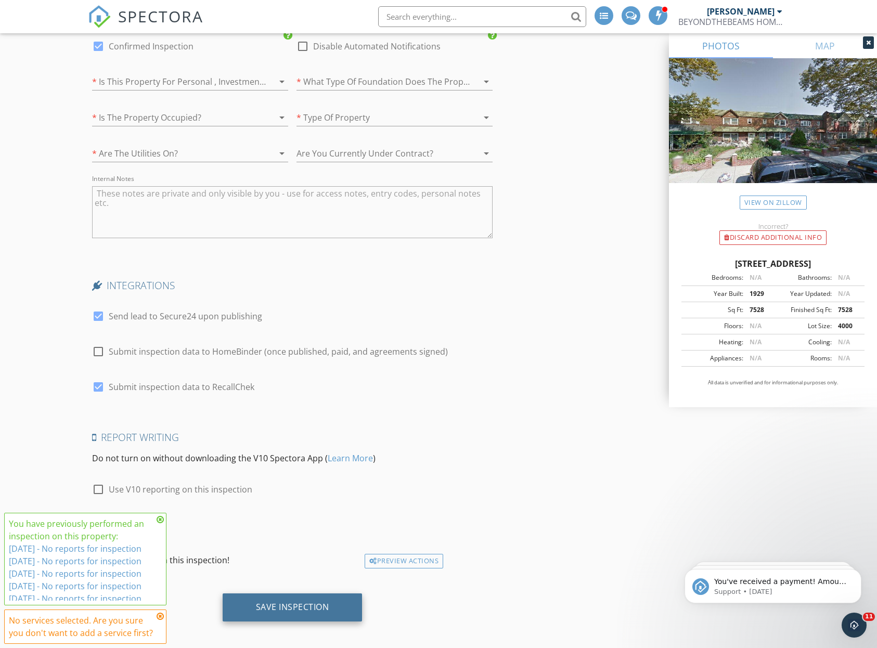
click at [313, 601] on div "Save Inspection" at bounding box center [292, 606] width 73 height 10
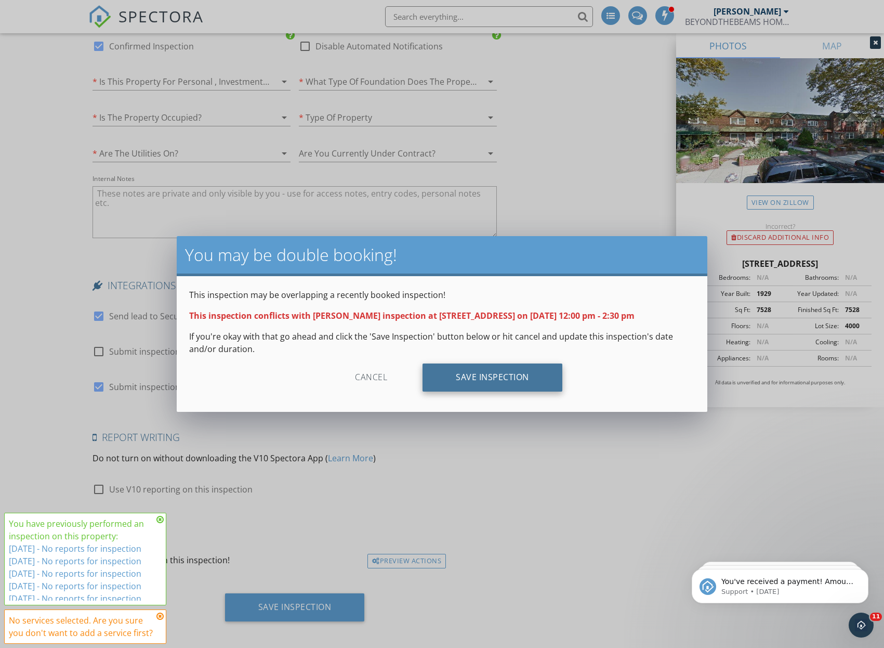
click at [481, 383] on div "Save Inspection" at bounding box center [493, 377] width 140 height 28
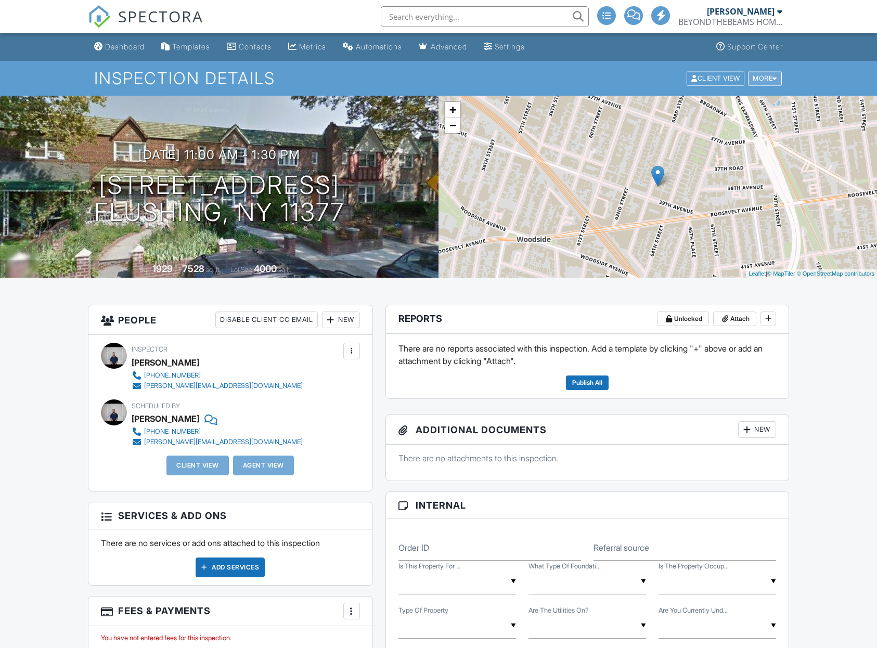
click at [762, 81] on div "More" at bounding box center [765, 78] width 34 height 14
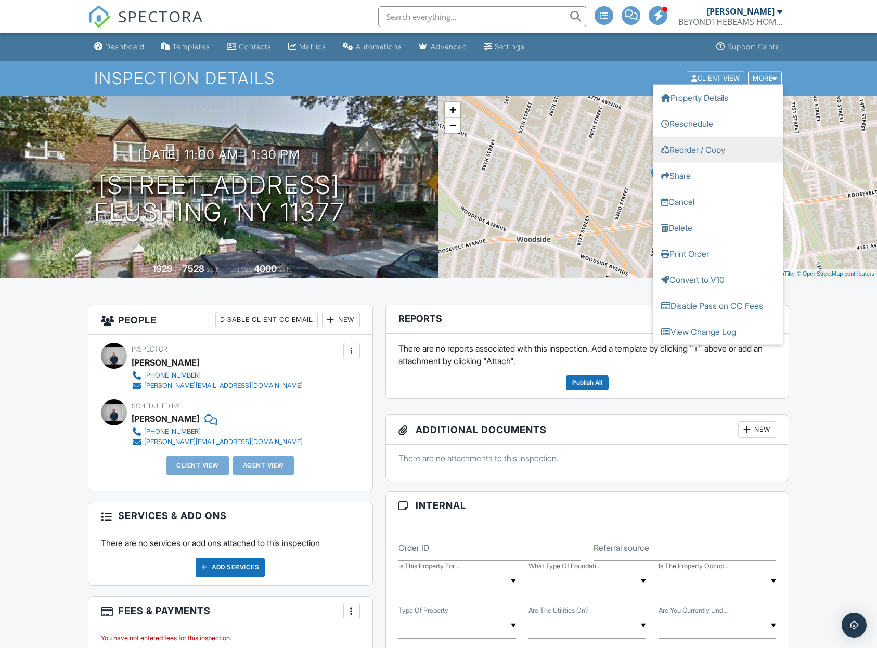
click at [736, 153] on link "Reorder / Copy" at bounding box center [717, 149] width 130 height 26
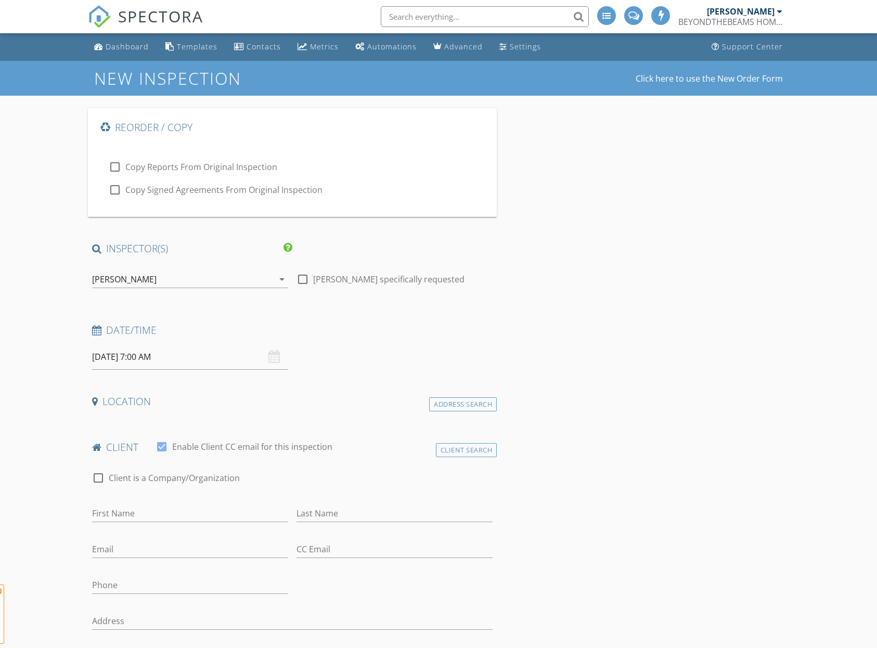
select select "8"
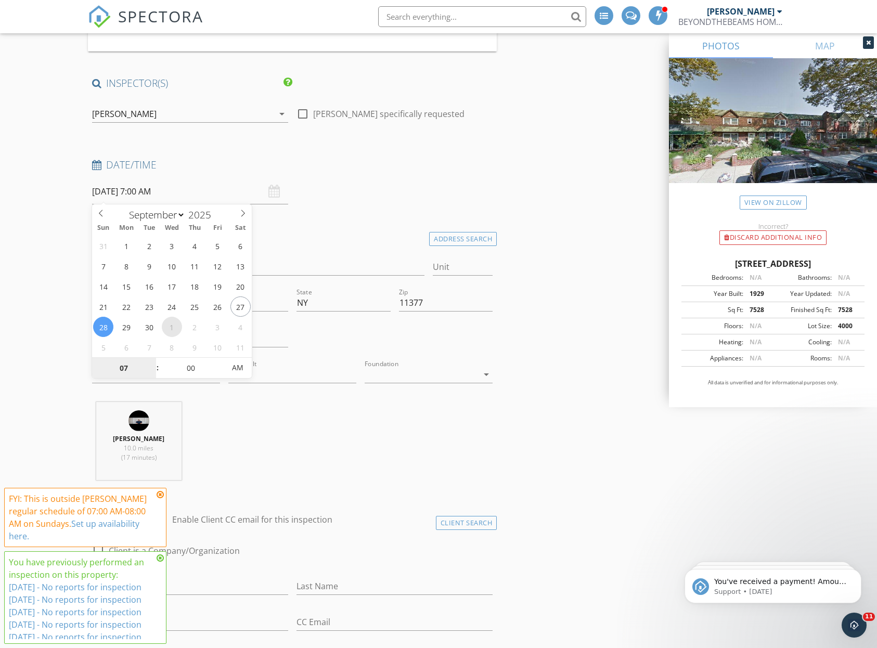
type input "10/01/2025 7:00 AM"
select select "9"
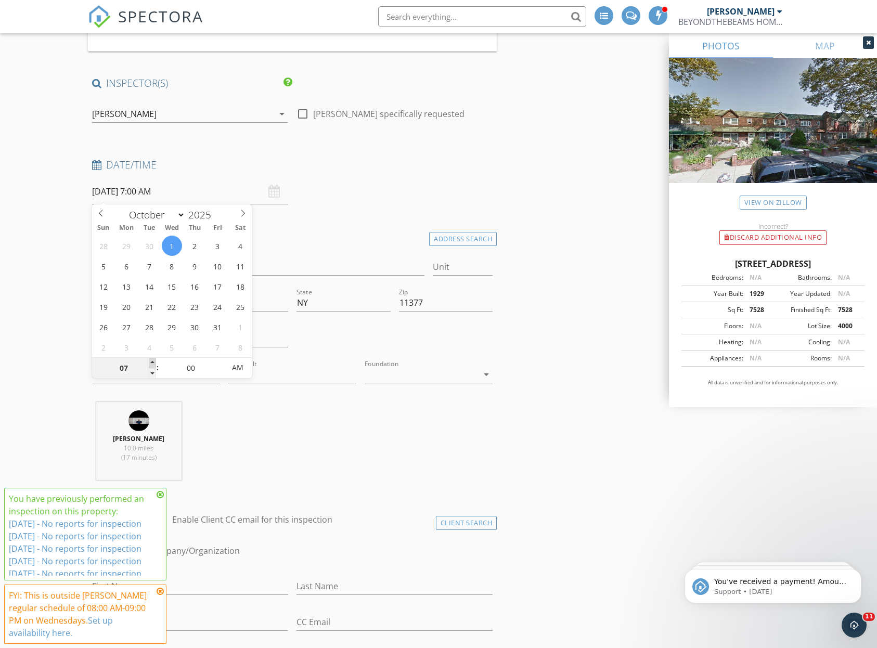
type input "[DATE] 8:00 AM"
type input "08"
click at [150, 362] on span at bounding box center [152, 363] width 7 height 10
type input "10/01/2025 9:00 AM"
type input "09"
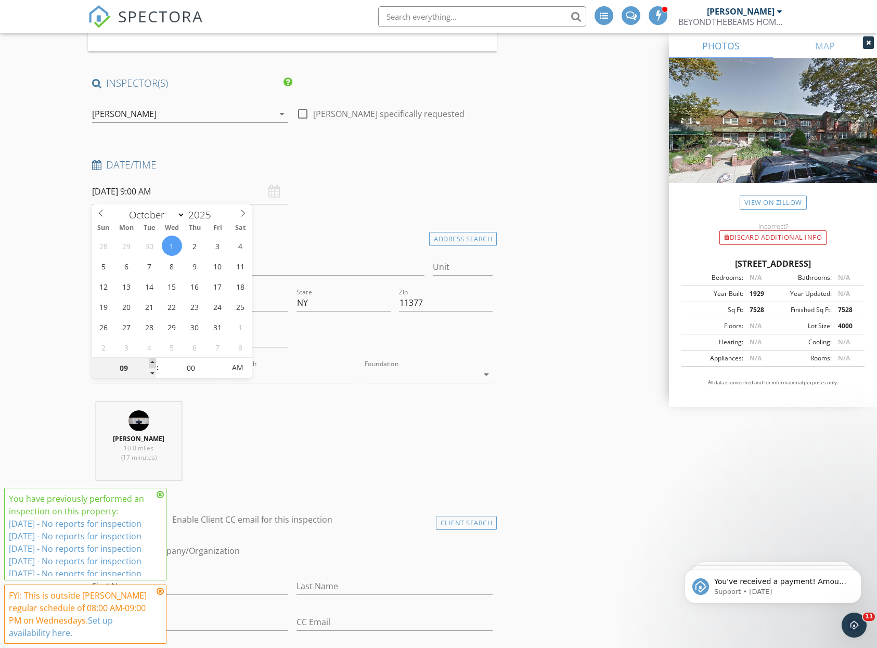
click at [150, 362] on span at bounding box center [152, 363] width 7 height 10
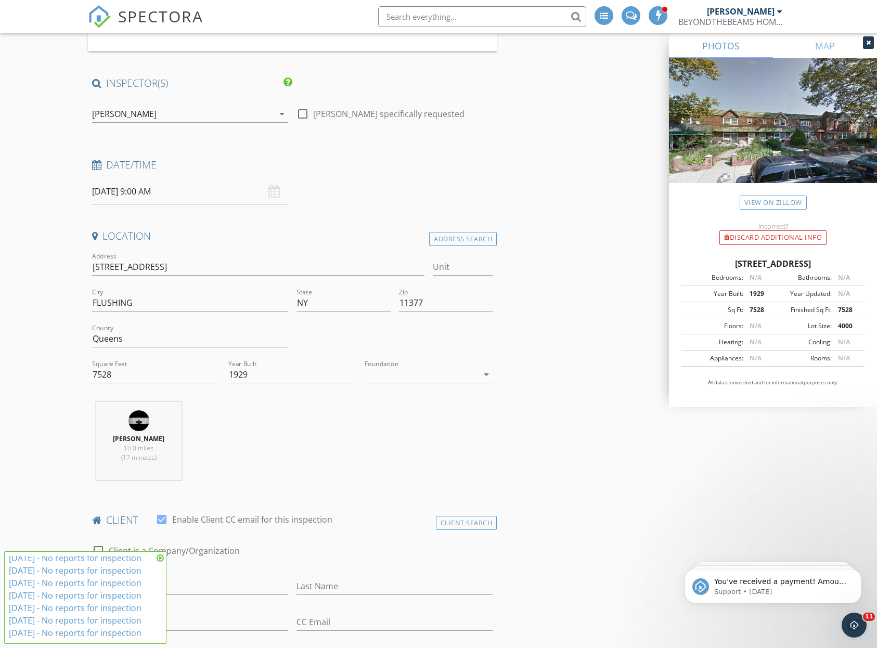
scroll to position [116, 0]
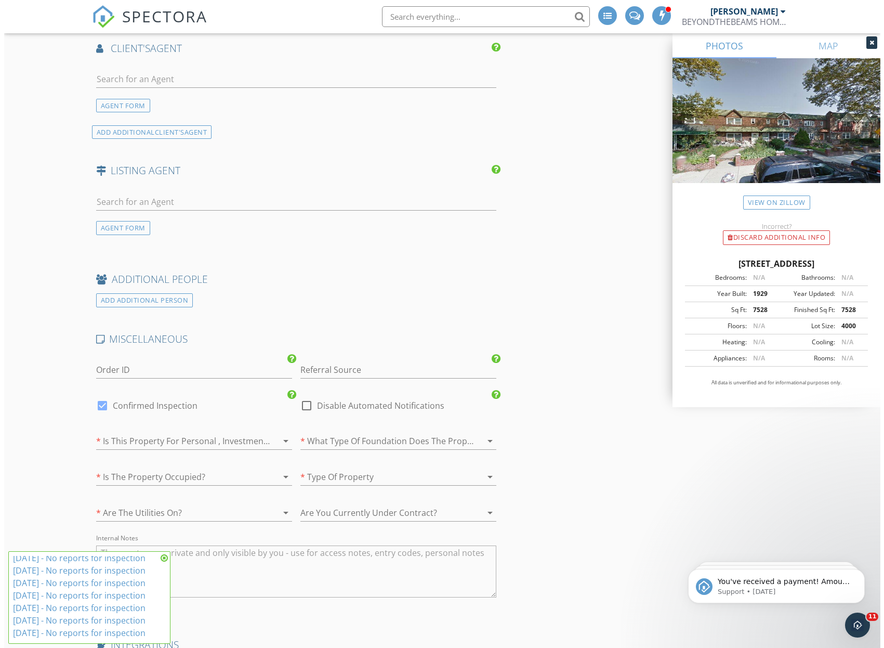
scroll to position [1843, 0]
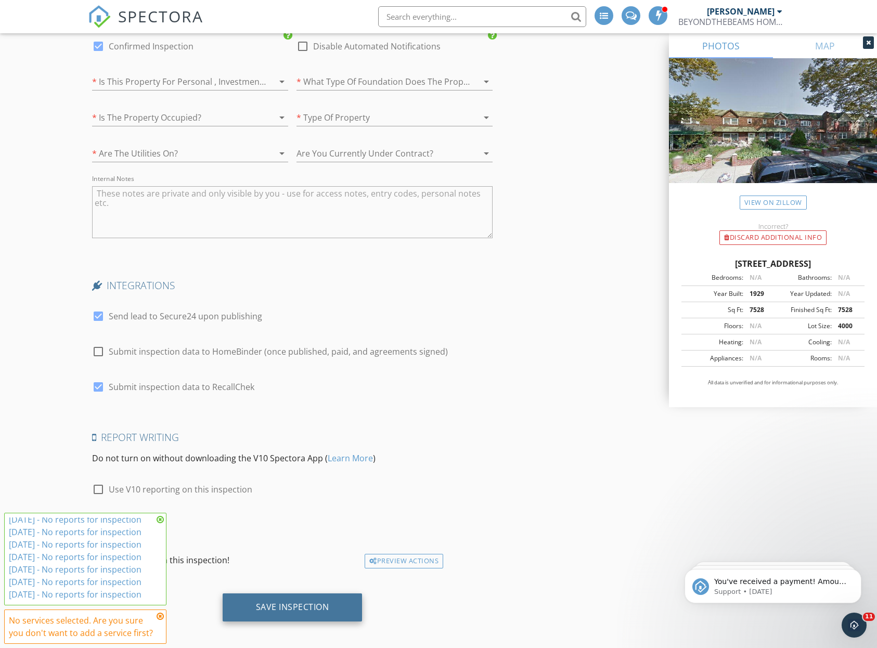
click at [323, 603] on div "Save Inspection" at bounding box center [292, 606] width 73 height 10
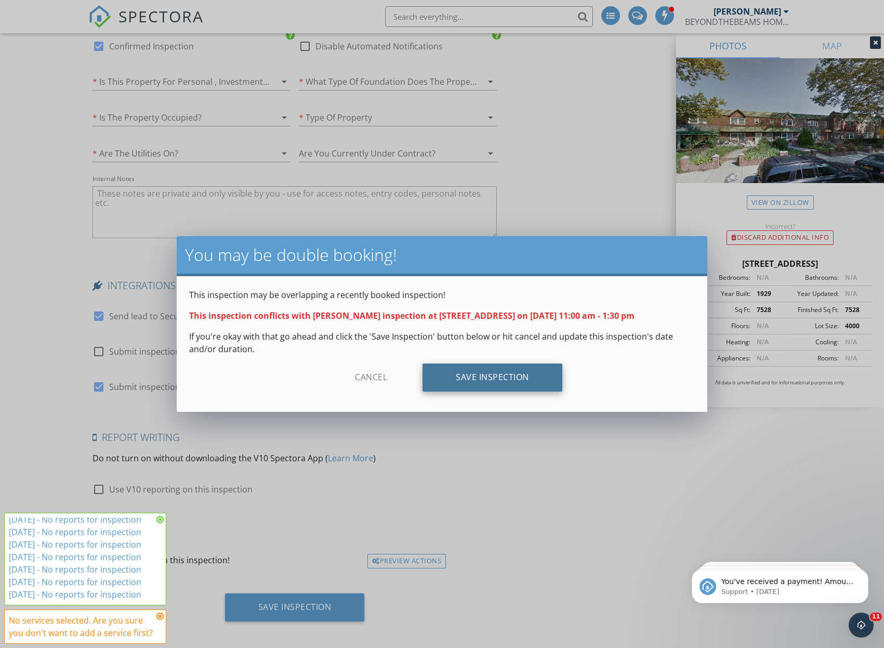
click at [503, 364] on div "Save Inspection" at bounding box center [493, 377] width 140 height 28
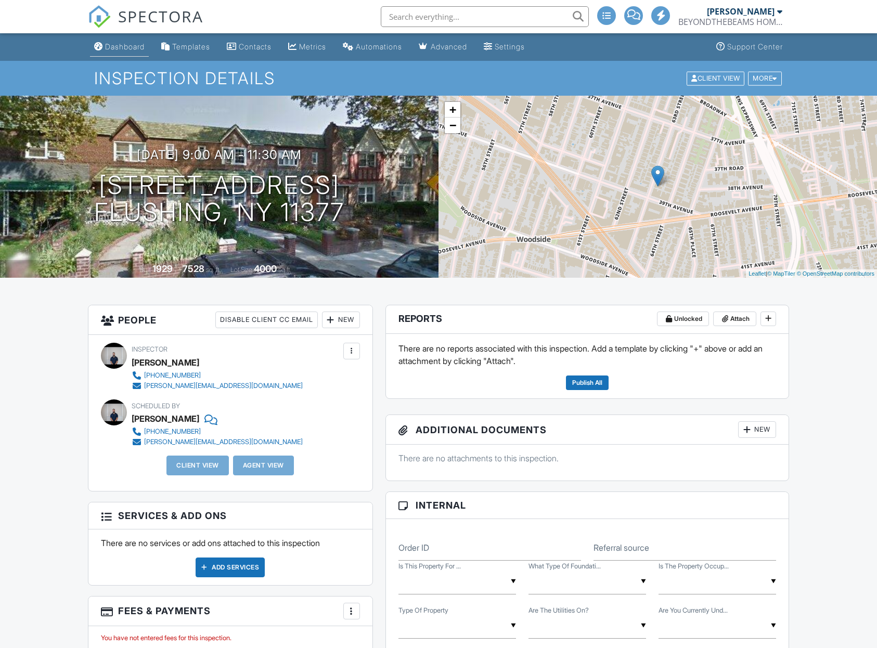
click at [128, 45] on div "Dashboard" at bounding box center [125, 46] width 40 height 9
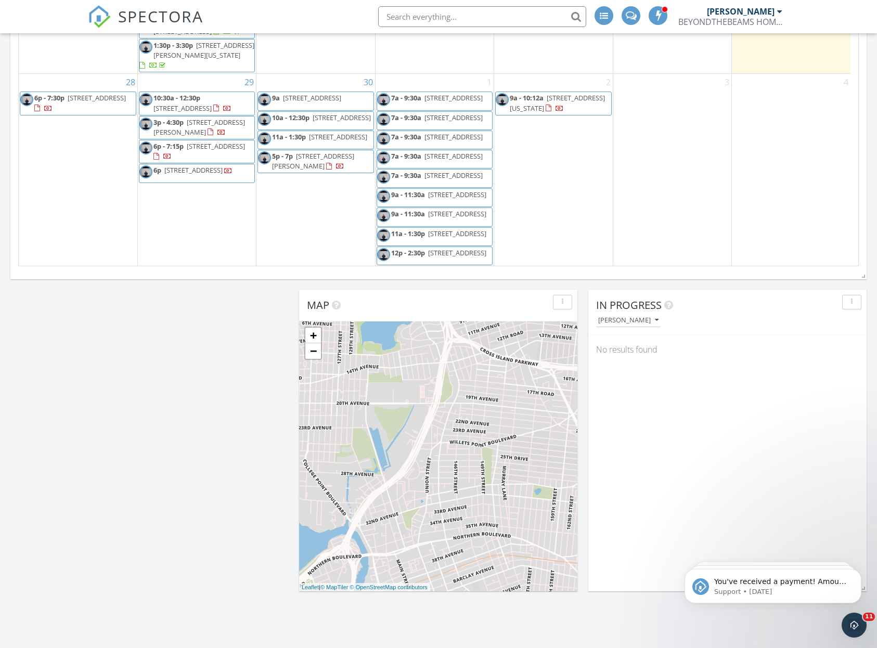
scroll to position [166, 0]
click at [430, 93] on span "[STREET_ADDRESS]" at bounding box center [453, 97] width 58 height 9
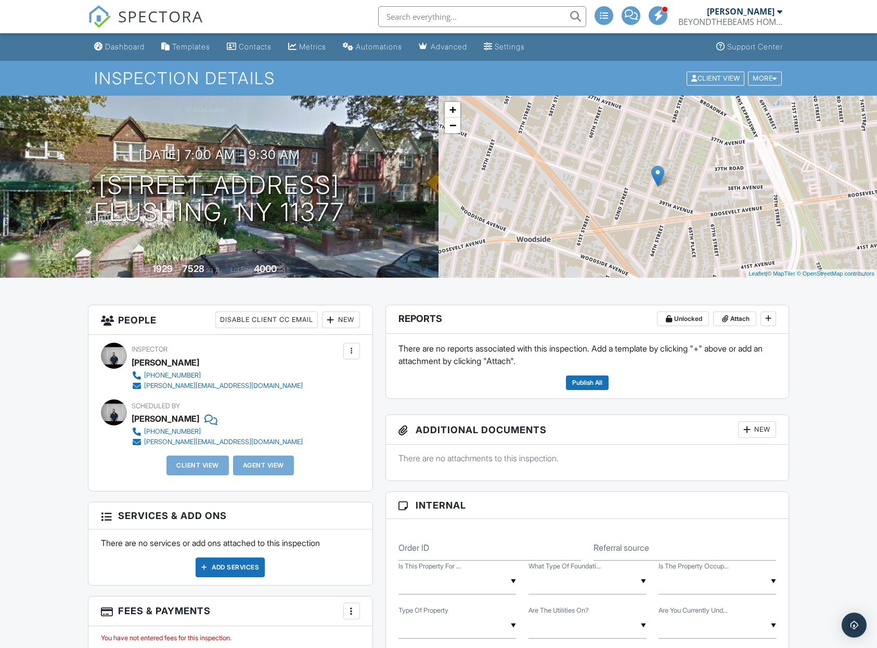
click at [0, 0] on div at bounding box center [0, 0] width 0 height 0
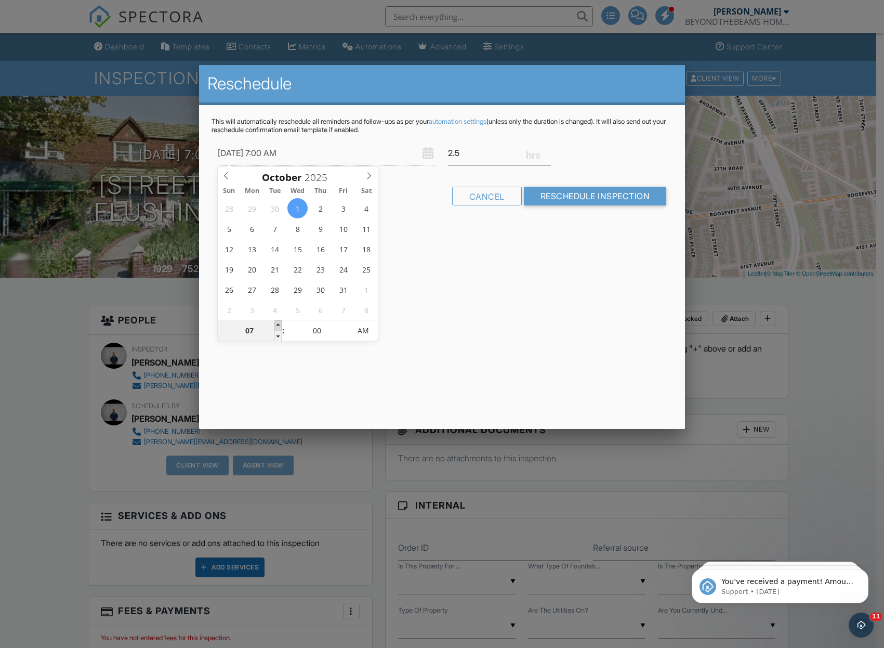
type input "[DATE] 8:00 AM"
type input "08"
click at [280, 323] on span at bounding box center [277, 325] width 7 height 10
type input "[DATE] 9:00 AM"
type input "09"
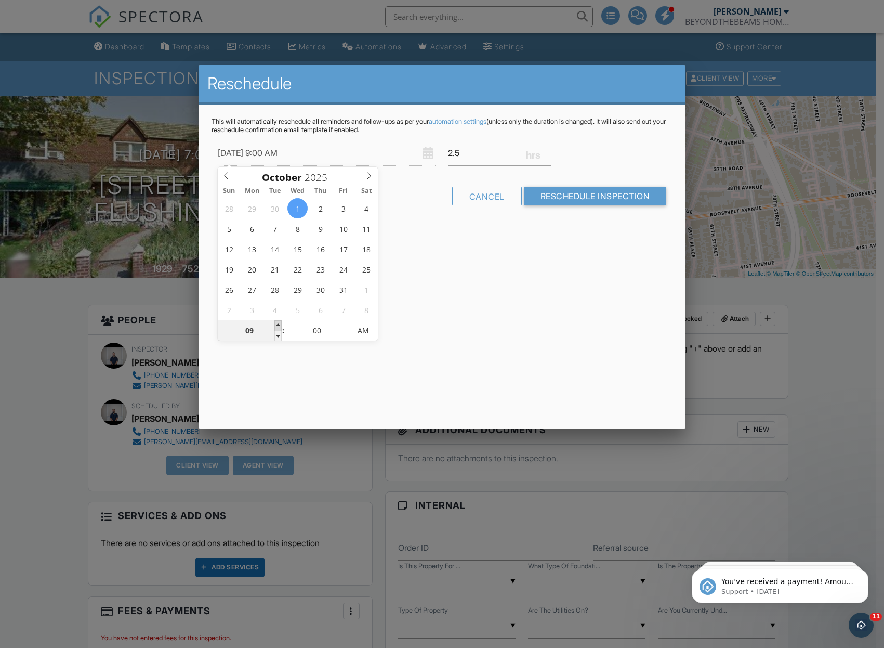
click at [280, 323] on span at bounding box center [277, 325] width 7 height 10
type input "10/01/2025 10:00 AM"
type input "10"
click at [280, 323] on span at bounding box center [277, 325] width 7 height 10
type input "10/01/2025 11:00 AM"
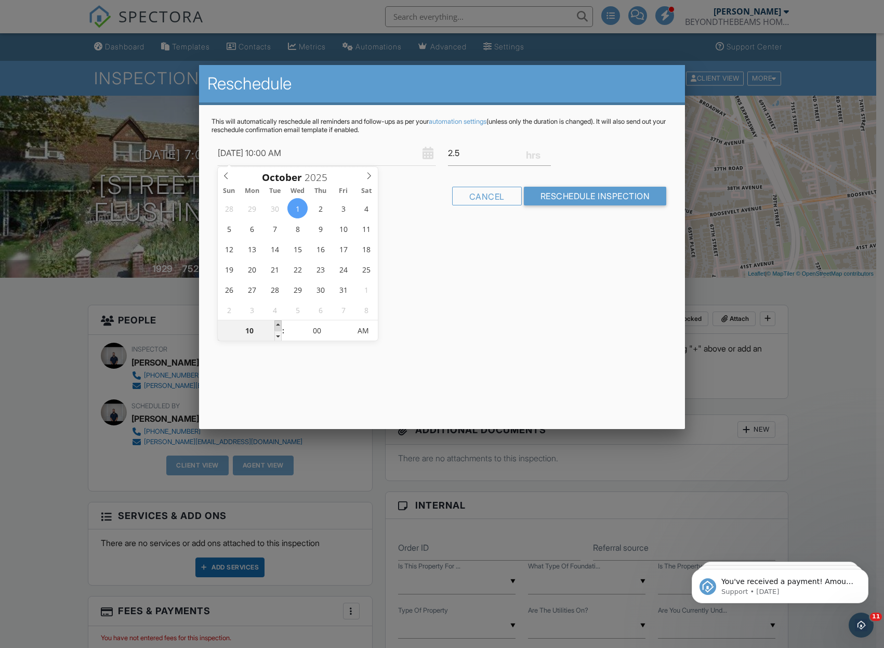
type input "11"
click at [280, 323] on span at bounding box center [277, 325] width 7 height 10
type input "10/01/2025 12:00 PM"
type input "12"
click at [280, 323] on span at bounding box center [277, 325] width 7 height 10
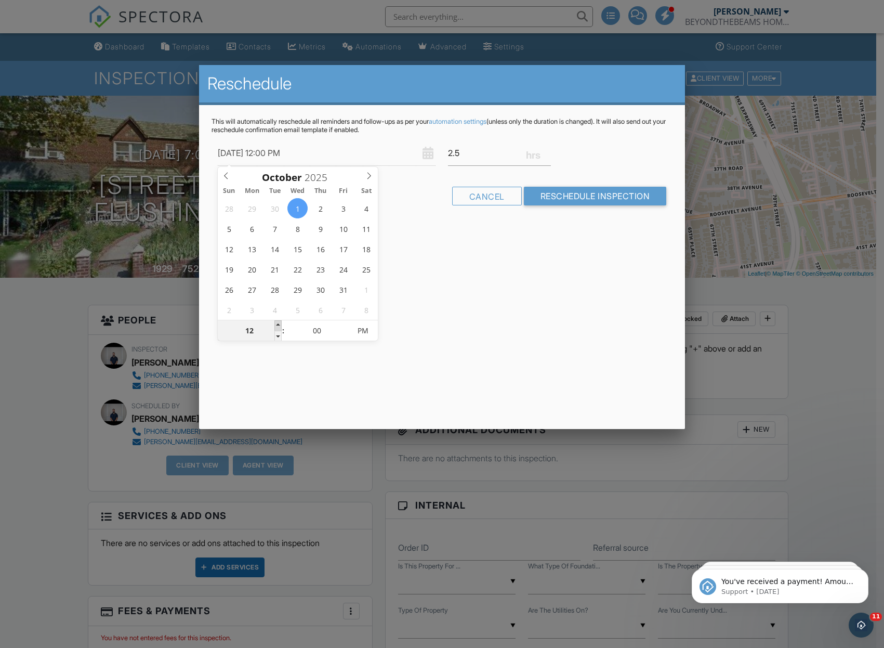
type input "10/01/2025 1:00 PM"
type input "01"
click at [280, 323] on span at bounding box center [277, 325] width 7 height 10
type input "10/01/2025 2:00 PM"
type input "02"
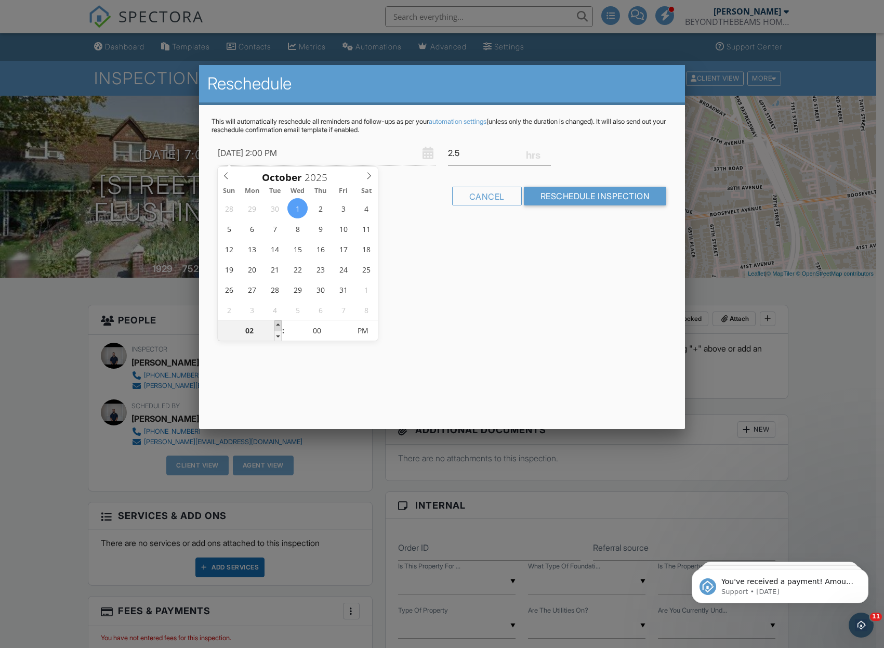
click at [280, 323] on span at bounding box center [277, 325] width 7 height 10
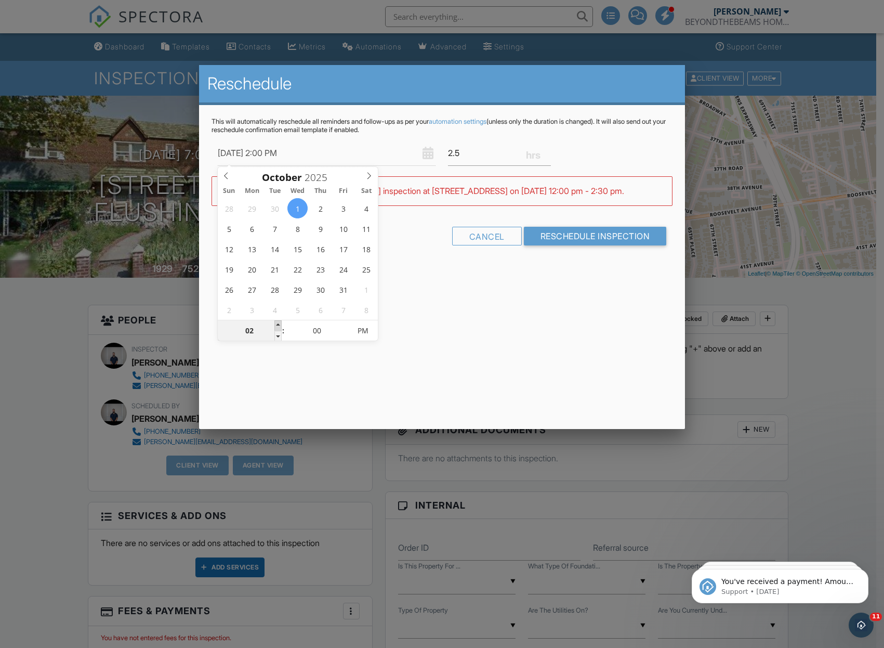
type input "[DATE] 3:00 PM"
type input "03"
click at [280, 323] on span at bounding box center [277, 325] width 7 height 10
click at [490, 326] on div "Reschedule This will automatically reschedule all reminders and follow-ups as p…" at bounding box center [442, 247] width 487 height 364
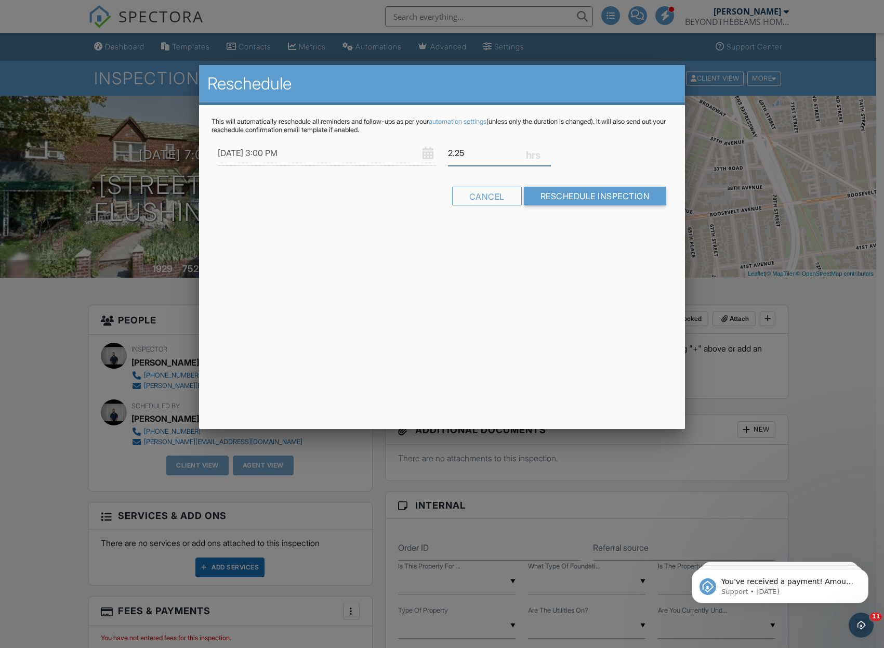
click at [548, 156] on input "2.25" at bounding box center [499, 152] width 103 height 25
click at [548, 155] on input "2" at bounding box center [499, 152] width 103 height 25
click at [548, 155] on input "1.75" at bounding box center [499, 152] width 103 height 25
click at [547, 155] on input "1.5" at bounding box center [499, 152] width 103 height 25
click at [546, 154] on input "1.25" at bounding box center [499, 152] width 103 height 25
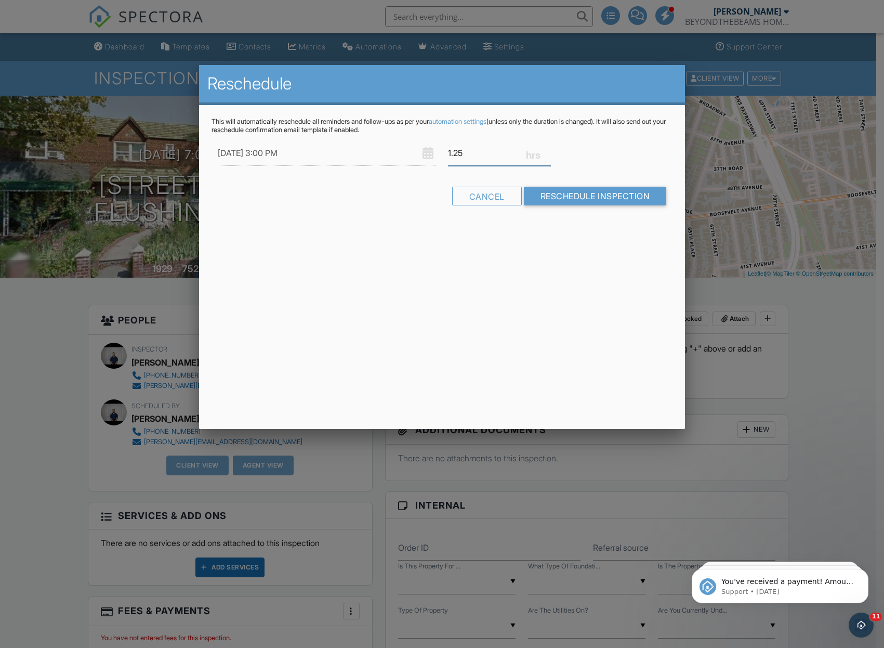
type input "1"
click at [546, 154] on input "1" at bounding box center [499, 152] width 103 height 25
click at [572, 197] on input "Reschedule Inspection" at bounding box center [595, 196] width 143 height 19
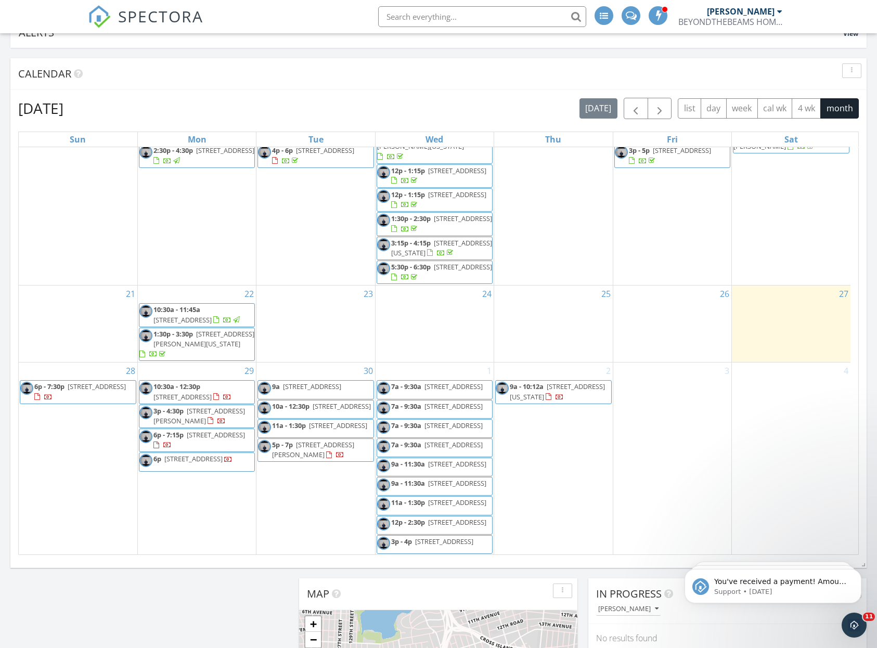
click at [430, 382] on span "[STREET_ADDRESS]" at bounding box center [453, 386] width 58 height 9
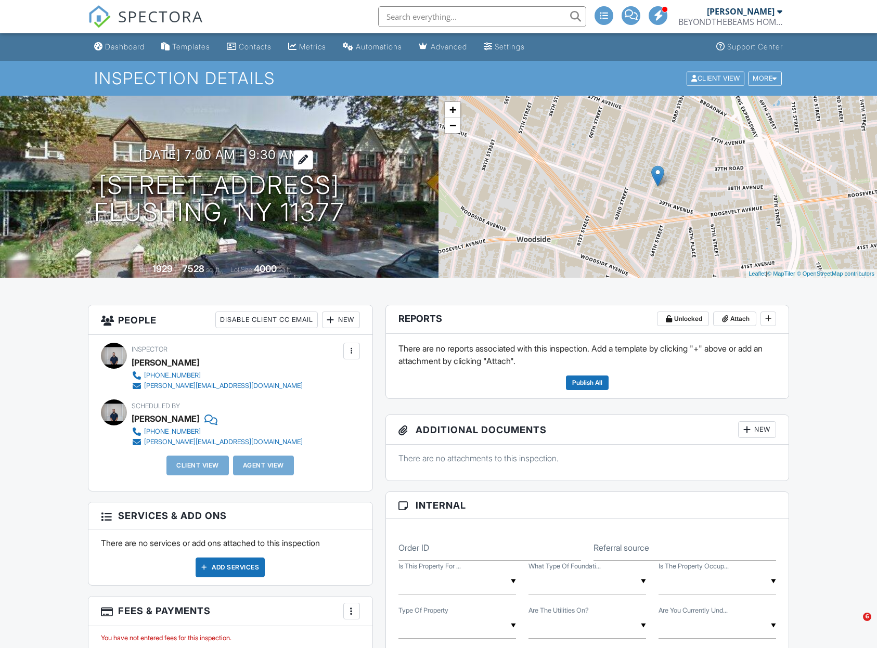
click at [298, 150] on h3 "[DATE] 7:00 am - 9:30 am" at bounding box center [219, 155] width 161 height 14
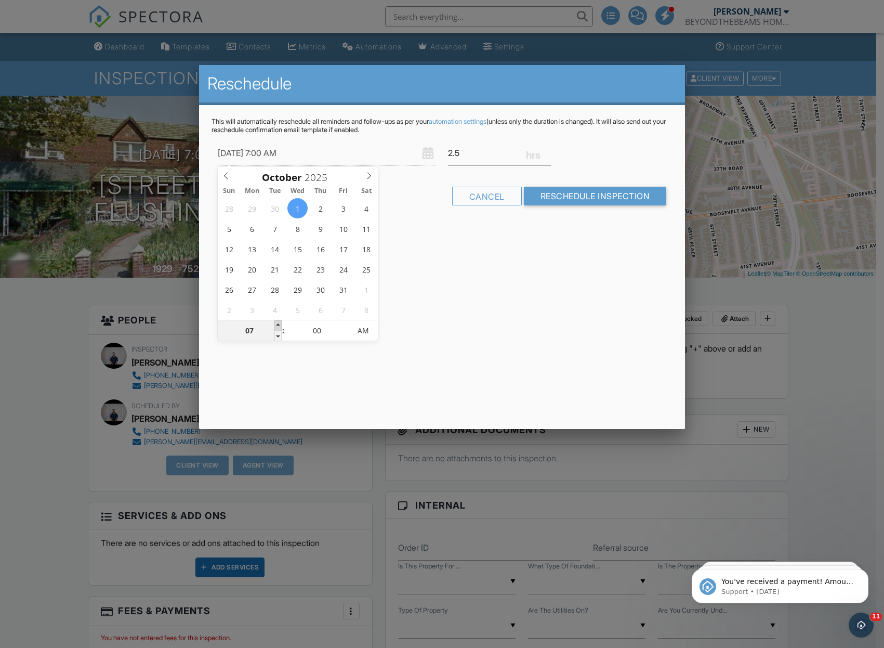
type input "10/01/2025 8:00 AM"
type input "08"
click at [280, 323] on span at bounding box center [277, 325] width 7 height 10
type input "10/01/2025 9:00 AM"
type input "09"
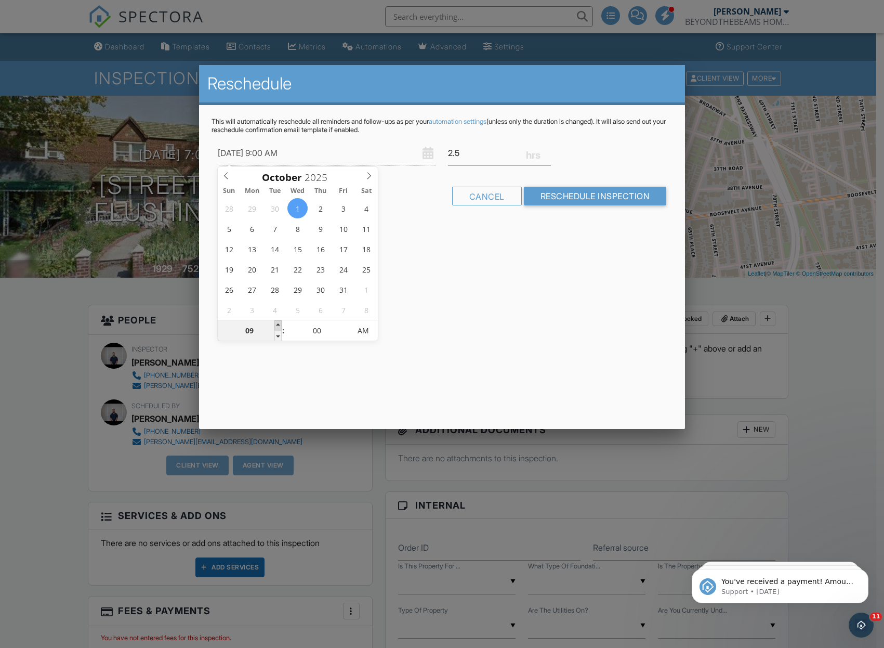
click at [280, 323] on span at bounding box center [277, 325] width 7 height 10
type input "10/01/2025 10:00 AM"
type input "10"
click at [280, 323] on span at bounding box center [277, 325] width 7 height 10
type input "10/01/2025 11:00 AM"
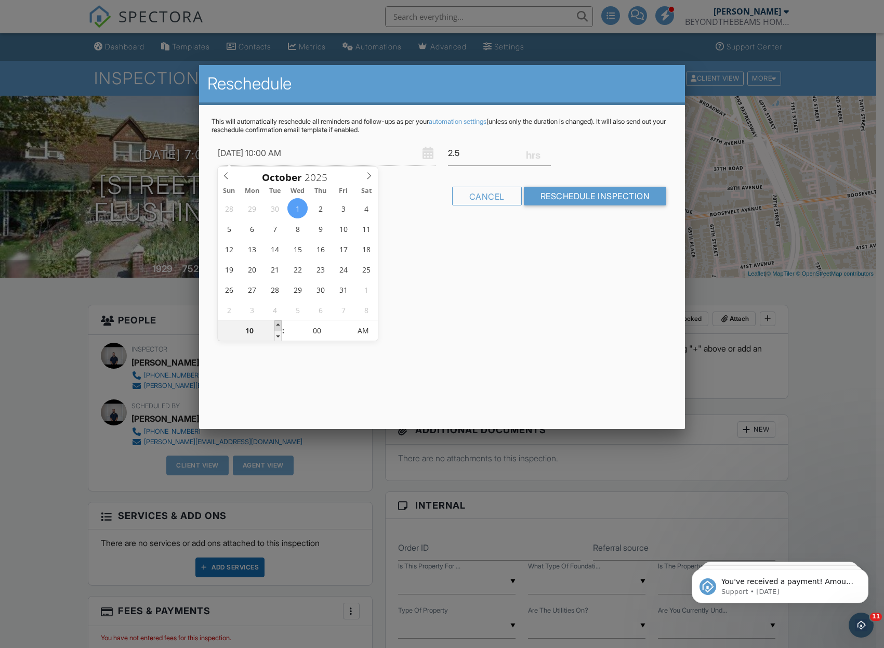
type input "11"
click at [280, 323] on span at bounding box center [277, 325] width 7 height 10
type input "10/01/2025 12:00 PM"
type input "12"
click at [280, 323] on span at bounding box center [277, 325] width 7 height 10
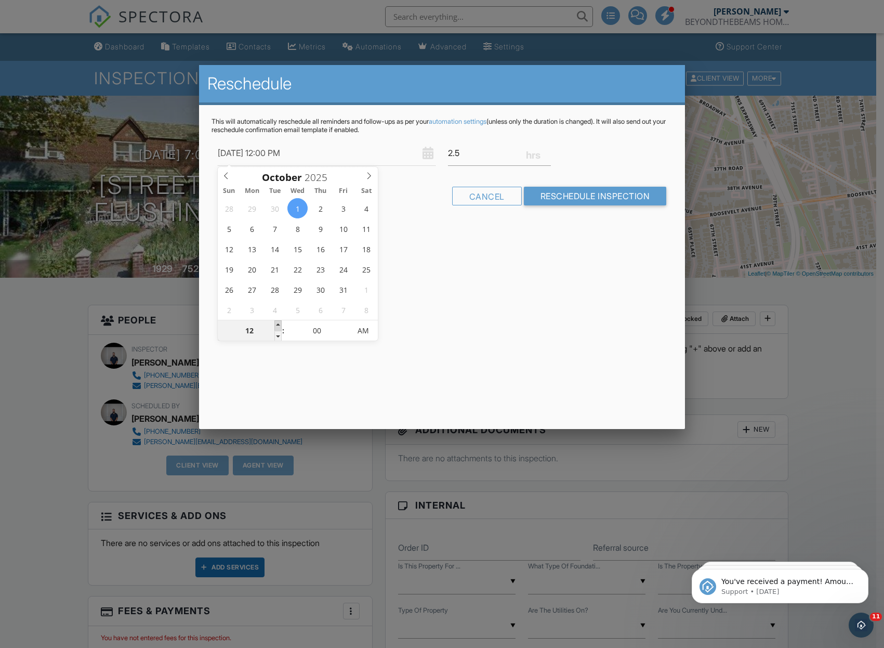
type input "10/01/2025 1:00 PM"
type input "01"
click at [280, 323] on span at bounding box center [277, 325] width 7 height 10
type input "10/01/2025 2:00 PM"
type input "02"
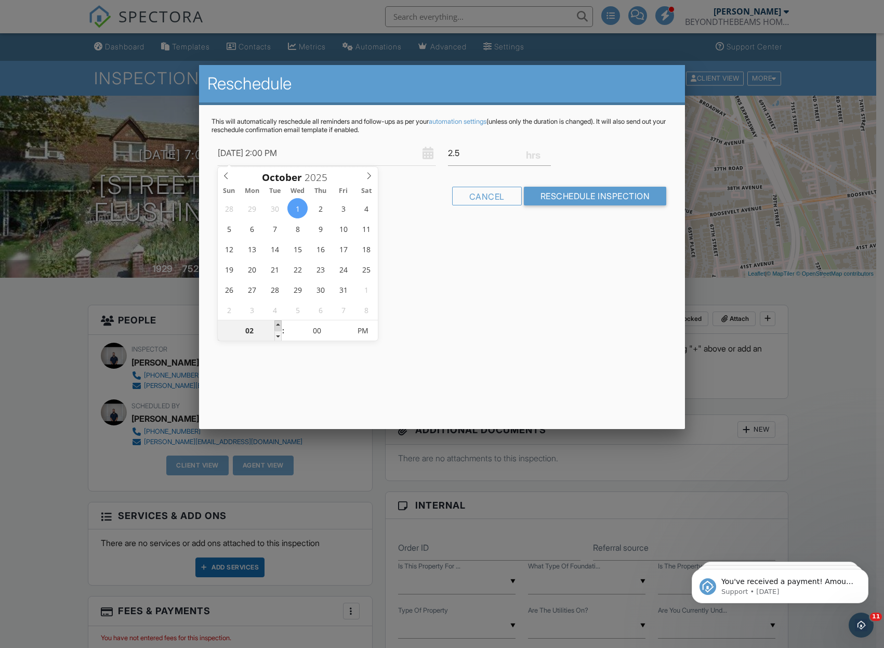
click at [280, 323] on span at bounding box center [277, 325] width 7 height 10
type input "10/01/2025 3:00 PM"
type input "03"
click at [280, 323] on span at bounding box center [277, 325] width 7 height 10
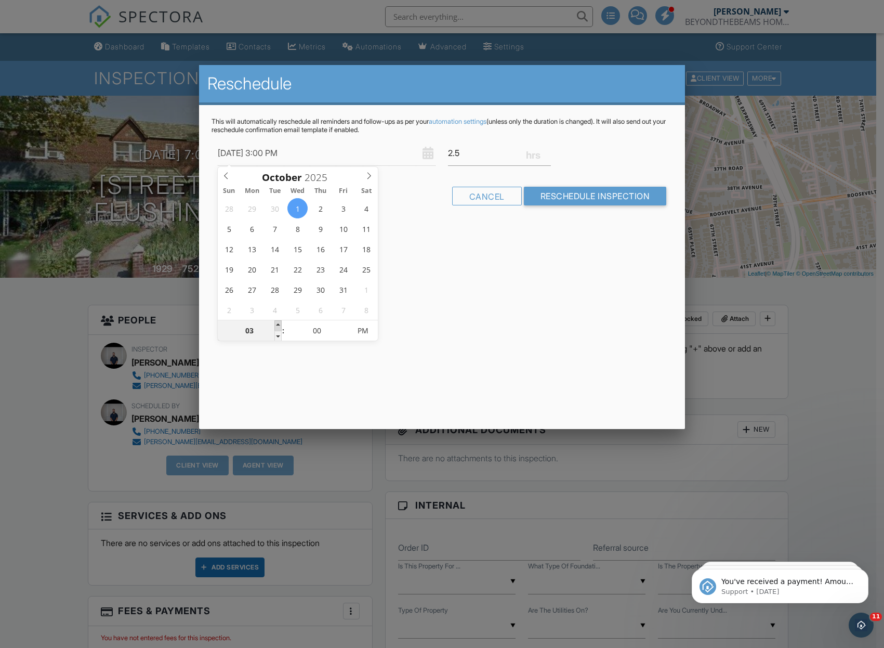
type input "10/01/2025 4:00 PM"
type input "04"
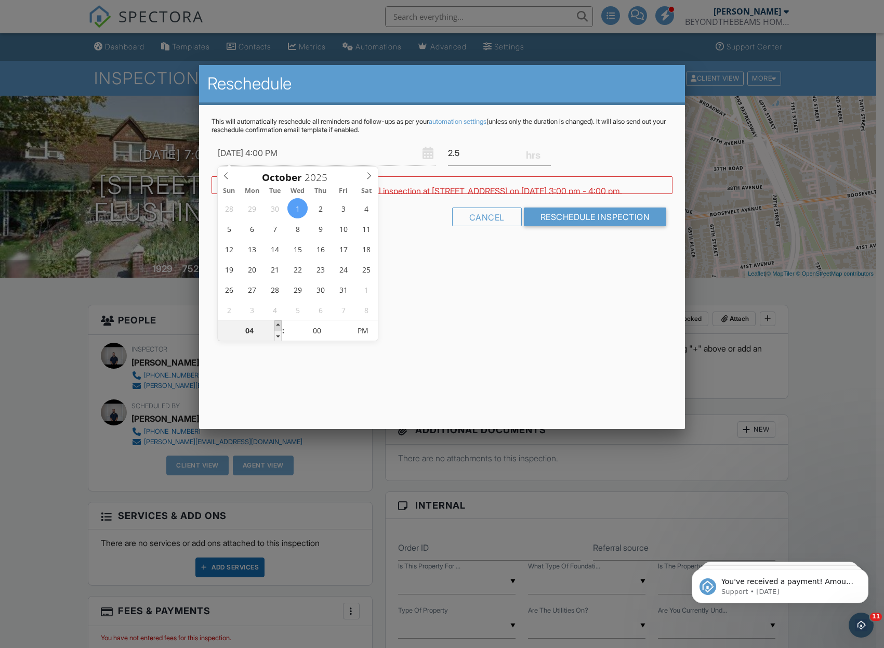
type input "10/01/2025 5:00 PM"
type input "05"
click at [280, 324] on span at bounding box center [277, 325] width 7 height 10
type input "10/01/2025 4:00 PM"
type input "04"
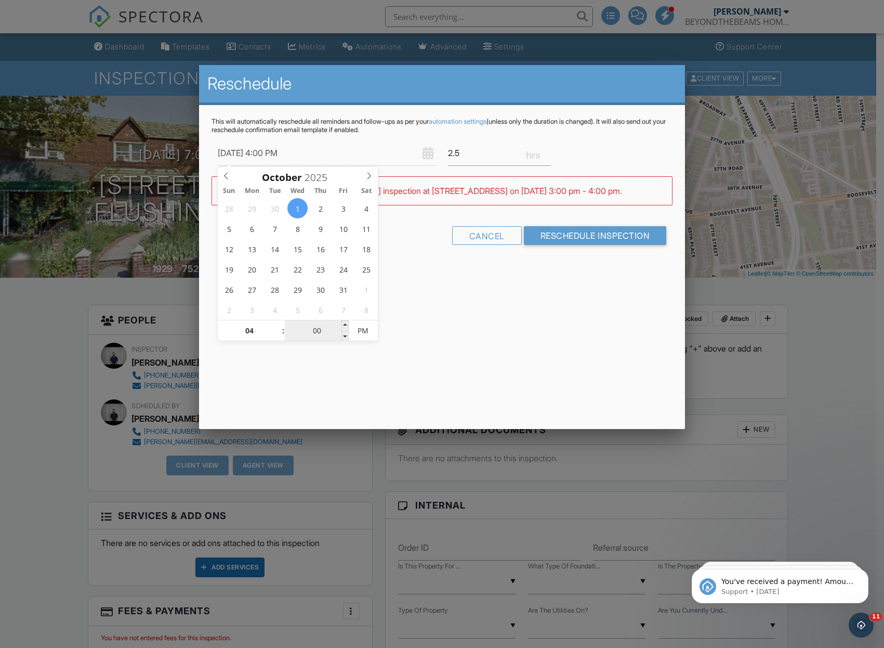
drag, startPoint x: 278, startPoint y: 336, endPoint x: 290, endPoint y: 334, distance: 12.7
click at [278, 337] on span at bounding box center [277, 336] width 7 height 10
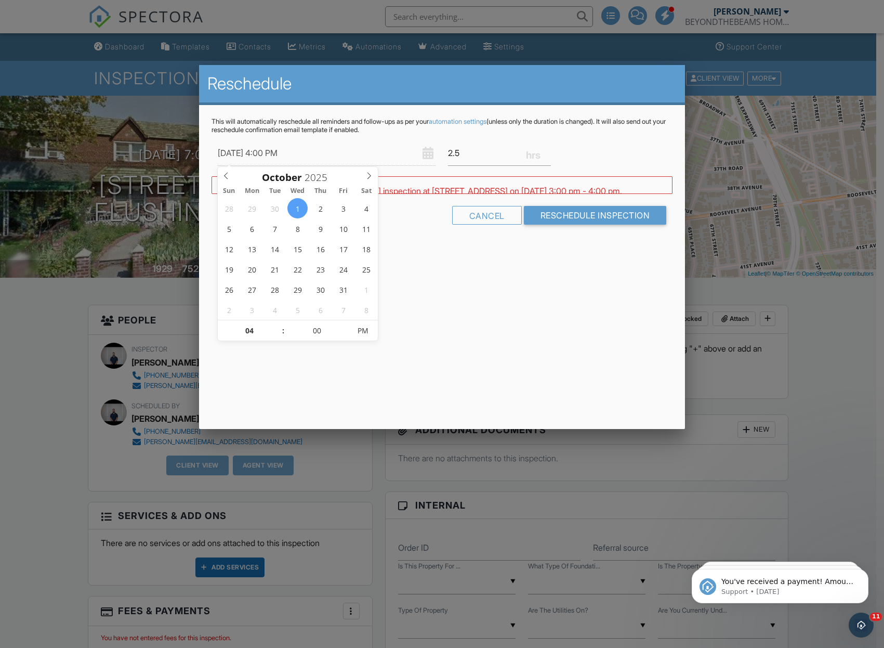
click at [487, 307] on div "Reschedule This will automatically reschedule all reminders and follow-ups as p…" at bounding box center [442, 247] width 487 height 364
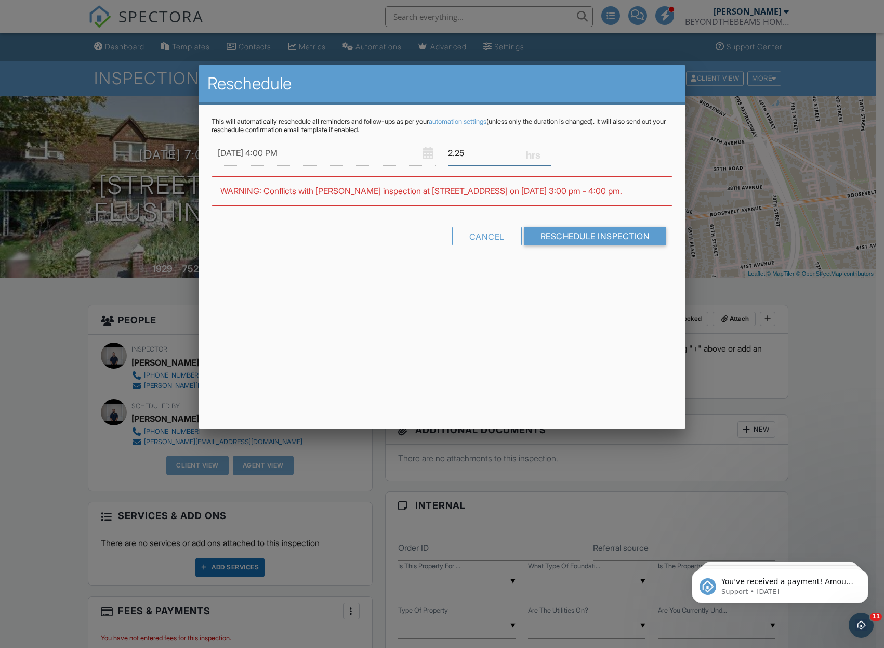
click at [547, 155] on input "2.25" at bounding box center [499, 152] width 103 height 25
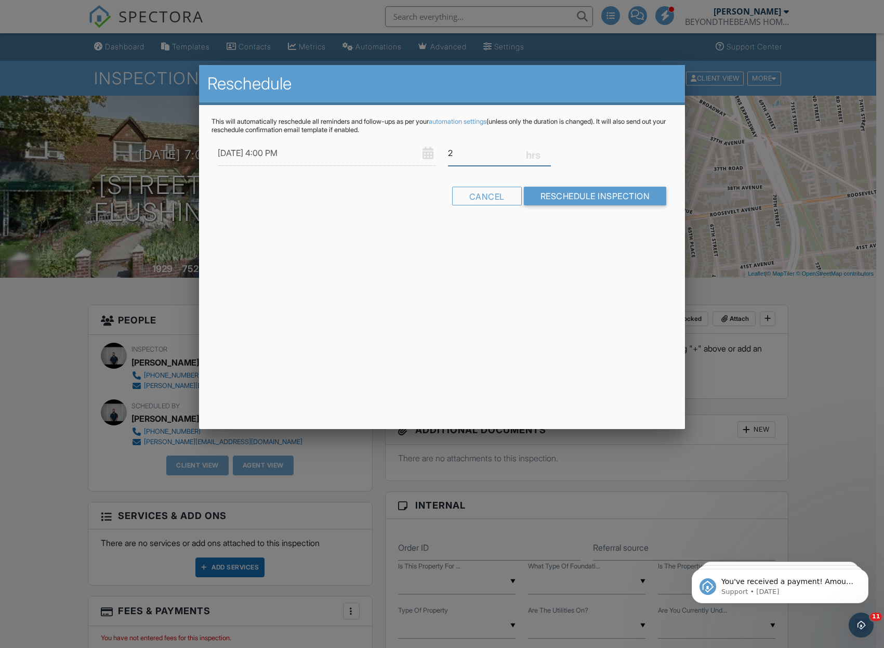
click at [547, 155] on input "2" at bounding box center [499, 152] width 103 height 25
click at [547, 155] on input "1.75" at bounding box center [499, 152] width 103 height 25
click at [546, 155] on input "1.5" at bounding box center [499, 152] width 103 height 25
click at [546, 155] on input "1.25" at bounding box center [499, 152] width 103 height 25
type input "1"
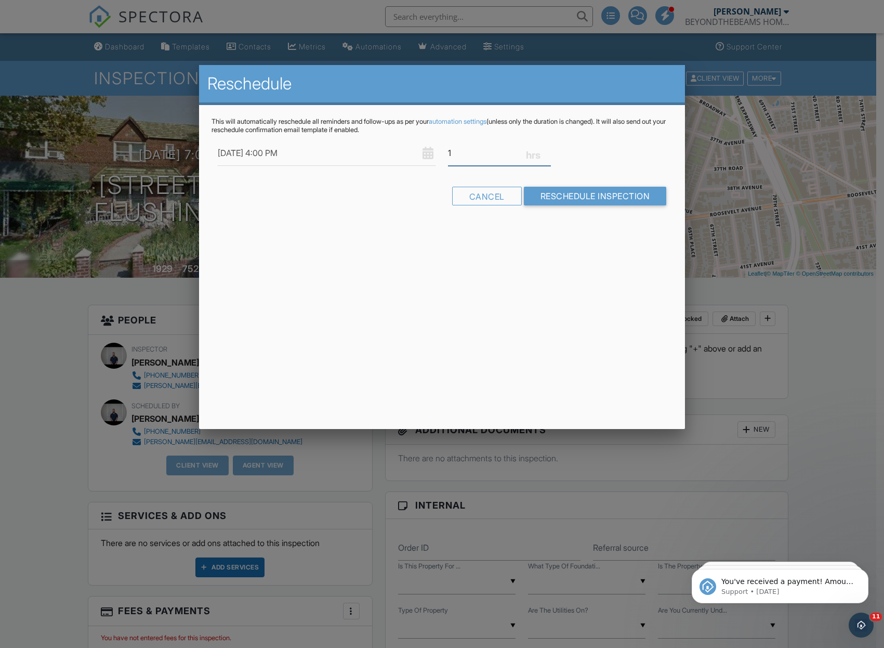
click at [546, 154] on input "1" at bounding box center [499, 152] width 103 height 25
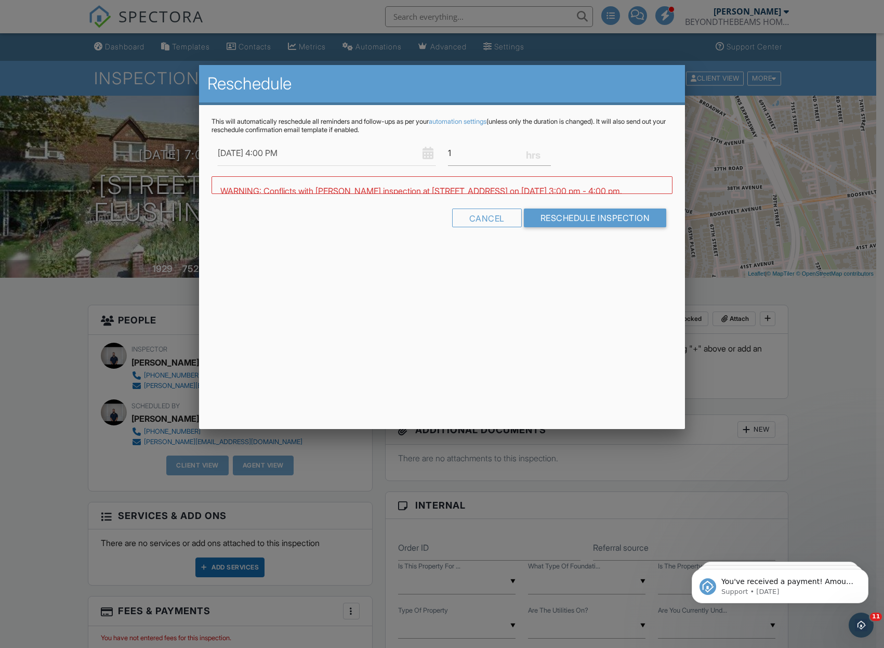
drag, startPoint x: 568, startPoint y: 310, endPoint x: 567, endPoint y: 208, distance: 102.4
click at [568, 311] on div "Reschedule This will automatically reschedule all reminders and follow-ups as p…" at bounding box center [442, 247] width 487 height 364
click at [578, 209] on form "10/01/2025 4:00 PM 1 Warning: this date/time is in the past. WARNING: Conflicts…" at bounding box center [443, 185] width 462 height 91
click at [583, 216] on input "Reschedule Inspection" at bounding box center [595, 214] width 143 height 19
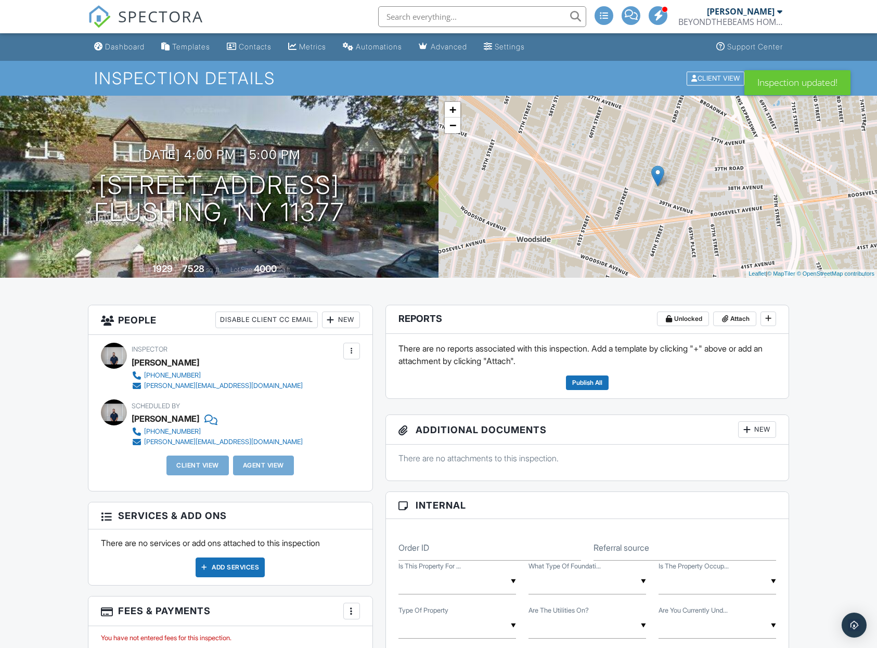
click at [124, 53] on link "Dashboard" at bounding box center [119, 46] width 59 height 19
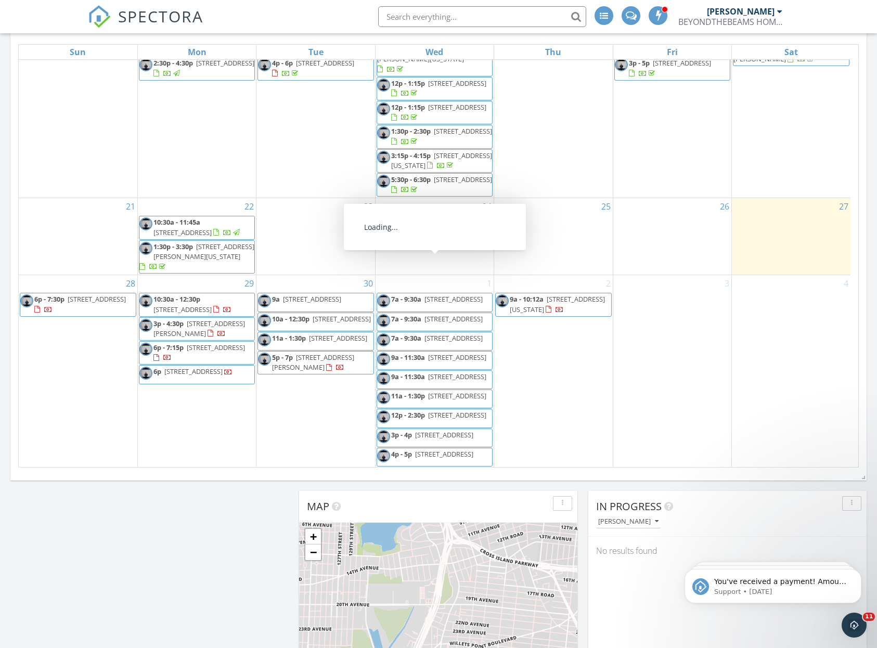
click at [430, 294] on span "[STREET_ADDRESS]" at bounding box center [453, 298] width 58 height 9
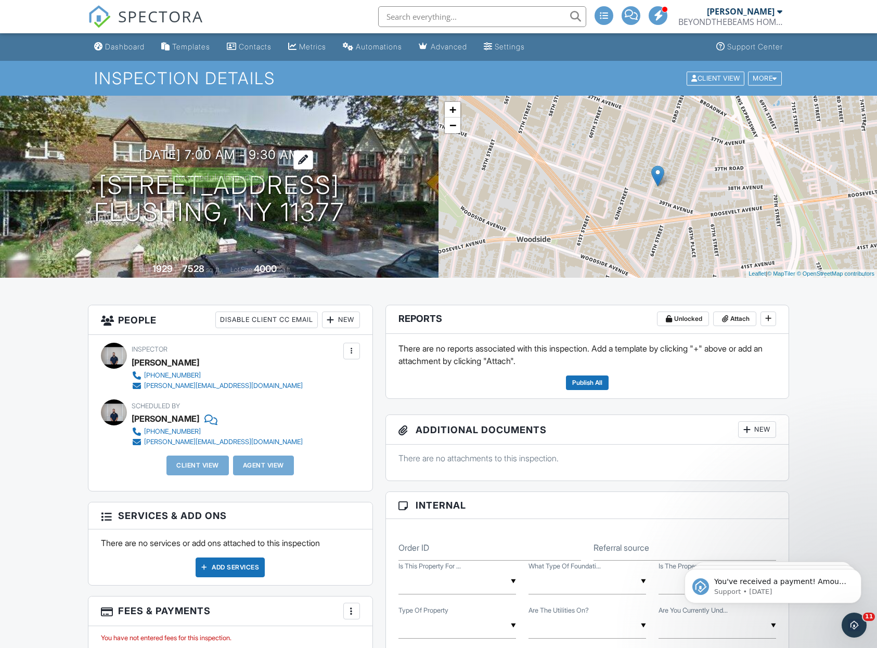
click at [198, 153] on h3 "10/01/2025 7:00 am - 9:30 am" at bounding box center [219, 155] width 161 height 14
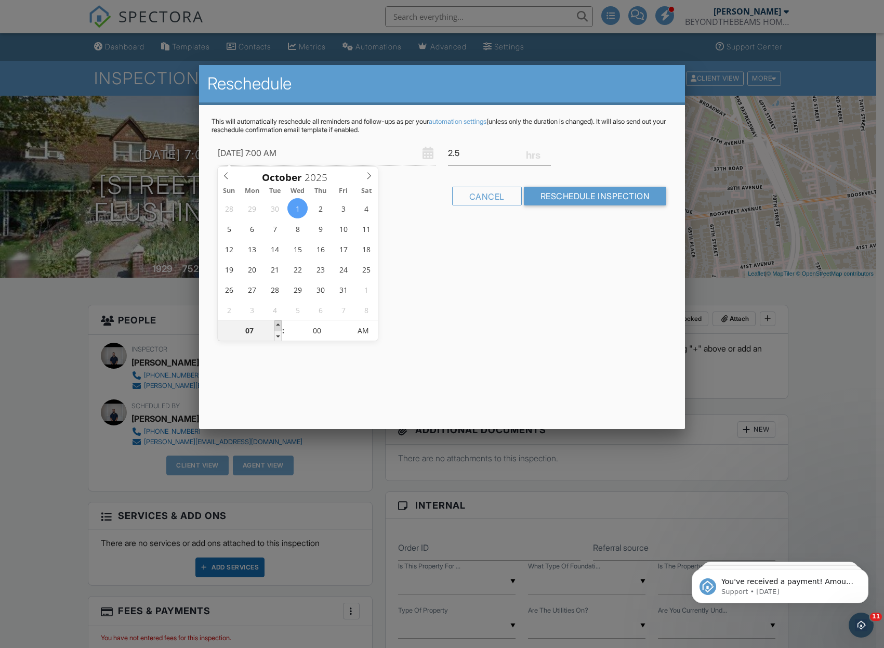
type input "10/01/2025 8:00 AM"
type input "08"
click at [277, 324] on span at bounding box center [277, 325] width 7 height 10
type input "10/01/2025 9:00 AM"
type input "09"
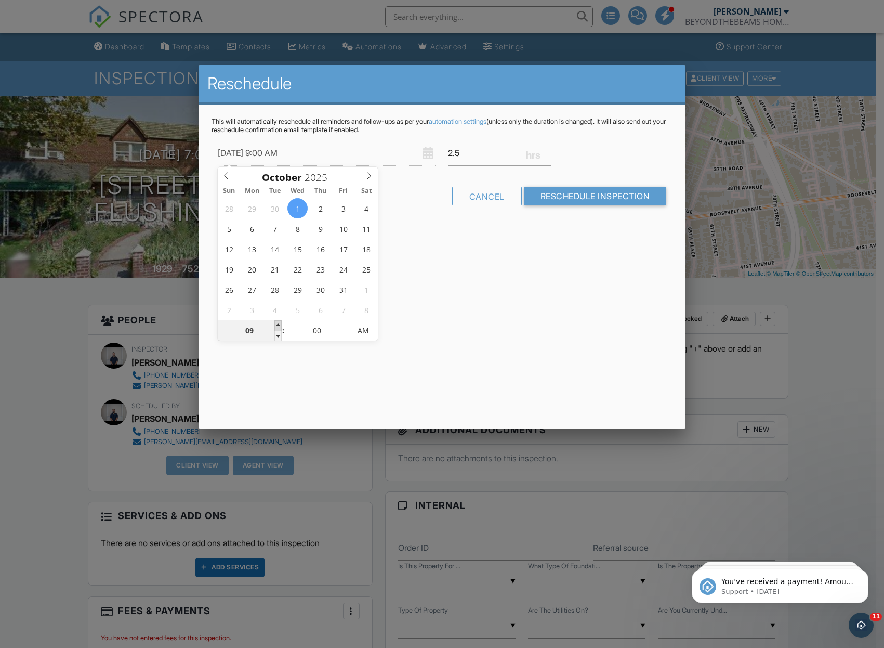
click at [277, 324] on span at bounding box center [277, 325] width 7 height 10
type input "10/01/2025 10:00 AM"
type input "10"
click at [277, 324] on span at bounding box center [277, 325] width 7 height 10
type input "10/01/2025 11:00 AM"
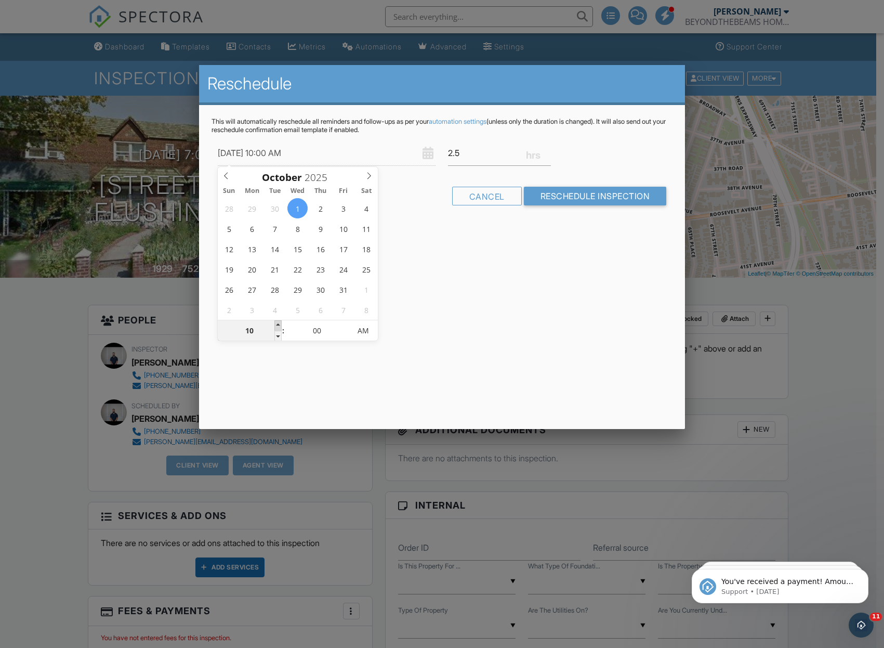
type input "11"
click at [277, 324] on span at bounding box center [277, 325] width 7 height 10
type input "10/01/2025 12:00 PM"
type input "12"
click at [277, 324] on span at bounding box center [277, 325] width 7 height 10
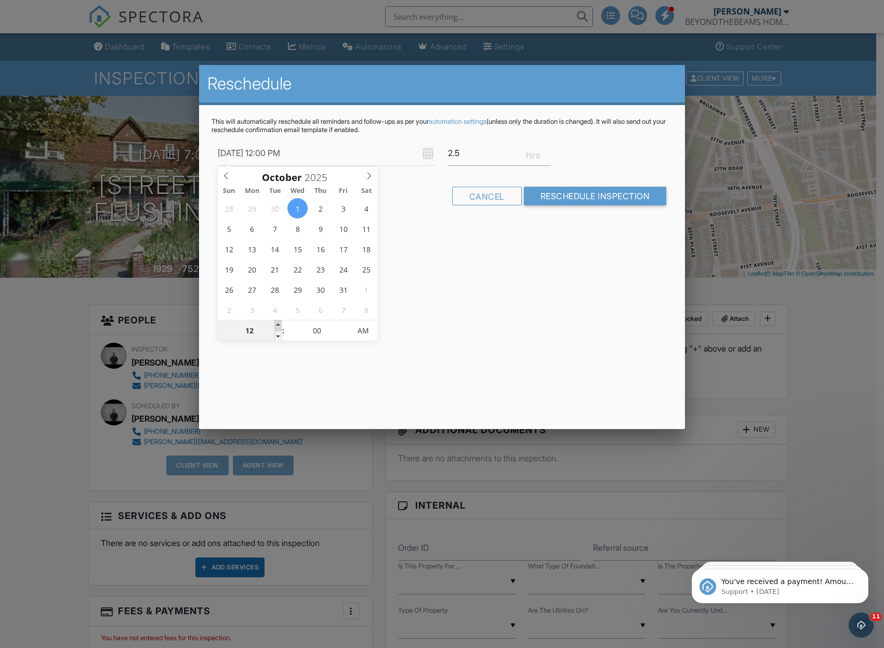
type input "10/01/2025 1:00 PM"
type input "01"
click at [277, 324] on span at bounding box center [277, 325] width 7 height 10
type input "10/01/2025 2:00 PM"
type input "02"
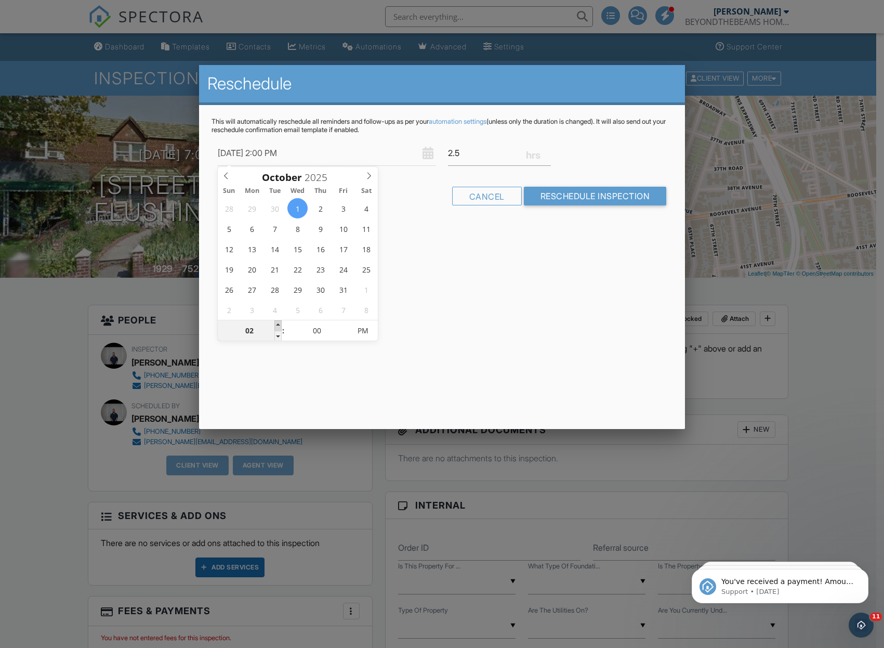
click at [277, 324] on span at bounding box center [277, 325] width 7 height 10
type input "10/01/2025 3:00 PM"
type input "03"
click at [277, 324] on span at bounding box center [277, 325] width 7 height 10
type input "10/01/2025 4:00 PM"
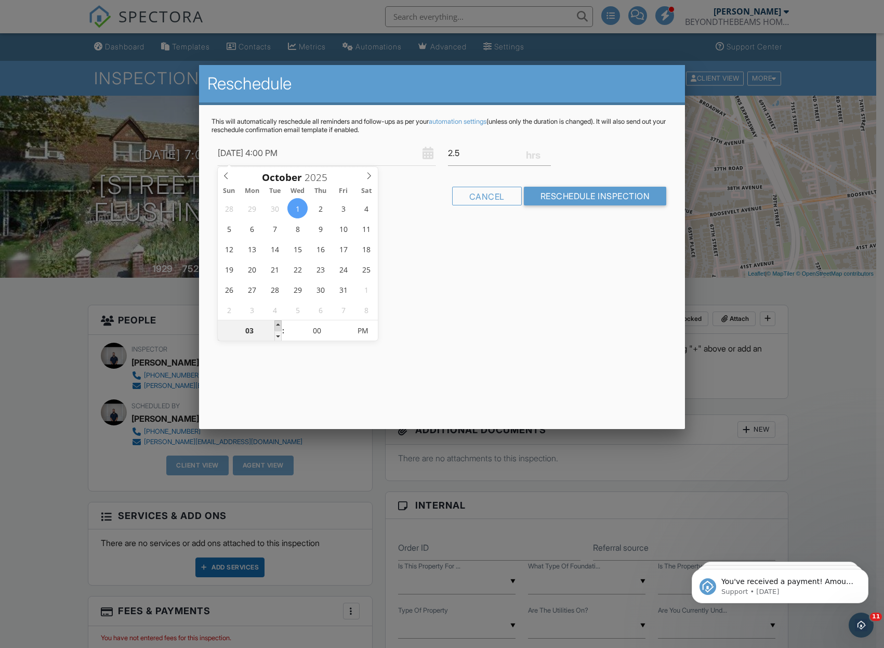
type input "04"
click at [277, 324] on span at bounding box center [277, 325] width 7 height 10
type input "10/01/2025 5:00 PM"
type input "05"
click at [277, 324] on span at bounding box center [277, 325] width 7 height 10
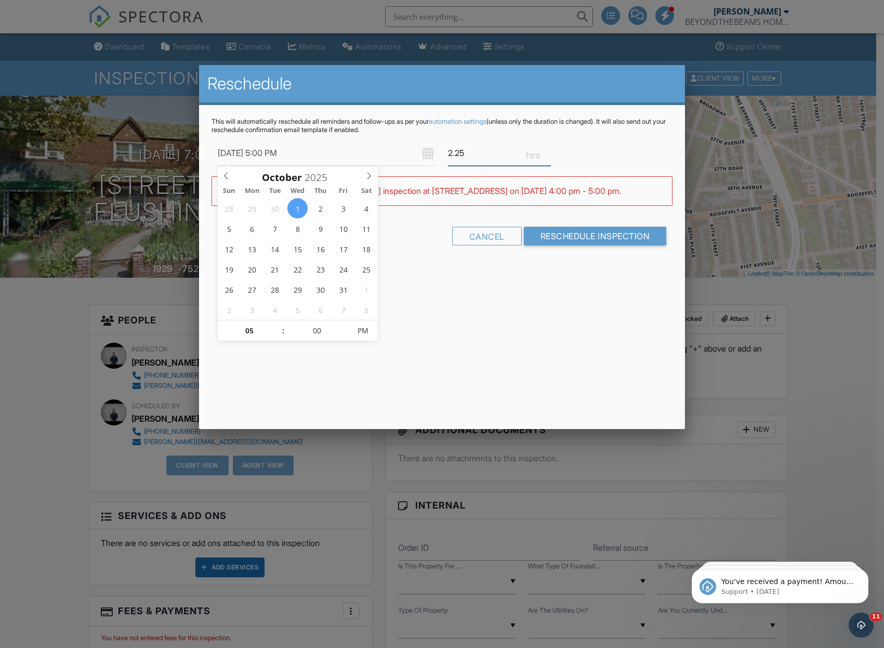
click at [548, 157] on input "2.25" at bounding box center [499, 152] width 103 height 25
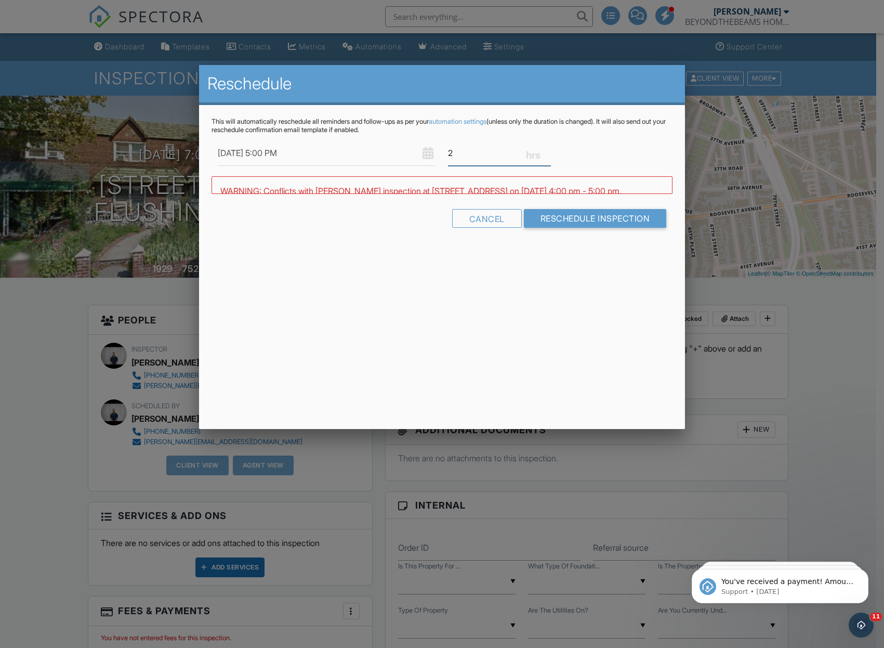
click at [548, 157] on input "2" at bounding box center [499, 152] width 103 height 25
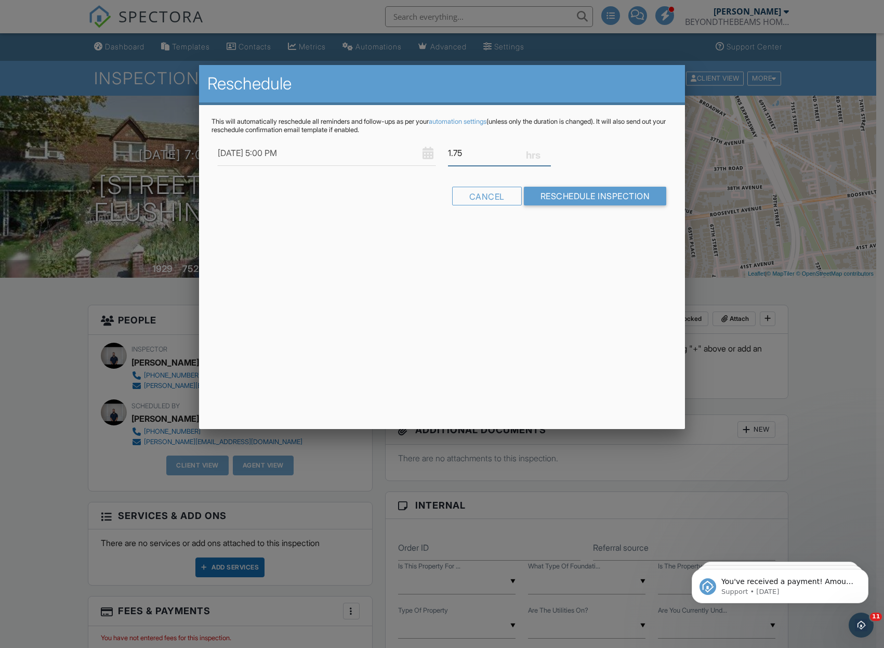
click at [548, 157] on input "1.75" at bounding box center [499, 152] width 103 height 25
click at [548, 157] on input "1.5" at bounding box center [499, 152] width 103 height 25
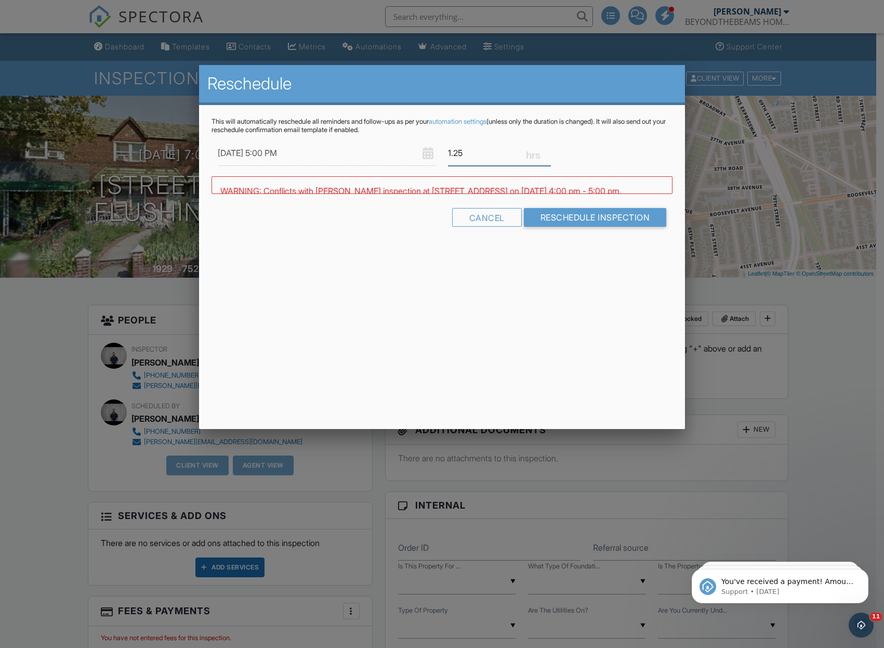
click at [548, 157] on input "1.25" at bounding box center [499, 152] width 103 height 25
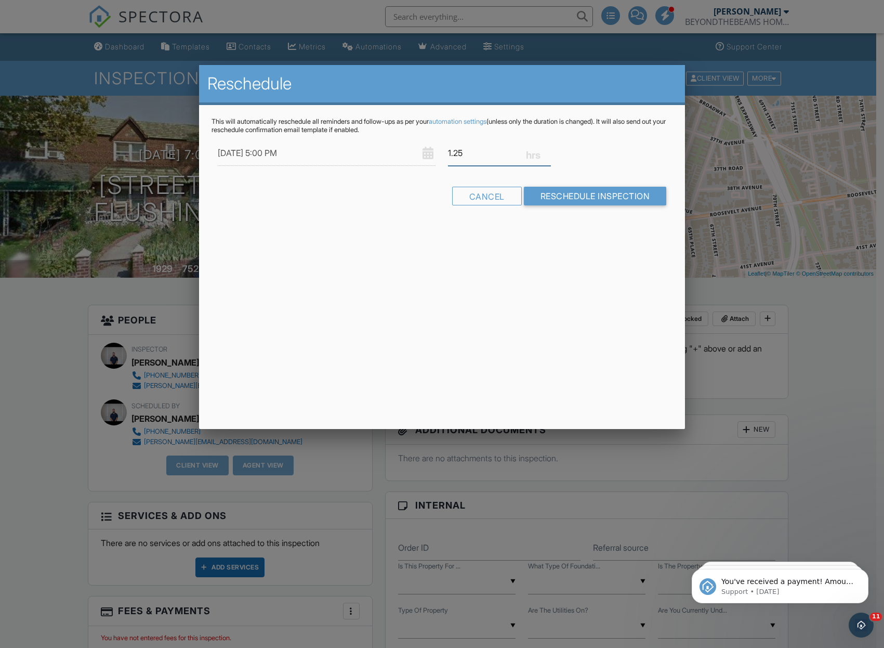
type input "1"
click at [548, 157] on input "1" at bounding box center [499, 152] width 103 height 25
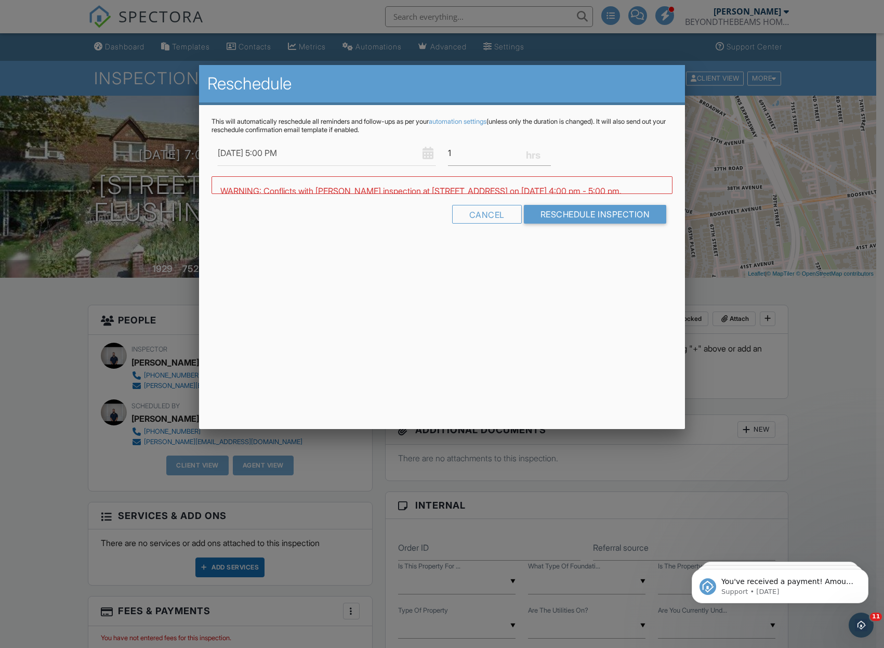
click at [578, 220] on input "Reschedule Inspection" at bounding box center [595, 214] width 143 height 19
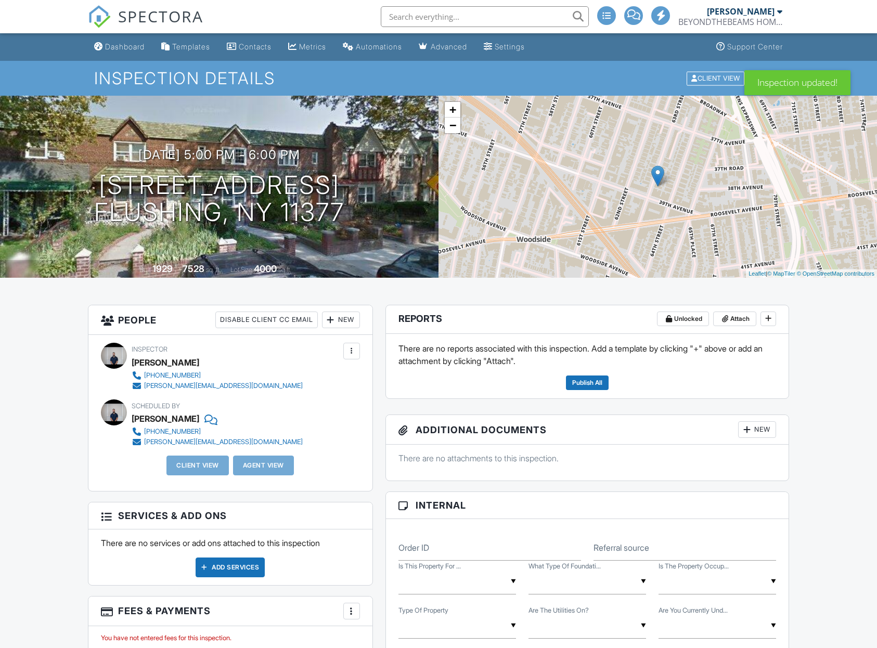
click at [123, 45] on div "Dashboard" at bounding box center [125, 46] width 40 height 9
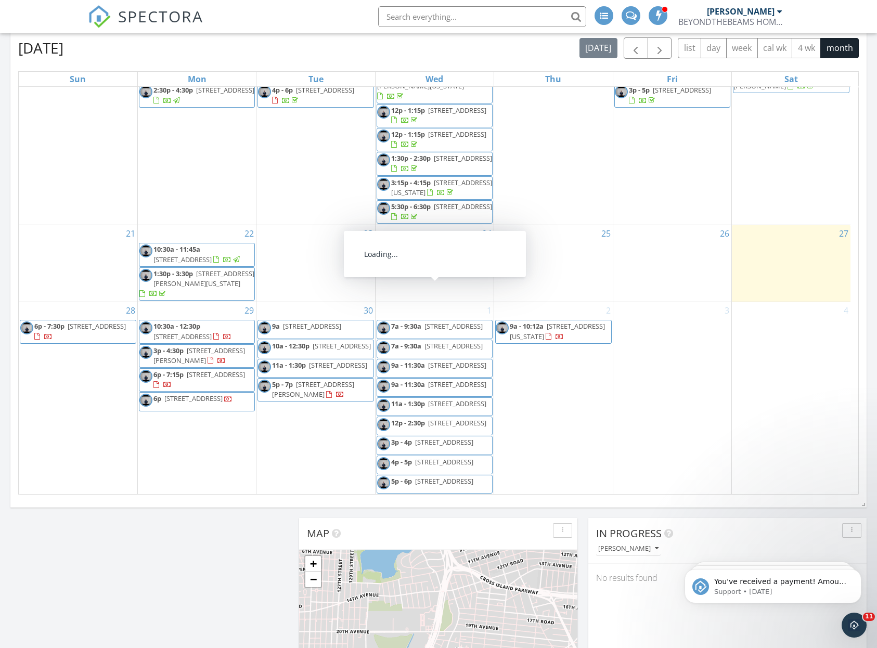
click at [440, 321] on span "[STREET_ADDRESS]" at bounding box center [453, 325] width 58 height 9
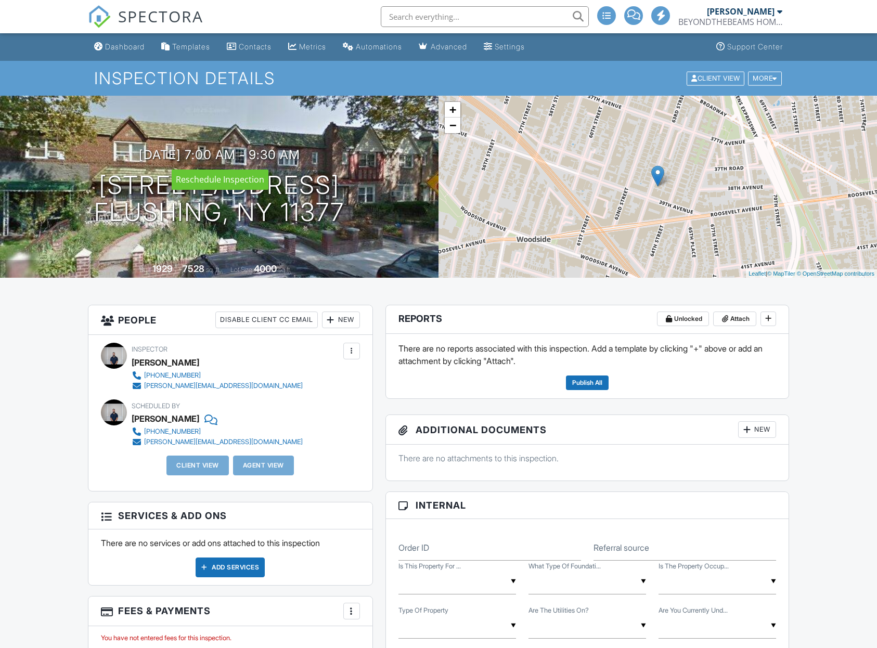
click at [0, 0] on div at bounding box center [0, 0] width 0 height 0
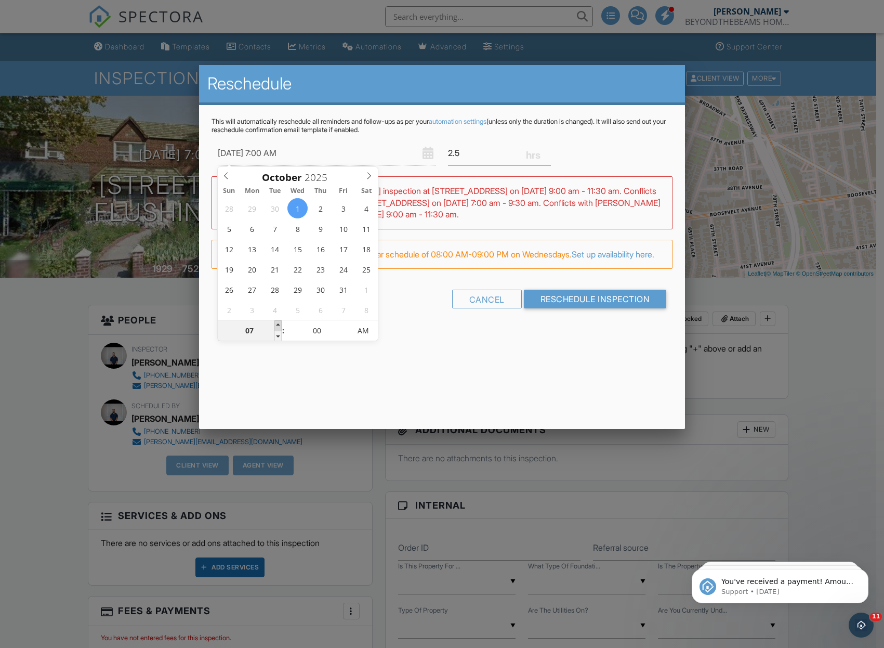
type input "[DATE] 8:00 AM"
type input "08"
click at [280, 326] on span at bounding box center [277, 325] width 7 height 10
type input "[DATE] 9:00 AM"
type input "09"
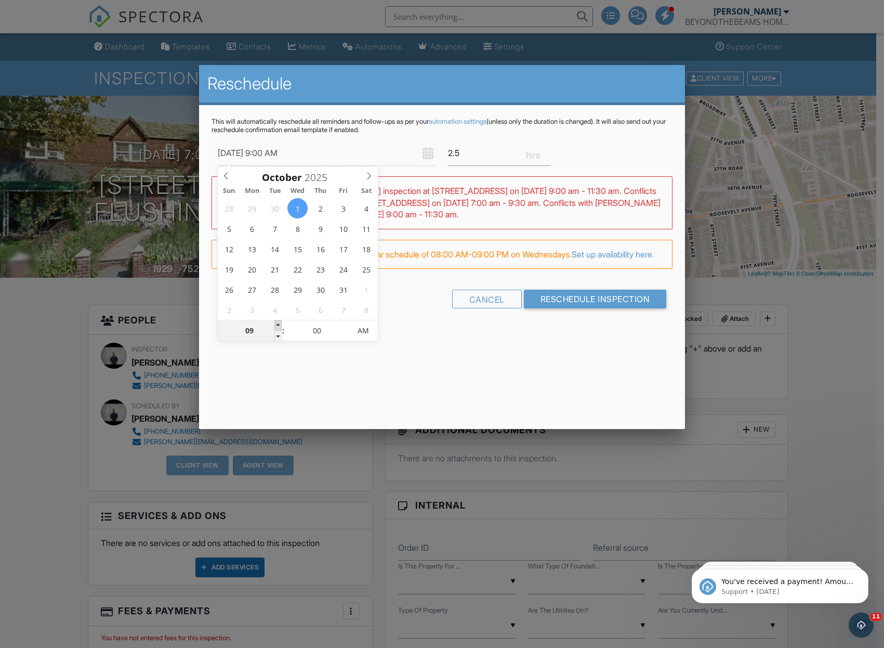
click at [280, 326] on span at bounding box center [277, 325] width 7 height 10
type input "[DATE] 10:00 AM"
type input "10"
click at [280, 326] on span at bounding box center [277, 325] width 7 height 10
type input "[DATE] 11:00 AM"
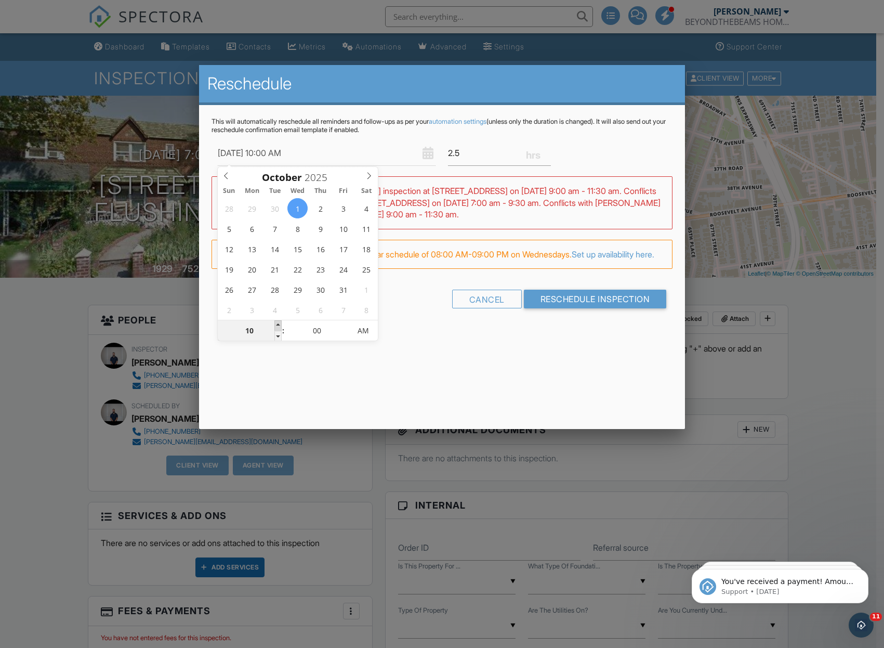
type input "11"
click at [280, 326] on span at bounding box center [277, 325] width 7 height 10
type input "[DATE] 12:00 PM"
type input "12"
click at [280, 326] on span at bounding box center [277, 325] width 7 height 10
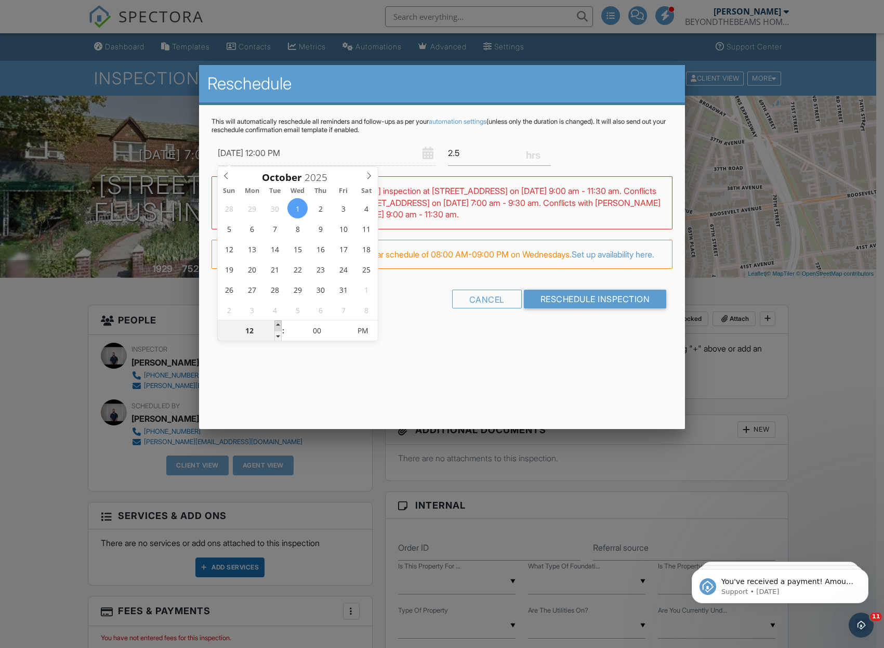
type input "10/01/2025 1:00 PM"
type input "01"
click at [280, 326] on span at bounding box center [277, 325] width 7 height 10
type input "10/01/2025 2:00 PM"
type input "02"
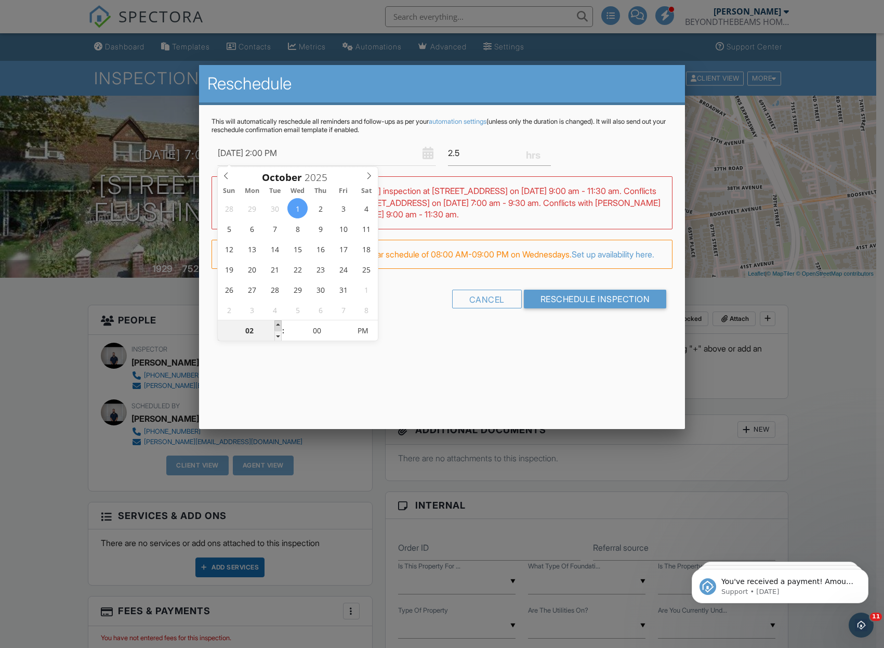
click at [280, 326] on span at bounding box center [277, 325] width 7 height 10
type input "10/01/2025 3:00 PM"
type input "03"
click at [280, 326] on span at bounding box center [277, 325] width 7 height 10
type input "10/01/2025 4:00 PM"
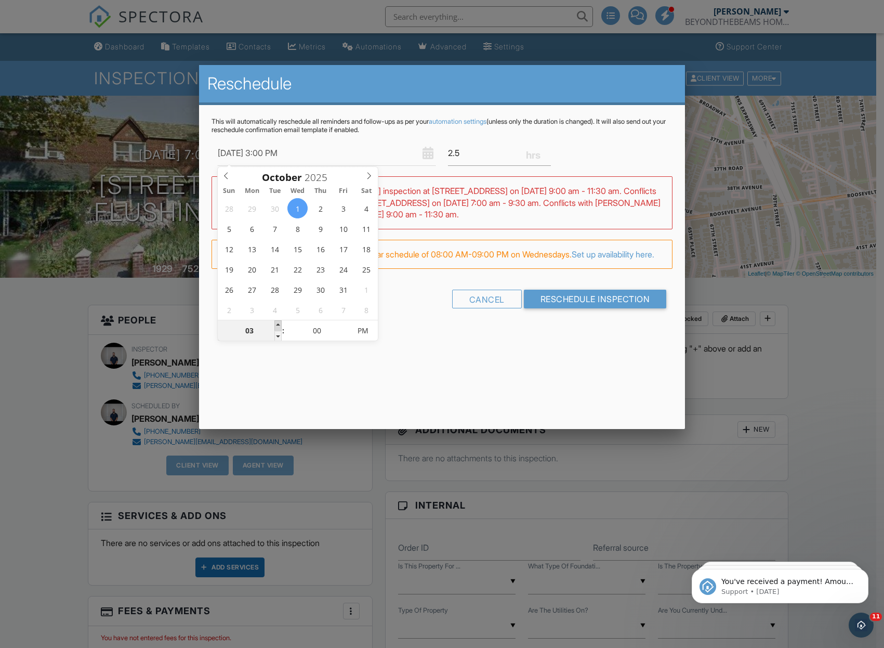
type input "04"
click at [280, 326] on span at bounding box center [277, 325] width 7 height 10
type input "10/01/2025 5:00 PM"
type input "05"
click at [280, 326] on span at bounding box center [277, 325] width 7 height 10
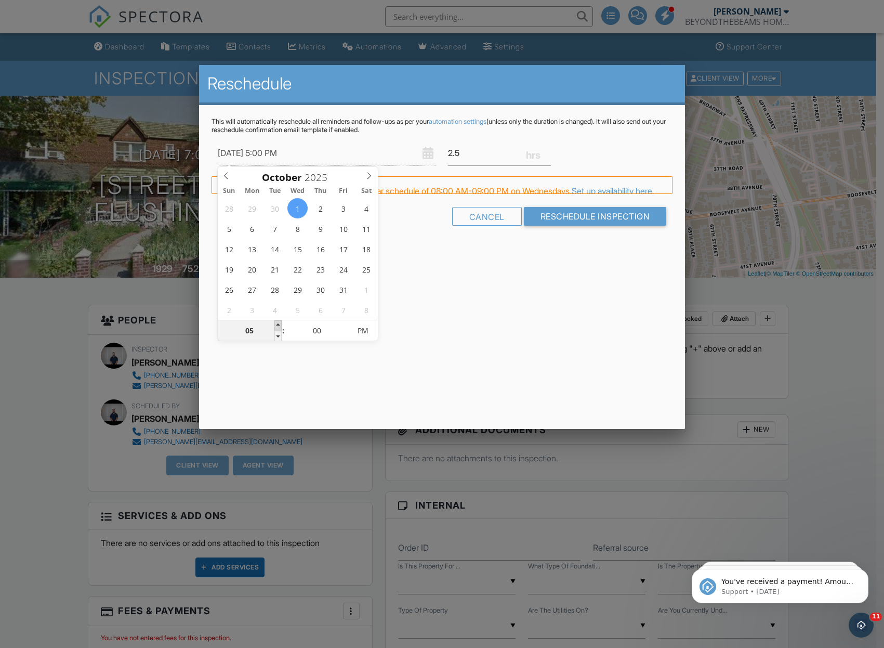
type input "10/01/2025 6:00 PM"
type input "06"
click at [280, 325] on span at bounding box center [277, 325] width 7 height 10
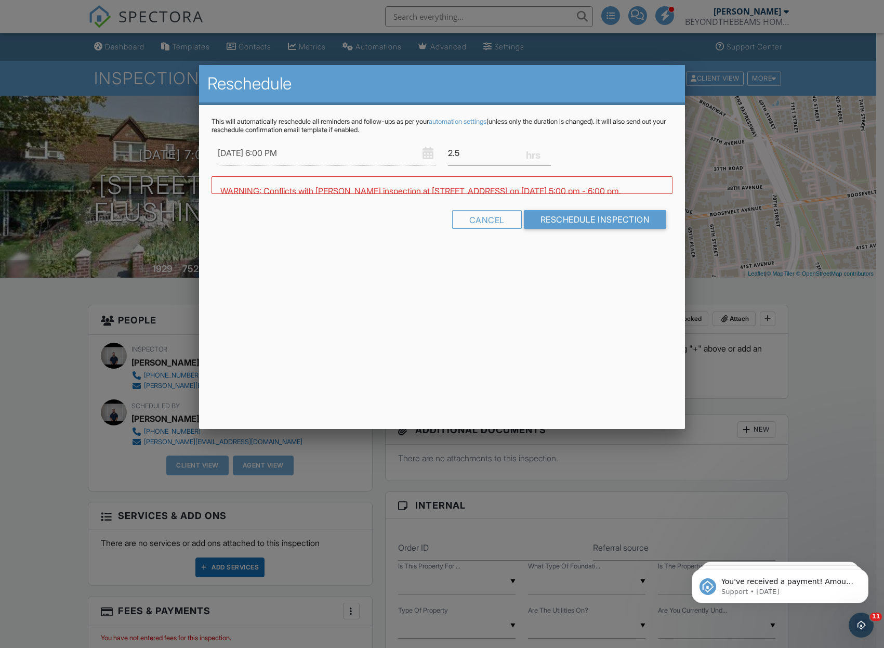
click at [547, 278] on div "Reschedule This will automatically reschedule all reminders and follow-ups as p…" at bounding box center [442, 247] width 487 height 364
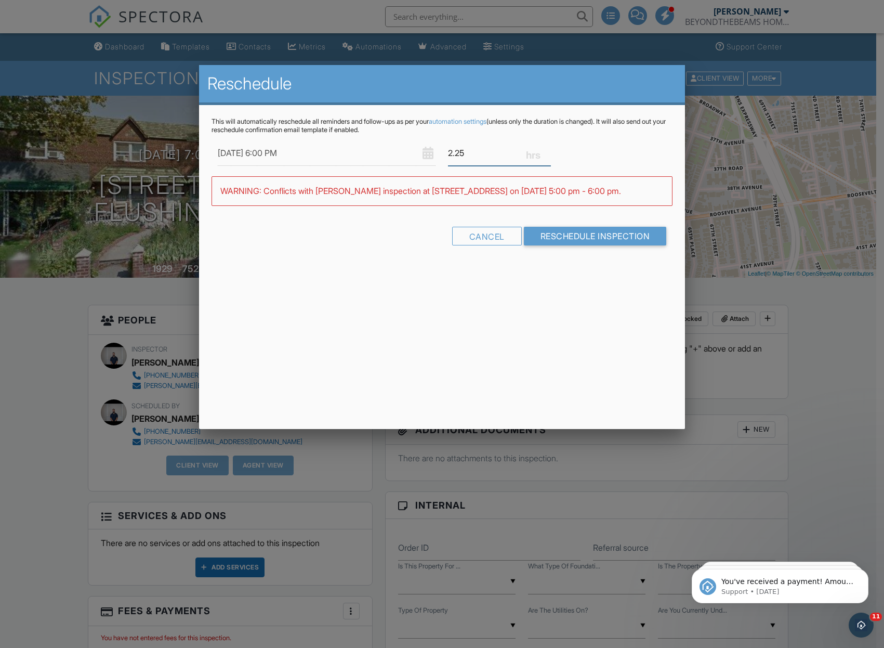
click at [547, 155] on input "2.25" at bounding box center [499, 152] width 103 height 25
click at [547, 155] on input "2" at bounding box center [499, 152] width 103 height 25
click at [547, 155] on input "1.75" at bounding box center [499, 152] width 103 height 25
click at [547, 155] on input "1.5" at bounding box center [499, 152] width 103 height 25
click at [547, 155] on input "1.25" at bounding box center [499, 152] width 103 height 25
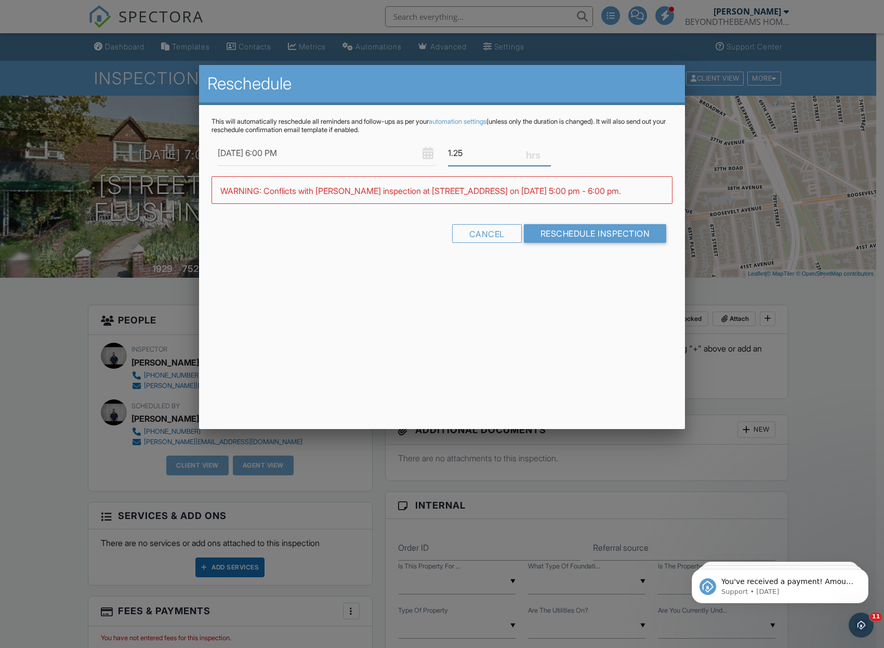
type input "1"
click at [547, 155] on input "1" at bounding box center [499, 152] width 103 height 25
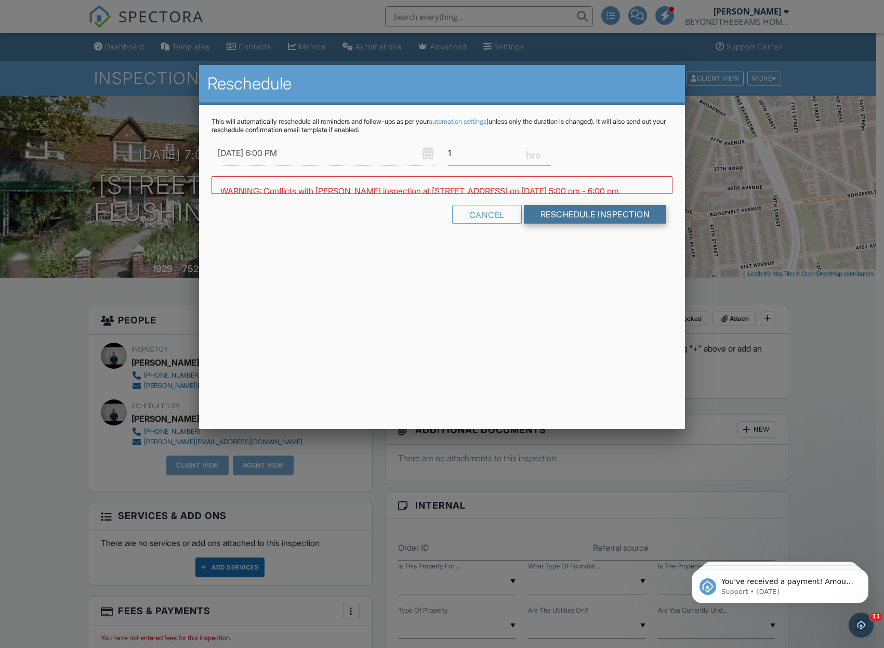
click at [569, 218] on input "Reschedule Inspection" at bounding box center [595, 214] width 143 height 19
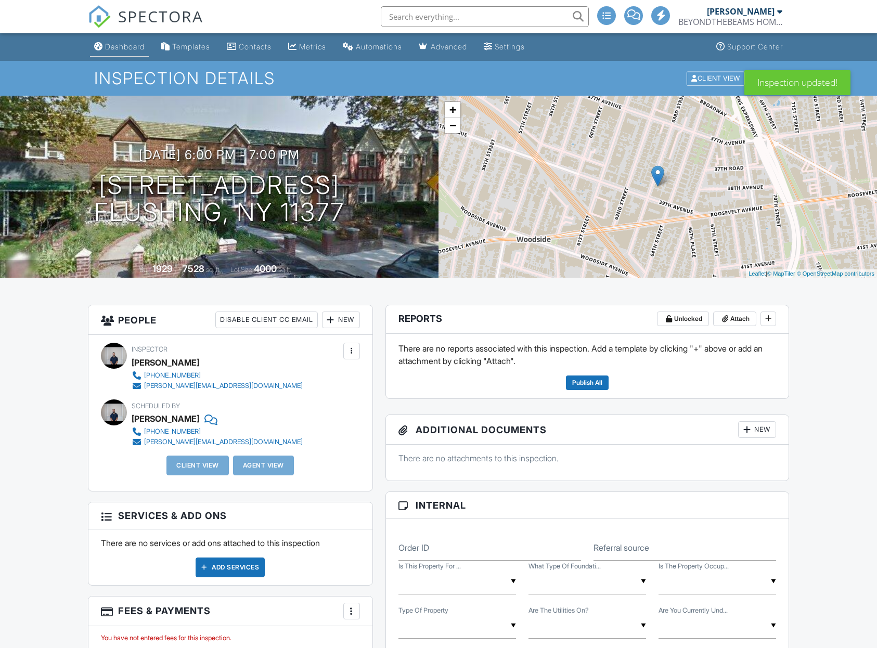
click at [121, 46] on div "Dashboard" at bounding box center [125, 46] width 40 height 9
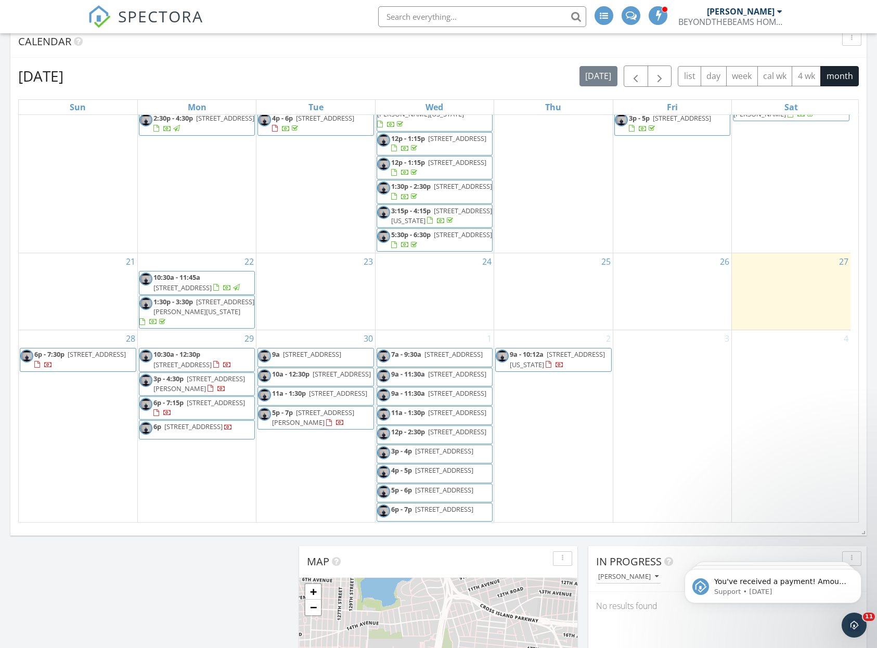
scroll to position [184, 0]
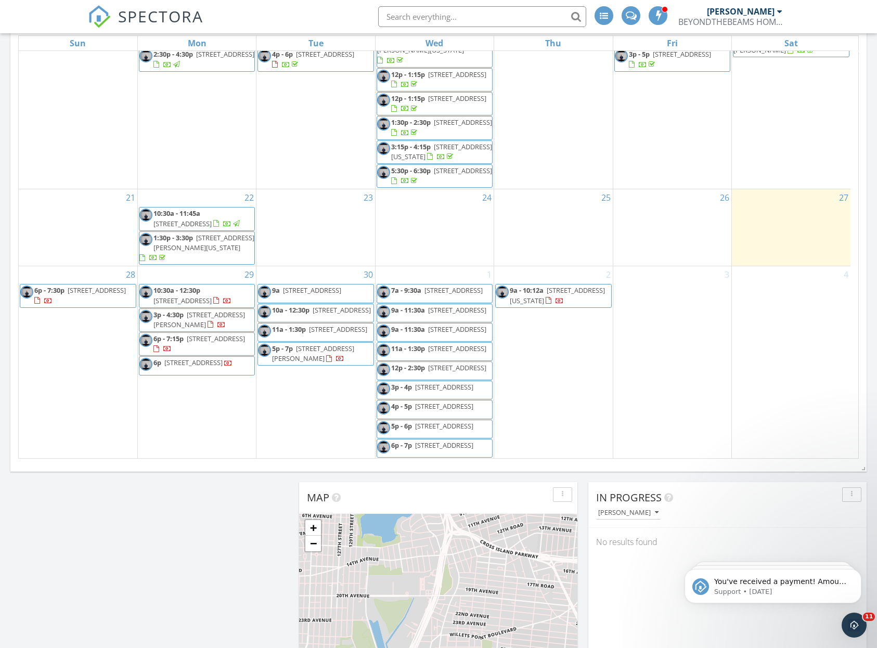
click at [414, 285] on span "7a - 9:30a" at bounding box center [406, 289] width 30 height 9
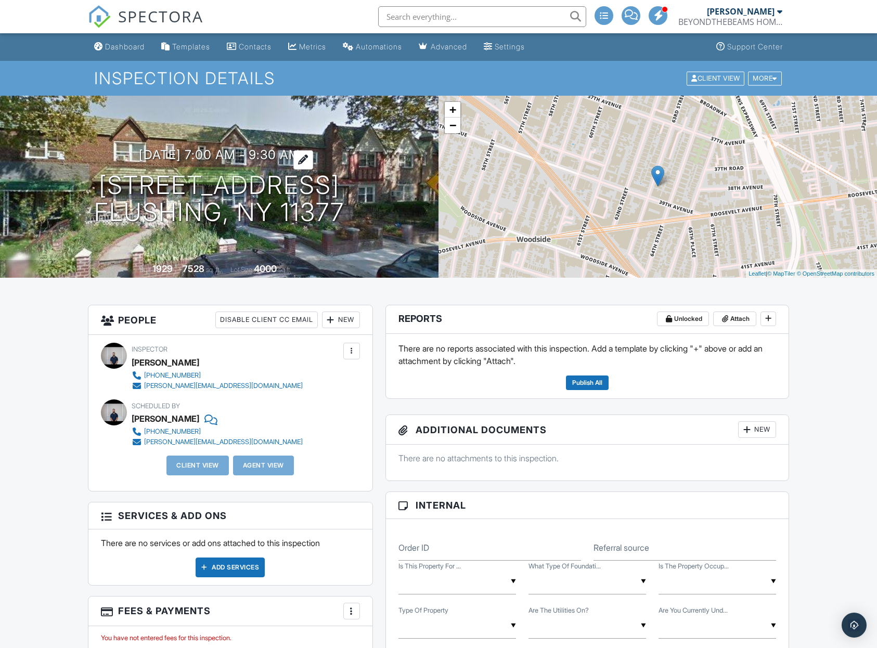
click at [297, 153] on h3 "[DATE] 7:00 am - 9:30 am" at bounding box center [219, 155] width 161 height 14
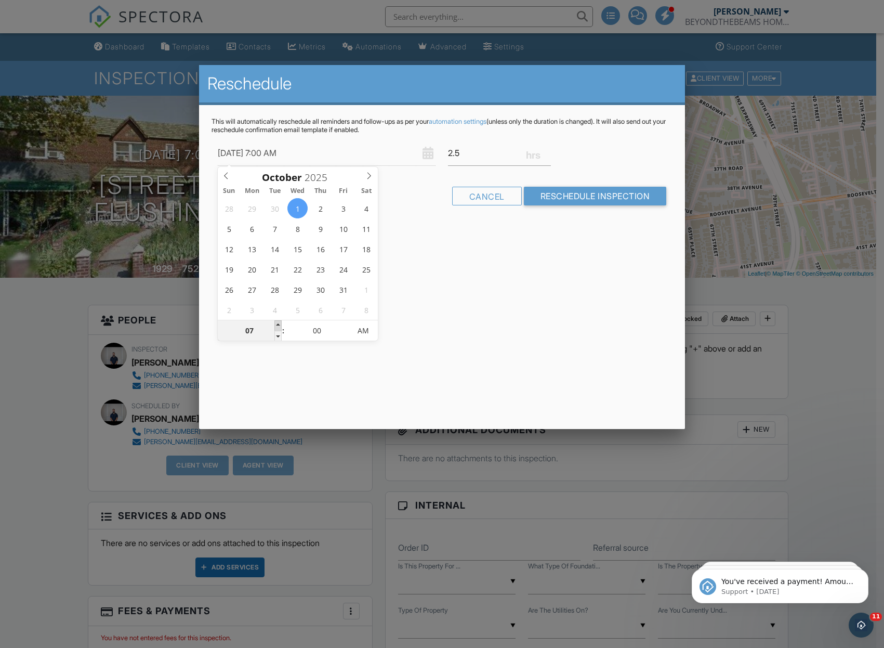
type input "10/01/2025 8:00 AM"
type input "08"
click at [278, 325] on span at bounding box center [277, 325] width 7 height 10
type input "10/01/2025 9:00 AM"
type input "09"
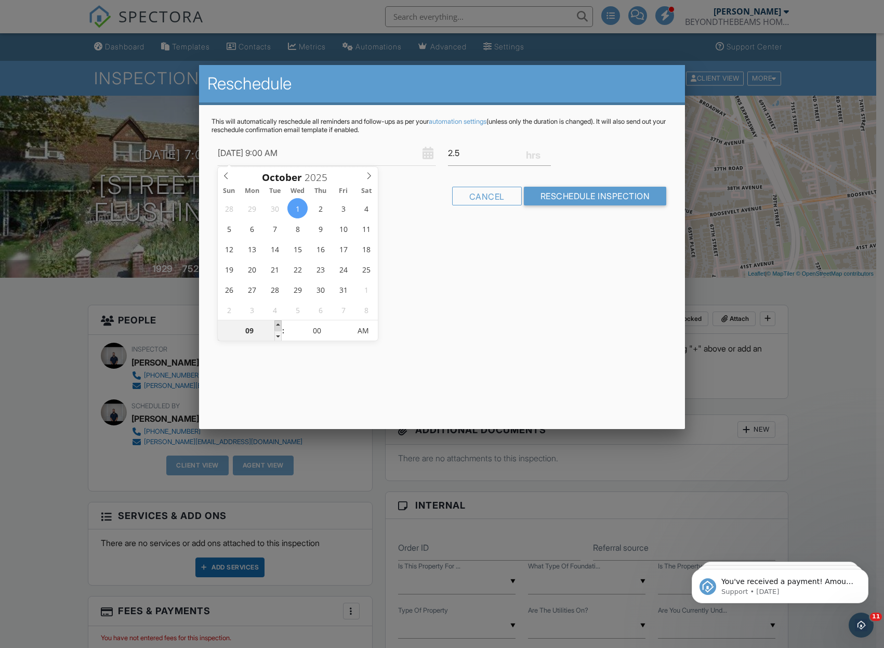
click at [278, 325] on span at bounding box center [277, 325] width 7 height 10
type input "10/01/2025 10:00 AM"
type input "10"
click at [278, 325] on span at bounding box center [277, 325] width 7 height 10
type input "10/01/2025 11:00 AM"
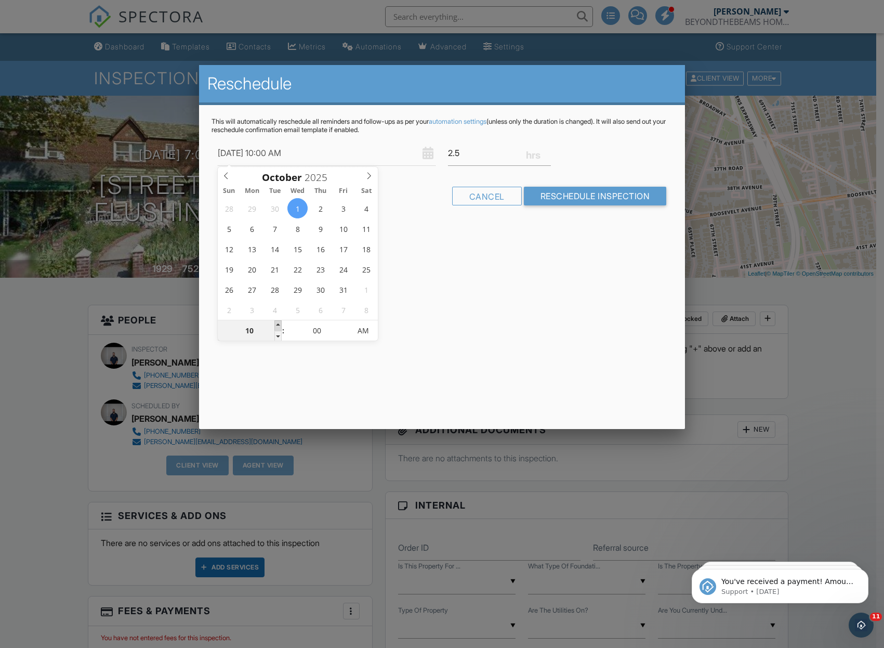
type input "11"
click at [278, 325] on span at bounding box center [277, 325] width 7 height 10
type input "10/01/2025 12:00 PM"
type input "12"
click at [278, 325] on span at bounding box center [277, 325] width 7 height 10
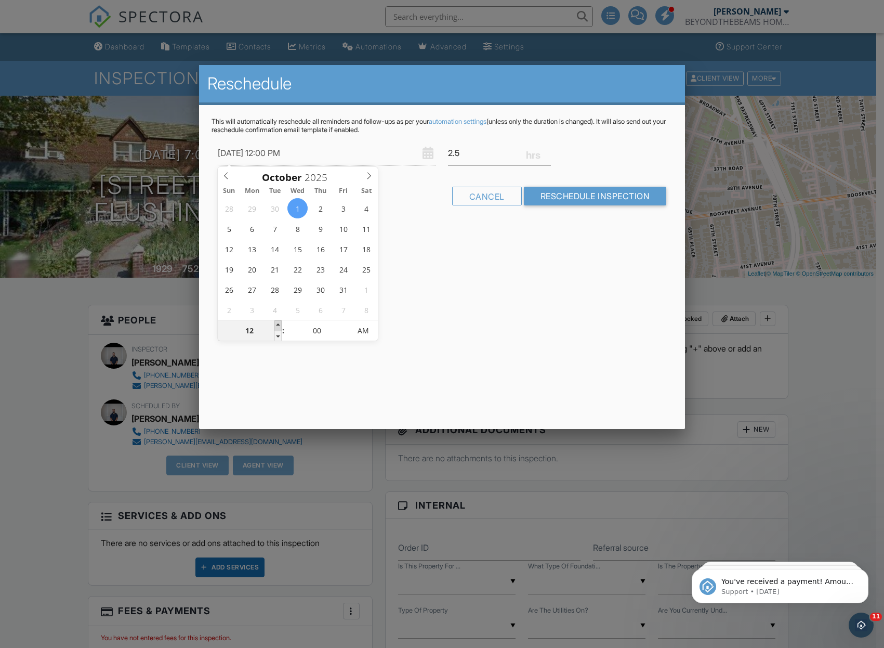
type input "10/01/2025 1:00 PM"
type input "01"
click at [278, 325] on span at bounding box center [277, 325] width 7 height 10
type input "10/01/2025 2:00 PM"
type input "02"
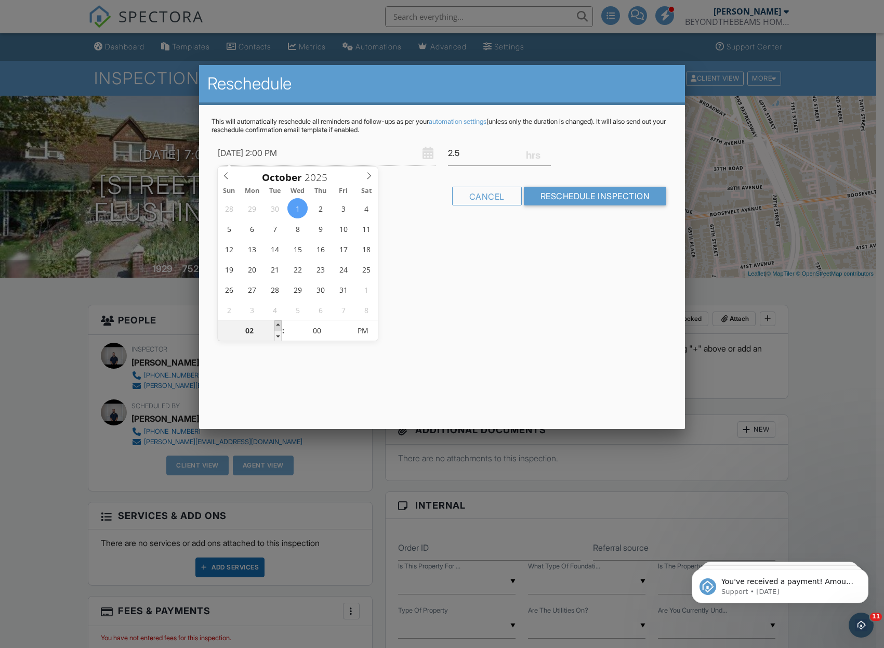
click at [278, 325] on span at bounding box center [277, 325] width 7 height 10
type input "10/01/2025 3:00 PM"
type input "03"
click at [278, 325] on span at bounding box center [277, 325] width 7 height 10
type input "10/01/2025 4:00 PM"
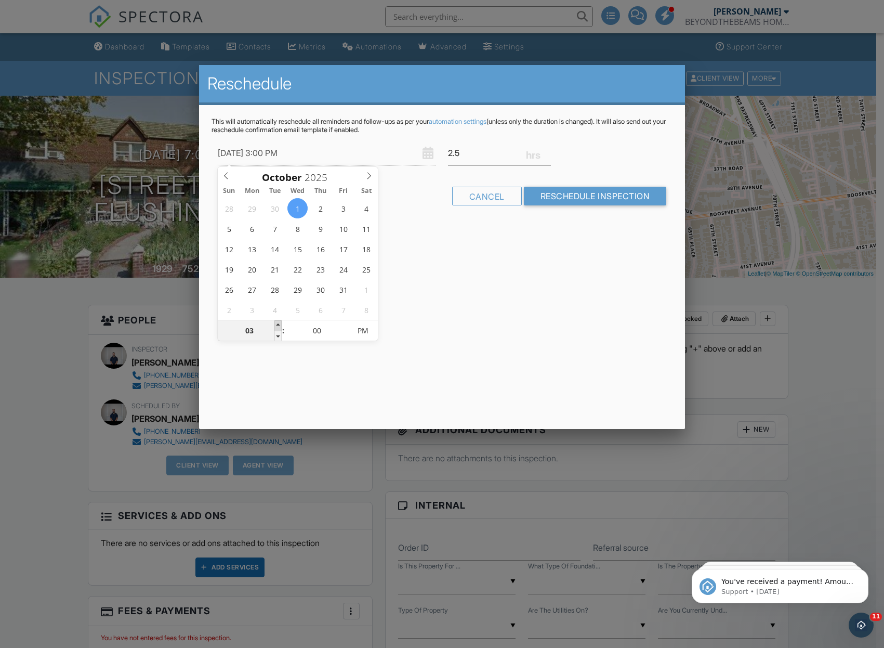
type input "04"
click at [278, 325] on span at bounding box center [277, 325] width 7 height 10
type input "10/01/2025 5:00 PM"
type input "05"
click at [278, 325] on span at bounding box center [277, 325] width 7 height 10
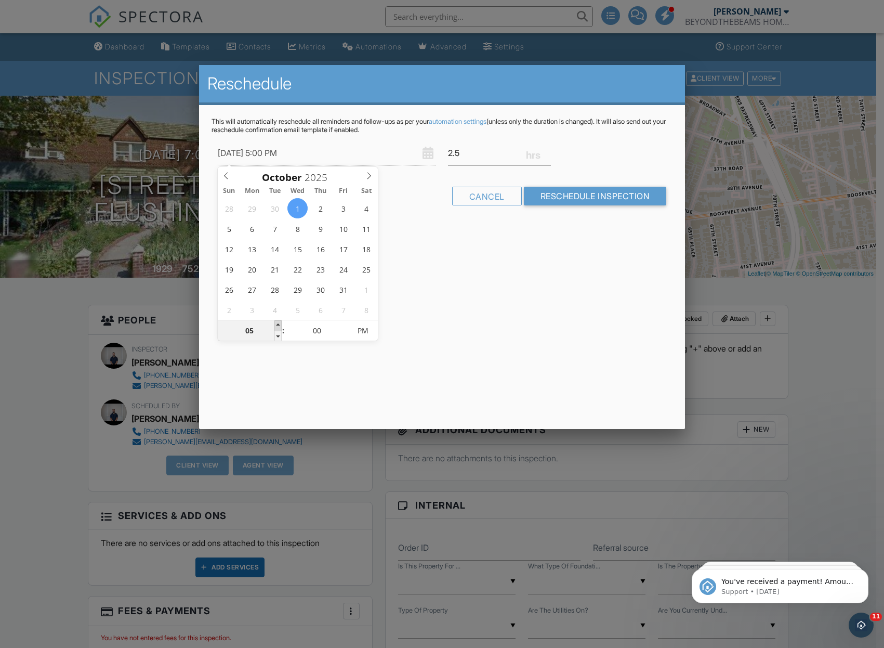
type input "10/01/2025 6:00 PM"
type input "06"
click at [278, 325] on span at bounding box center [277, 325] width 7 height 10
type input "10/01/2025 7:00 PM"
type input "07"
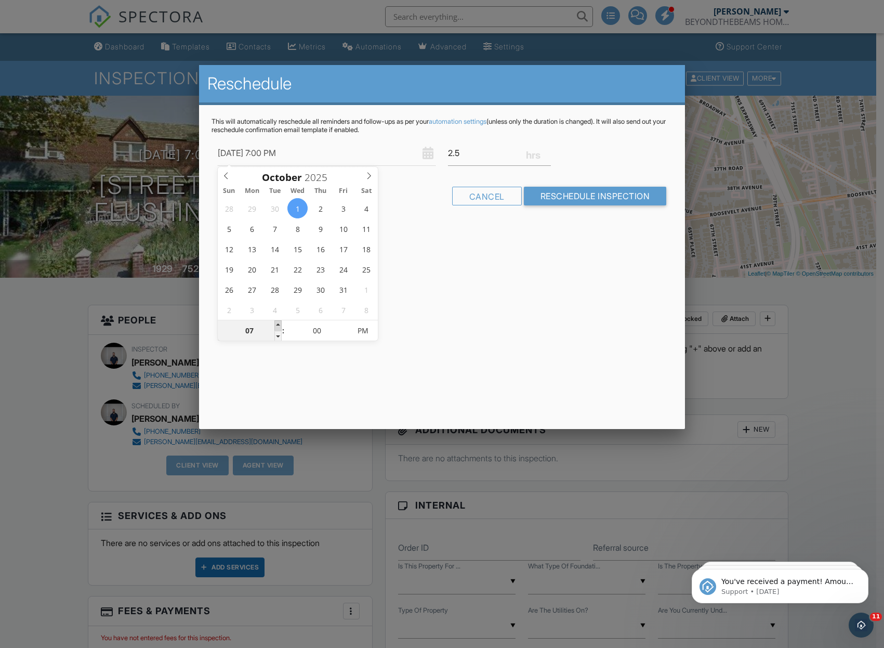
click at [278, 325] on span at bounding box center [277, 325] width 7 height 10
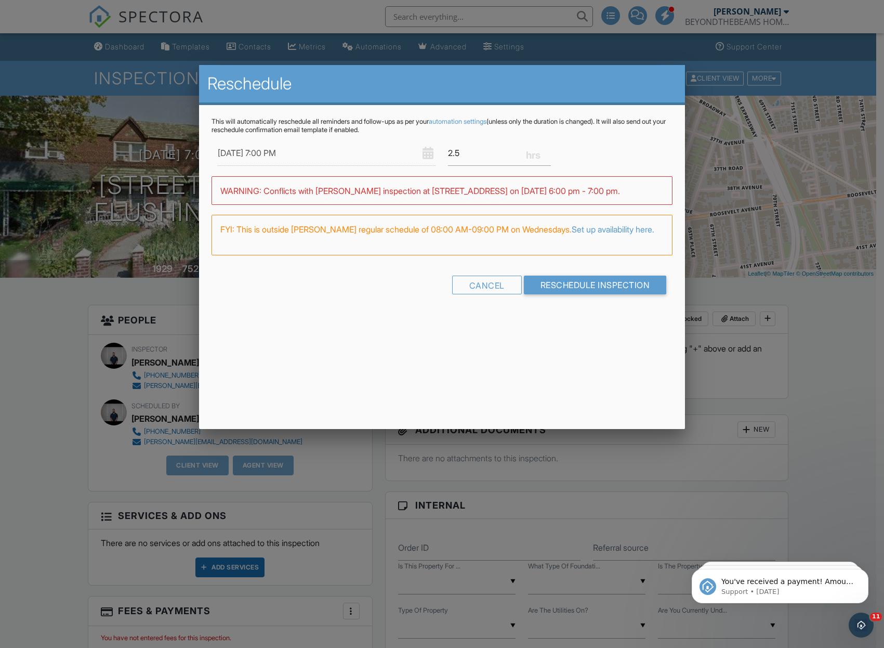
click at [489, 329] on div "Reschedule This will automatically reschedule all reminders and follow-ups as p…" at bounding box center [442, 247] width 487 height 364
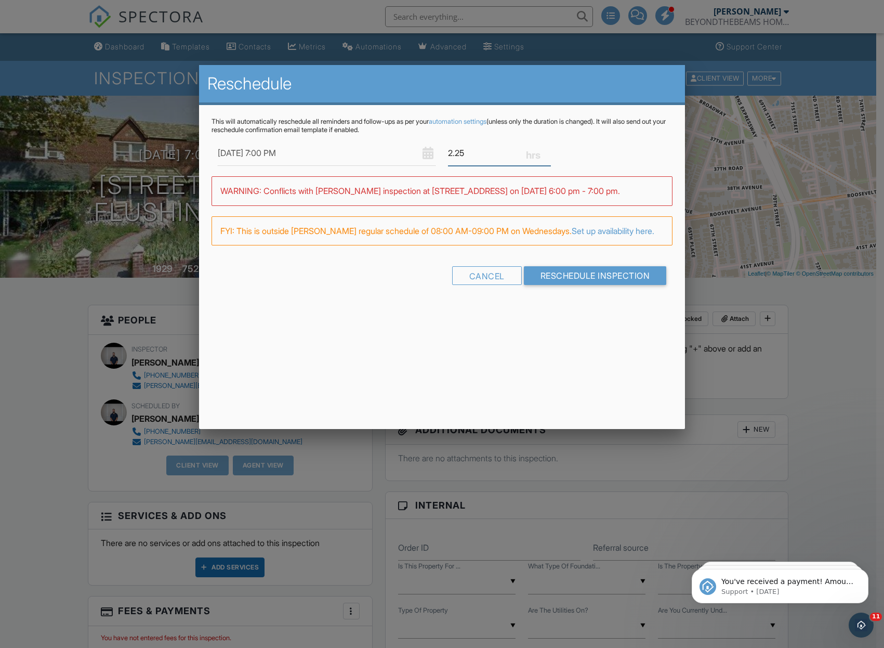
click at [551, 155] on input "2.25" at bounding box center [499, 152] width 103 height 25
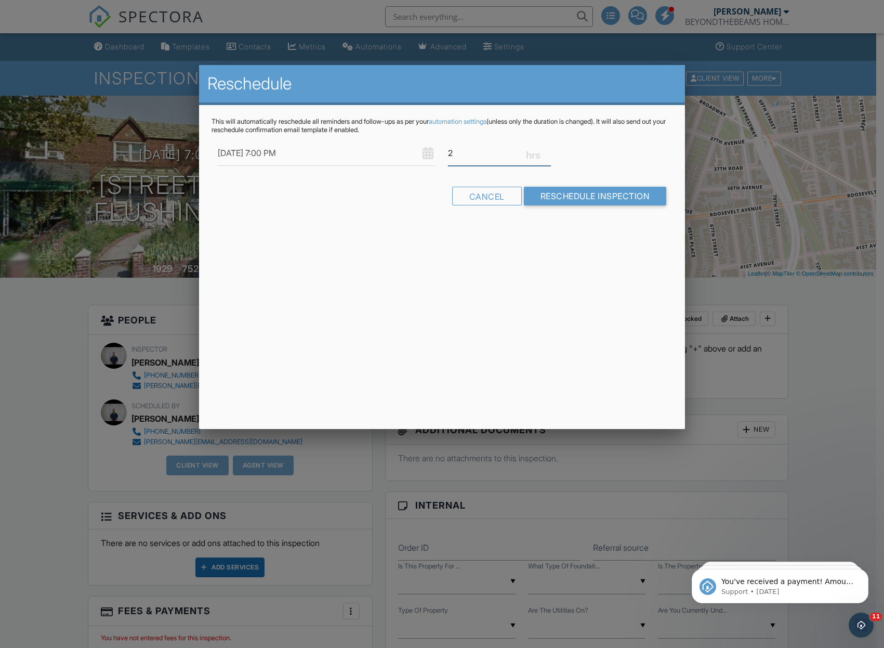
click at [550, 156] on input "2" at bounding box center [499, 152] width 103 height 25
click at [550, 156] on input "1.75" at bounding box center [499, 152] width 103 height 25
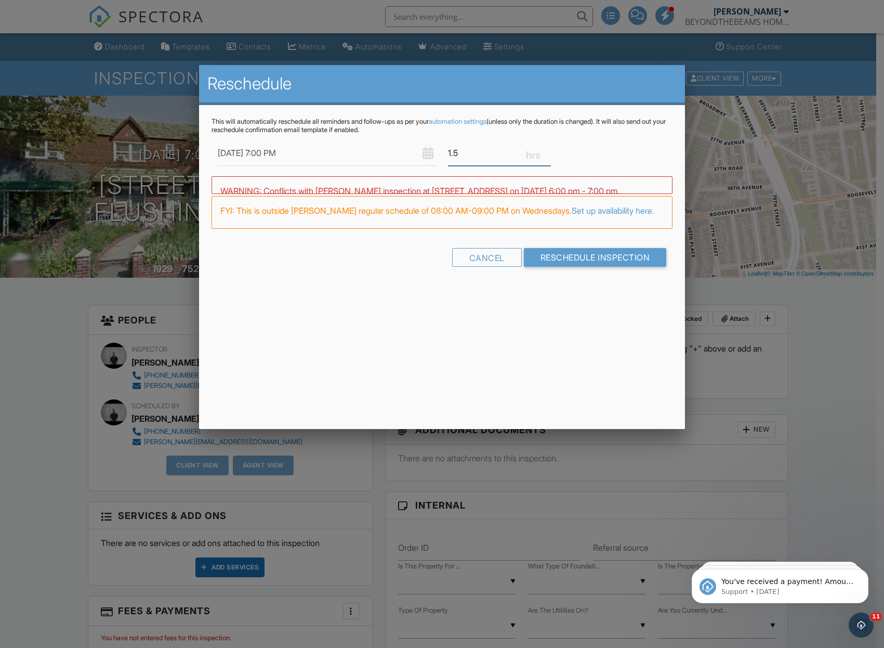
click at [550, 156] on input "1.5" at bounding box center [499, 152] width 103 height 25
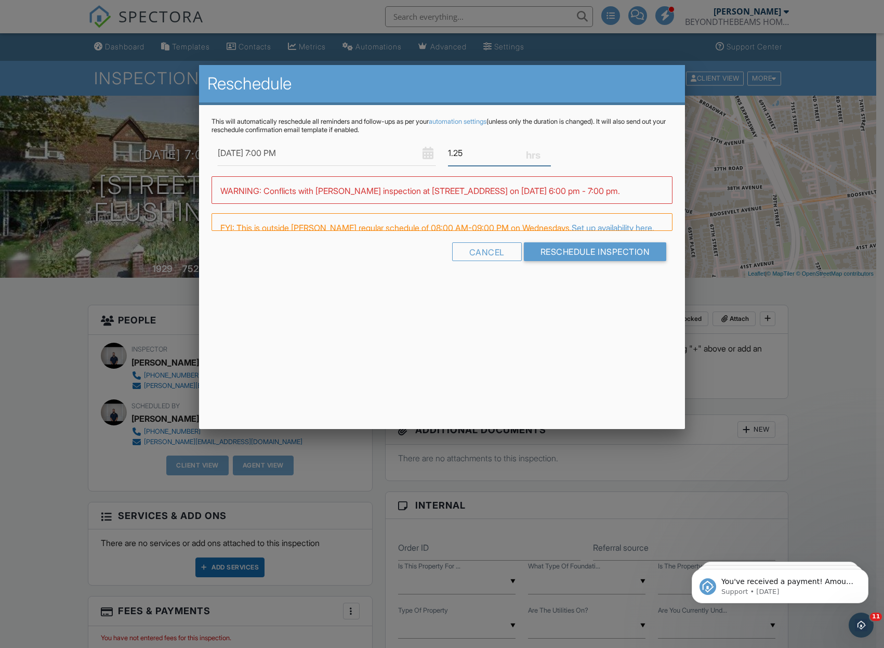
click at [550, 156] on input "1.25" at bounding box center [499, 152] width 103 height 25
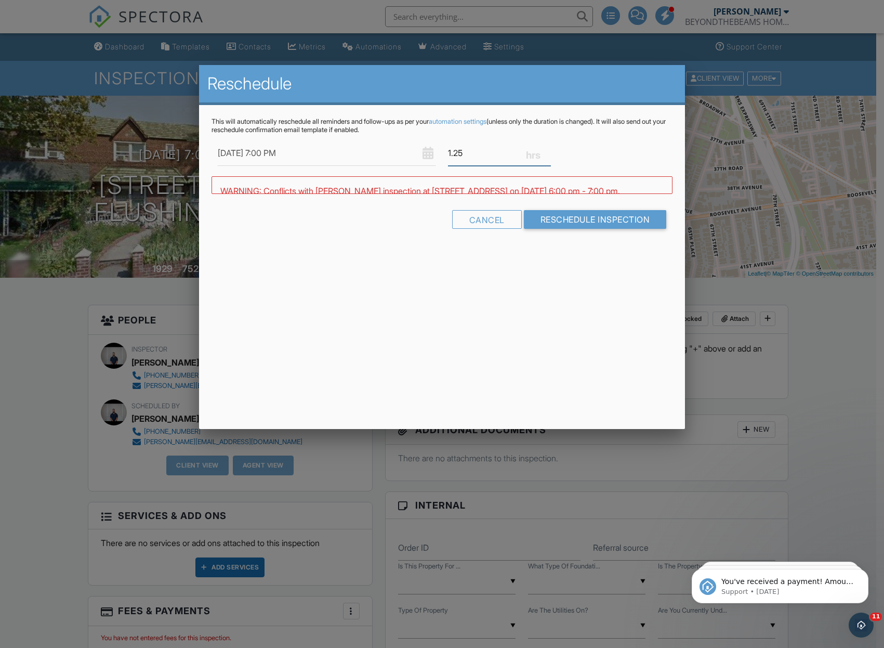
type input "1"
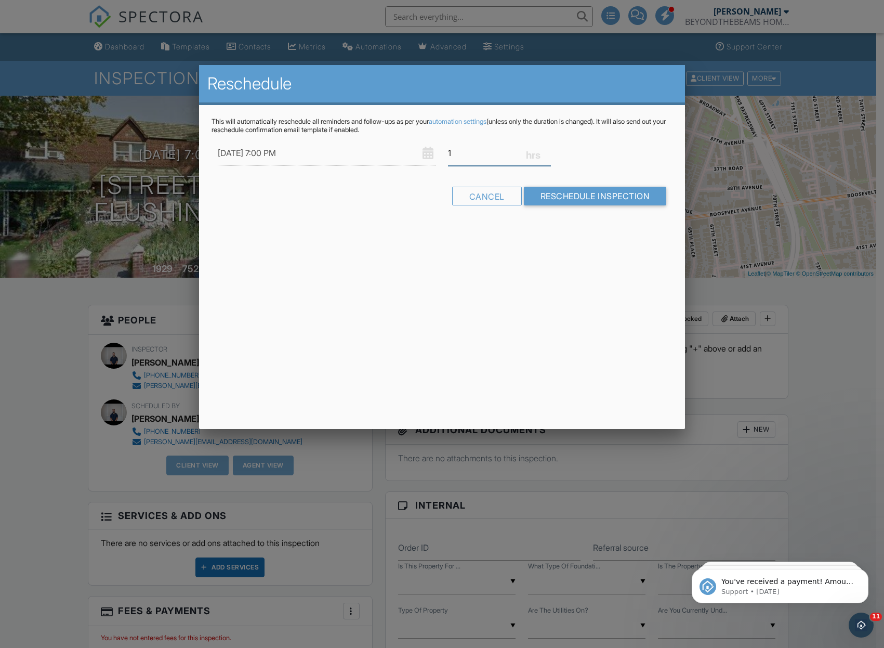
click at [550, 156] on input "1" at bounding box center [499, 152] width 103 height 25
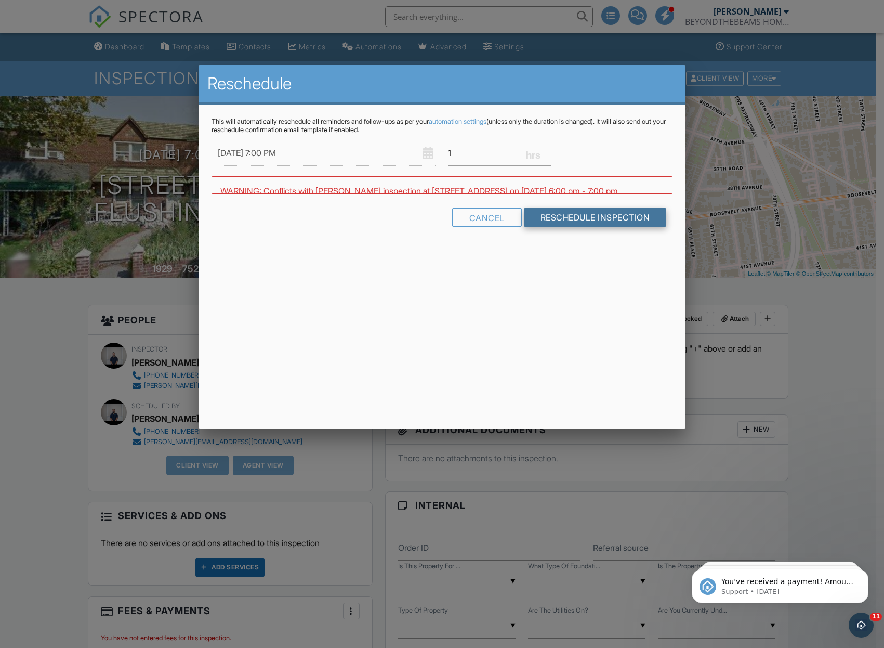
click at [581, 225] on div "Cancel Reschedule Inspection" at bounding box center [443, 221] width 462 height 27
click at [579, 217] on form "10/01/2025 7:00 PM 1 Warning: this date/time is in the past. WARNING: Conflicts…" at bounding box center [443, 196] width 462 height 112
click at [579, 234] on input "Reschedule Inspection" at bounding box center [595, 236] width 143 height 19
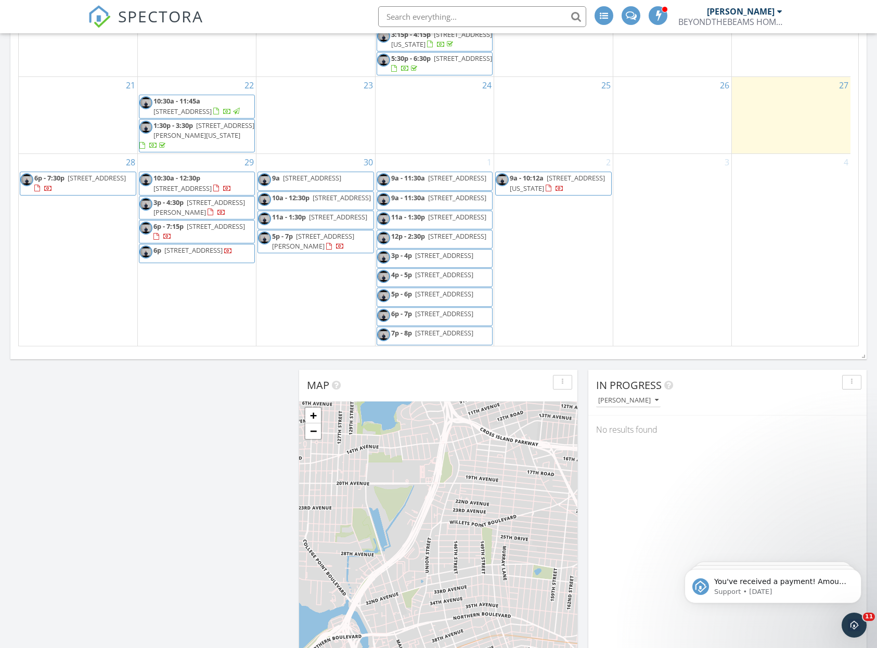
scroll to position [962, 893]
